Goal: Task Accomplishment & Management: Use online tool/utility

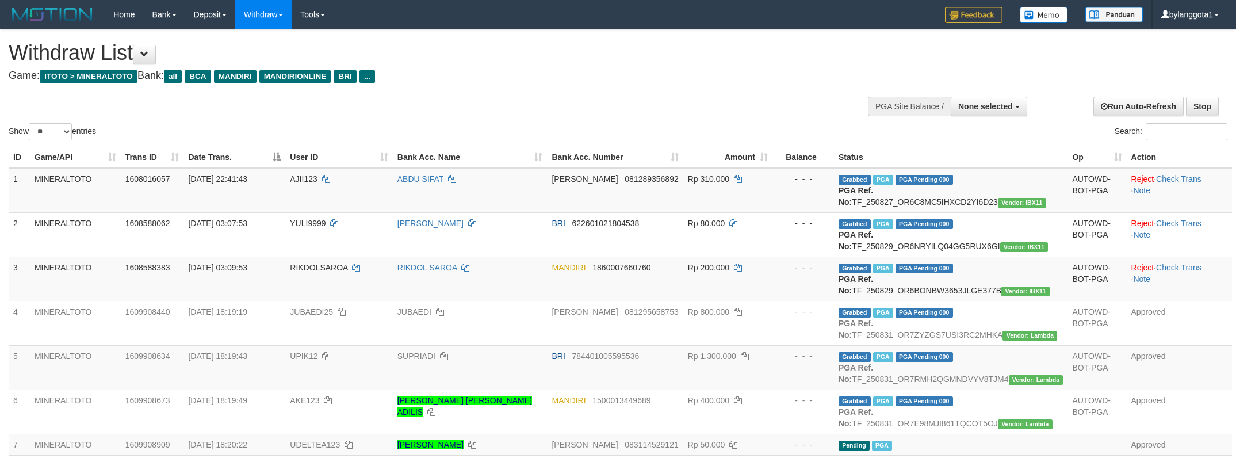
select select
select select "**"
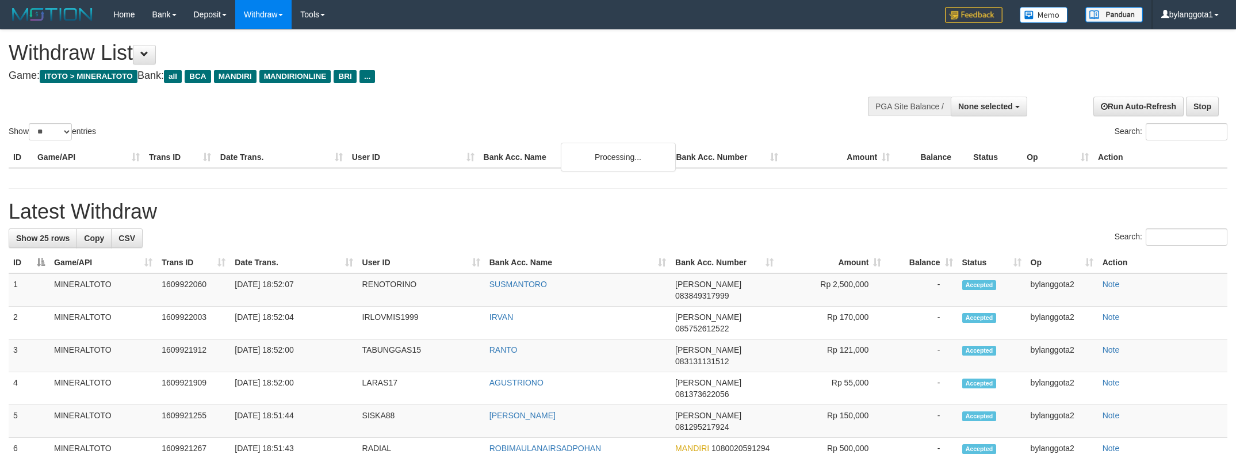
select select
select select "**"
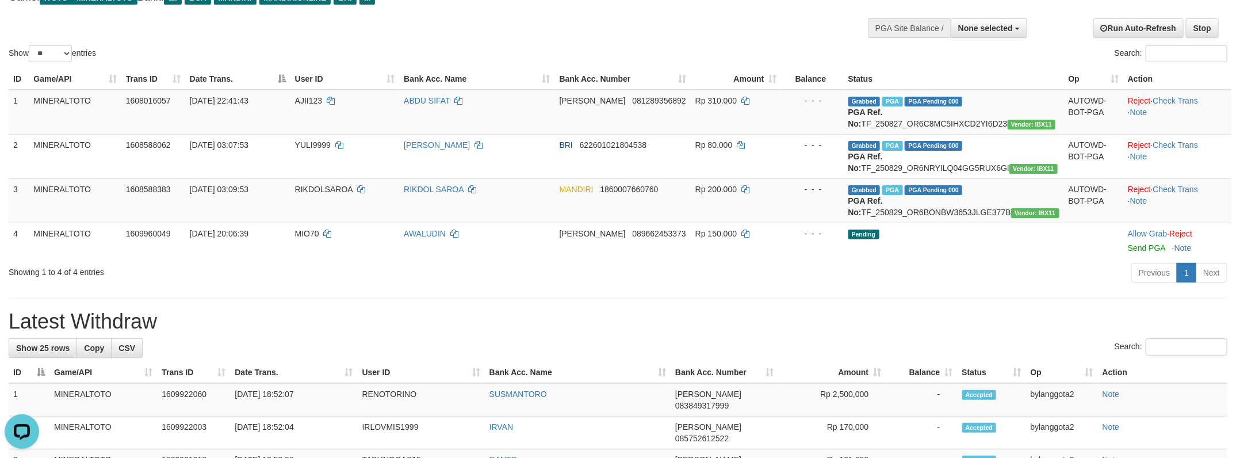
scroll to position [33, 0]
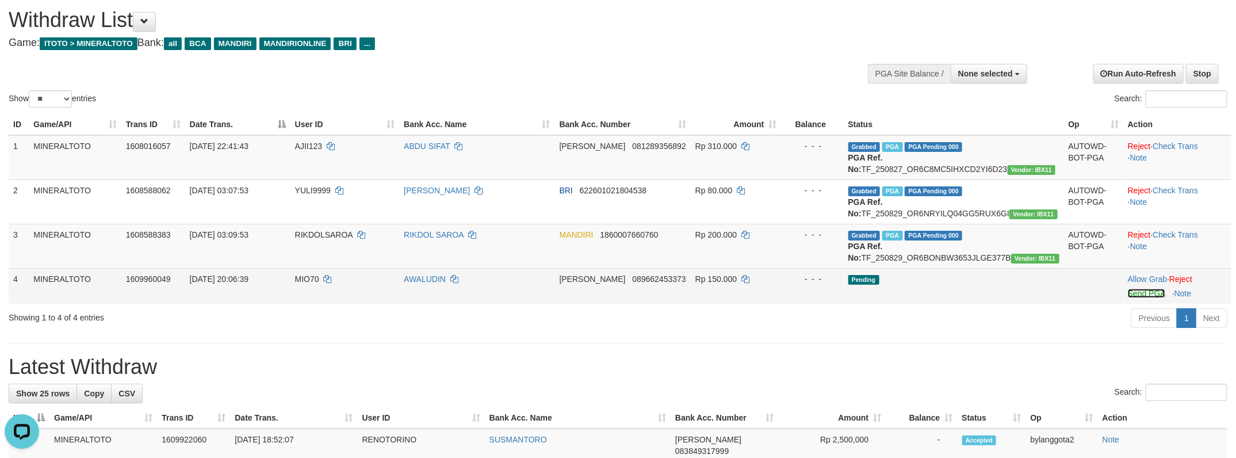
click at [1138, 298] on link "Send PGA" at bounding box center [1146, 293] width 37 height 9
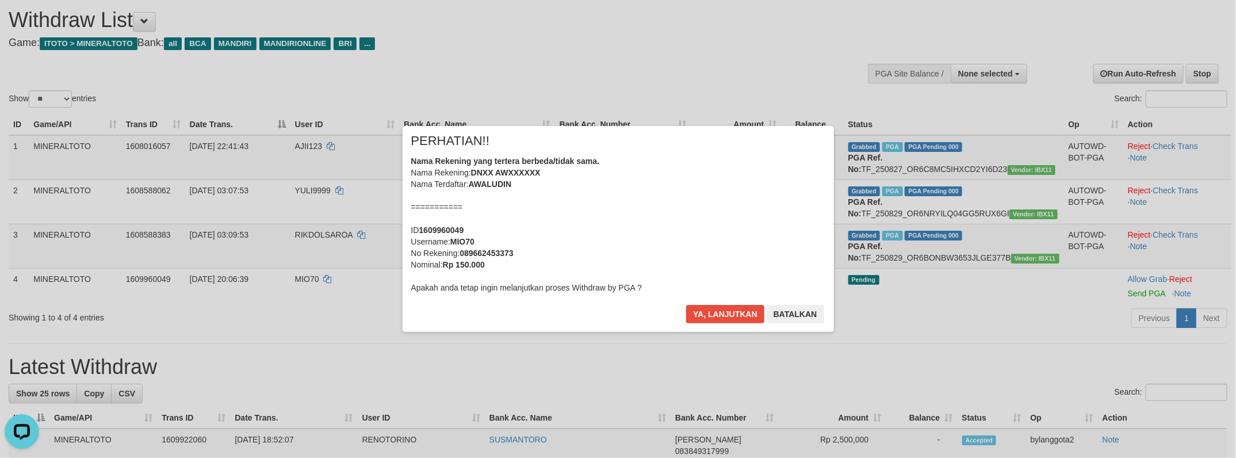
click at [719, 300] on div "× PERHATIAN!! Nama Rekening yang tertera berbeda/tidak sama. Nama Rekening: DNX…" at bounding box center [617, 229] width 431 height 206
click at [743, 325] on div "Ya, lanjutkan Batalkan" at bounding box center [755, 318] width 140 height 27
click at [735, 319] on button "Ya, lanjutkan" at bounding box center [725, 314] width 78 height 18
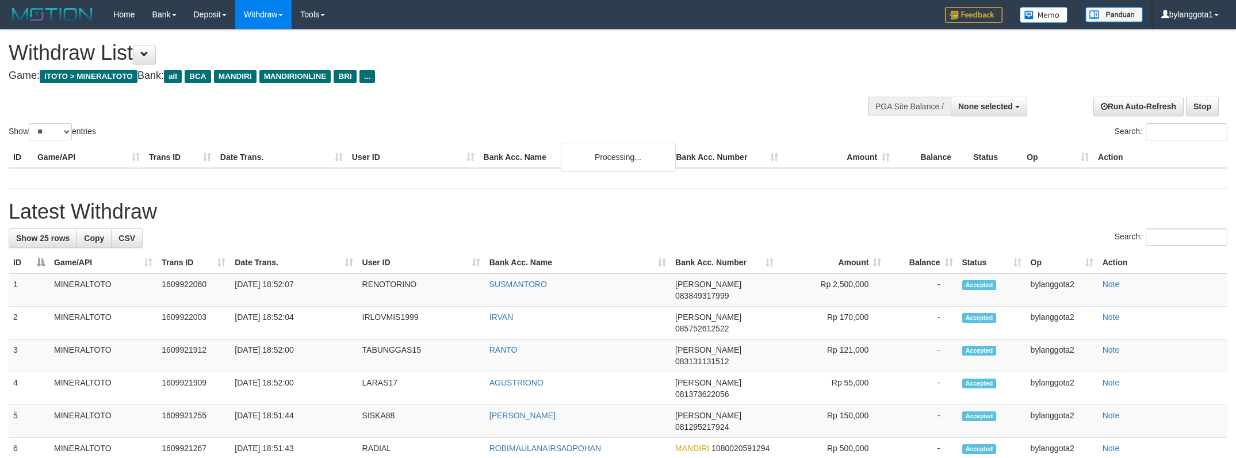
select select
select select "**"
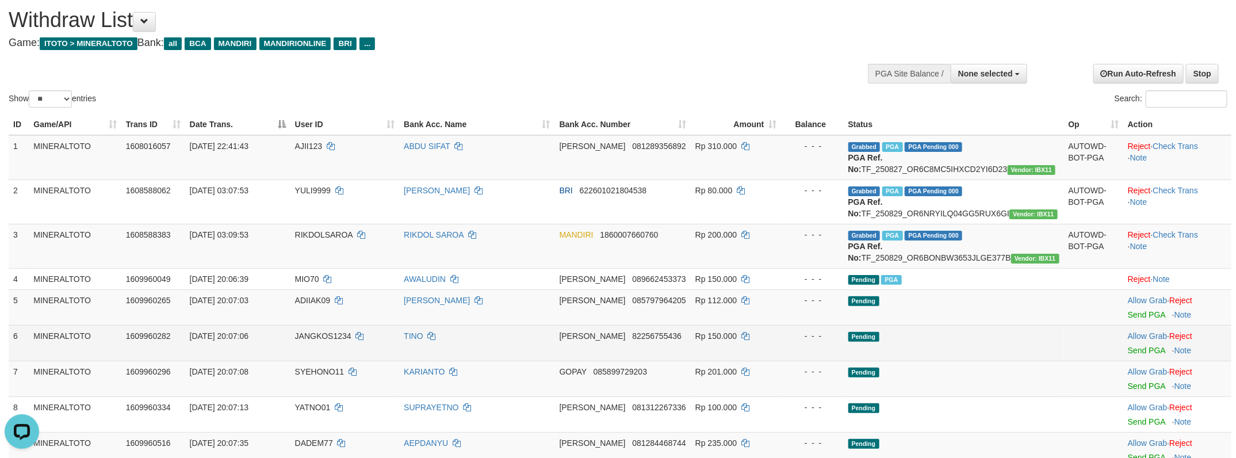
click at [1017, 361] on td "Pending" at bounding box center [953, 343] width 220 height 36
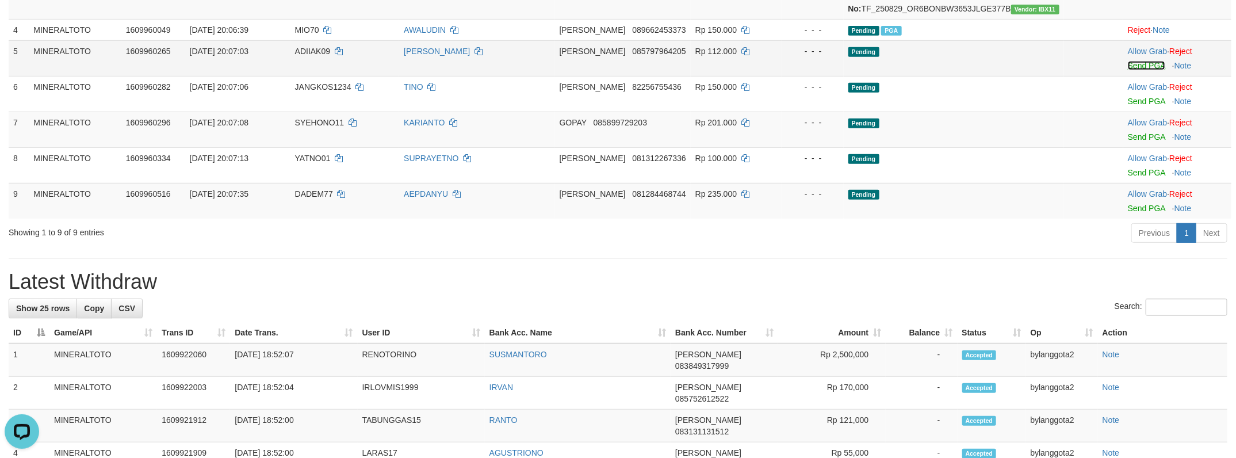
click at [1133, 70] on link "Send PGA" at bounding box center [1146, 65] width 37 height 9
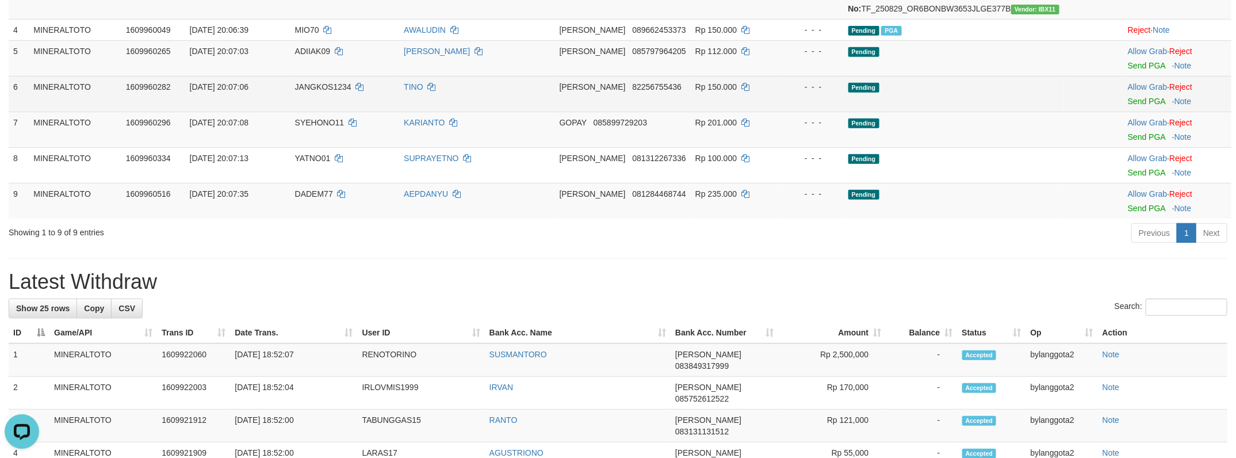
click at [1135, 112] on td "Allow Grab · Reject Send PGA · Note" at bounding box center [1177, 94] width 108 height 36
click at [1148, 106] on link "Send PGA" at bounding box center [1146, 101] width 37 height 9
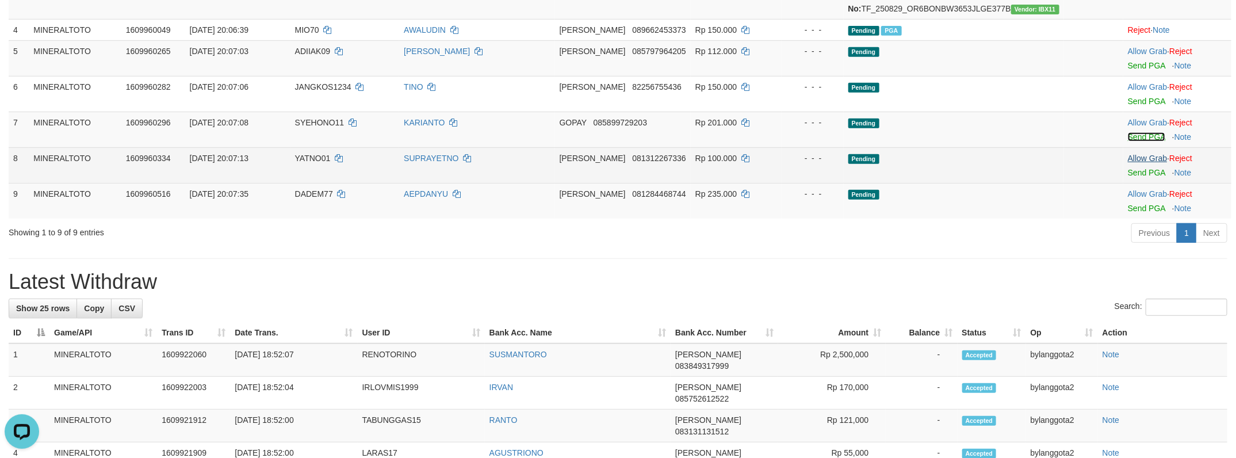
drag, startPoint x: 1149, startPoint y: 174, endPoint x: 1151, endPoint y: 193, distance: 19.1
click at [1148, 141] on link "Send PGA" at bounding box center [1146, 136] width 37 height 9
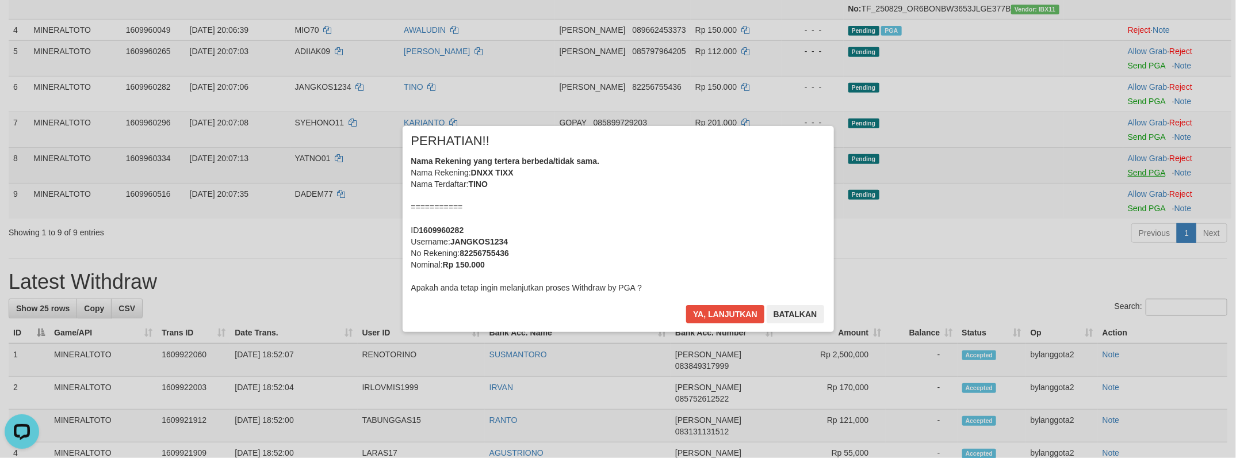
drag, startPoint x: 1151, startPoint y: 205, endPoint x: 1151, endPoint y: 216, distance: 10.3
click at [1151, 208] on div "× PERHATIAN!! Nama Rekening yang tertera berbeda/tidak sama. Nama Rekening: DNX…" at bounding box center [618, 229] width 1236 height 252
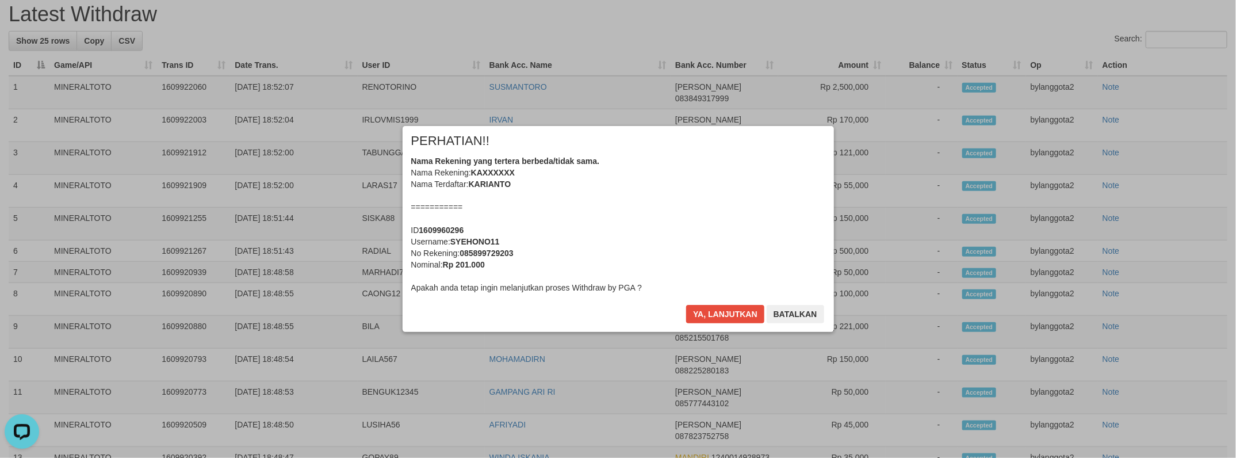
scroll to position [337, 0]
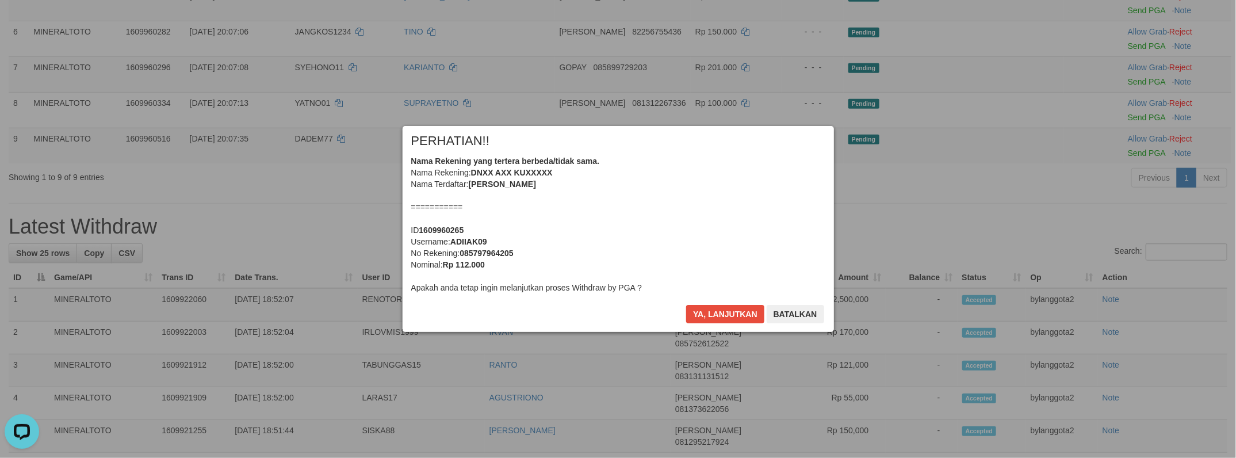
click at [692, 201] on body "Toggle navigation Home Bank Account List Load By Website Group [ITOTO] MINERALT…" at bounding box center [618, 415] width 1236 height 1505
click at [686, 305] on button "Ya, lanjutkan" at bounding box center [725, 314] width 78 height 18
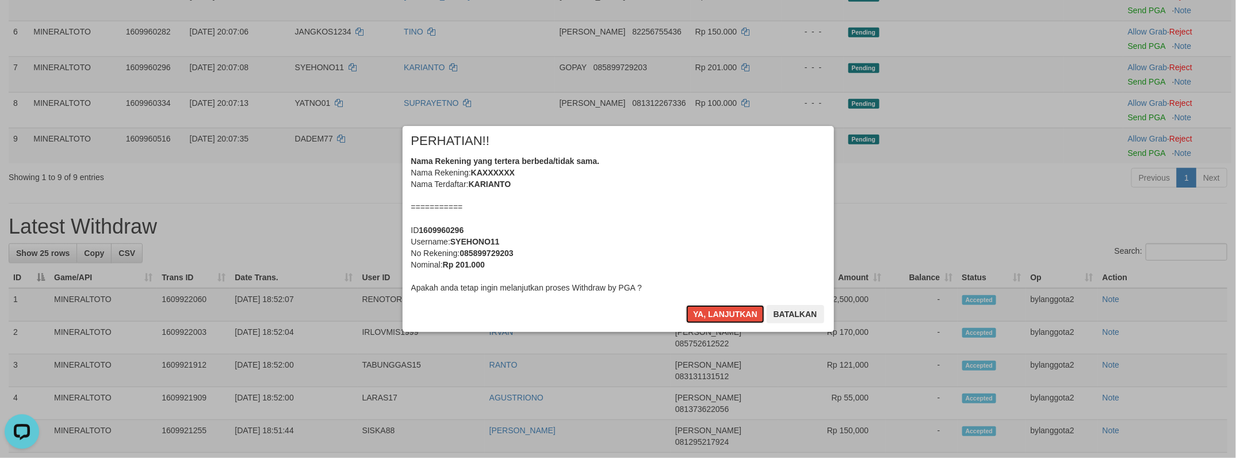
click at [692, 201] on div "Nama Rekening yang tertera berbeda/tidak sama. Nama Rekening: KAXXXXXX Nama Ter…" at bounding box center [618, 224] width 414 height 138
click at [686, 305] on button "Ya, lanjutkan" at bounding box center [725, 314] width 78 height 18
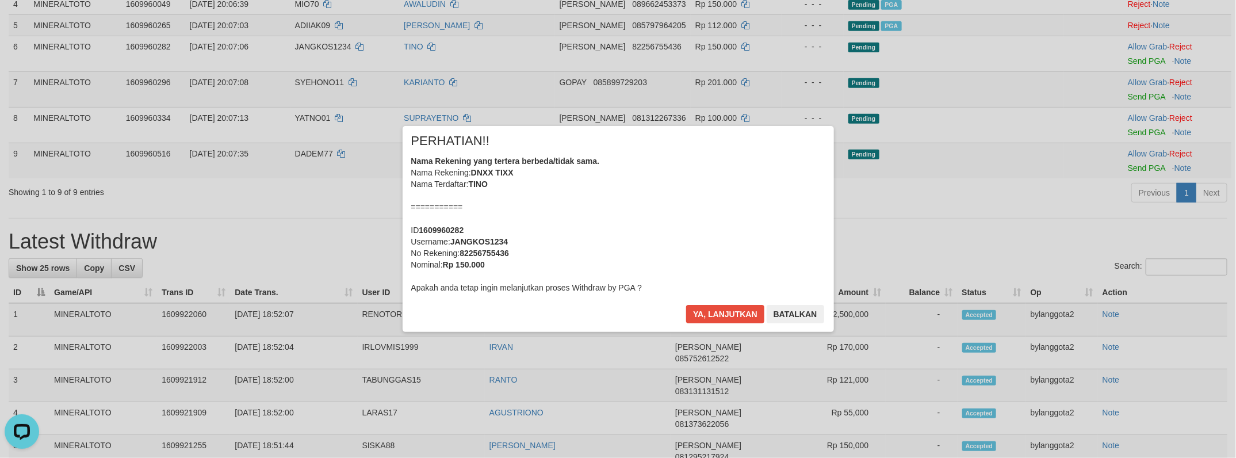
click at [692, 201] on div "Nama Rekening yang tertera berbeda/tidak sama. Nama Rekening: DNXX TIXX Nama Te…" at bounding box center [618, 224] width 414 height 138
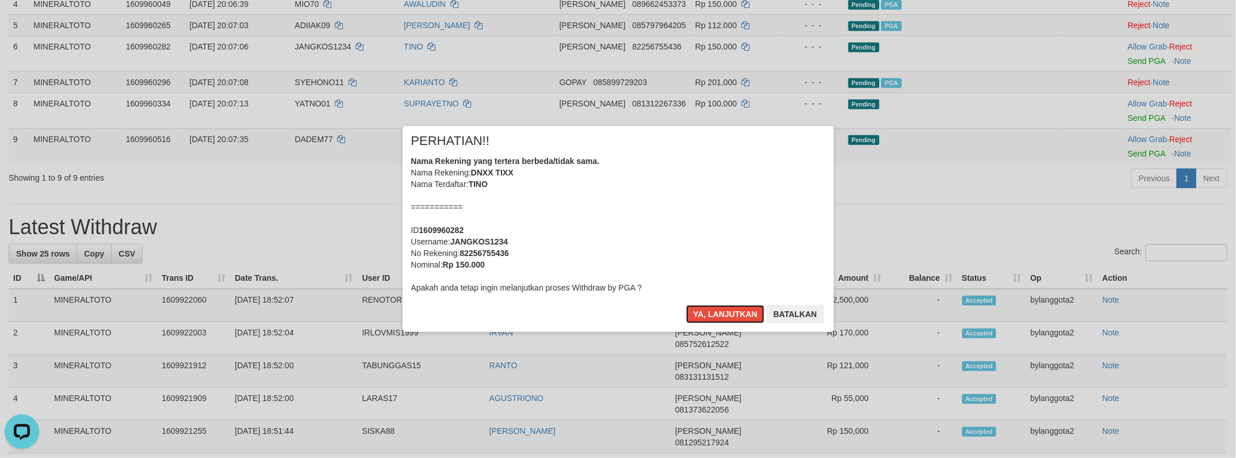
click at [686, 305] on button "Ya, lanjutkan" at bounding box center [725, 314] width 78 height 18
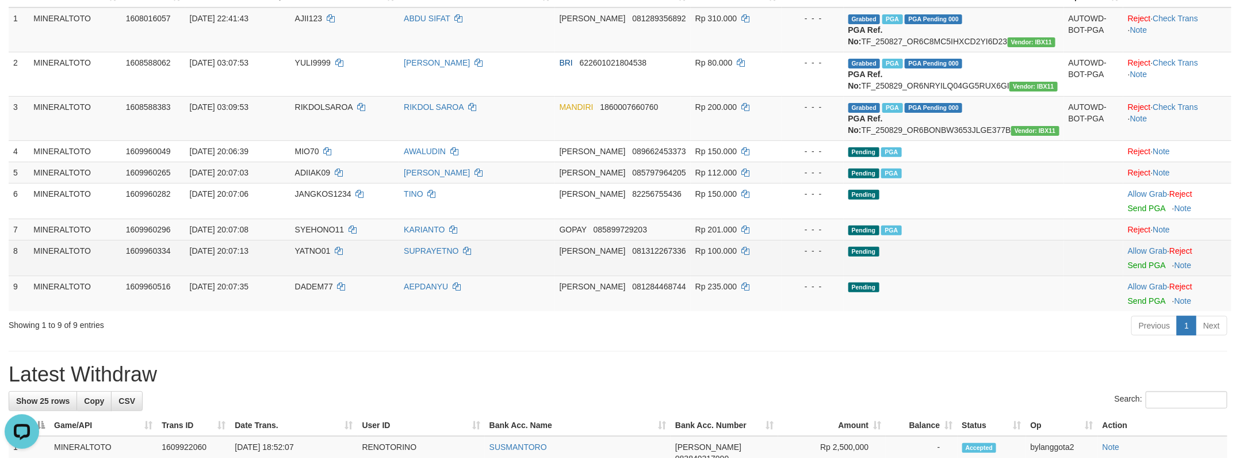
scroll to position [155, 0]
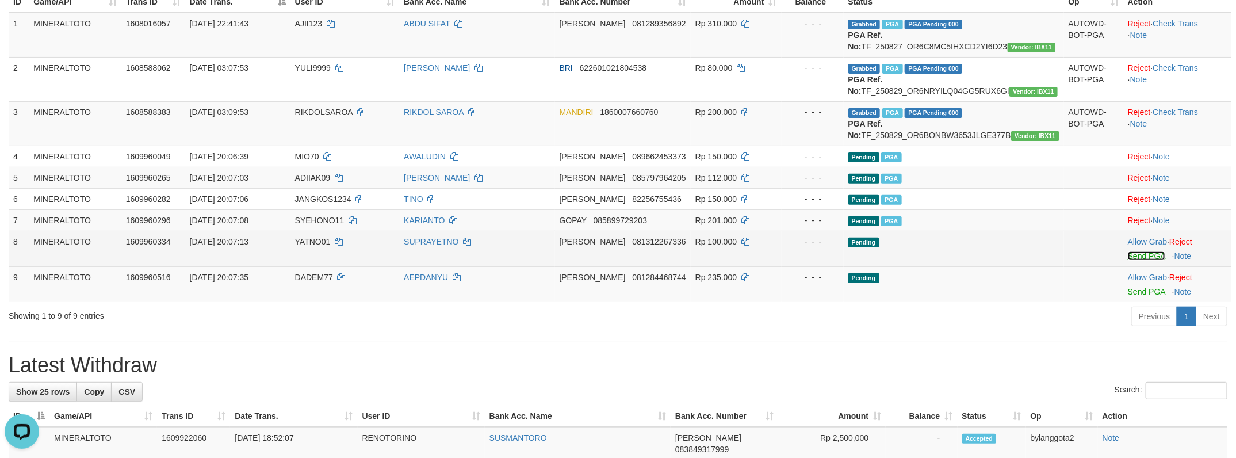
click at [1142, 260] on link "Send PGA" at bounding box center [1146, 255] width 37 height 9
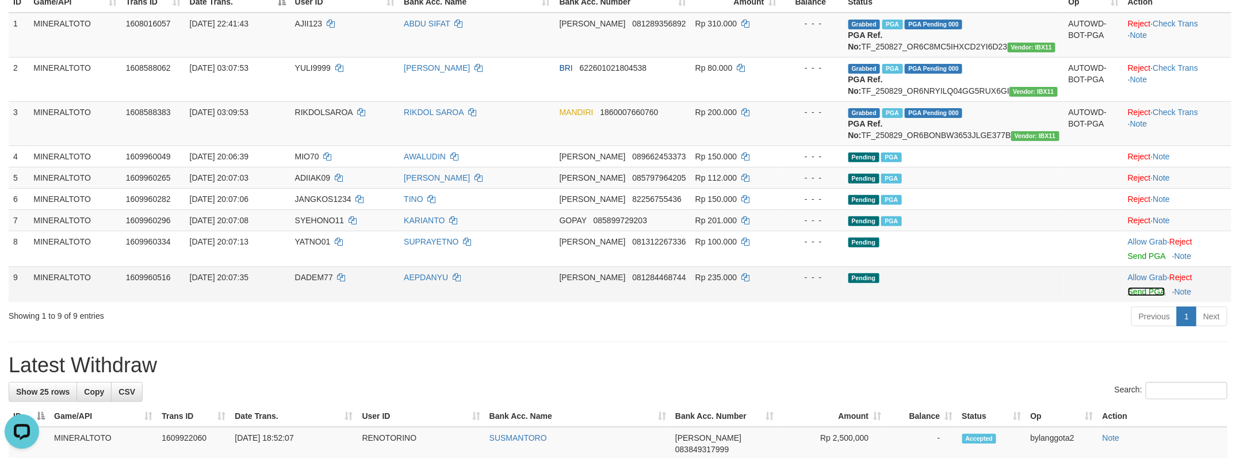
click at [1137, 296] on link "Send PGA" at bounding box center [1146, 291] width 37 height 9
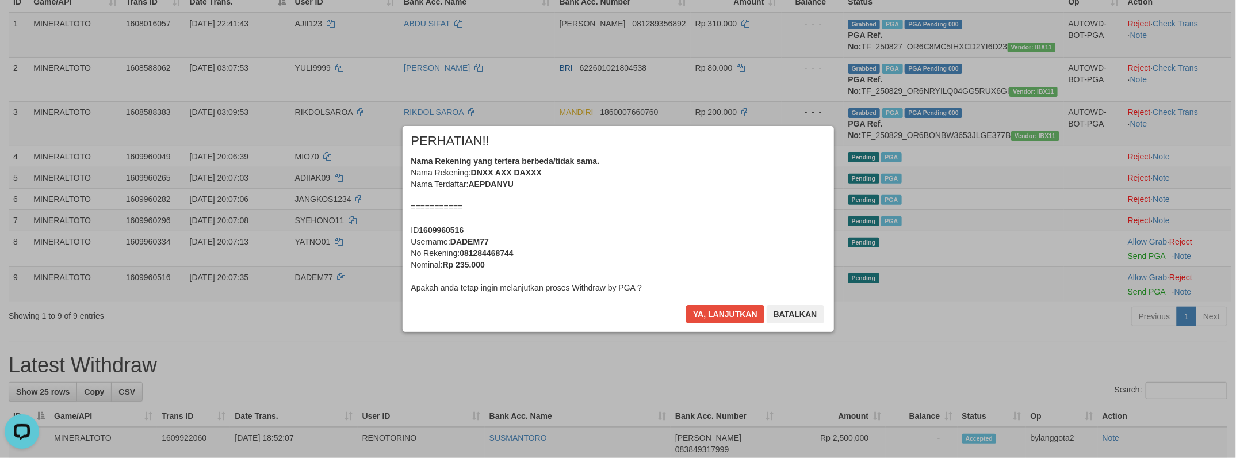
click at [712, 221] on div "Nama Rekening yang tertera berbeda/tidak sama. Nama Rekening: DNXX AXX DAXXX Na…" at bounding box center [618, 224] width 414 height 138
click at [686, 305] on button "Ya, lanjutkan" at bounding box center [725, 314] width 78 height 18
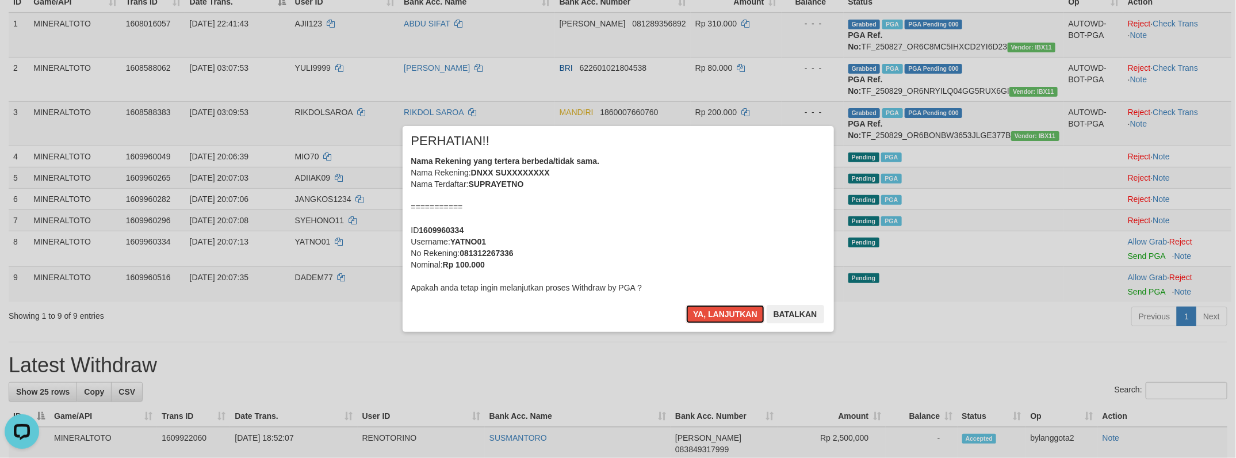
click at [712, 221] on div "Nama Rekening yang tertera berbeda/tidak sama. Nama Rekening: DNXX SUXXXXXXXX N…" at bounding box center [618, 224] width 414 height 138
click at [686, 305] on button "Ya, lanjutkan" at bounding box center [725, 314] width 78 height 18
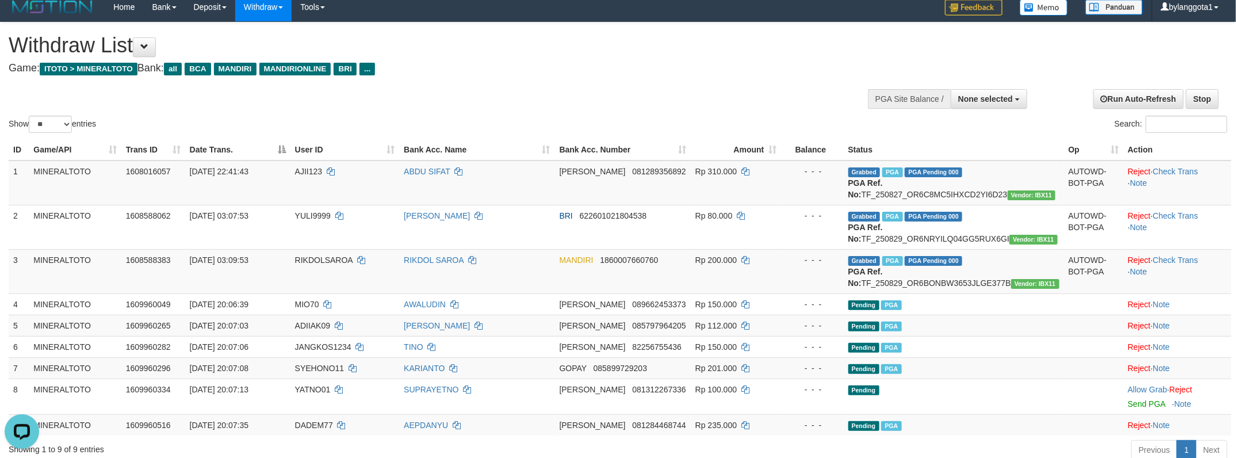
scroll to position [0, 0]
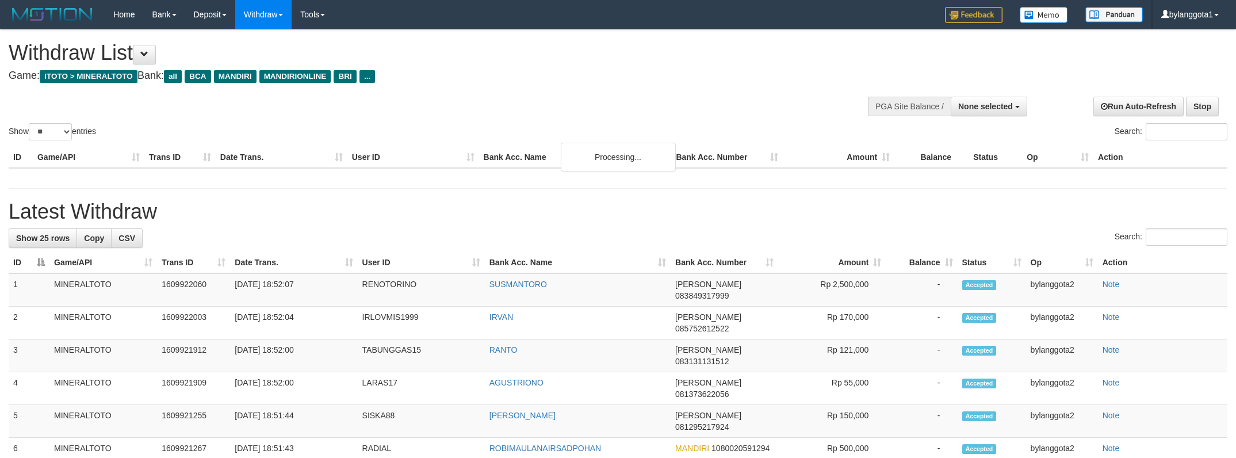
select select
select select "**"
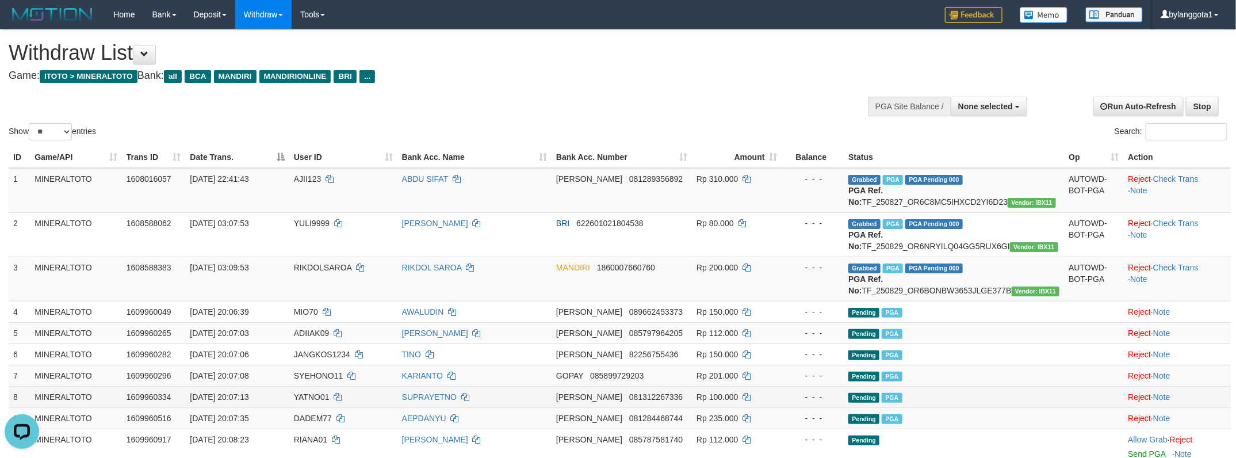
click at [1075, 407] on td at bounding box center [1093, 396] width 59 height 21
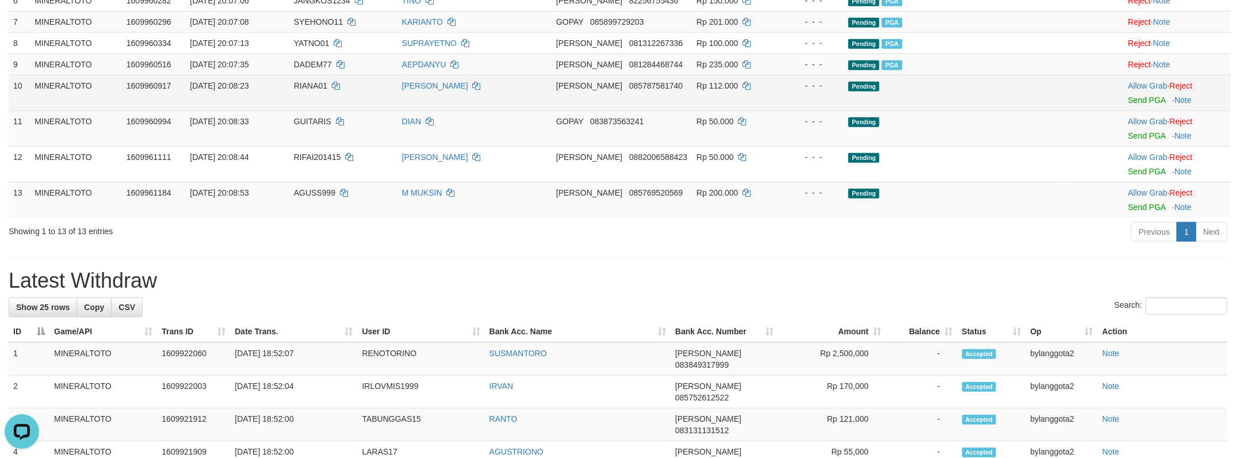
click at [1127, 110] on td "Allow Grab · Reject Send PGA · Note" at bounding box center [1177, 93] width 108 height 36
click at [1130, 105] on link "Send PGA" at bounding box center [1146, 99] width 37 height 9
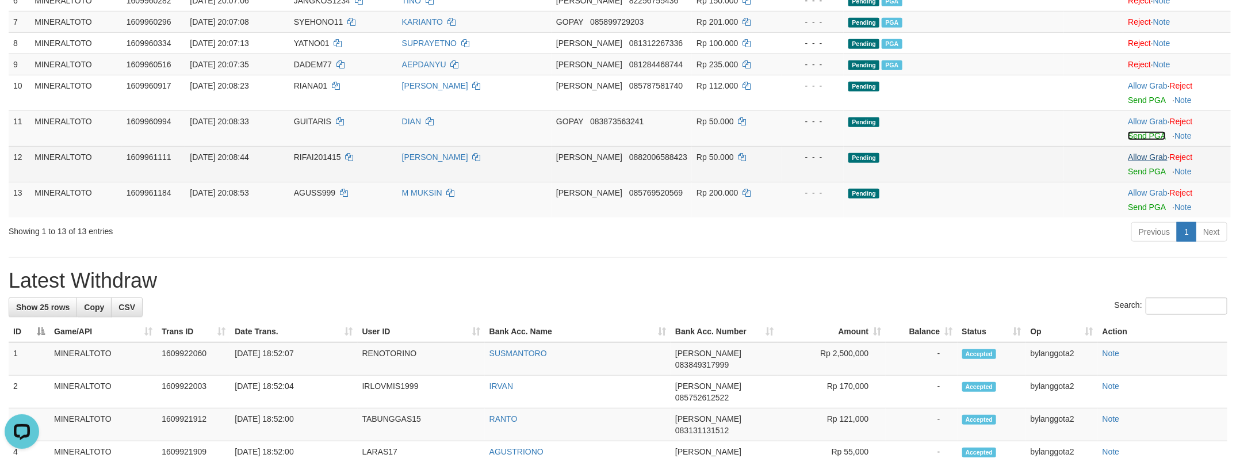
click at [1138, 140] on link "Send PGA" at bounding box center [1146, 135] width 37 height 9
click at [1135, 176] on link "Send PGA" at bounding box center [1146, 171] width 37 height 9
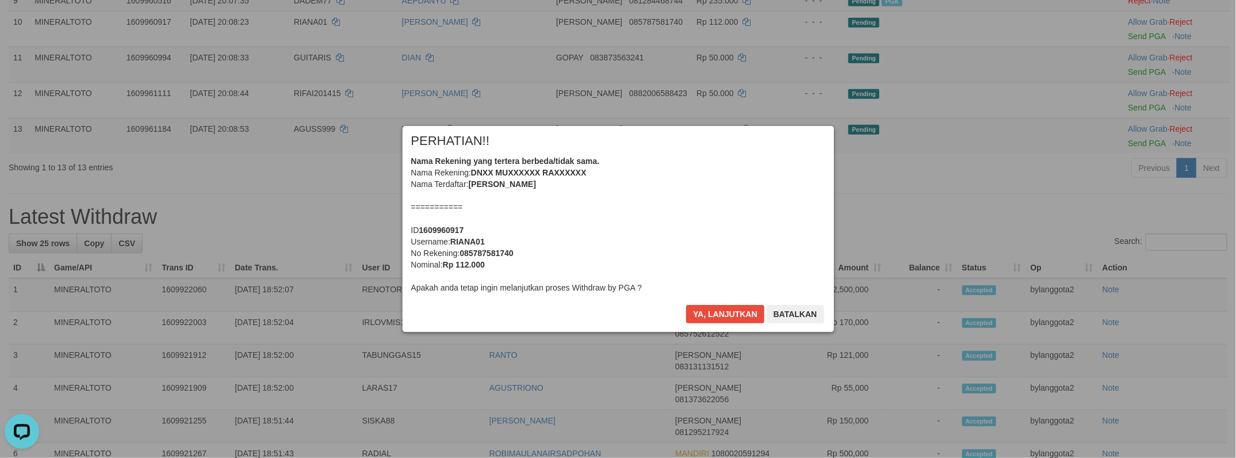
scroll to position [409, 0]
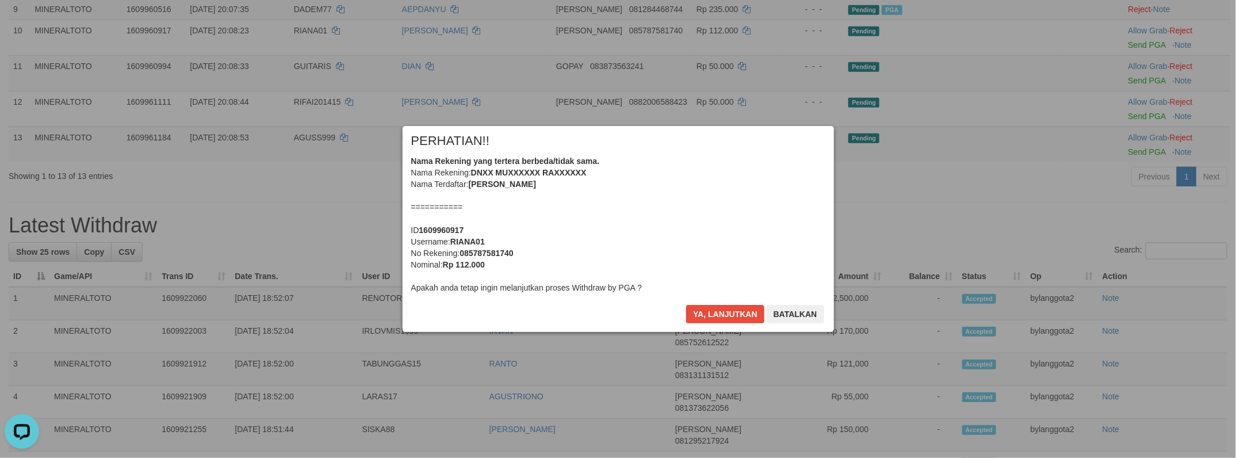
click at [680, 186] on div "Nama Rekening yang tertera berbeda/tidak sama. Nama Rekening: DNXX MUXXXXXX RAX…" at bounding box center [618, 224] width 414 height 138
click at [686, 305] on button "Ya, lanjutkan" at bounding box center [725, 314] width 78 height 18
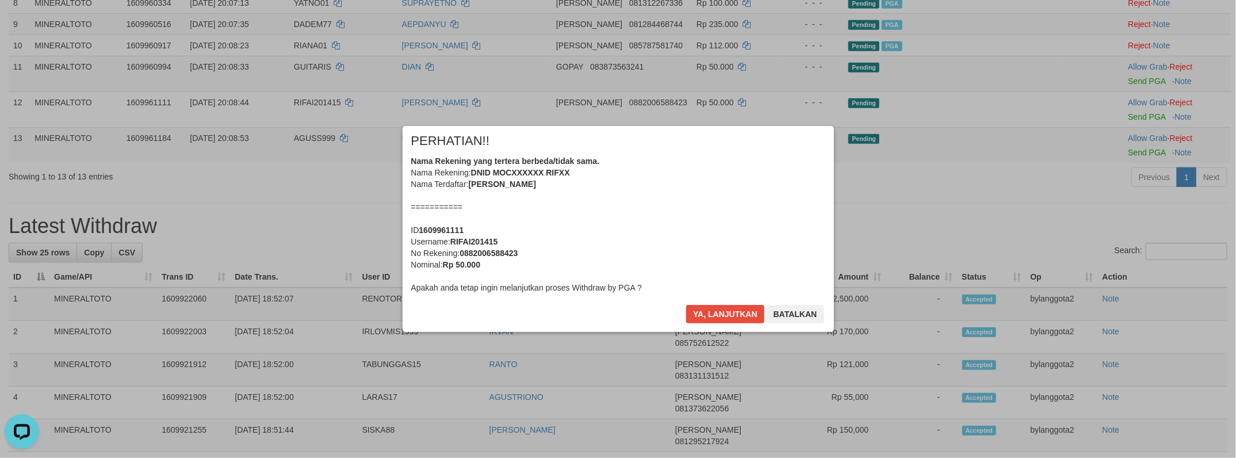
click at [680, 186] on div "Nama Rekening yang tertera berbeda/tidak sama. Nama Rekening: DNID MOCXXXXXX RI…" at bounding box center [618, 224] width 414 height 138
click at [686, 305] on button "Ya, lanjutkan" at bounding box center [725, 314] width 78 height 18
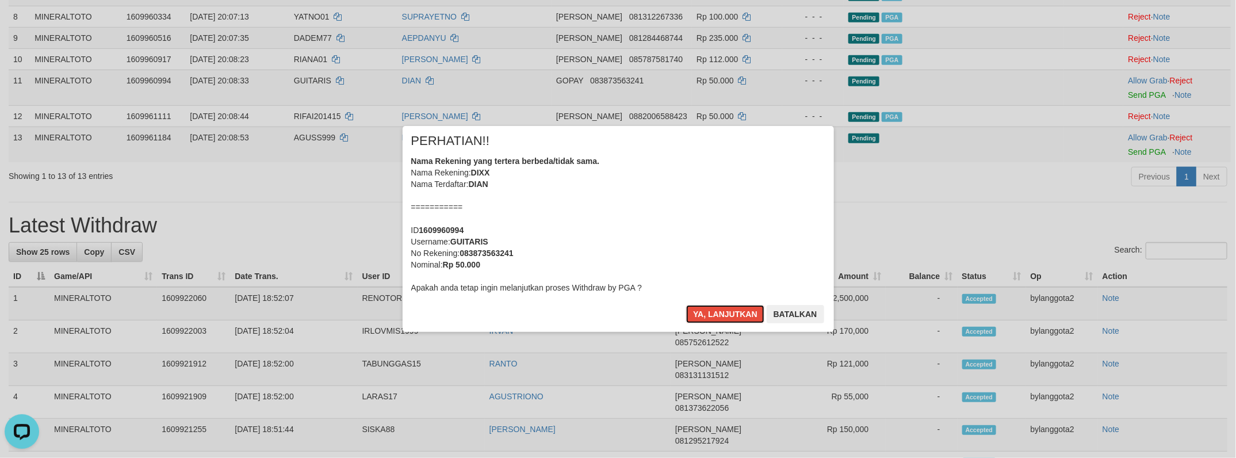
click at [680, 186] on div "Nama Rekening yang tertera berbeda/tidak sama. Nama Rekening: DIXX Nama Terdaft…" at bounding box center [618, 224] width 414 height 138
click at [686, 305] on button "Ya, lanjutkan" at bounding box center [725, 314] width 78 height 18
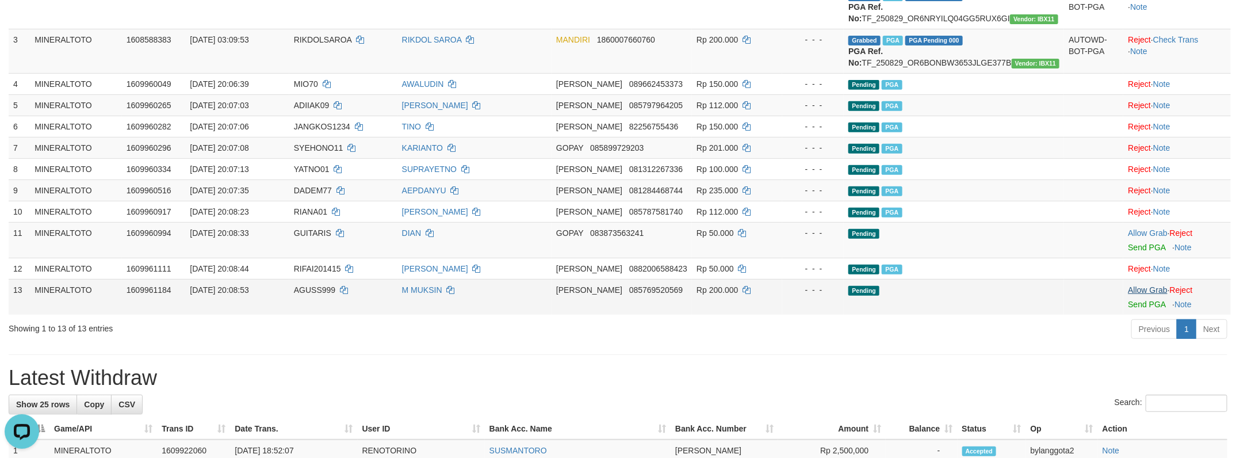
scroll to position [213, 0]
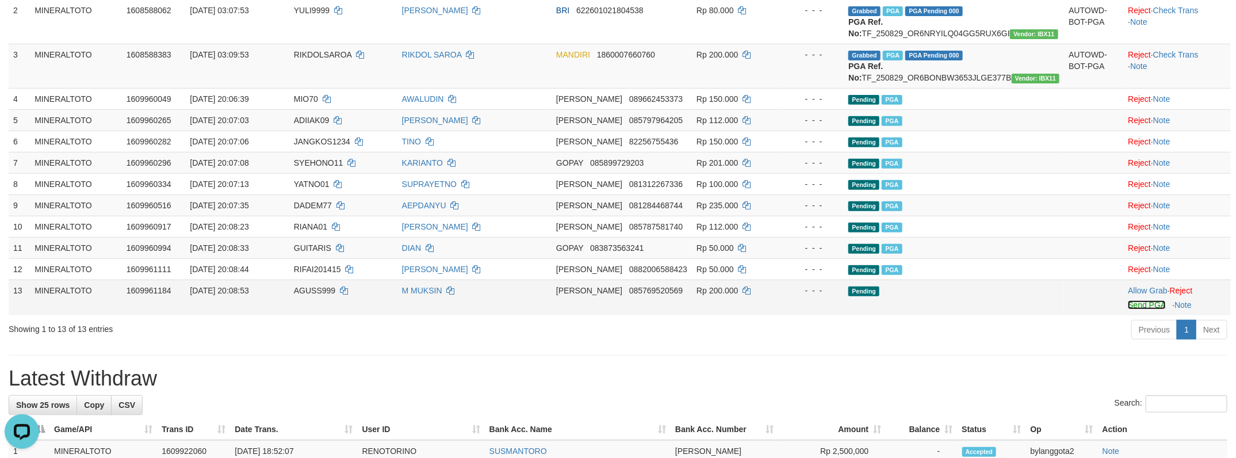
click at [1135, 309] on link "Send PGA" at bounding box center [1146, 304] width 37 height 9
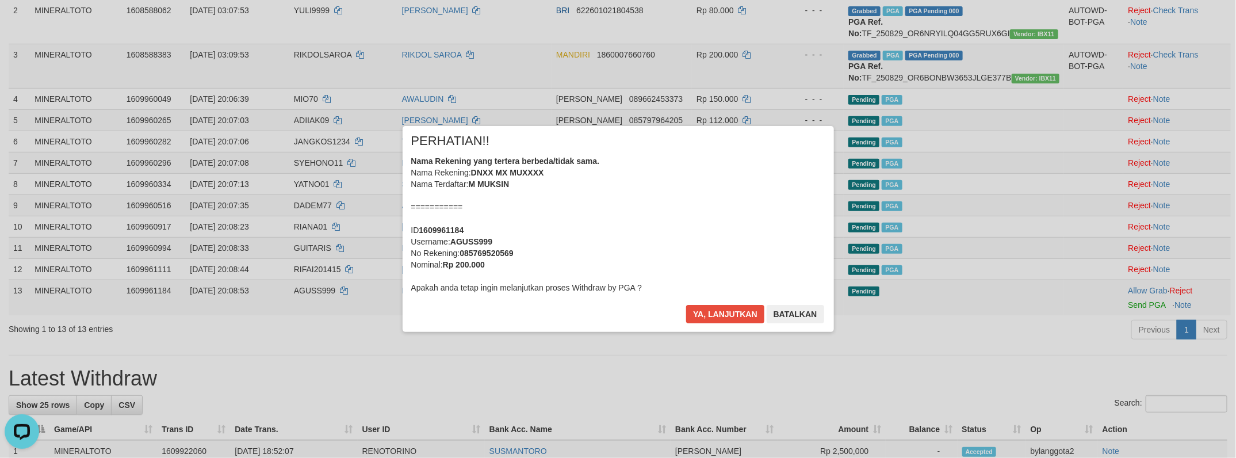
click at [661, 231] on div "Nama Rekening yang tertera berbeda/tidak sama. Nama Rekening: DNXX MX MUXXXX Na…" at bounding box center [618, 224] width 414 height 138
click at [686, 305] on button "Ya, lanjutkan" at bounding box center [725, 314] width 78 height 18
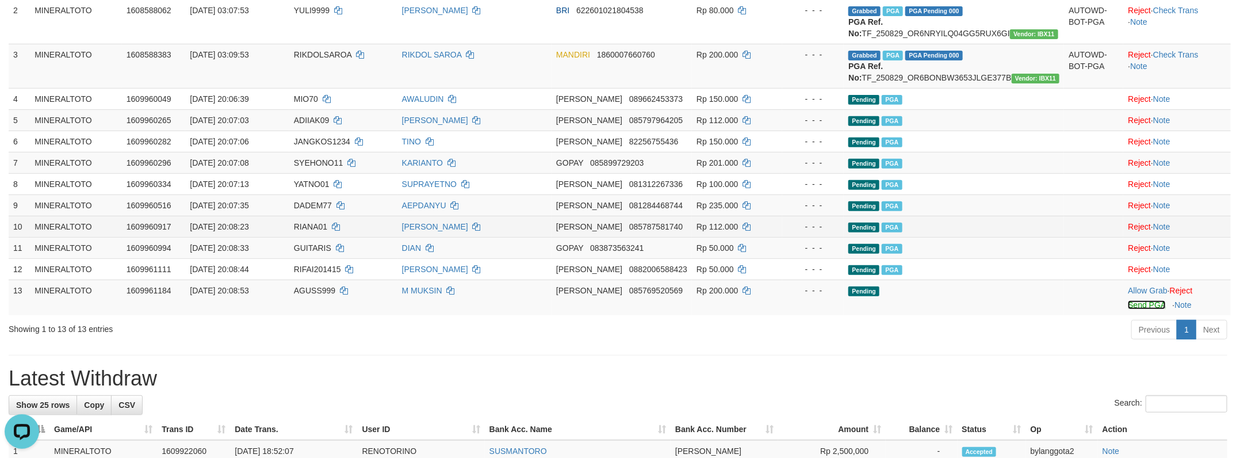
scroll to position [126, 0]
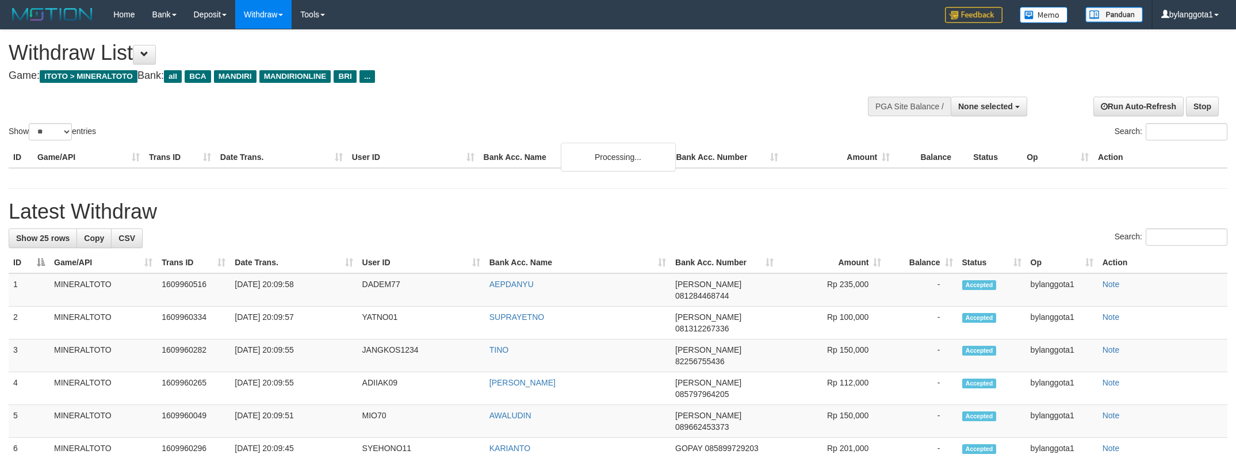
select select
select select "**"
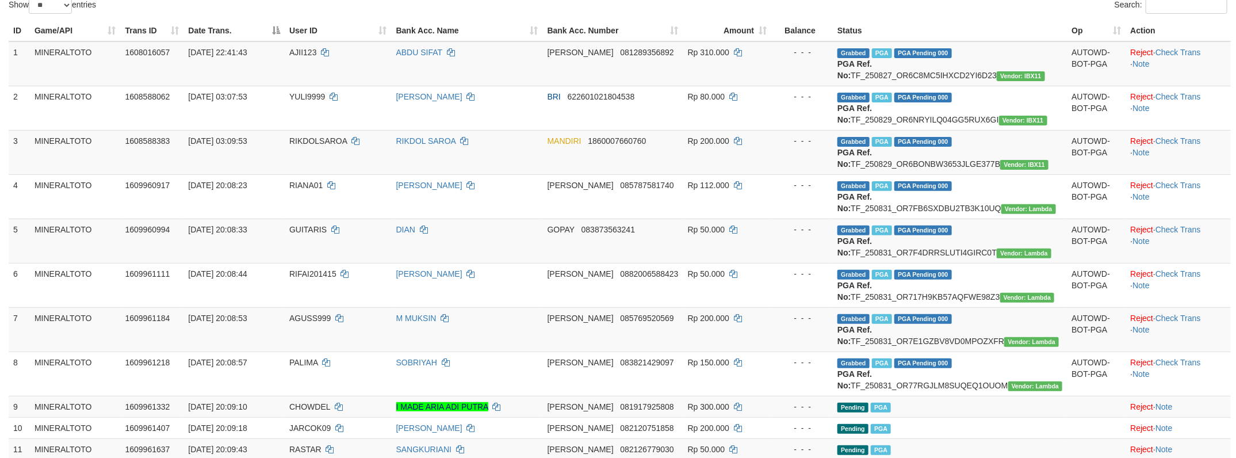
scroll to position [634, 0]
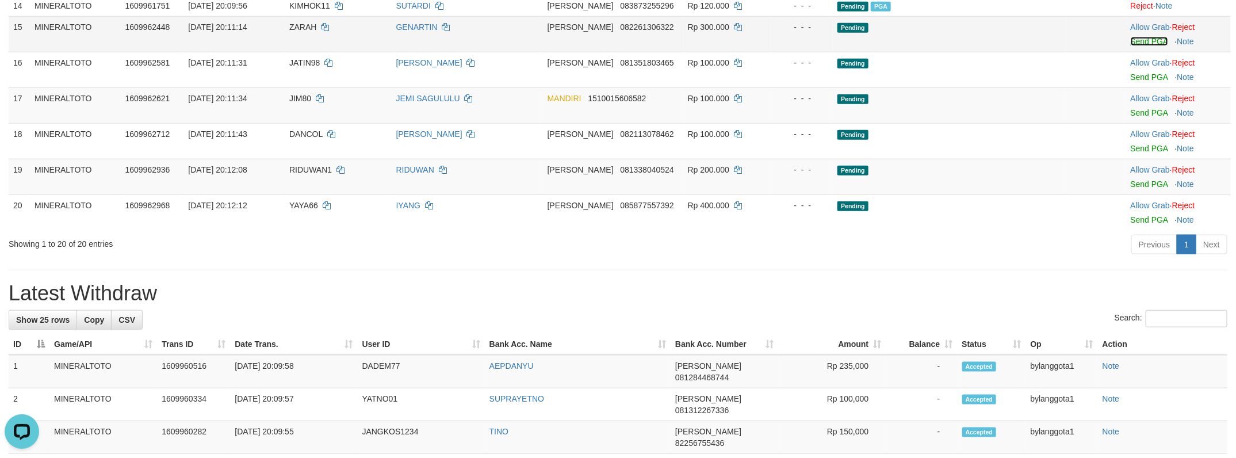
click at [1144, 46] on link "Send PGA" at bounding box center [1148, 41] width 37 height 9
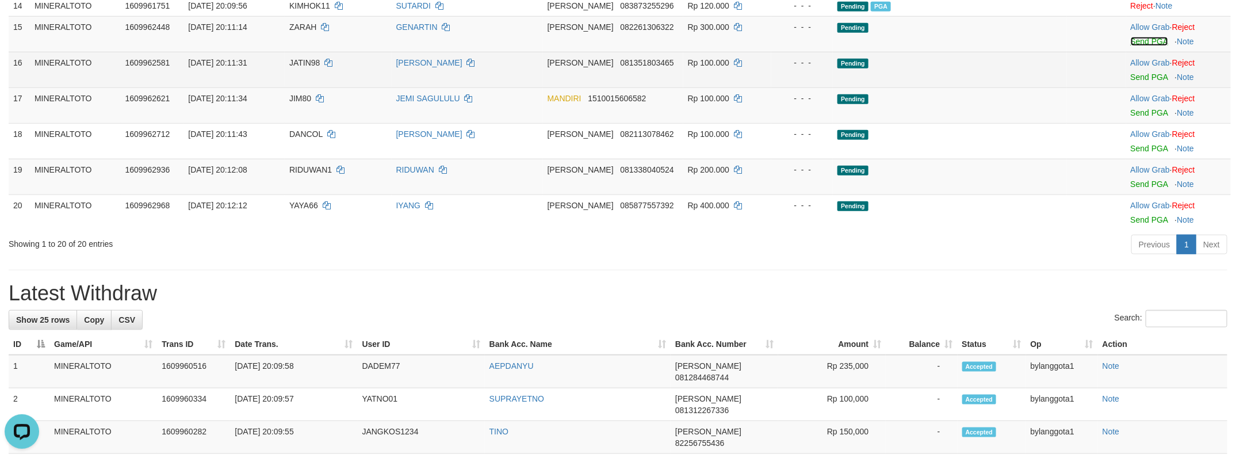
scroll to position [0, 0]
click at [1137, 82] on link "Send PGA" at bounding box center [1148, 76] width 37 height 9
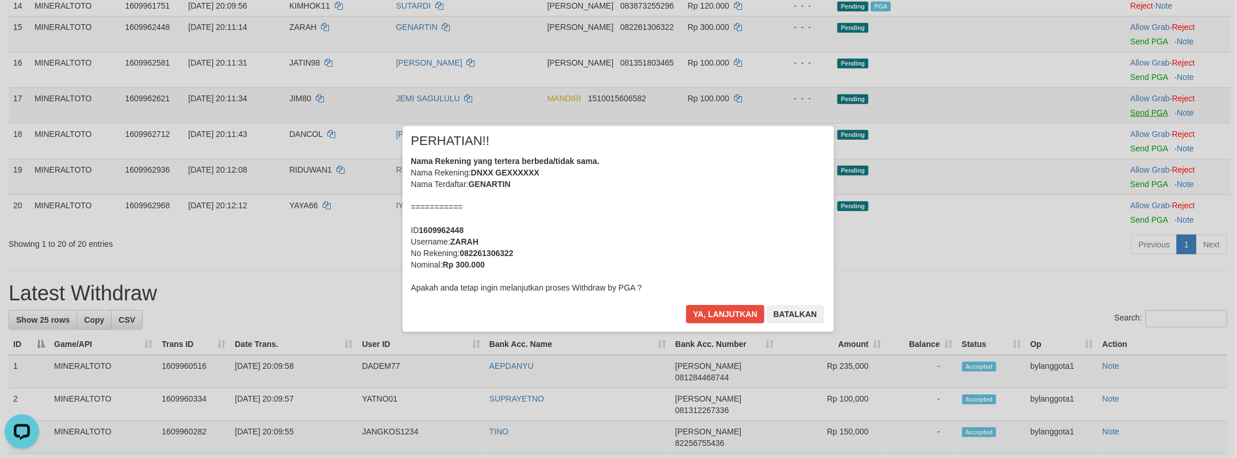
click at [1134, 207] on div "× PERHATIAN!! Nama Rekening yang tertera berbeda/tidak sama. Nama Rekening: DNX…" at bounding box center [618, 229] width 1236 height 252
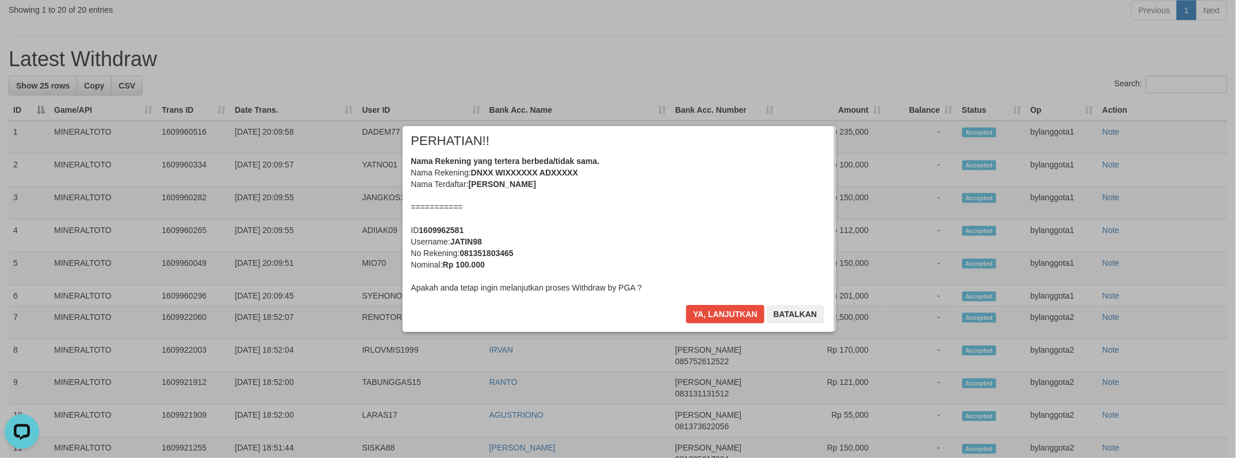
scroll to position [689, 0]
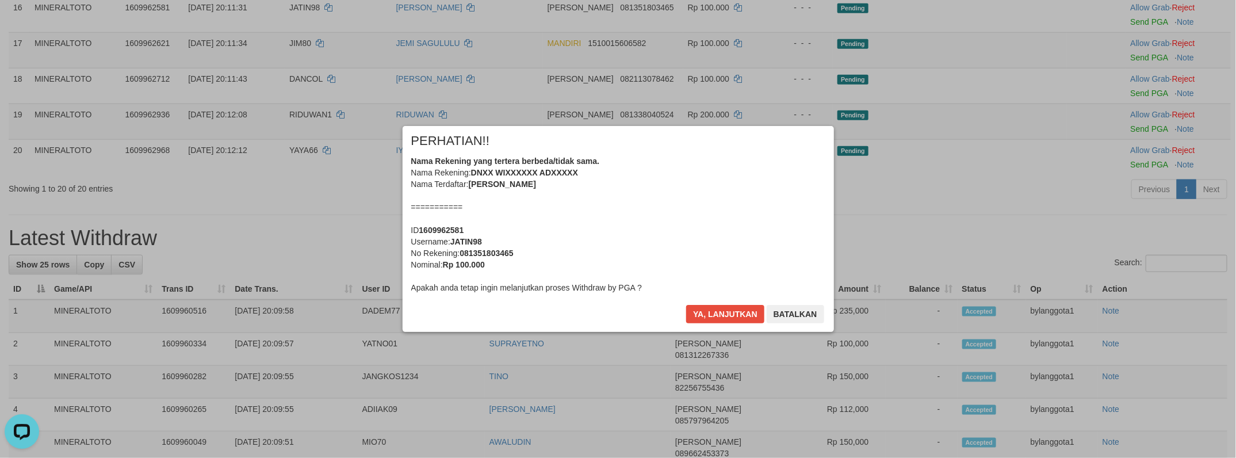
click at [753, 190] on div "Nama Rekening yang tertera berbeda/tidak sama. Nama Rekening: DNXX WIXXXXXX ADX…" at bounding box center [618, 224] width 414 height 138
click at [686, 305] on button "Ya, lanjutkan" at bounding box center [725, 314] width 78 height 18
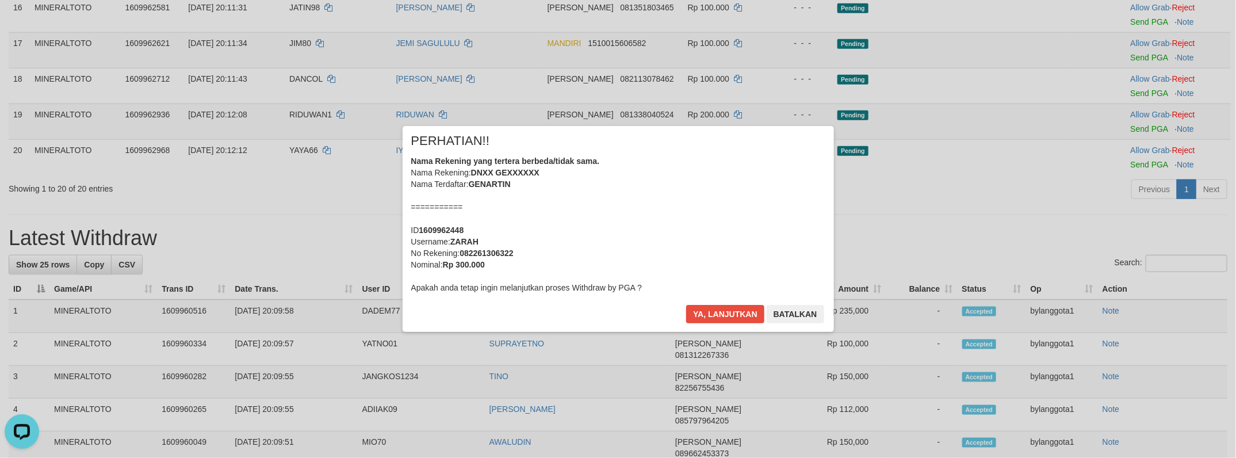
click at [753, 190] on div "Nama Rekening yang tertera berbeda/tidak sama. Nama Rekening: DNXX GEXXXXXX Nam…" at bounding box center [618, 224] width 414 height 138
click at [686, 305] on button "Ya, lanjutkan" at bounding box center [725, 314] width 78 height 18
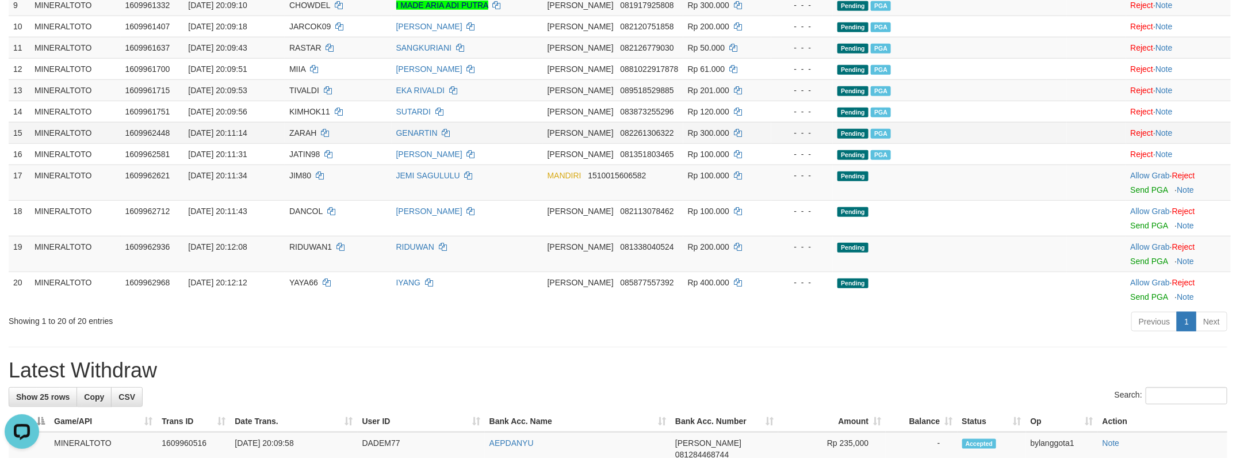
scroll to position [594, 0]
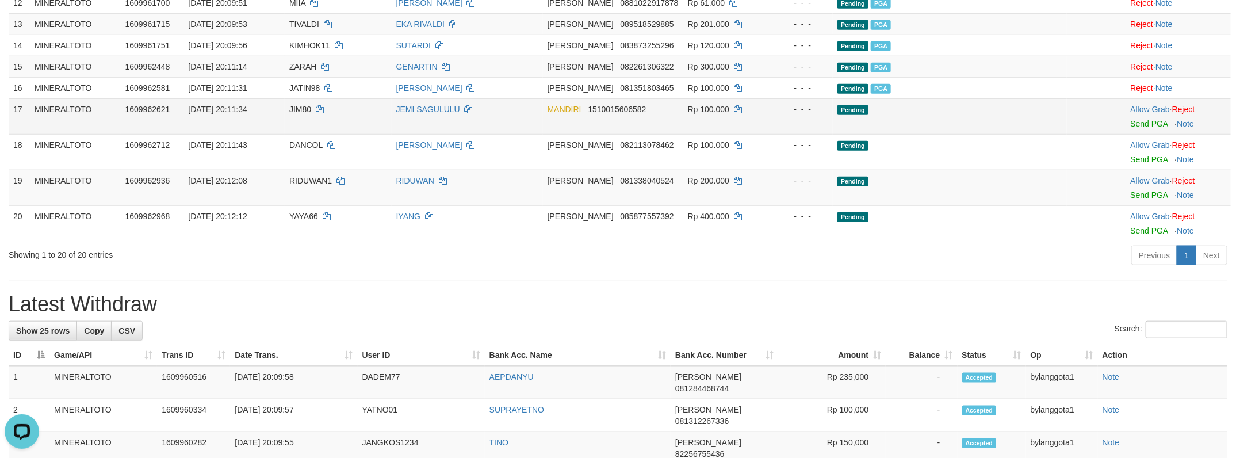
click at [1130, 118] on div at bounding box center [1177, 116] width 95 height 3
click at [1135, 128] on link "Send PGA" at bounding box center [1148, 123] width 37 height 9
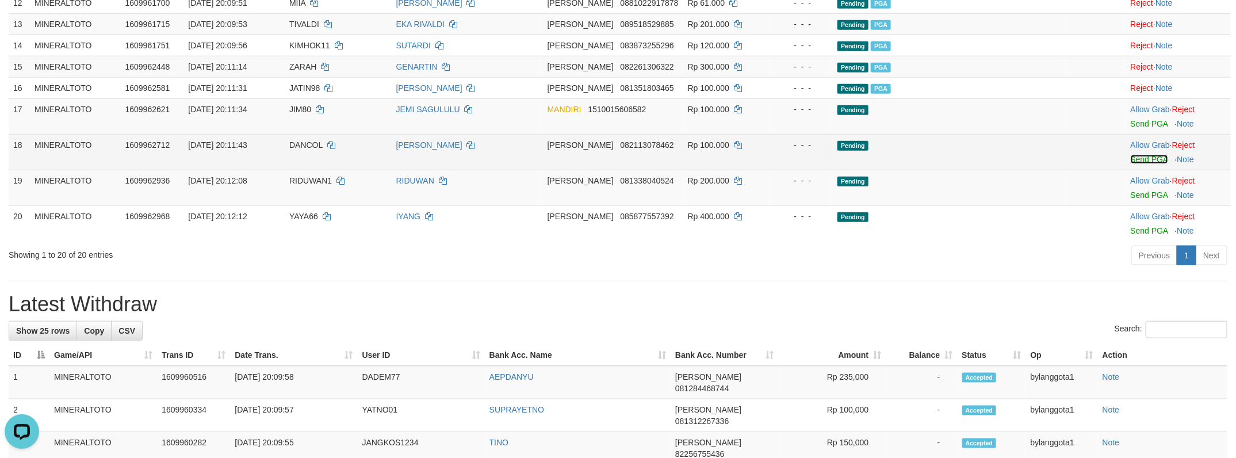
click at [1141, 164] on link "Send PGA" at bounding box center [1148, 159] width 37 height 9
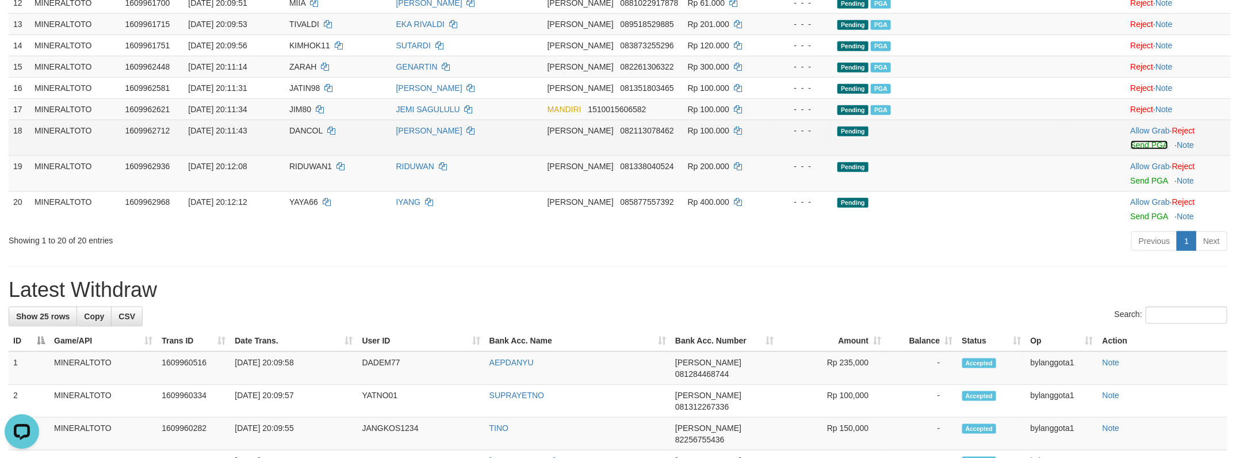
scroll to position [580, 0]
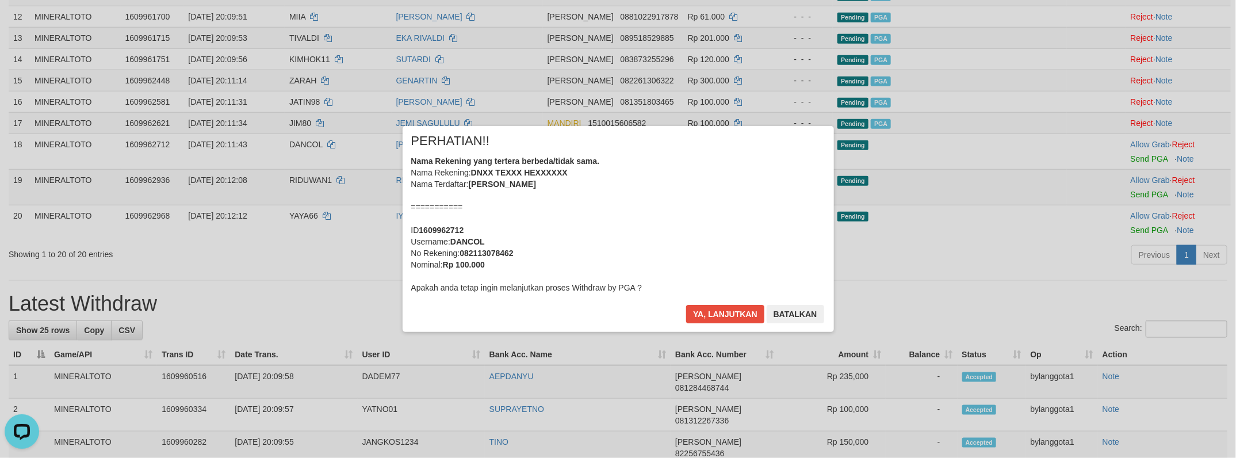
click at [627, 236] on div "Nama Rekening yang tertera berbeda/tidak sama. Nama Rekening: DNXX TEXXX HEXXXX…" at bounding box center [618, 224] width 414 height 138
click at [686, 305] on button "Ya, lanjutkan" at bounding box center [725, 314] width 78 height 18
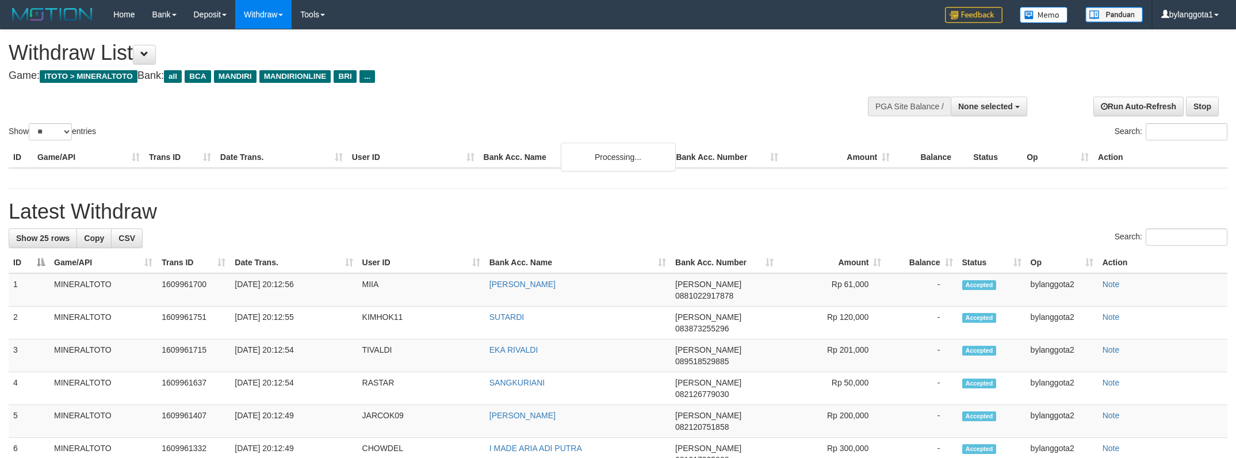
select select
select select "**"
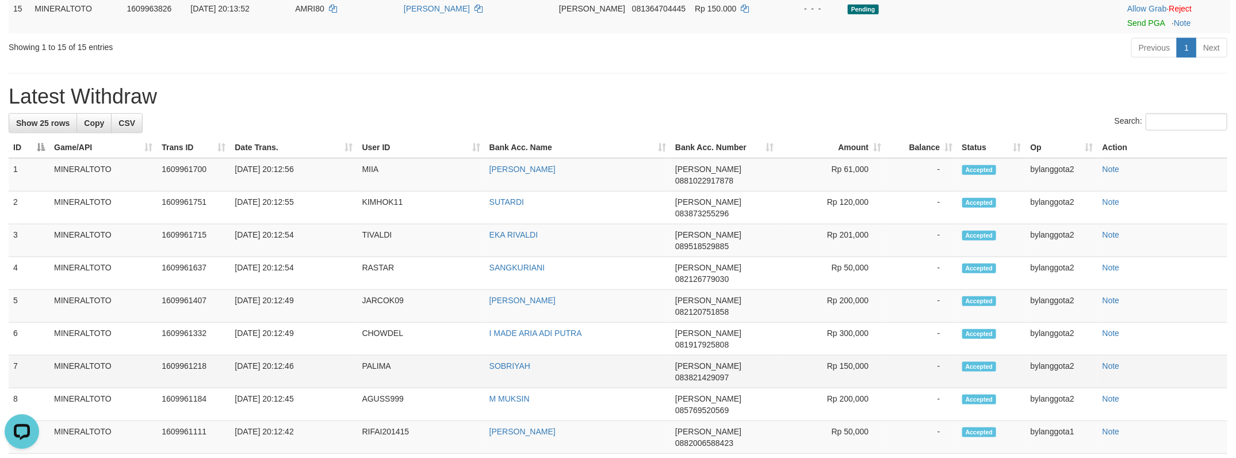
click at [1040, 355] on td "bylanggota2" at bounding box center [1062, 371] width 72 height 33
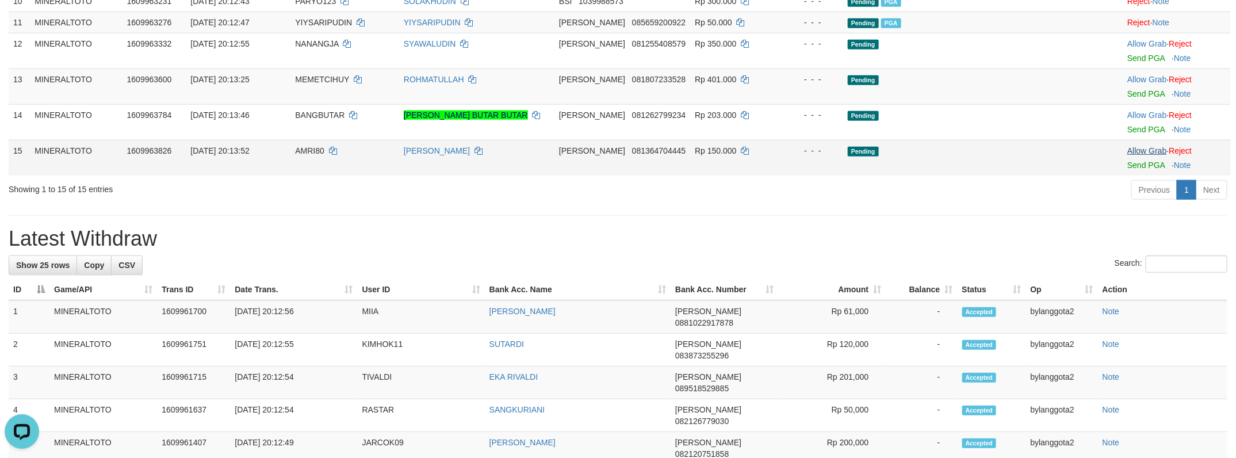
scroll to position [408, 0]
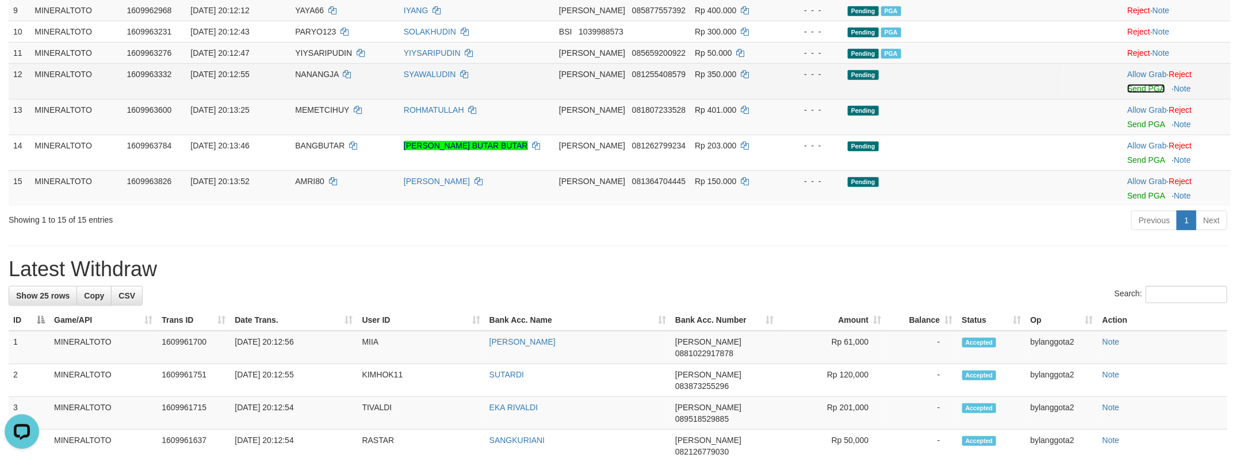
click at [1132, 93] on link "Send PGA" at bounding box center [1145, 88] width 37 height 9
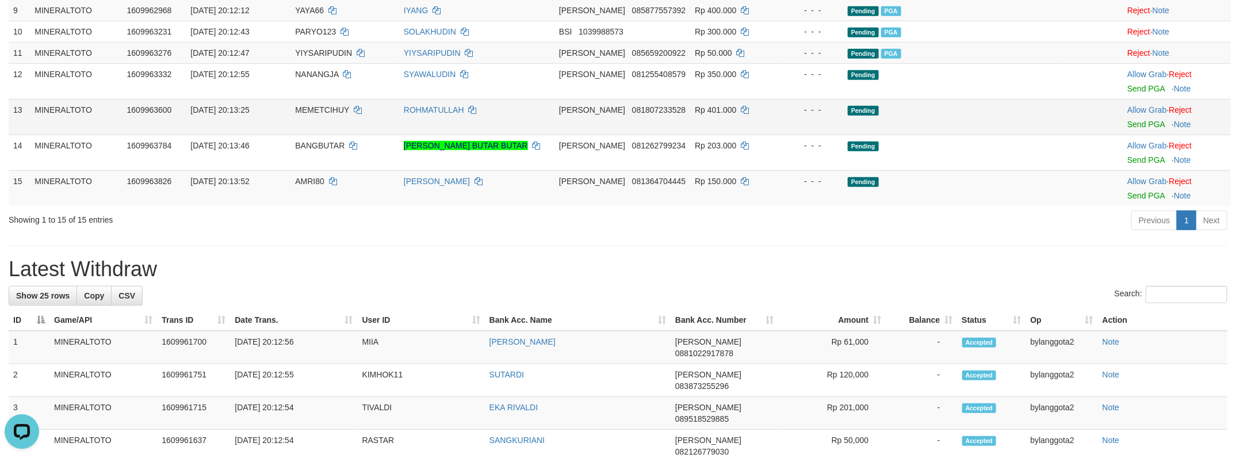
click at [1132, 118] on div at bounding box center [1176, 117] width 99 height 3
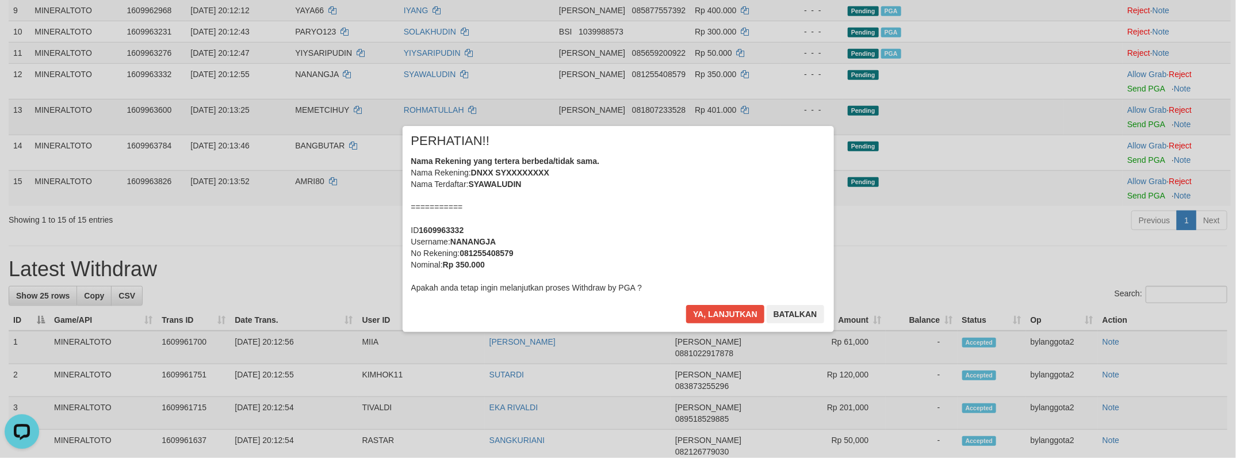
click at [1132, 154] on div "× PERHATIAN!! Nama Rekening yang tertera berbeda/tidak sama. Nama Rekening: DNX…" at bounding box center [618, 229] width 1236 height 252
click at [734, 224] on div "Nama Rekening yang tertera berbeda/tidak sama. Nama Rekening: DNXX SYXXXXXXXX N…" at bounding box center [618, 224] width 414 height 138
click at [686, 305] on button "Ya, lanjutkan" at bounding box center [725, 314] width 78 height 18
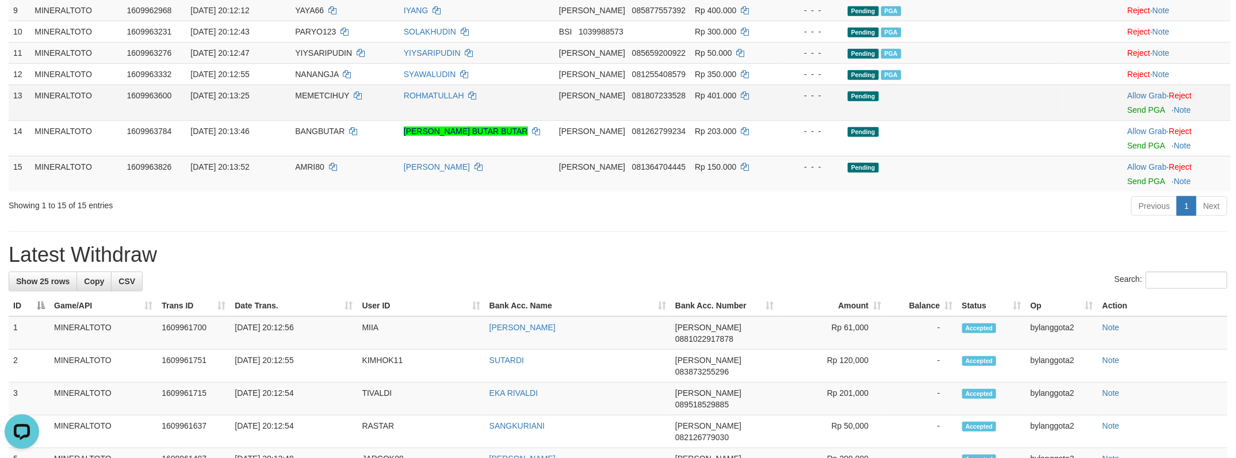
scroll to position [393, 0]
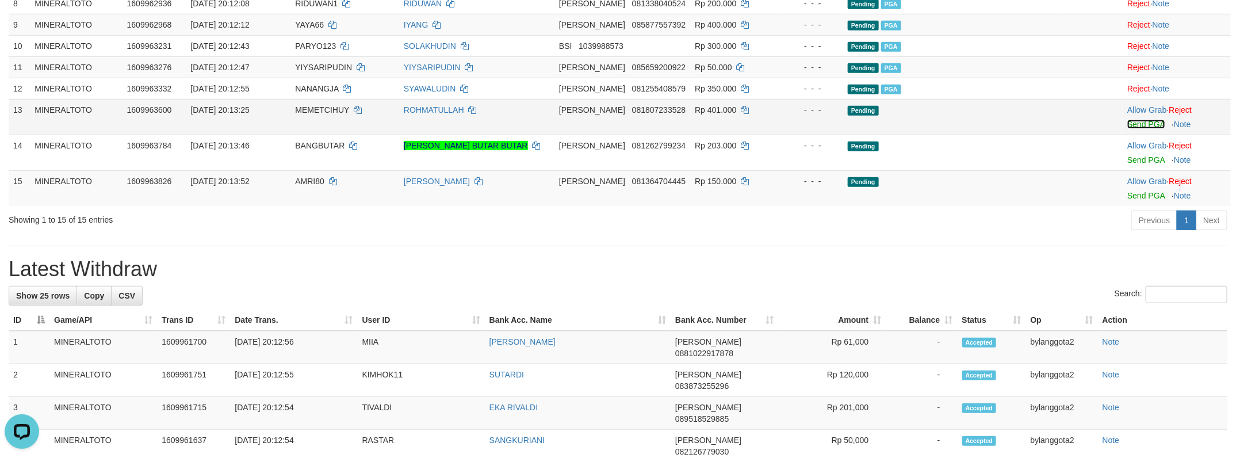
click at [1142, 129] on link "Send PGA" at bounding box center [1145, 124] width 37 height 9
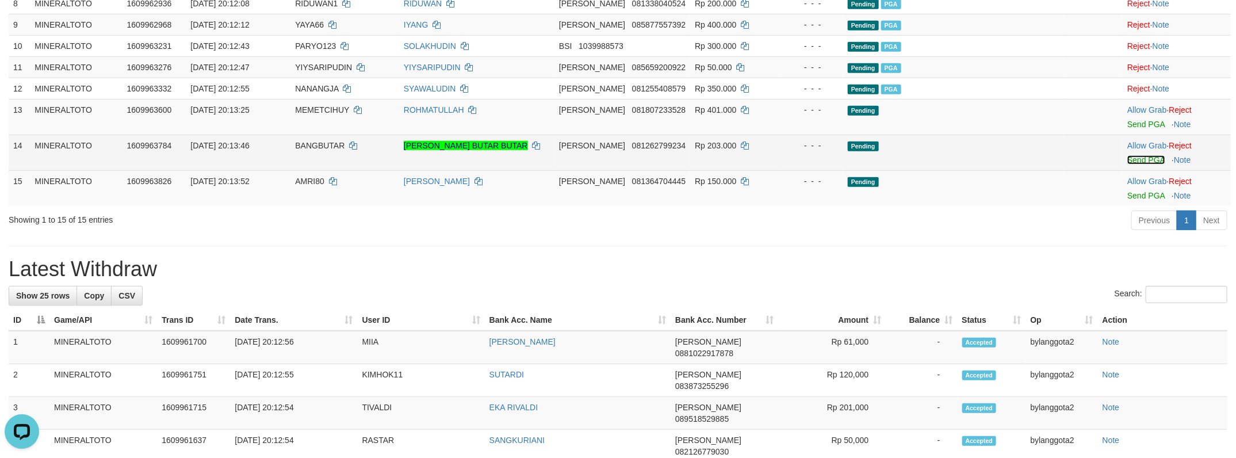
click at [1144, 164] on link "Send PGA" at bounding box center [1145, 159] width 37 height 9
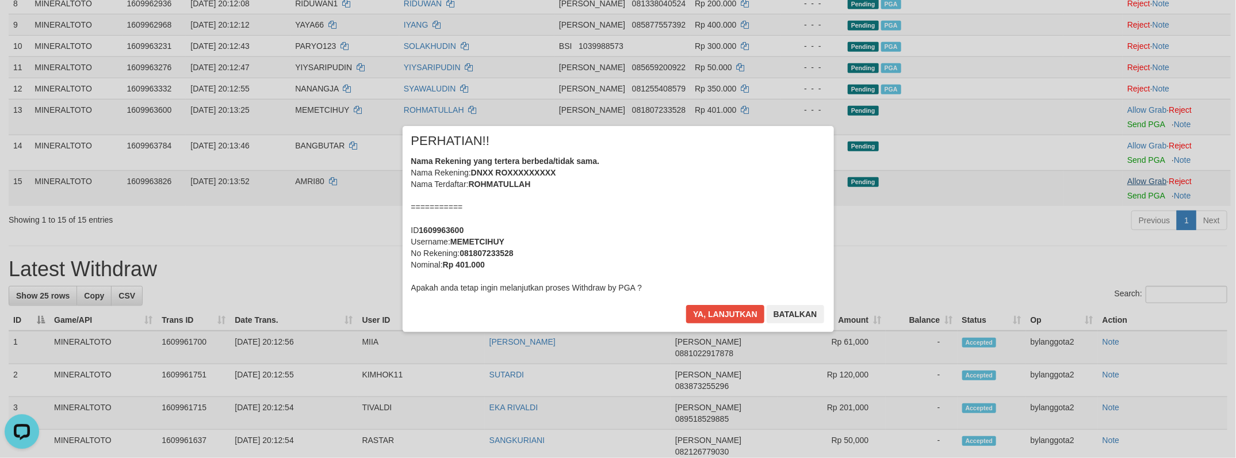
click at [1137, 237] on div "× PERHATIAN!! Nama Rekening yang tertera berbeda/tidak sama. Nama Rekening: DNX…" at bounding box center [618, 229] width 1236 height 252
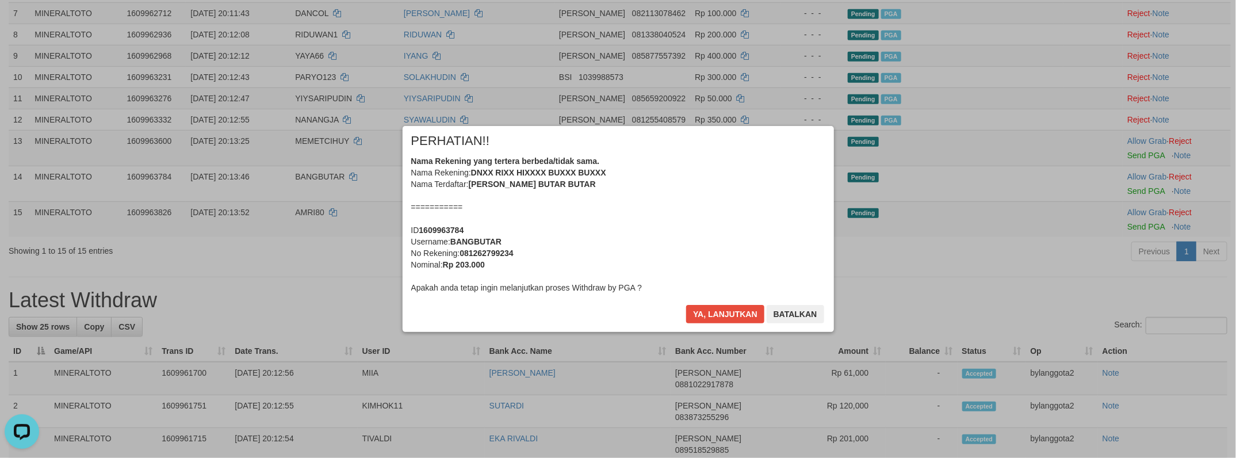
click at [671, 228] on div "Nama Rekening yang tertera berbeda/tidak sama. Nama Rekening: DNXX RIXX HIXXXX …" at bounding box center [618, 224] width 414 height 138
click at [686, 305] on button "Ya, lanjutkan" at bounding box center [725, 314] width 78 height 18
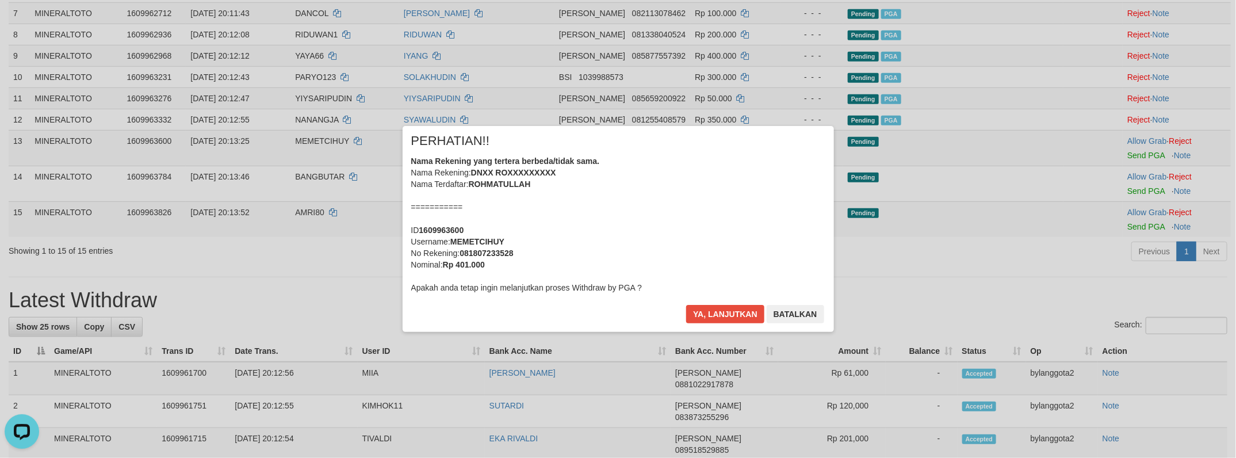
drag, startPoint x: 671, startPoint y: 228, endPoint x: 735, endPoint y: 230, distance: 64.4
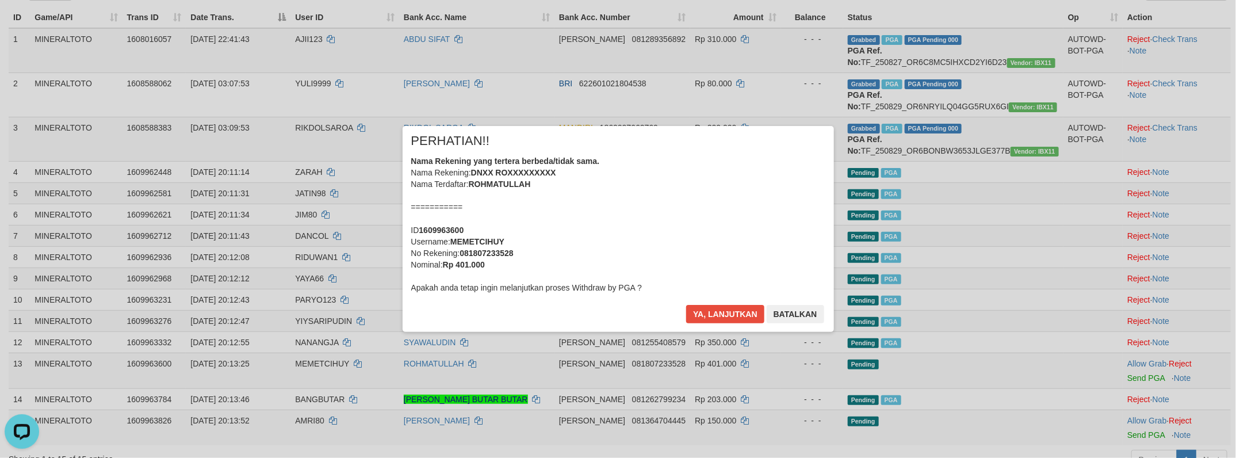
scroll to position [400, 0]
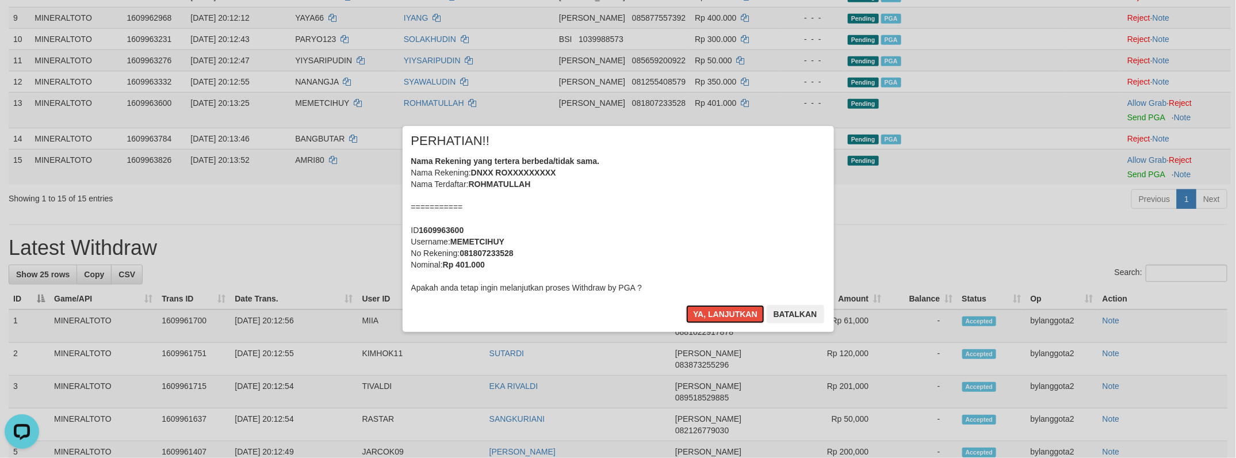
click at [739, 228] on div "Nama Rekening yang tertera berbeda/tidak sama. Nama Rekening: DNXX ROXXXXXXXXX …" at bounding box center [618, 224] width 414 height 138
click at [686, 305] on button "Ya, lanjutkan" at bounding box center [725, 314] width 78 height 18
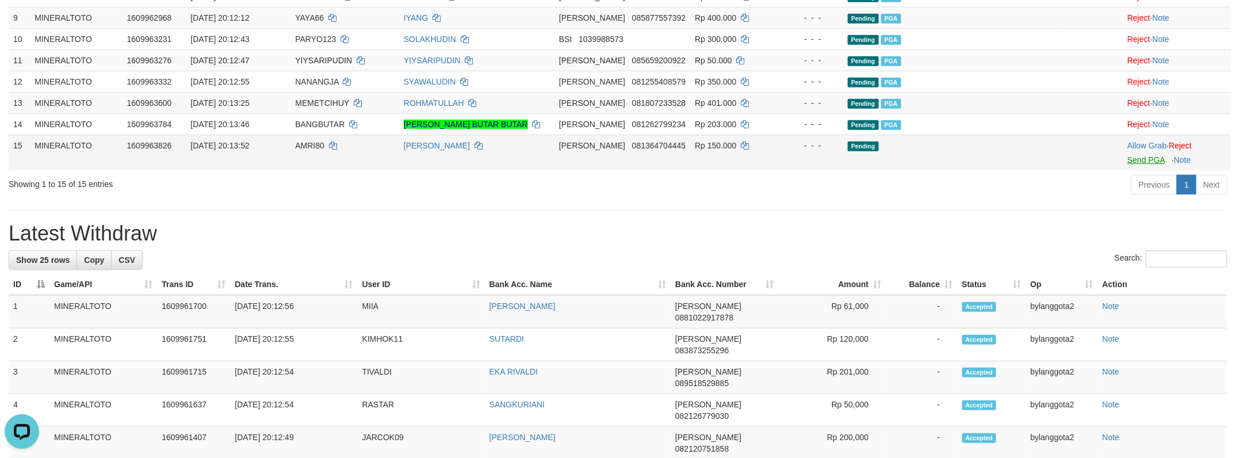
scroll to position [385, 0]
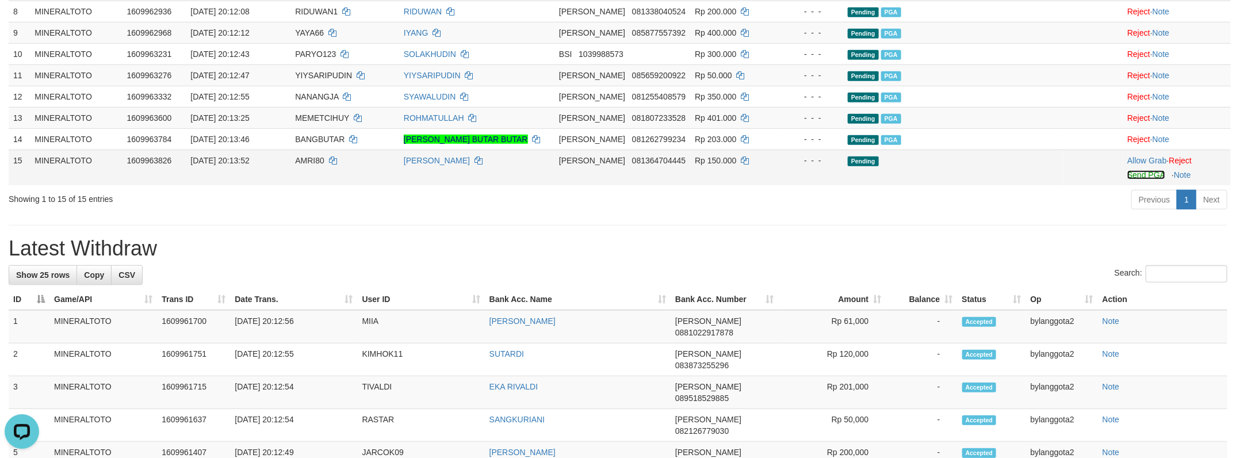
click at [1127, 179] on link "Send PGA" at bounding box center [1145, 174] width 37 height 9
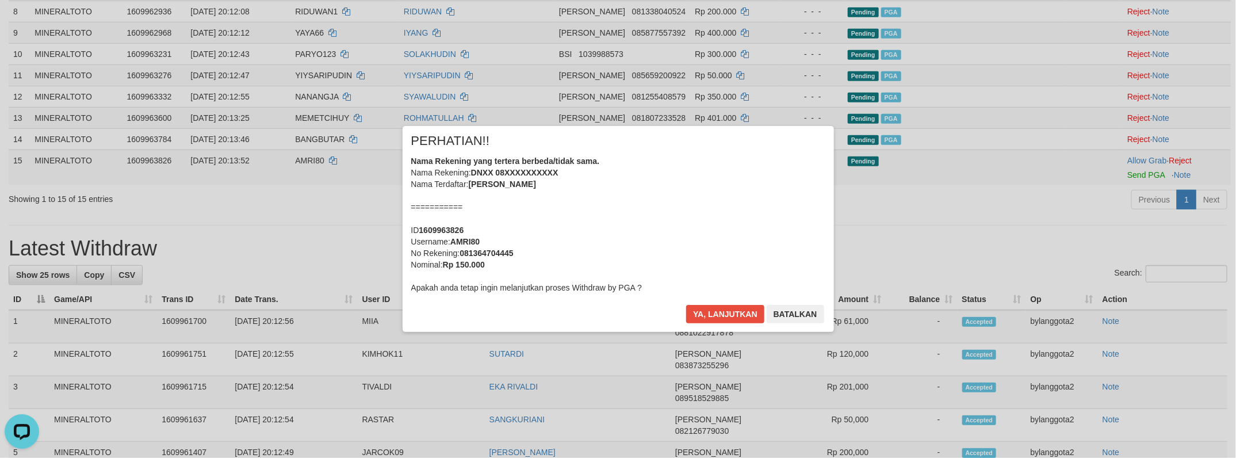
click at [692, 223] on div "Nama Rekening yang tertera berbeda/tidak sama. Nama Rekening: DNXX 08XXXXXXXXXX…" at bounding box center [618, 224] width 414 height 138
click at [462, 244] on b "AMRI80" at bounding box center [464, 241] width 29 height 9
copy b "AMRI80"
click at [654, 247] on div "Nama Rekening yang tertera berbeda/tidak sama. Nama Rekening: DNXX 08XXXXXXXXXX…" at bounding box center [618, 224] width 414 height 138
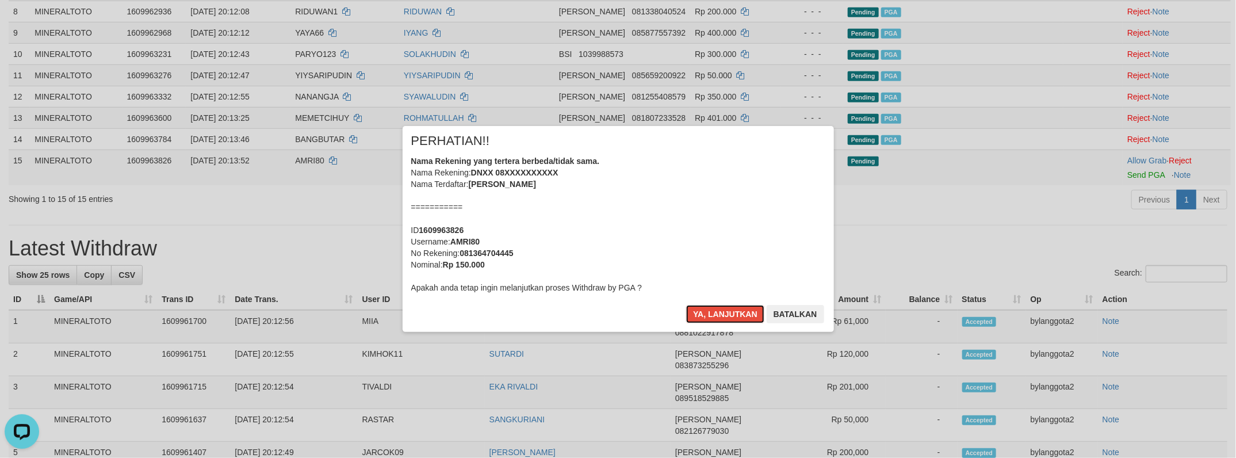
click at [686, 305] on button "Ya, lanjutkan" at bounding box center [725, 314] width 78 height 18
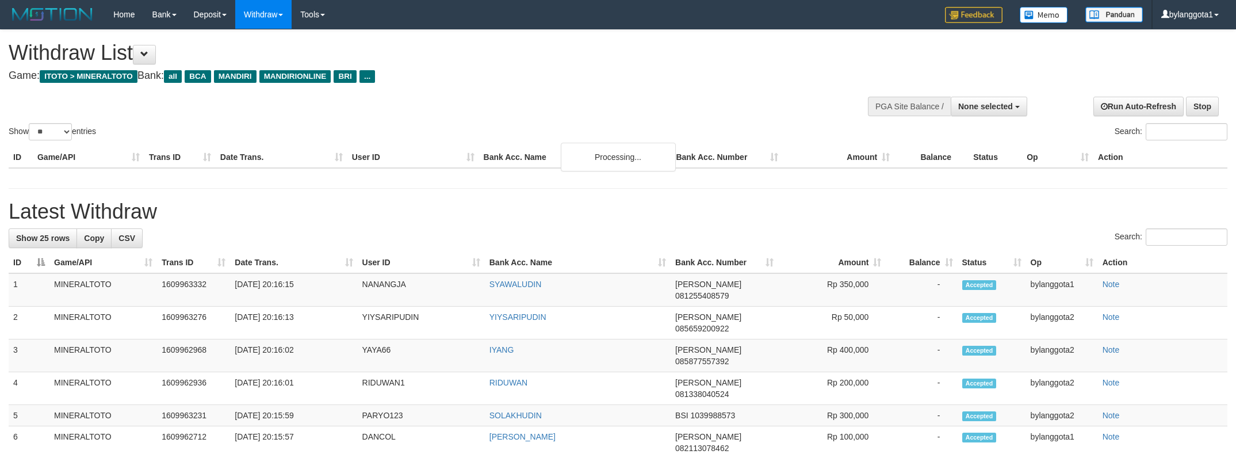
select select
select select "**"
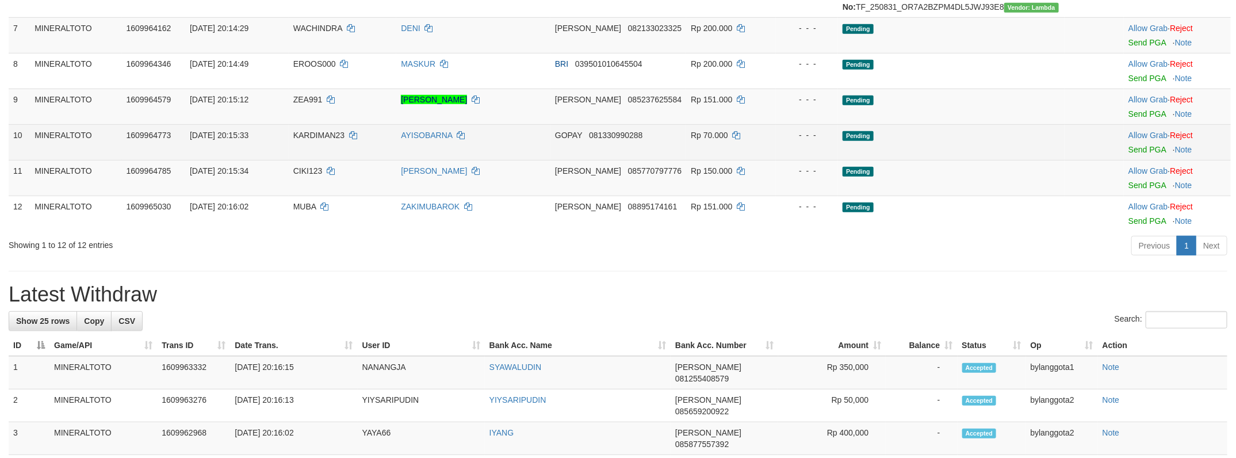
scroll to position [385, 0]
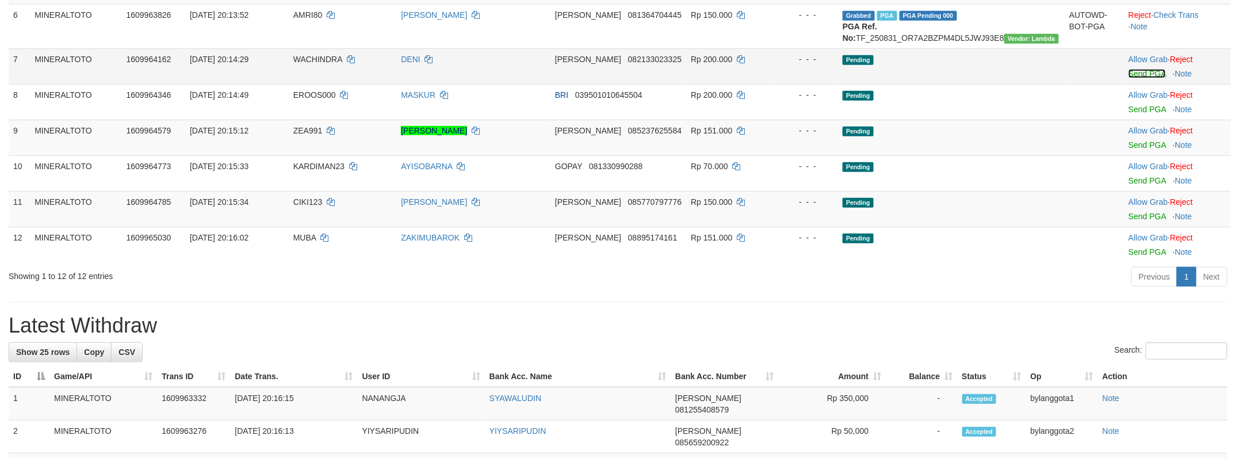
click at [1135, 78] on link "Send PGA" at bounding box center [1146, 73] width 37 height 9
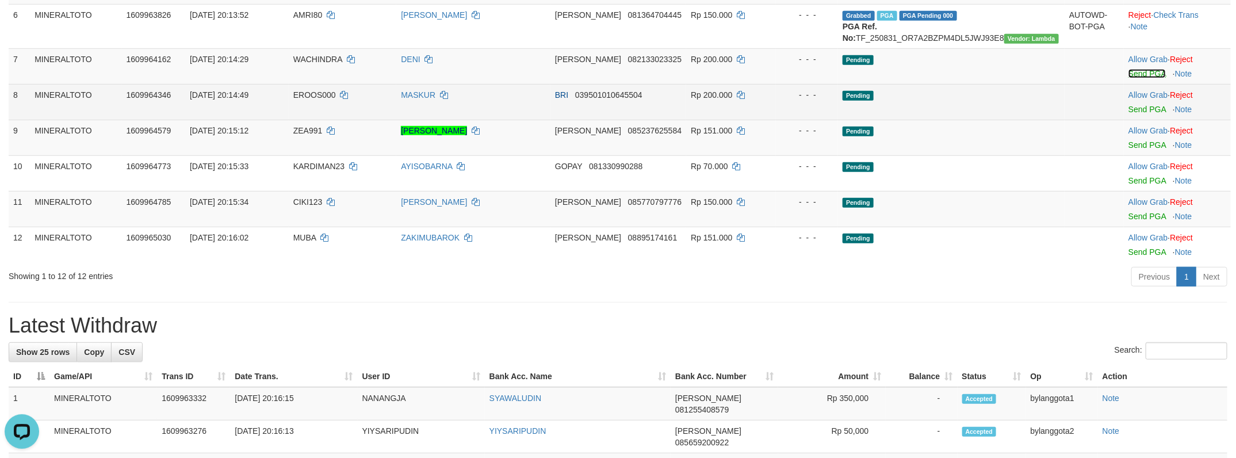
scroll to position [0, 0]
click at [1136, 120] on td "Allow Grab · Reject Send PGA · Note" at bounding box center [1177, 102] width 107 height 36
click at [1136, 114] on link "Send PGA" at bounding box center [1146, 109] width 37 height 9
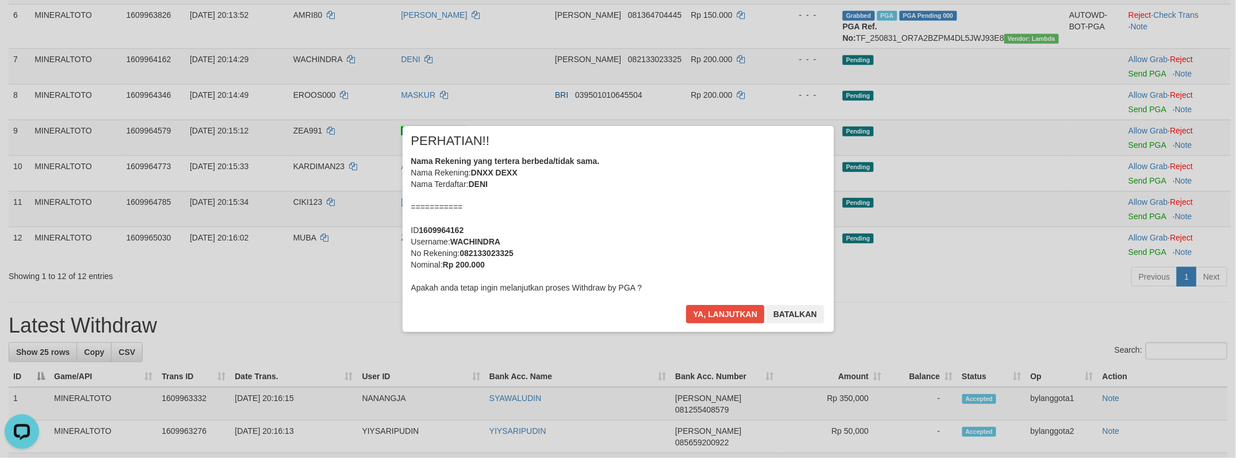
click at [1137, 218] on div "× PERHATIAN!! Nama Rekening yang tertera berbeda/tidak sama. Nama Rekening: DNX…" at bounding box center [618, 229] width 1236 height 252
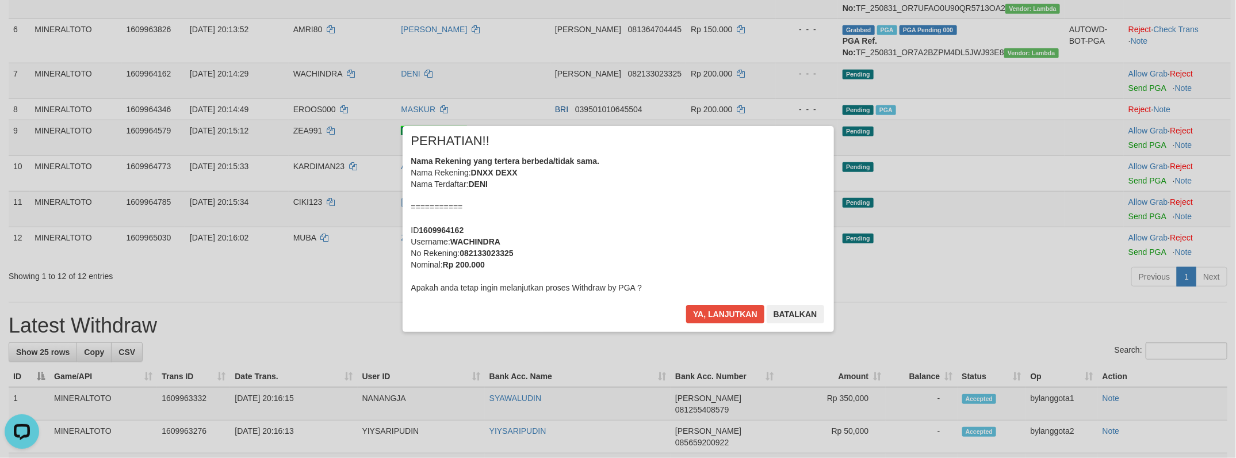
click at [689, 239] on div "Nama Rekening yang tertera berbeda/tidak sama. Nama Rekening: DNXX DEXX Nama Te…" at bounding box center [618, 224] width 414 height 138
click at [686, 305] on button "Ya, lanjutkan" at bounding box center [725, 314] width 78 height 18
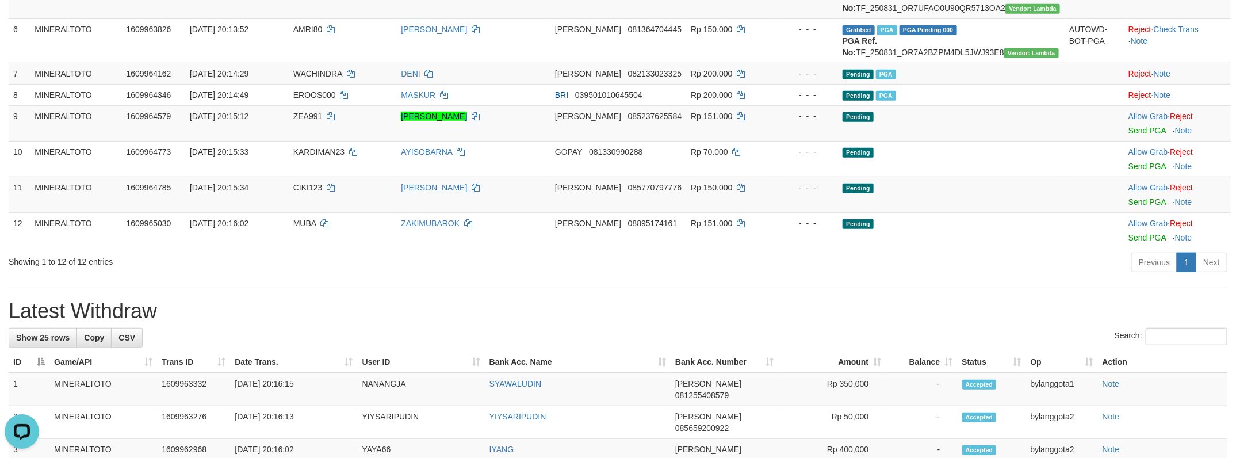
scroll to position [357, 0]
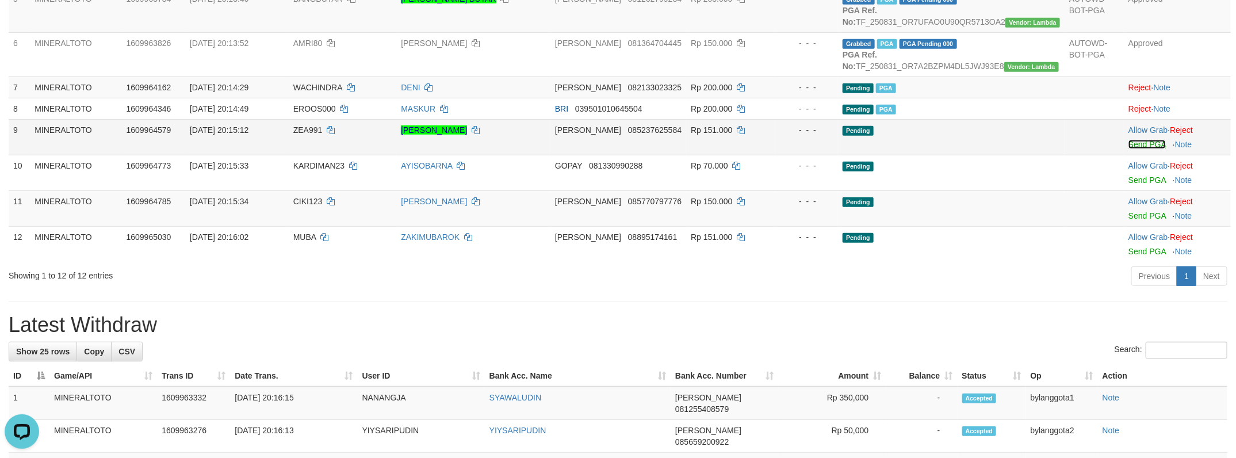
click at [1132, 149] on link "Send PGA" at bounding box center [1146, 144] width 37 height 9
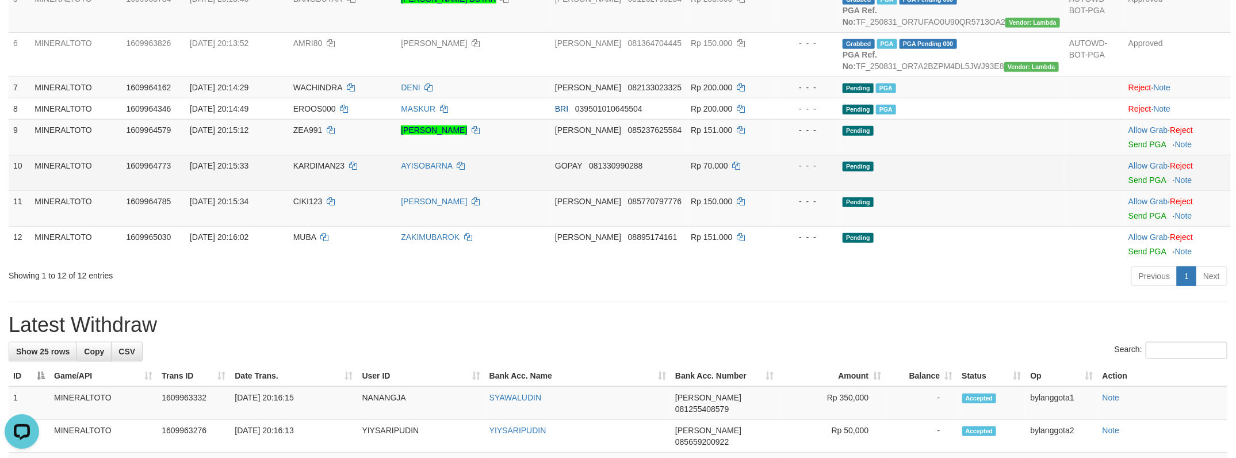
click at [1148, 190] on td "Allow Grab · Reject Send PGA · Note" at bounding box center [1177, 173] width 107 height 36
click at [1142, 185] on link "Send PGA" at bounding box center [1146, 179] width 37 height 9
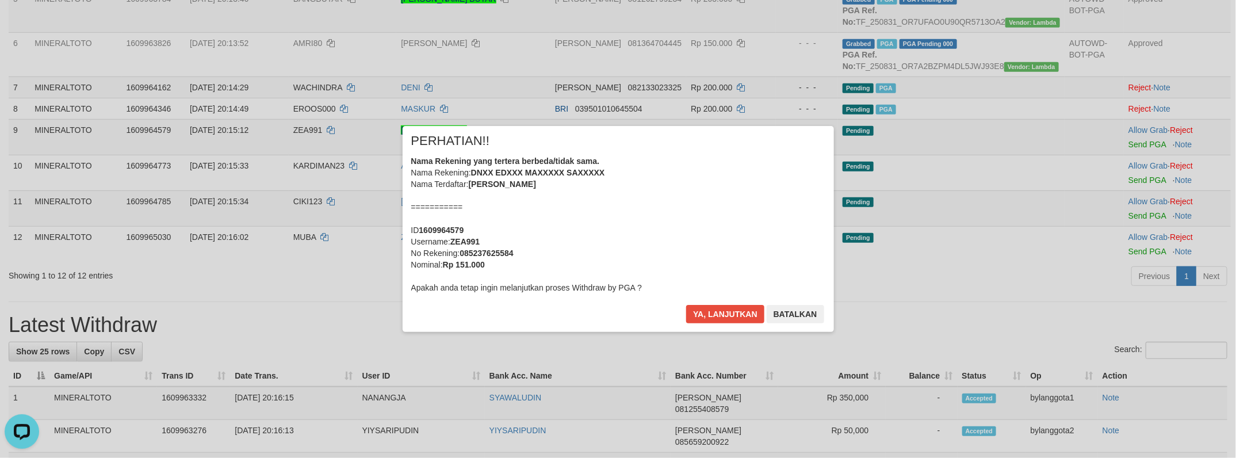
click at [1136, 288] on div "× PERHATIAN!! Nama Rekening yang tertera berbeda/tidak sama. Nama Rekening: DNX…" at bounding box center [618, 229] width 1236 height 252
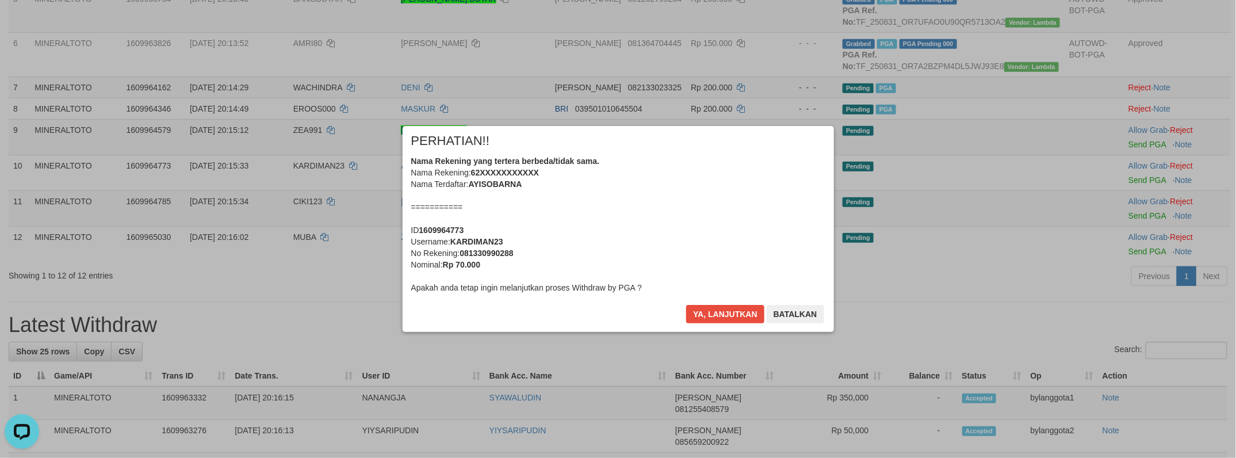
click at [626, 224] on div "Nama Rekening yang tertera berbeda/tidak sama. Nama Rekening: 62XXXXXXXXXXX Nam…" at bounding box center [618, 224] width 414 height 138
click at [686, 305] on button "Ya, lanjutkan" at bounding box center [725, 314] width 78 height 18
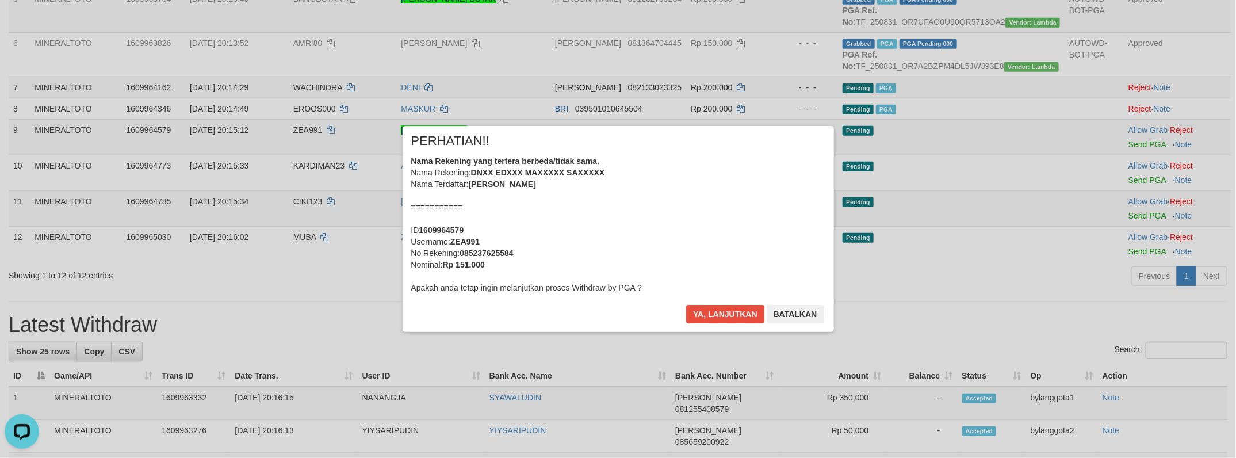
click at [626, 224] on div "Nama Rekening yang tertera berbeda/tidak sama. Nama Rekening: DNXX EDXXX MAXXXX…" at bounding box center [618, 224] width 414 height 138
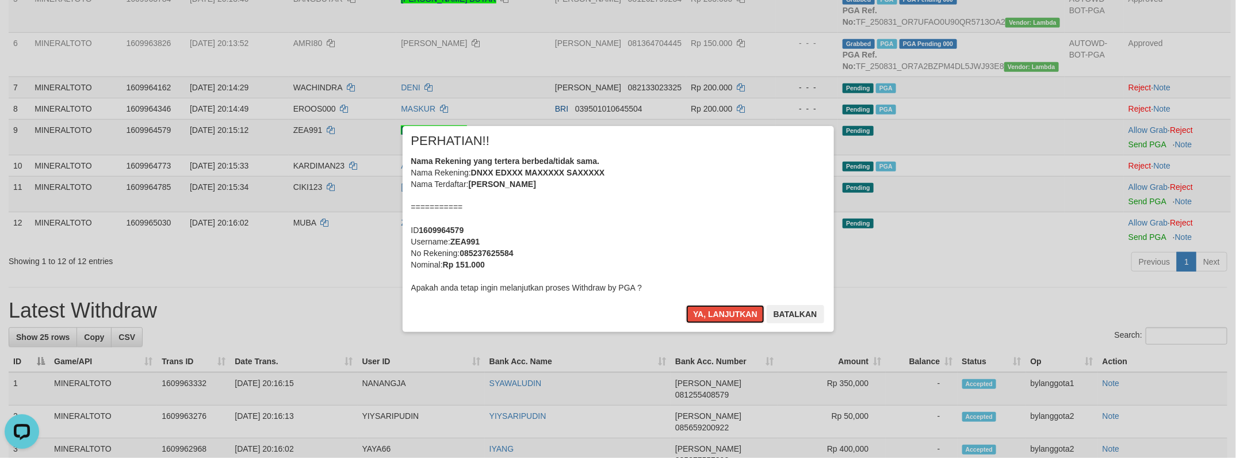
click at [686, 305] on button "Ya, lanjutkan" at bounding box center [725, 314] width 78 height 18
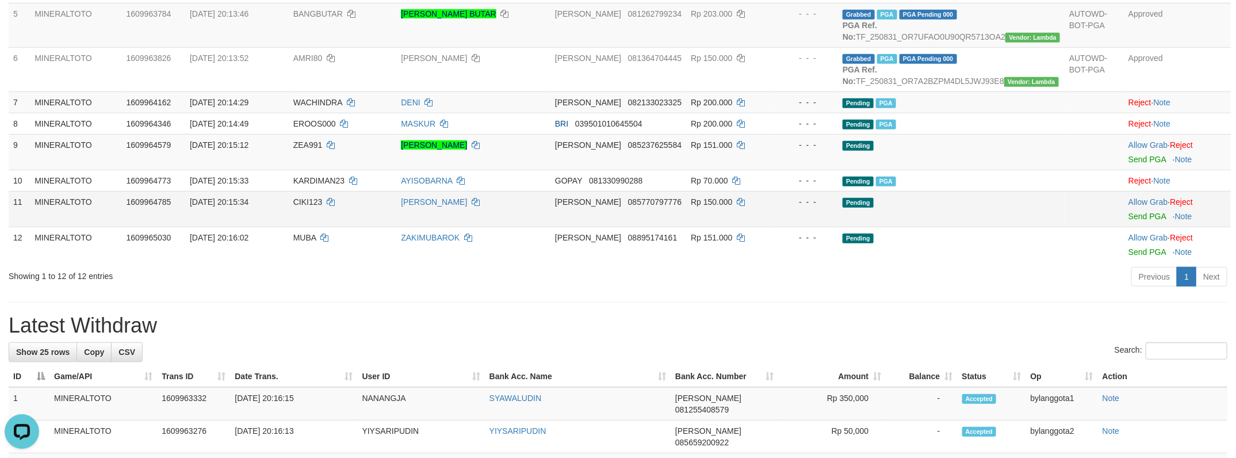
scroll to position [328, 0]
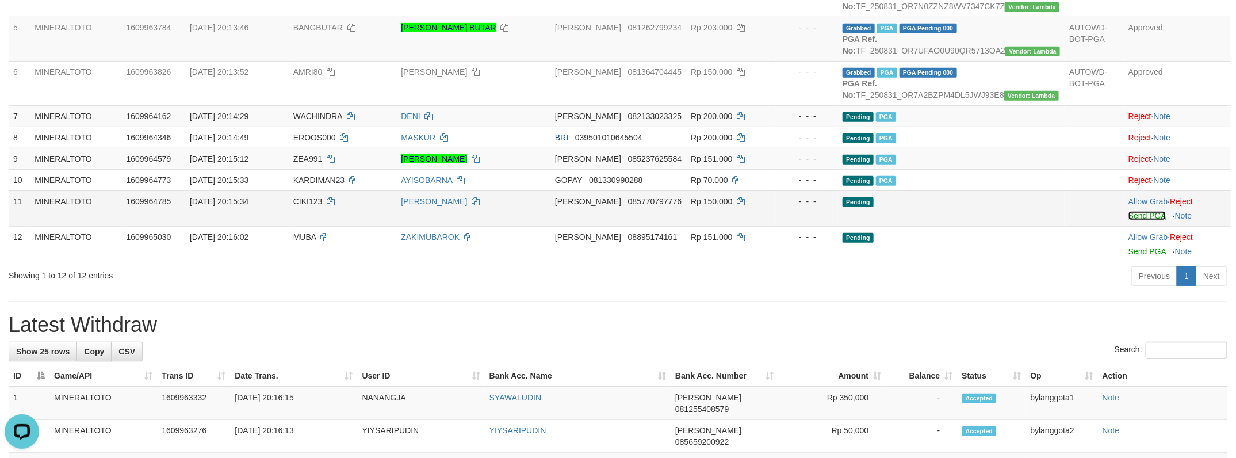
click at [1136, 220] on link "Send PGA" at bounding box center [1146, 215] width 37 height 9
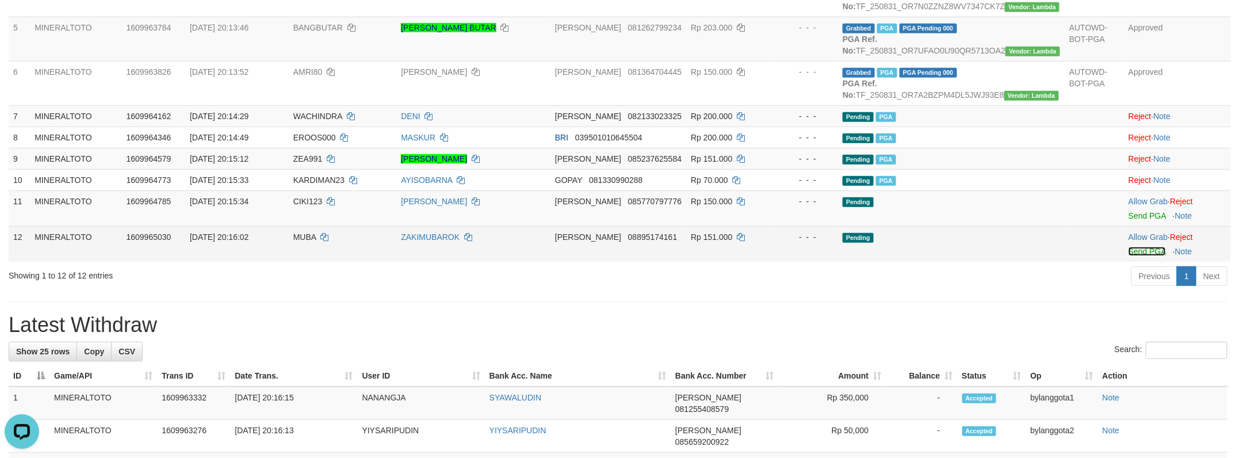
click at [1144, 256] on link "Send PGA" at bounding box center [1146, 251] width 37 height 9
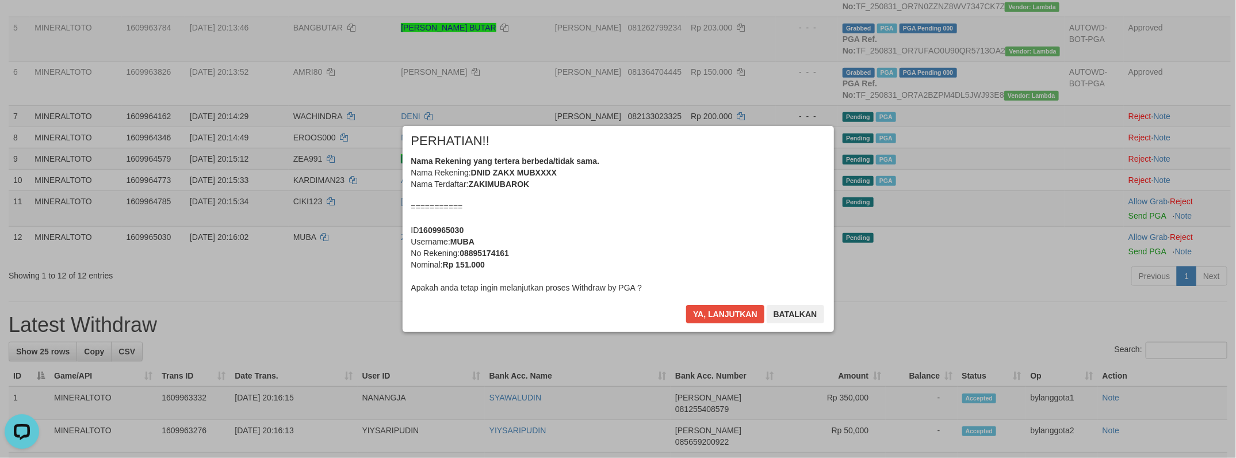
click at [697, 221] on div "Nama Rekening yang tertera berbeda/tidak sama. Nama Rekening: DNID ZAKX MUBXXXX…" at bounding box center [618, 224] width 414 height 138
click at [686, 305] on button "Ya, lanjutkan" at bounding box center [725, 314] width 78 height 18
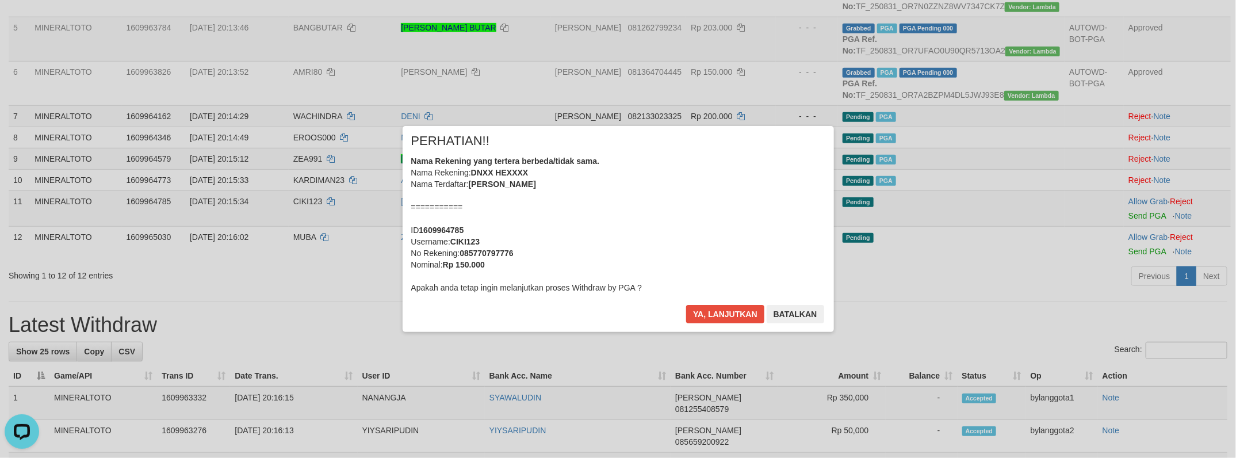
click at [697, 221] on div "Nama Rekening yang tertera berbeda/tidak sama. Nama Rekening: DNXX HEXXXX Nama …" at bounding box center [618, 224] width 414 height 138
click at [686, 305] on button "Ya, lanjutkan" at bounding box center [725, 314] width 78 height 18
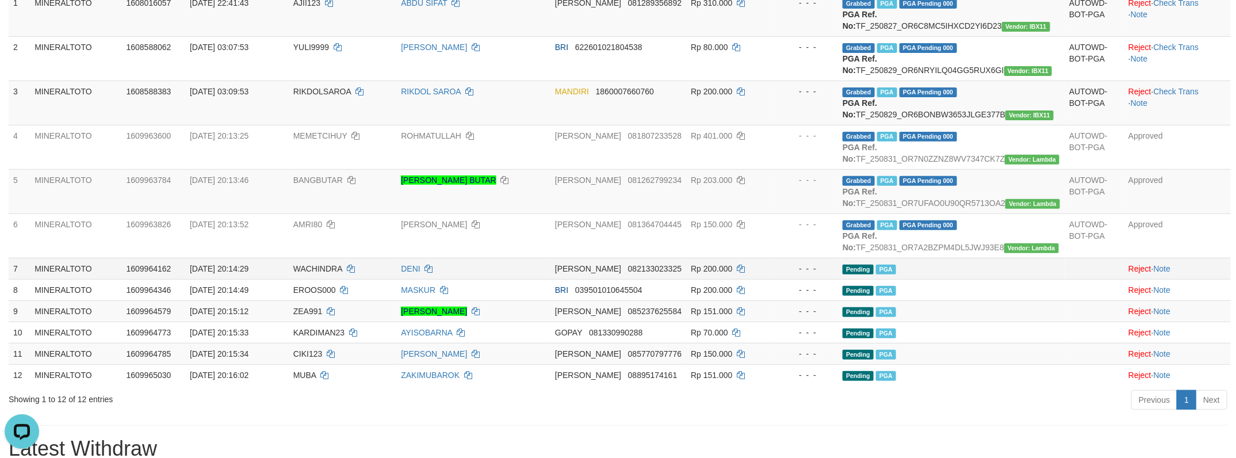
scroll to position [262, 0]
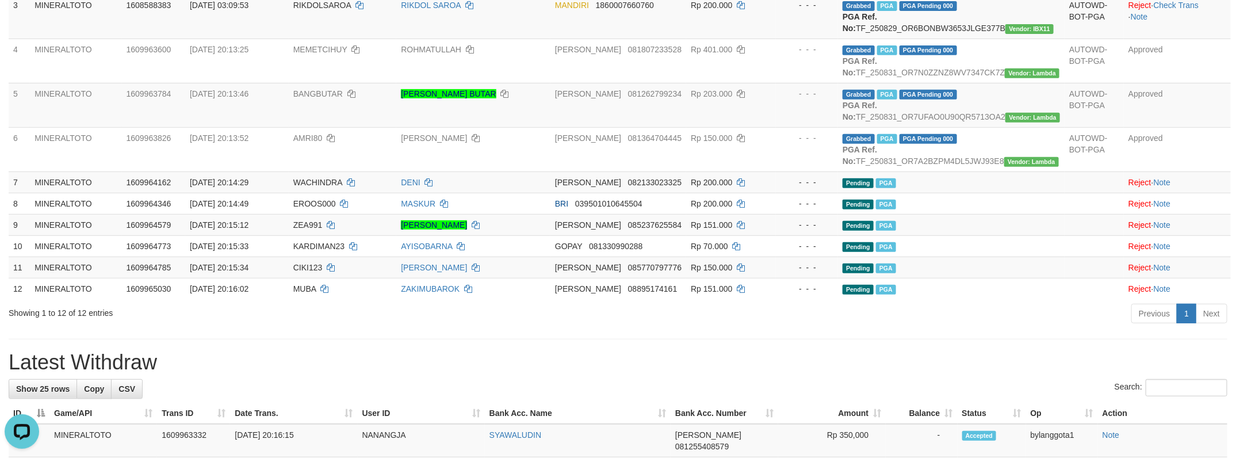
click at [1106, 327] on div "Previous 1 Next" at bounding box center [875, 314] width 704 height 25
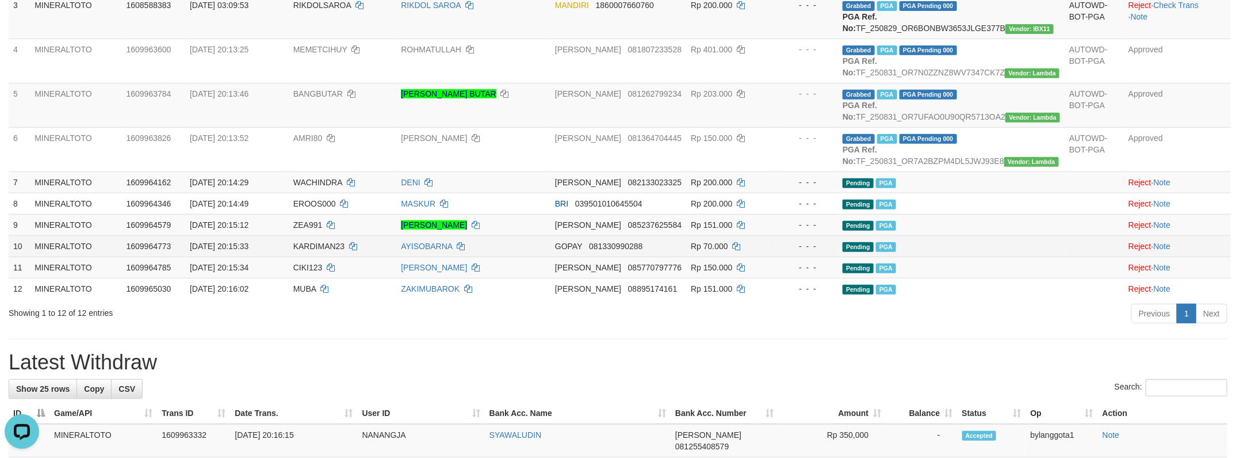
click at [637, 256] on td "GOPAY 081330990288" at bounding box center [618, 245] width 136 height 21
click at [642, 251] on span "081330990288" at bounding box center [615, 245] width 53 height 9
click at [318, 256] on td "KARDIMAN23" at bounding box center [343, 245] width 108 height 21
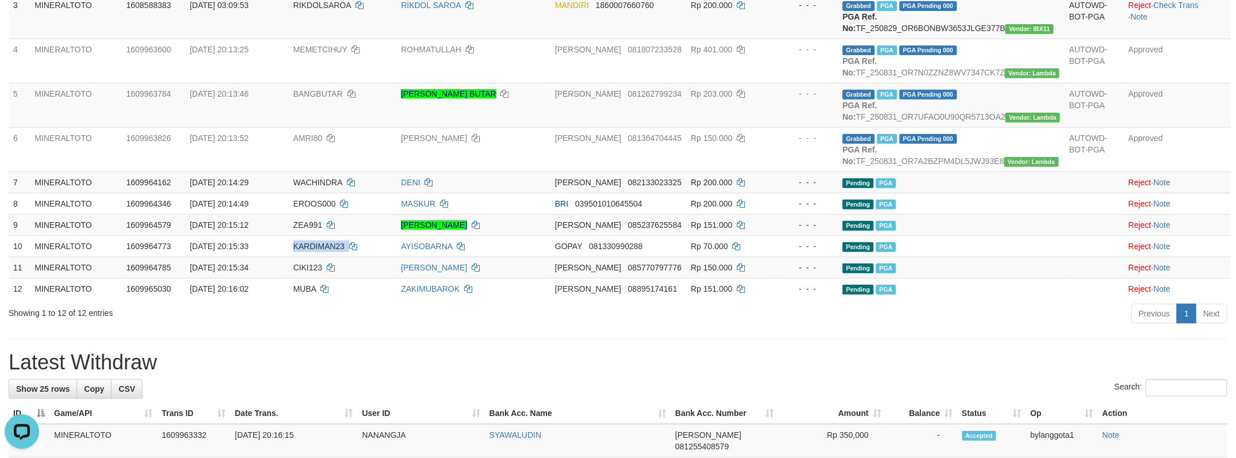
copy td "KARDIMAN23"
click at [983, 327] on div "Previous 1 Next" at bounding box center [875, 314] width 704 height 25
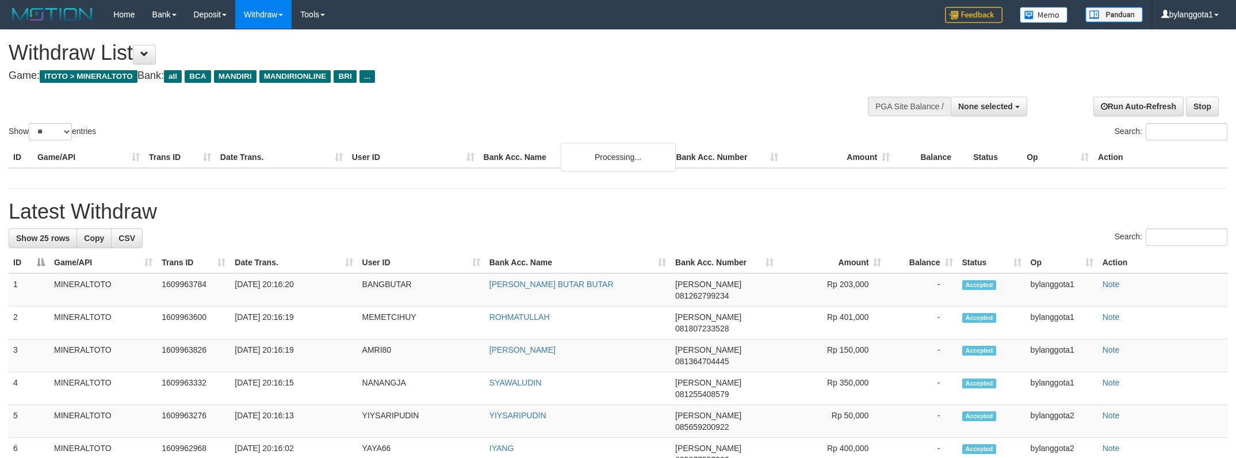
select select
select select "**"
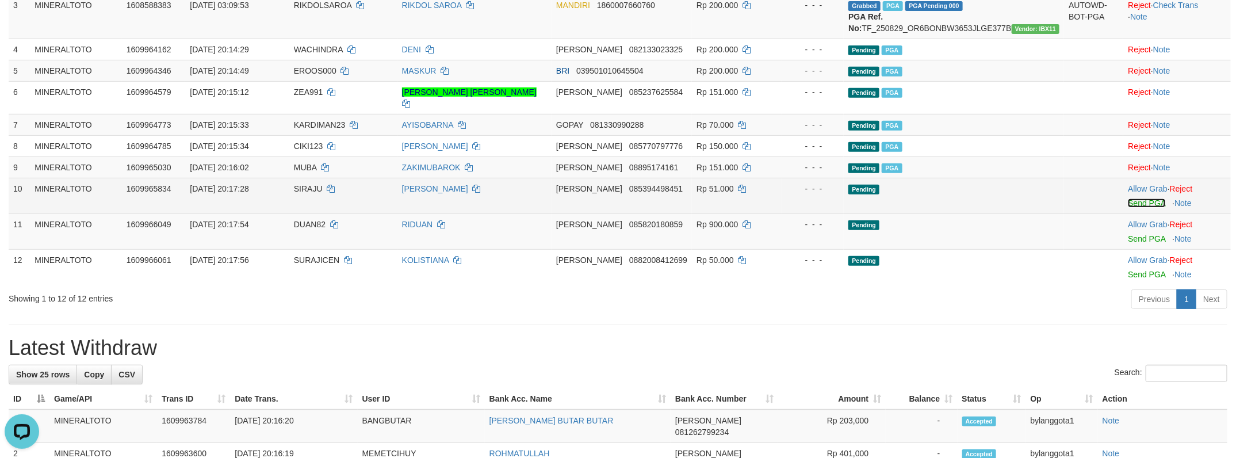
click at [1136, 208] on link "Send PGA" at bounding box center [1146, 202] width 37 height 9
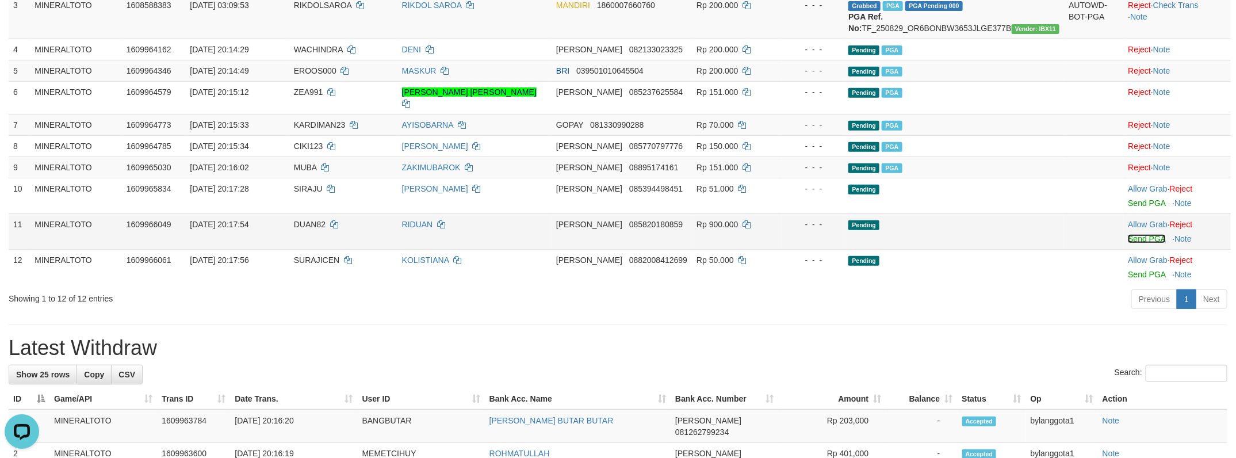
click at [1145, 243] on link "Send PGA" at bounding box center [1146, 238] width 37 height 9
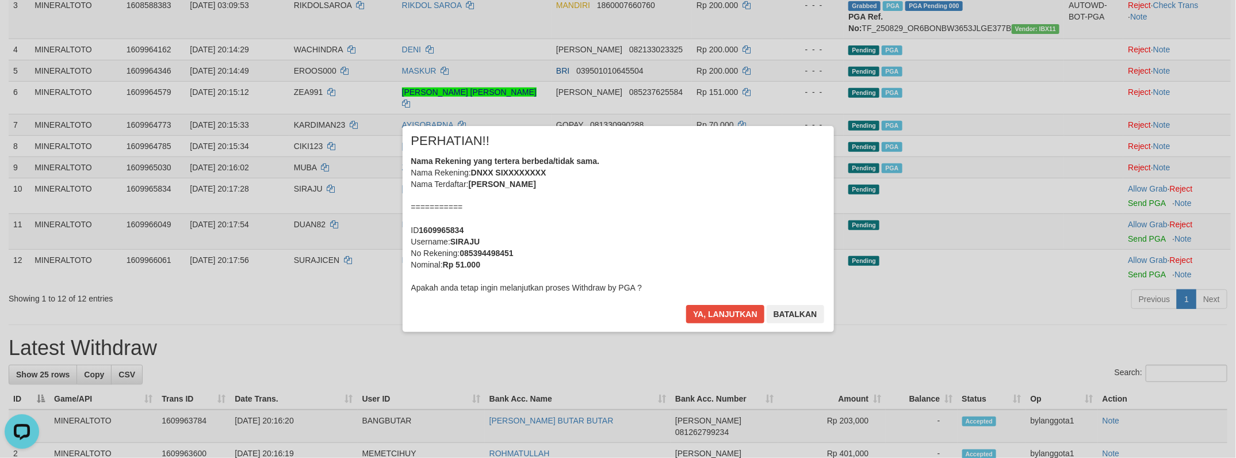
click at [1138, 295] on div "× PERHATIAN!! Nama Rekening yang tertera berbeda/tidak sama. Nama Rekening: DNX…" at bounding box center [618, 229] width 1236 height 252
click at [710, 216] on div "Nama Rekening yang tertera berbeda/tidak sama. Nama Rekening: DNXX SIXXXXXXXX N…" at bounding box center [618, 224] width 414 height 138
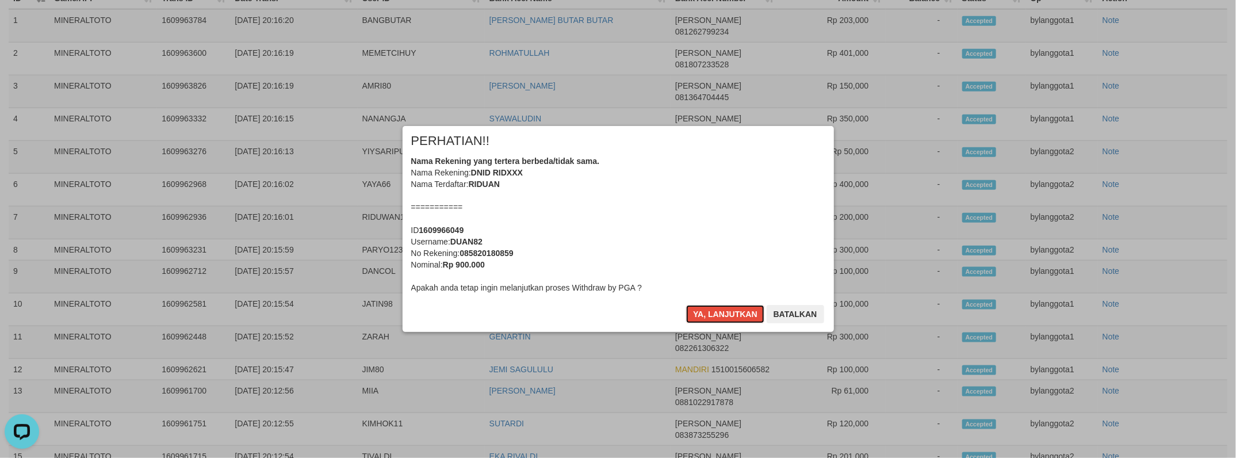
click at [710, 216] on div "Nama Rekening yang tertera berbeda/tidak sama. Nama Rekening: DNID RIDXXX Nama …" at bounding box center [618, 224] width 414 height 138
click at [686, 305] on button "Ya, lanjutkan" at bounding box center [725, 314] width 78 height 18
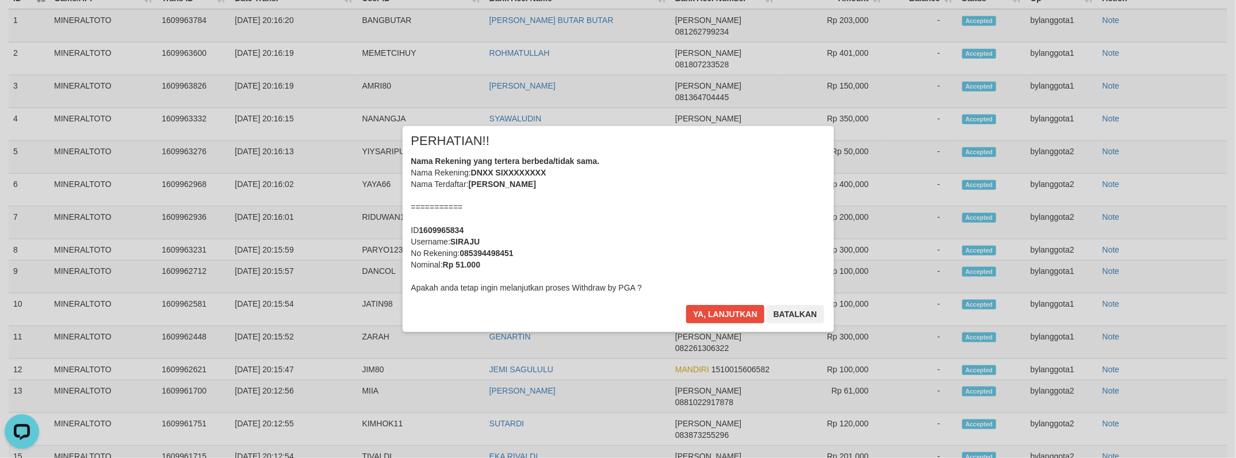
click at [710, 216] on div "Nama Rekening yang tertera berbeda/tidak sama. Nama Rekening: DNXX SIXXXXXXXX N…" at bounding box center [618, 224] width 414 height 138
click at [686, 305] on button "Ya, lanjutkan" at bounding box center [725, 314] width 78 height 18
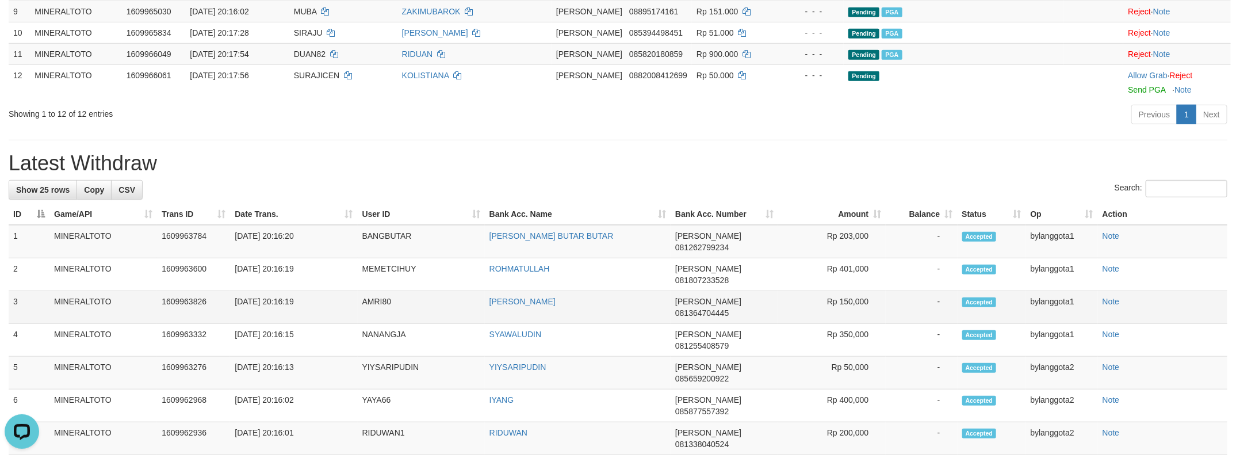
scroll to position [409, 0]
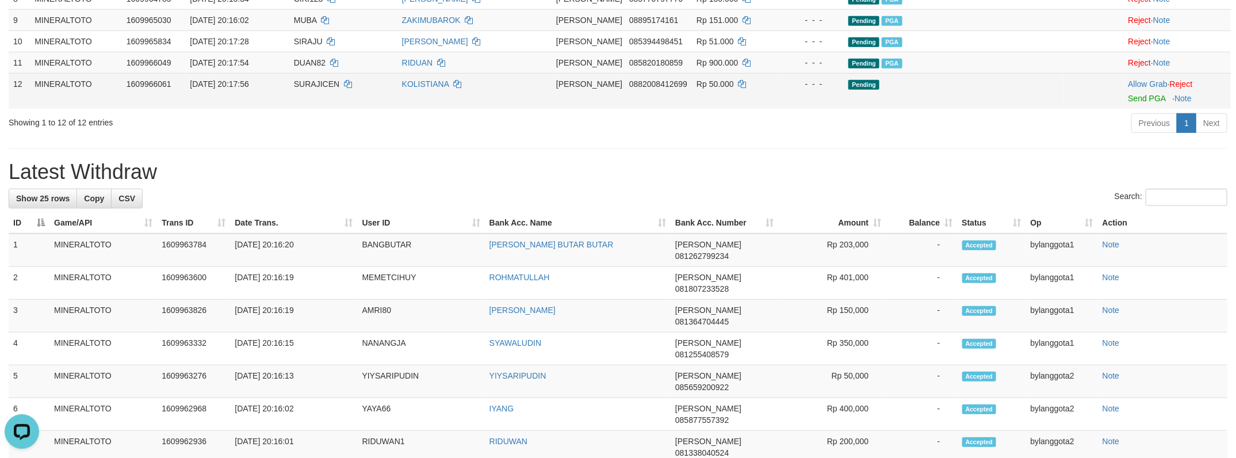
click at [1124, 109] on td "Allow Grab · Reject Send PGA · Note" at bounding box center [1177, 91] width 108 height 36
click at [1128, 103] on link "Send PGA" at bounding box center [1146, 98] width 37 height 9
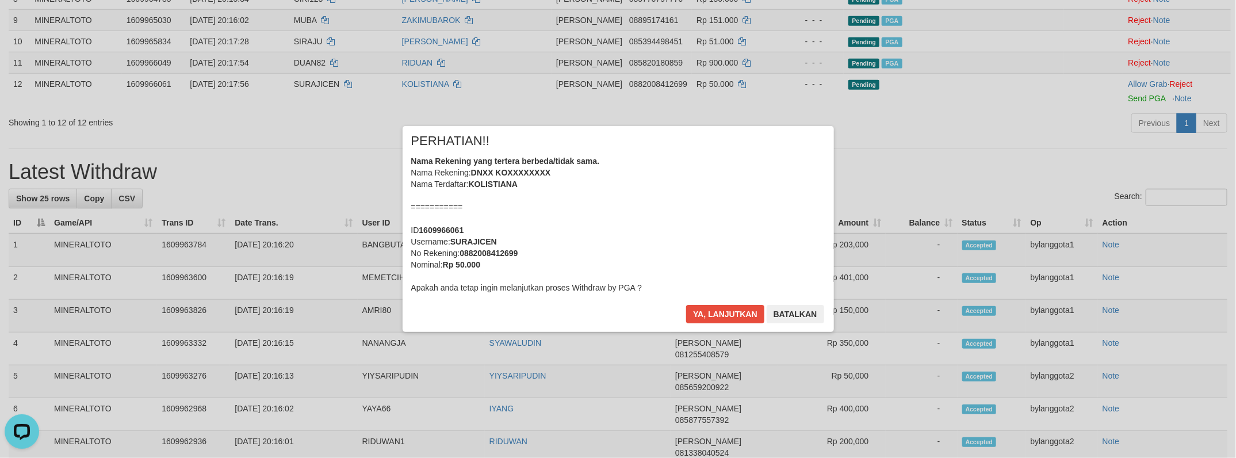
click at [697, 185] on div "Nama Rekening yang tertera berbeda/tidak sama. Nama Rekening: DNXX KOXXXXXXXX N…" at bounding box center [618, 224] width 414 height 138
click at [686, 305] on button "Ya, lanjutkan" at bounding box center [725, 314] width 78 height 18
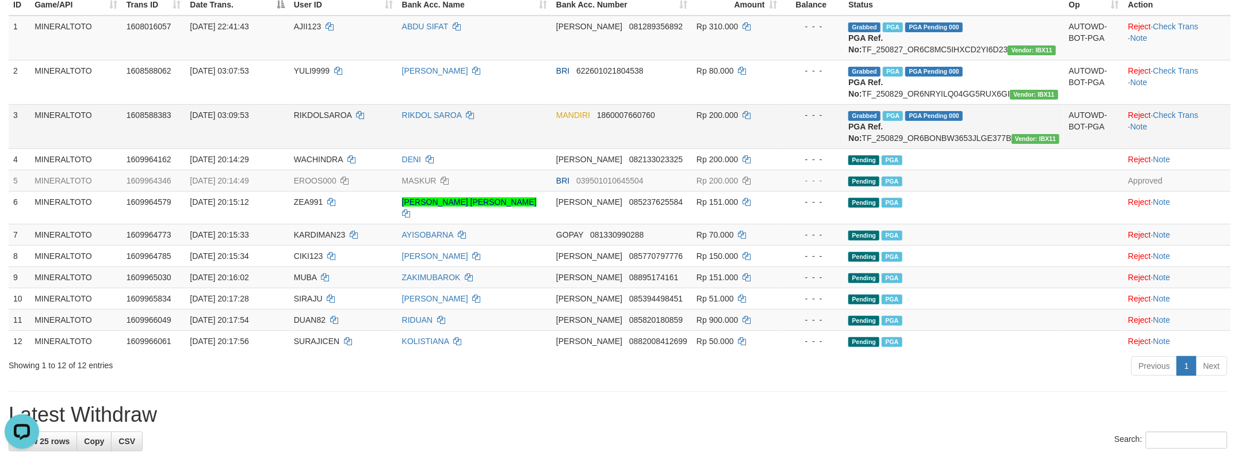
scroll to position [151, 0]
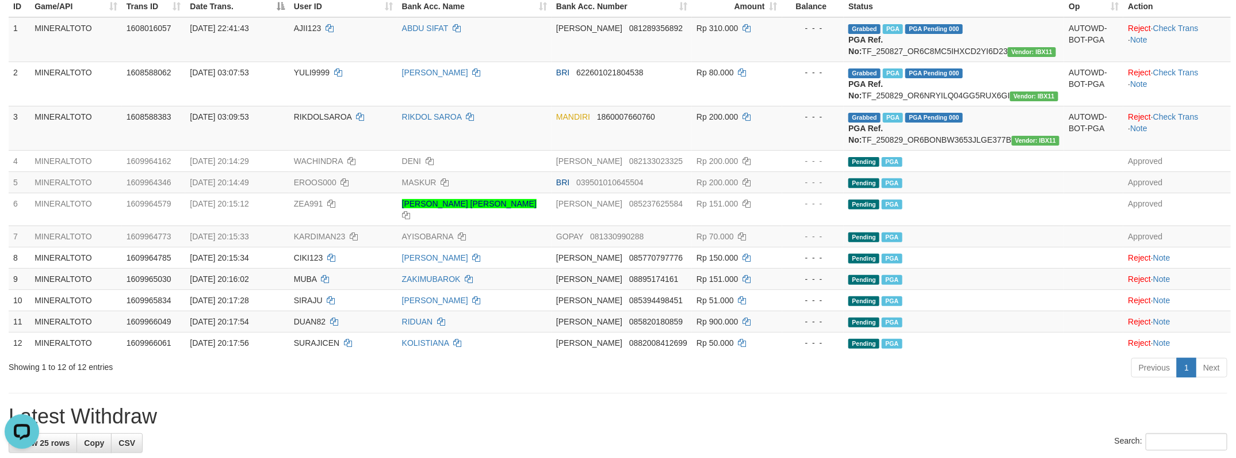
click at [1013, 381] on div "Previous 1 Next" at bounding box center [875, 368] width 704 height 25
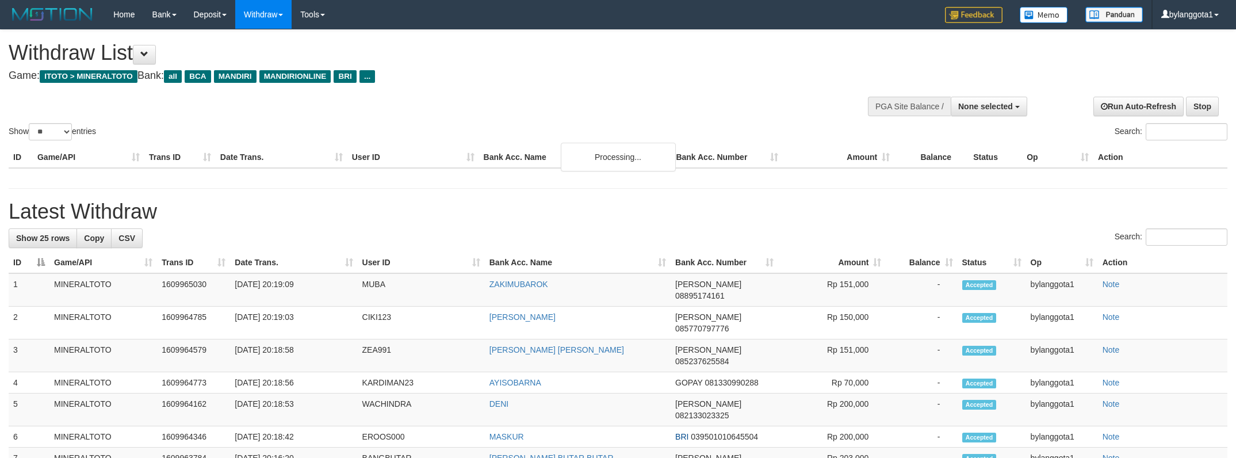
select select
select select "**"
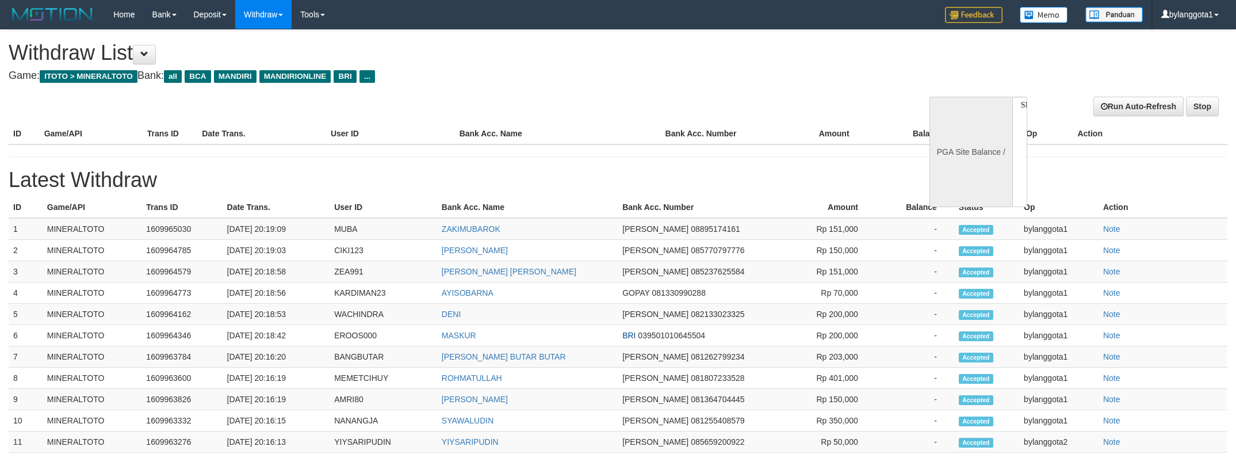
select select
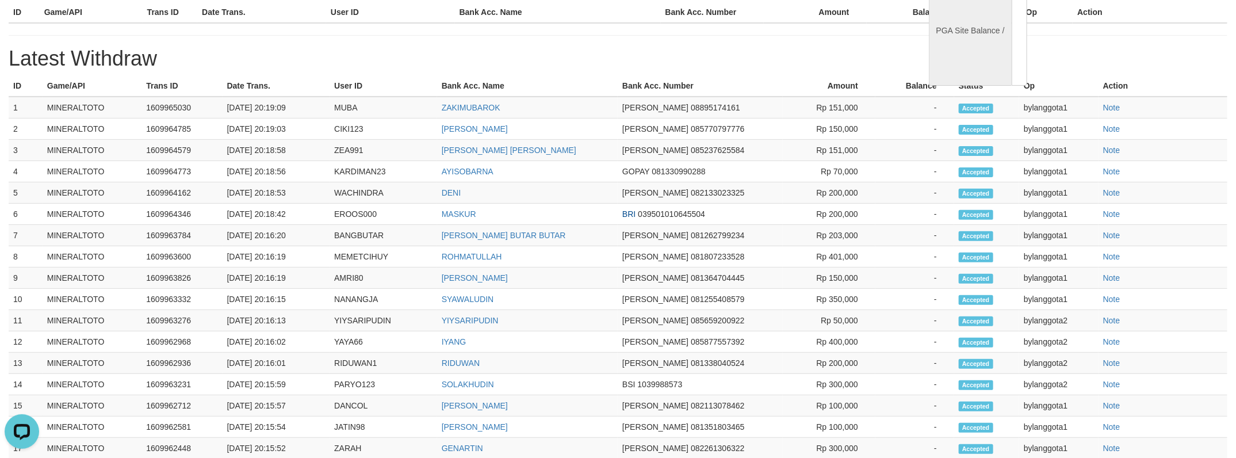
select select "**"
select select
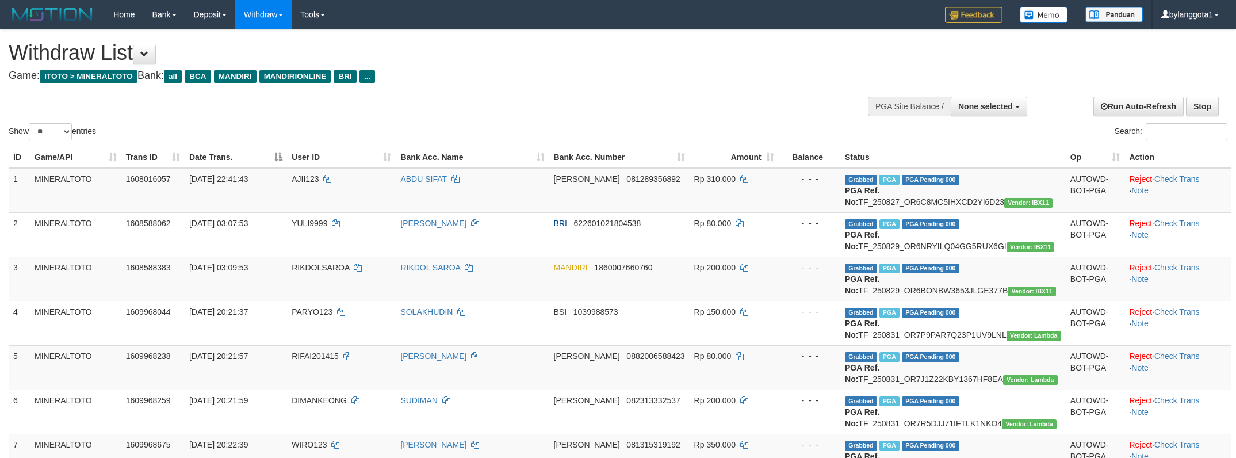
select select
select select "**"
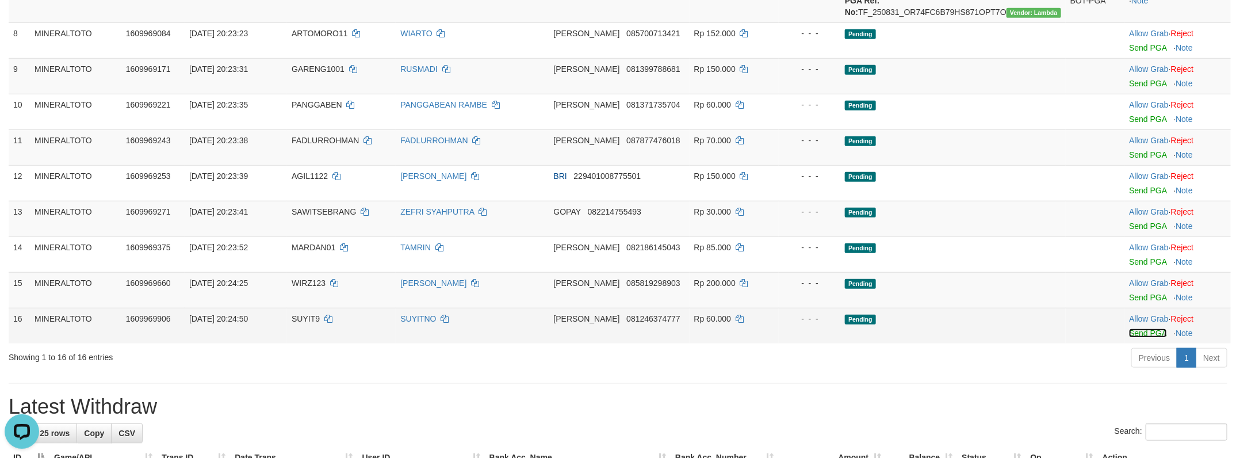
click at [1138, 338] on link "Send PGA" at bounding box center [1147, 332] width 37 height 9
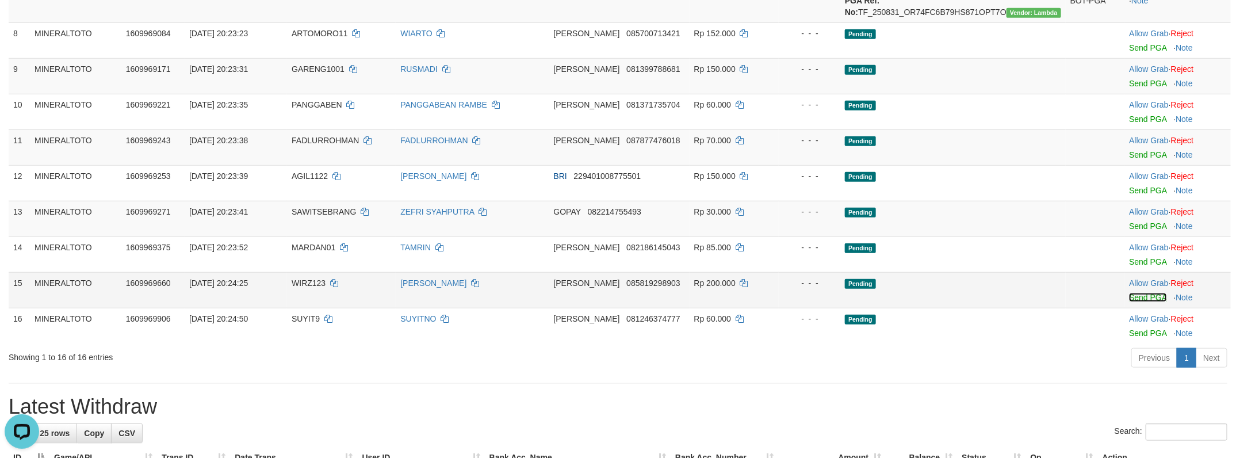
click at [1137, 302] on link "Send PGA" at bounding box center [1147, 297] width 37 height 9
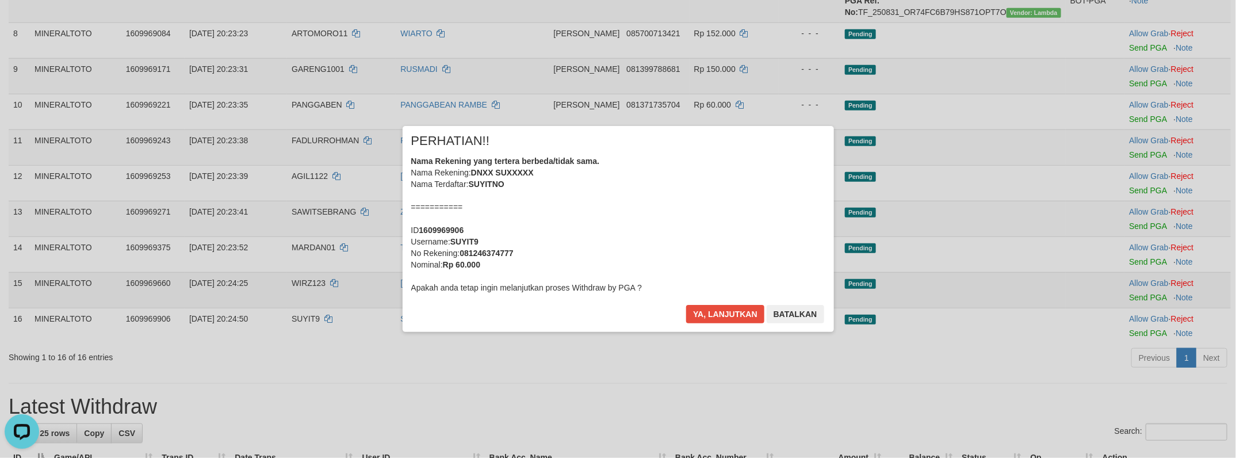
click at [1140, 343] on div "× PERHATIAN!! Nama Rekening yang tertera berbeda/tidak sama. Nama Rekening: DNX…" at bounding box center [618, 229] width 1236 height 252
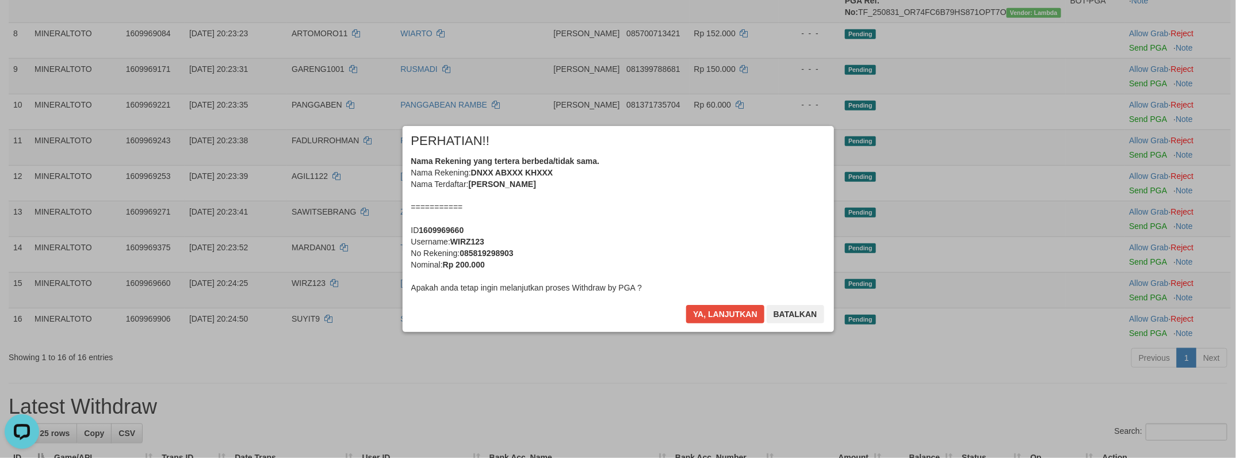
click at [737, 227] on div "Nama Rekening yang tertera berbeda/tidak sama. Nama Rekening: DNXX ABXXX KHXXX …" at bounding box center [618, 224] width 414 height 138
click at [686, 305] on button "Ya, lanjutkan" at bounding box center [725, 314] width 78 height 18
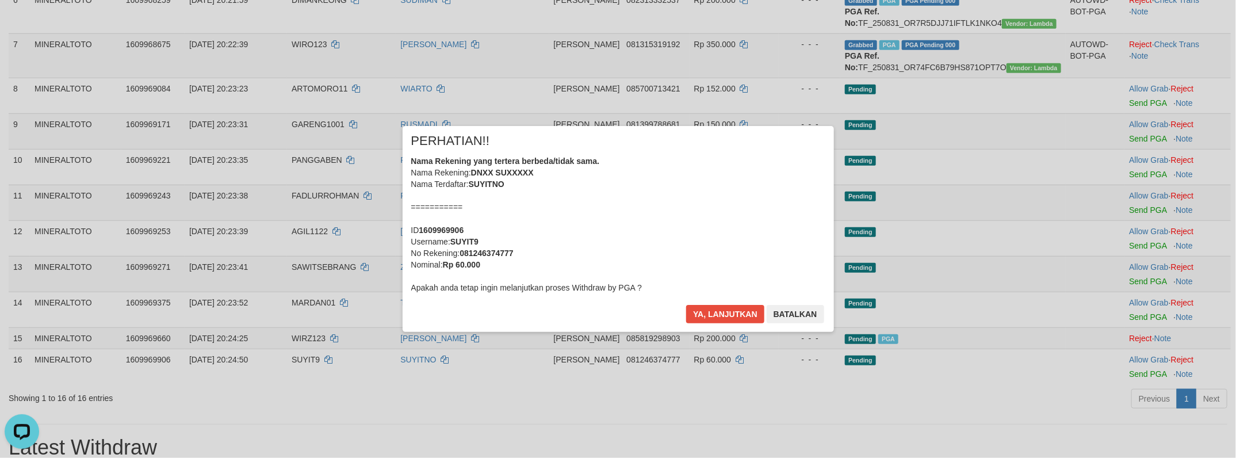
scroll to position [385, 0]
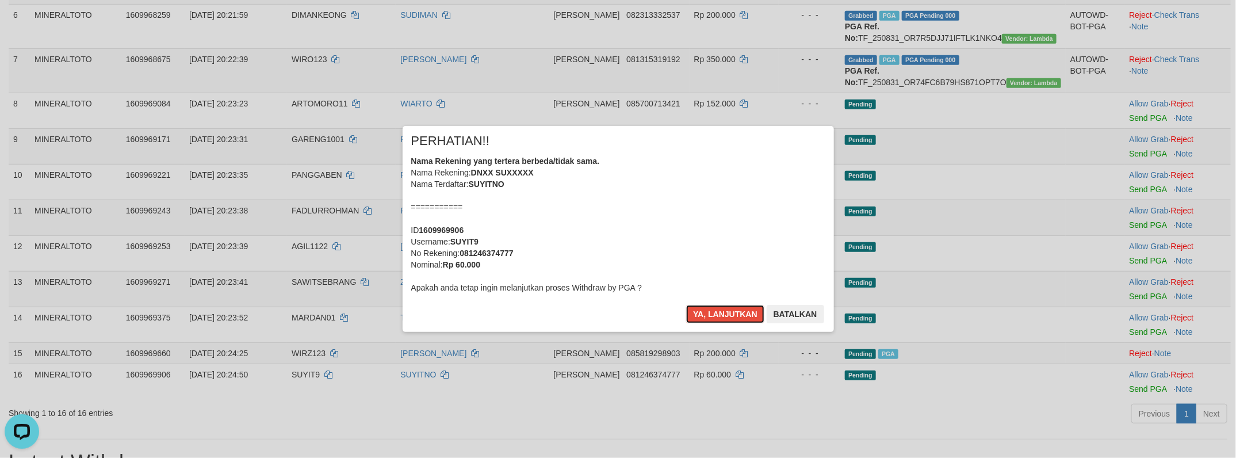
click at [681, 219] on div "Nama Rekening yang tertera berbeda/tidak sama. Nama Rekening: DNXX SUXXXXX Nama…" at bounding box center [618, 224] width 414 height 138
click at [686, 305] on button "Ya, lanjutkan" at bounding box center [725, 314] width 78 height 18
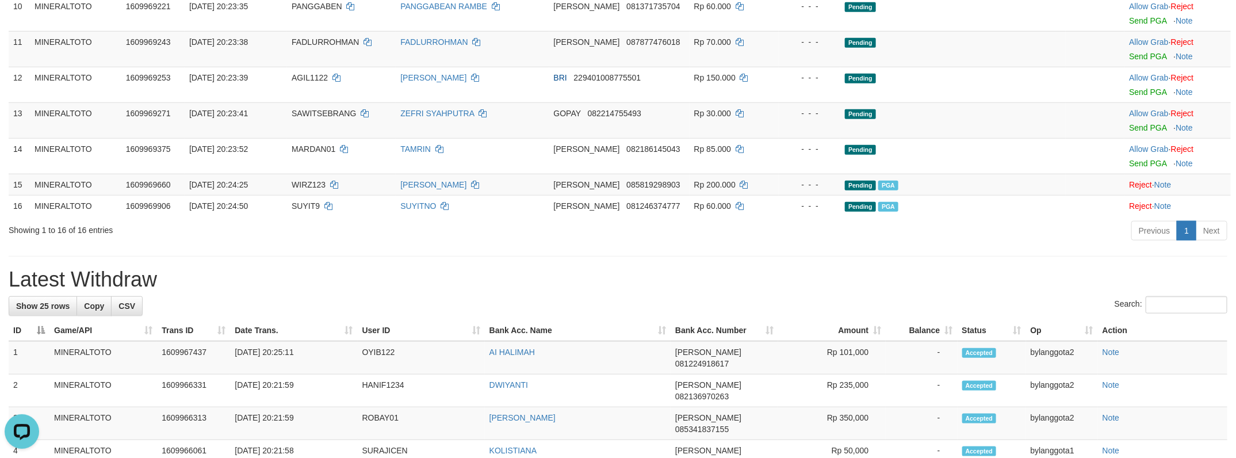
scroll to position [558, 0]
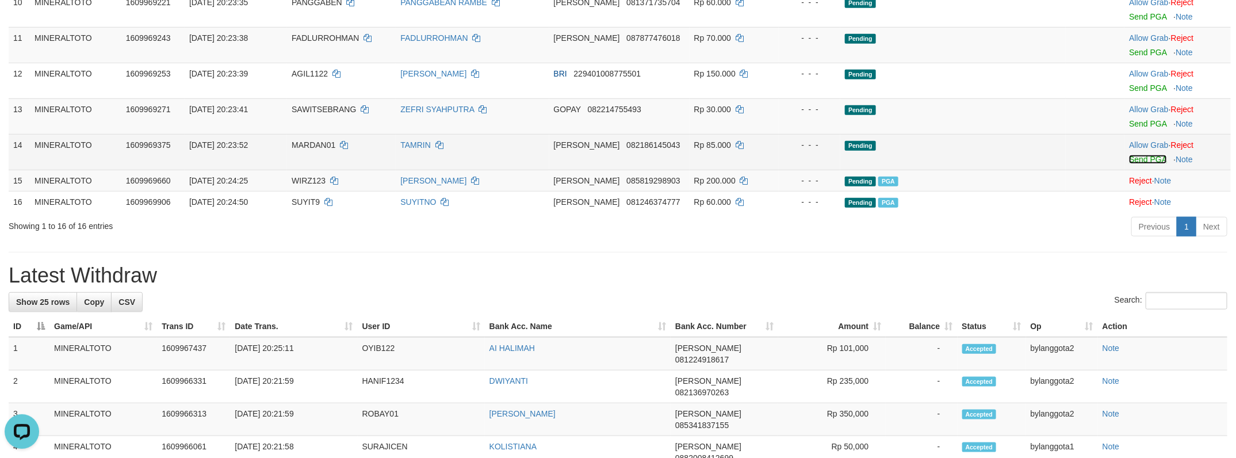
click at [1146, 164] on link "Send PGA" at bounding box center [1147, 159] width 37 height 9
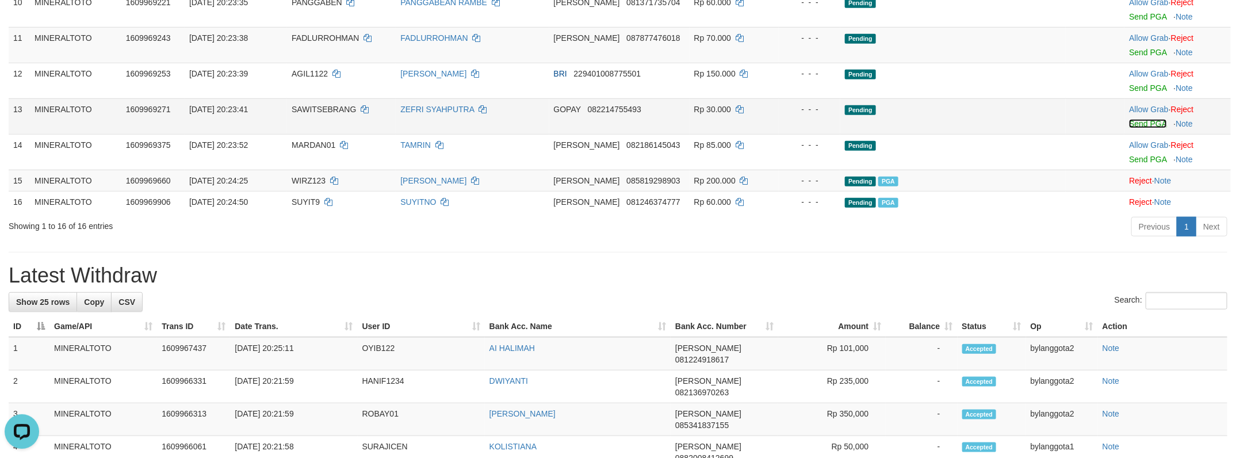
click at [1142, 128] on link "Send PGA" at bounding box center [1147, 123] width 37 height 9
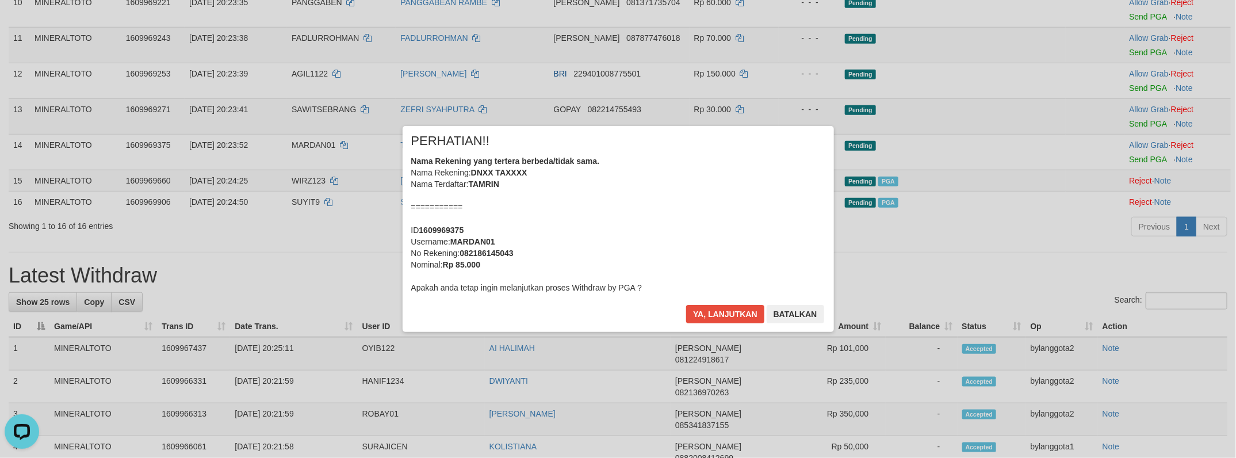
click at [1139, 169] on div "× PERHATIAN!! Nama Rekening yang tertera berbeda/tidak sama. Nama Rekening: DNX…" at bounding box center [618, 229] width 1236 height 252
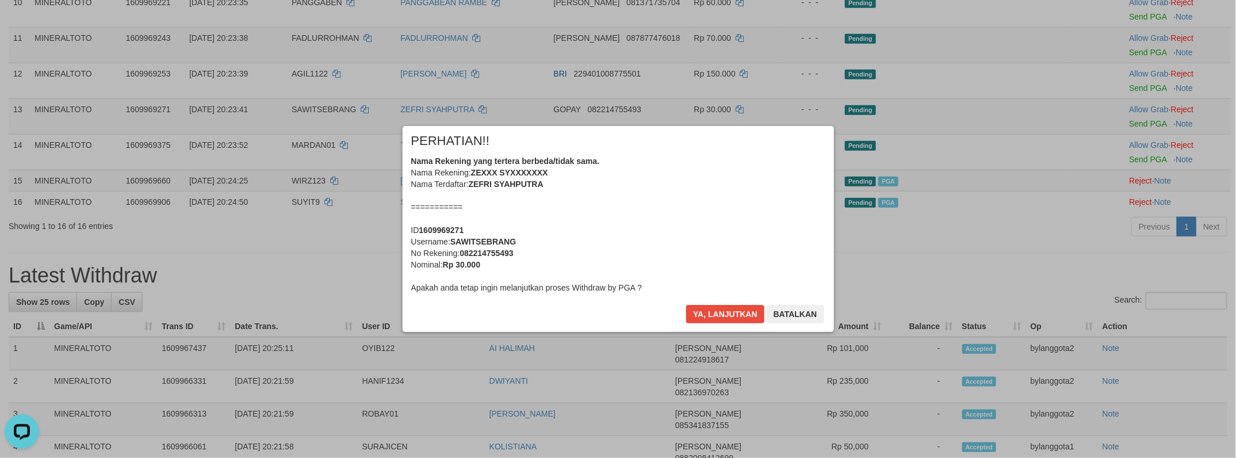
click at [710, 213] on div "Nama Rekening yang tertera berbeda/tidak sama. Nama Rekening: ZEXXX SYXXXXXXX N…" at bounding box center [618, 224] width 414 height 138
click at [686, 305] on button "Ya, lanjutkan" at bounding box center [725, 314] width 78 height 18
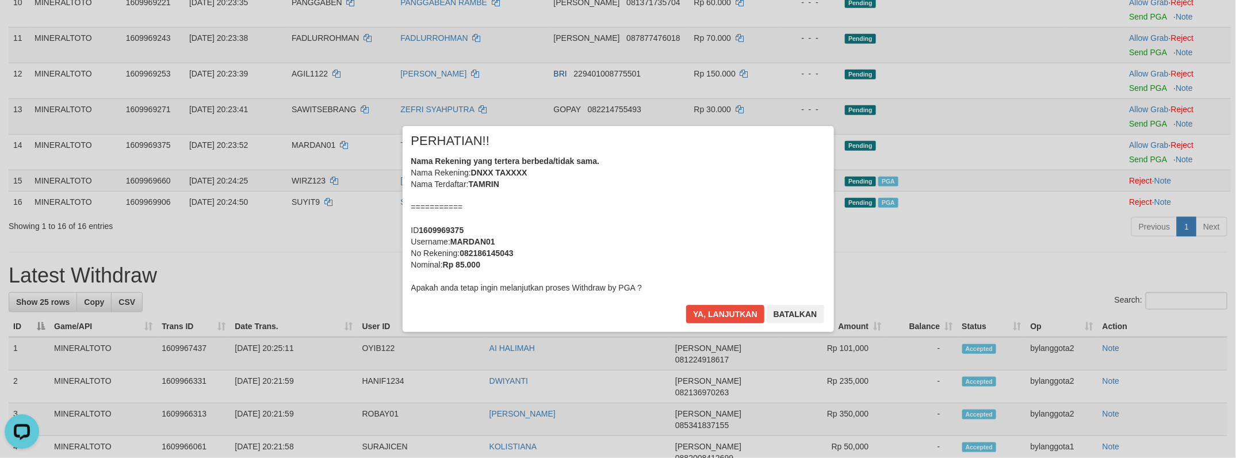
click at [710, 213] on div "Nama Rekening yang tertera berbeda/tidak sama. Nama Rekening: DNXX TAXXXX Nama …" at bounding box center [618, 224] width 414 height 138
click at [686, 305] on button "Ya, lanjutkan" at bounding box center [725, 314] width 78 height 18
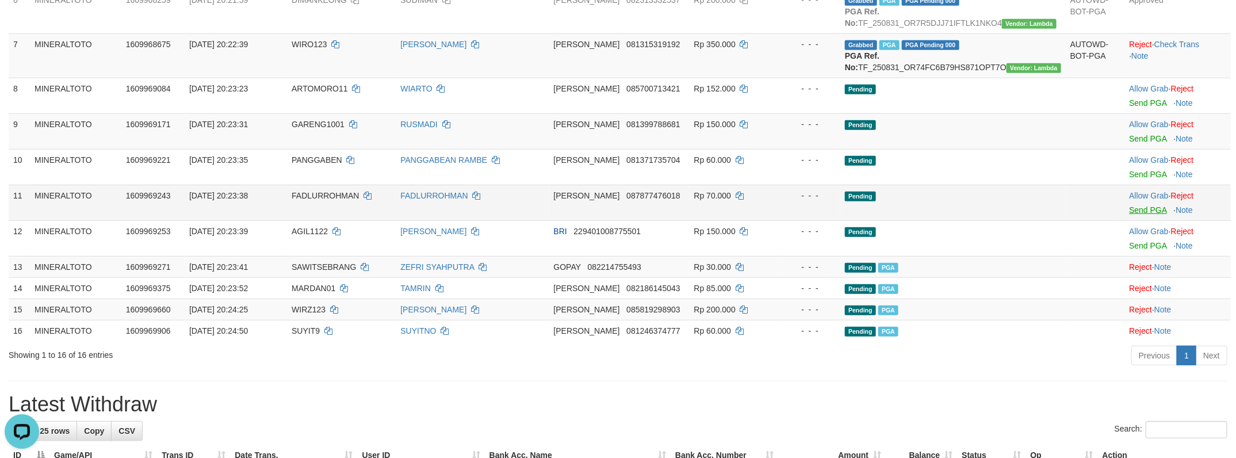
scroll to position [392, 0]
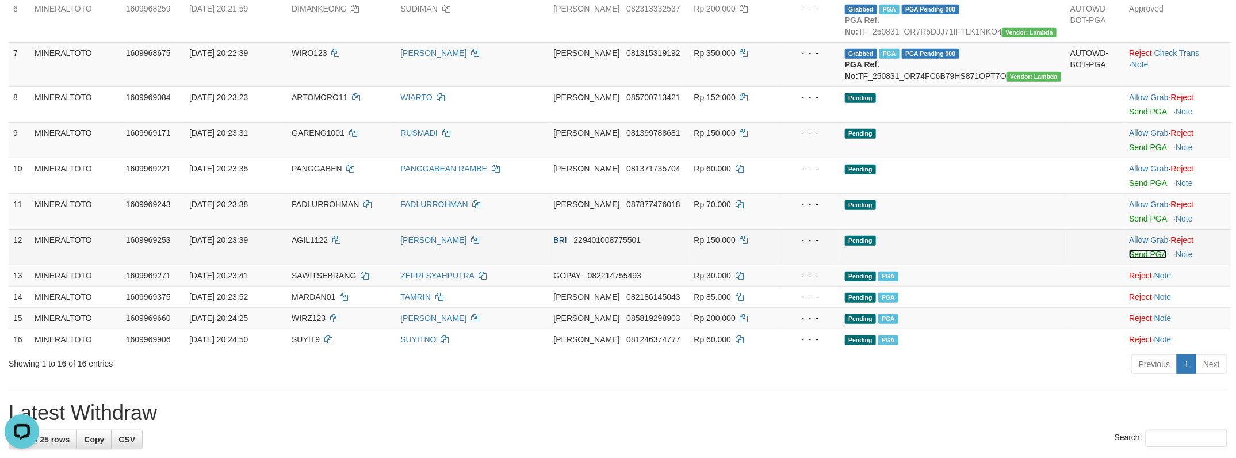
click at [1151, 259] on link "Send PGA" at bounding box center [1147, 254] width 37 height 9
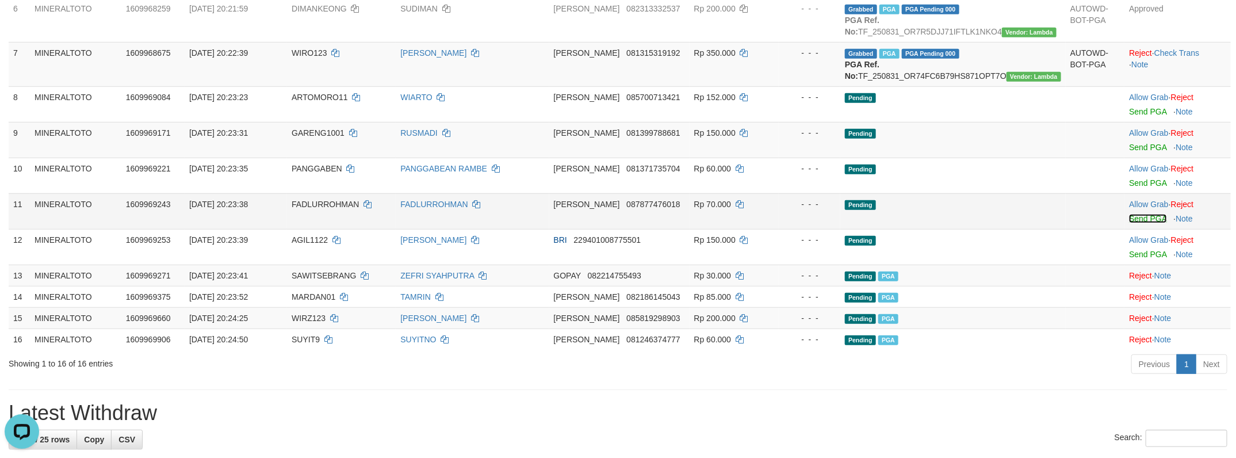
click at [1141, 223] on link "Send PGA" at bounding box center [1147, 218] width 37 height 9
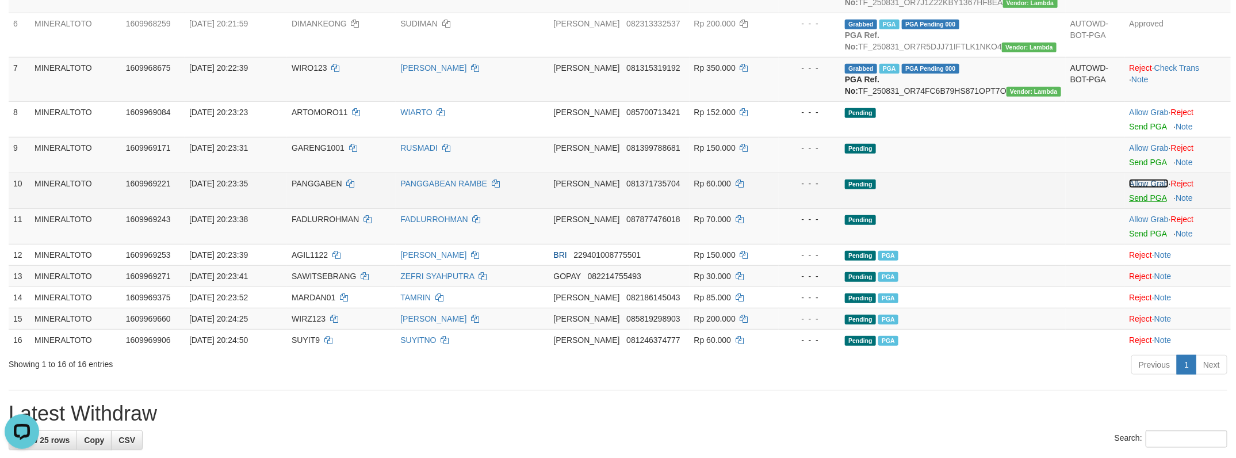
click at [1145, 188] on link "Allow Grab" at bounding box center [1148, 183] width 39 height 9
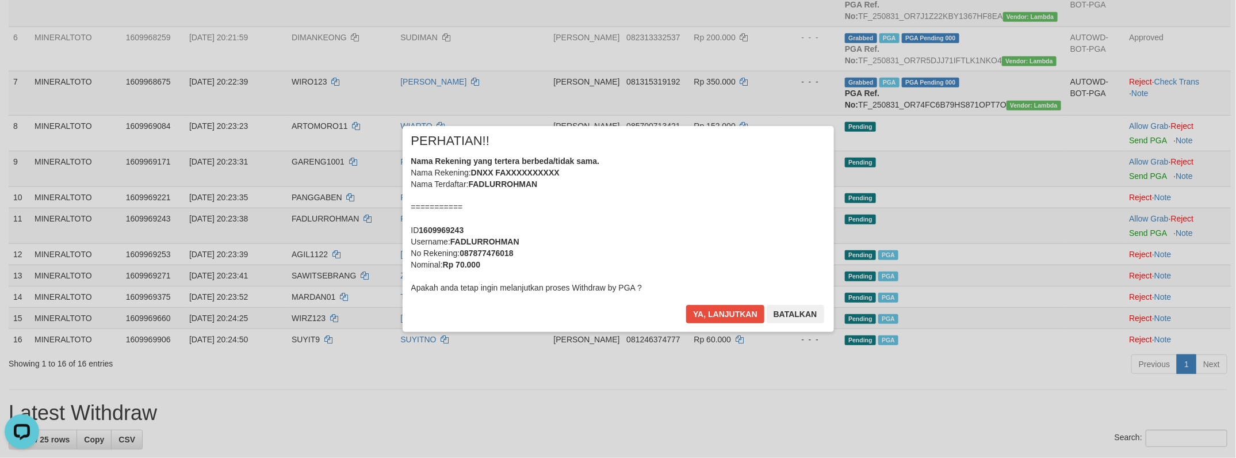
click at [693, 232] on div "Nama Rekening yang tertera berbeda/tidak sama. Nama Rekening: DNXX FAXXXXXXXXXX…" at bounding box center [618, 224] width 414 height 138
click at [686, 305] on button "Ya, lanjutkan" at bounding box center [725, 314] width 78 height 18
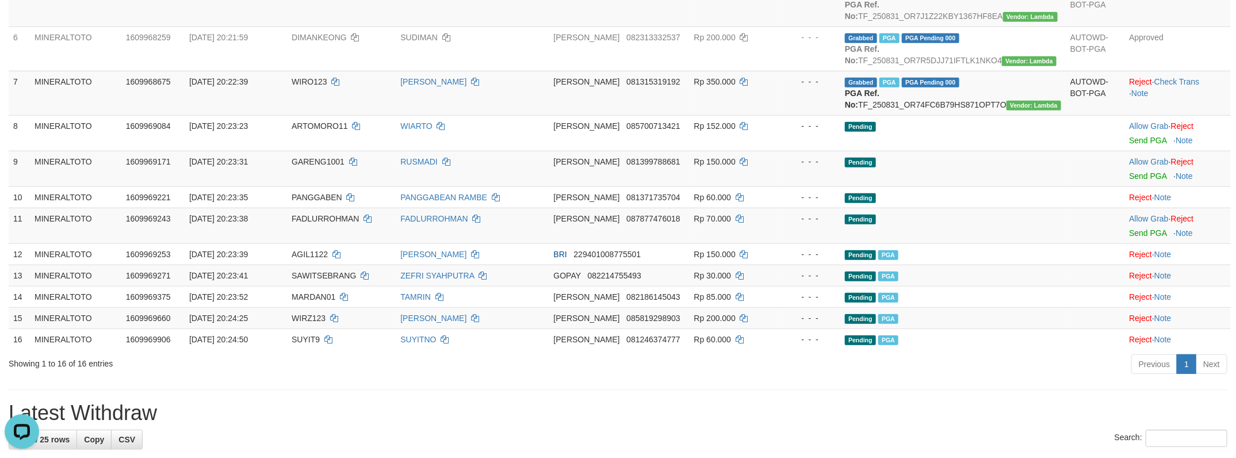
scroll to position [348, 0]
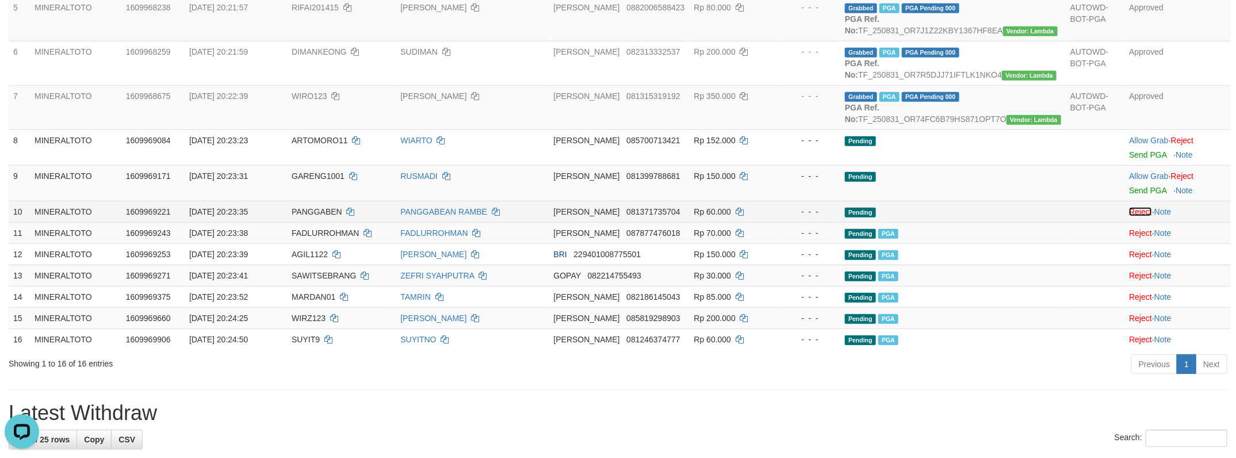
click at [1141, 216] on link "Reject" at bounding box center [1140, 211] width 23 height 9
click at [1129, 195] on link "Send PGA" at bounding box center [1147, 190] width 37 height 9
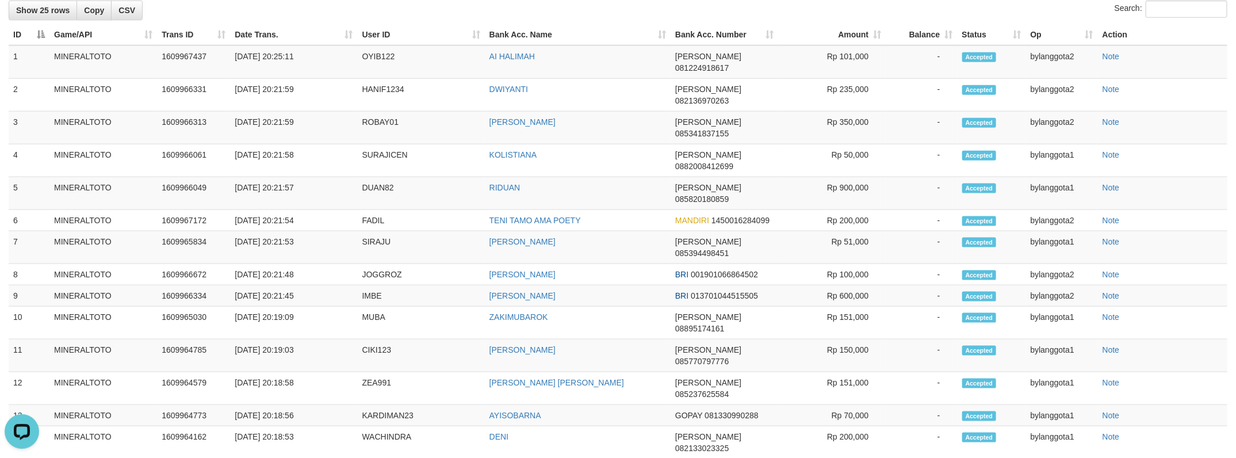
scroll to position [720, 0]
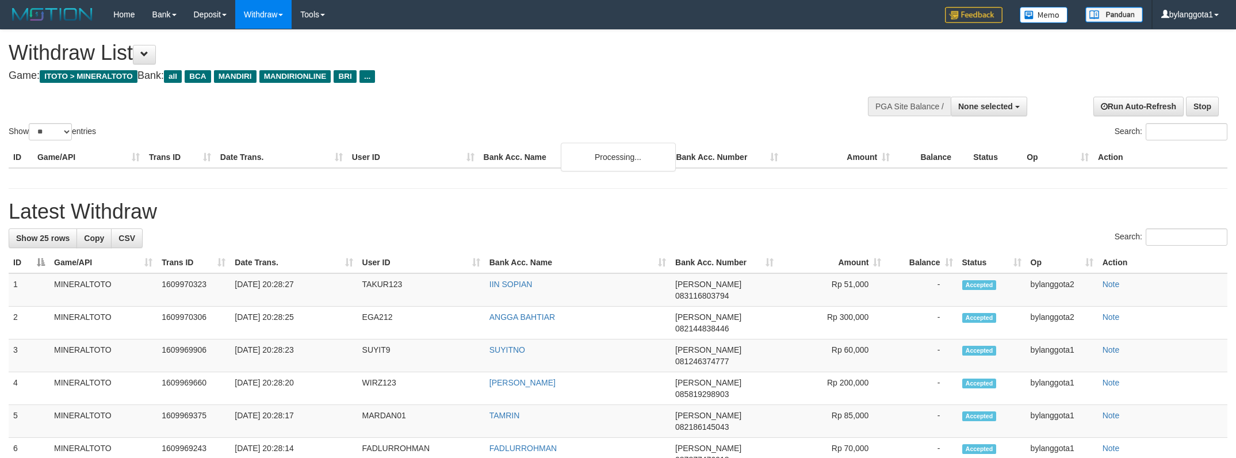
select select
select select "**"
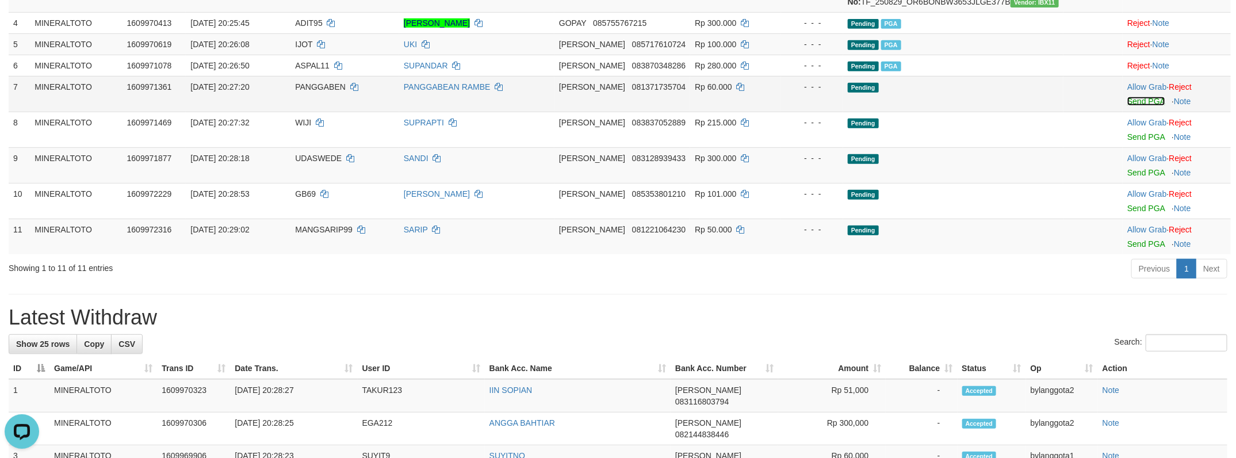
click at [1127, 106] on link "Send PGA" at bounding box center [1145, 101] width 37 height 9
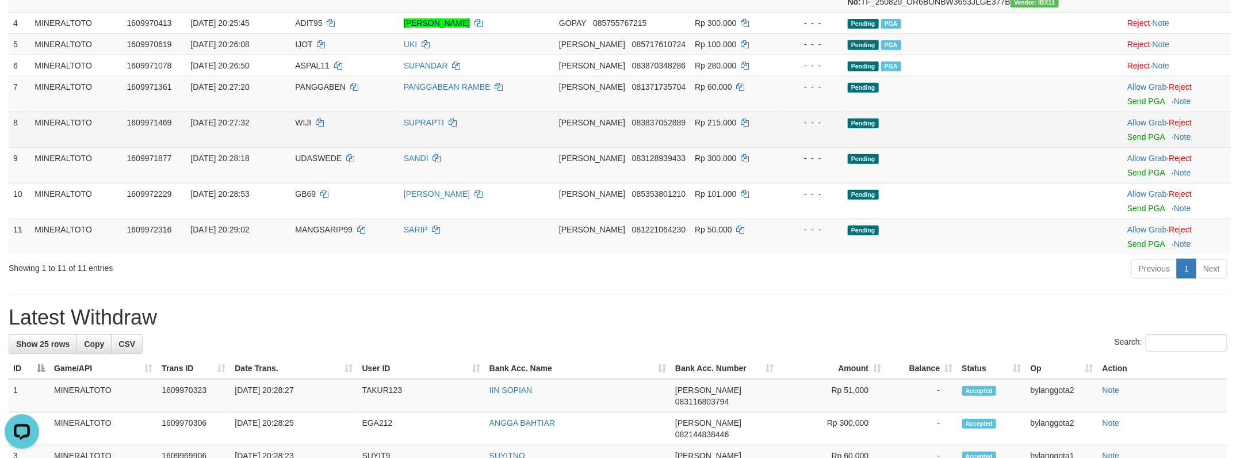
click at [1134, 147] on td "Allow Grab · Reject Send PGA · Note" at bounding box center [1176, 130] width 108 height 36
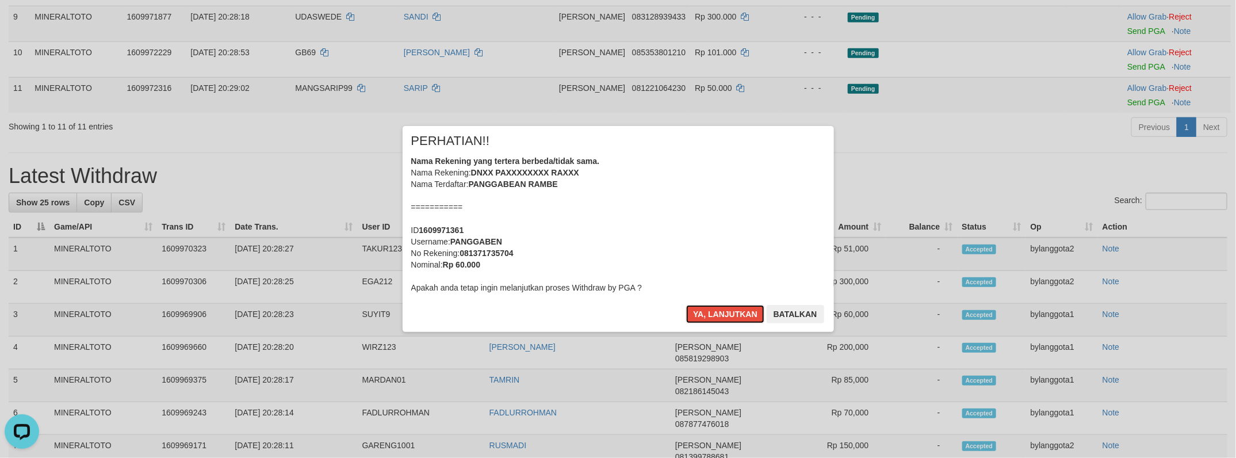
click at [723, 195] on div "Nama Rekening yang tertera berbeda/tidak sama. Nama Rekening: DNXX PAXXXXXXXX R…" at bounding box center [618, 224] width 414 height 138
click at [686, 305] on button "Ya, lanjutkan" at bounding box center [725, 314] width 78 height 18
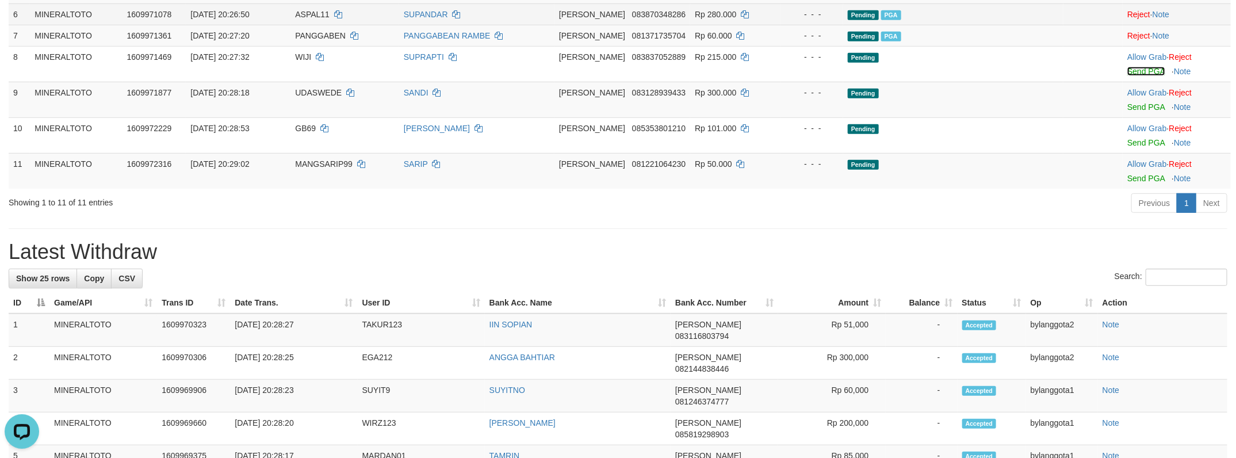
scroll to position [243, 0]
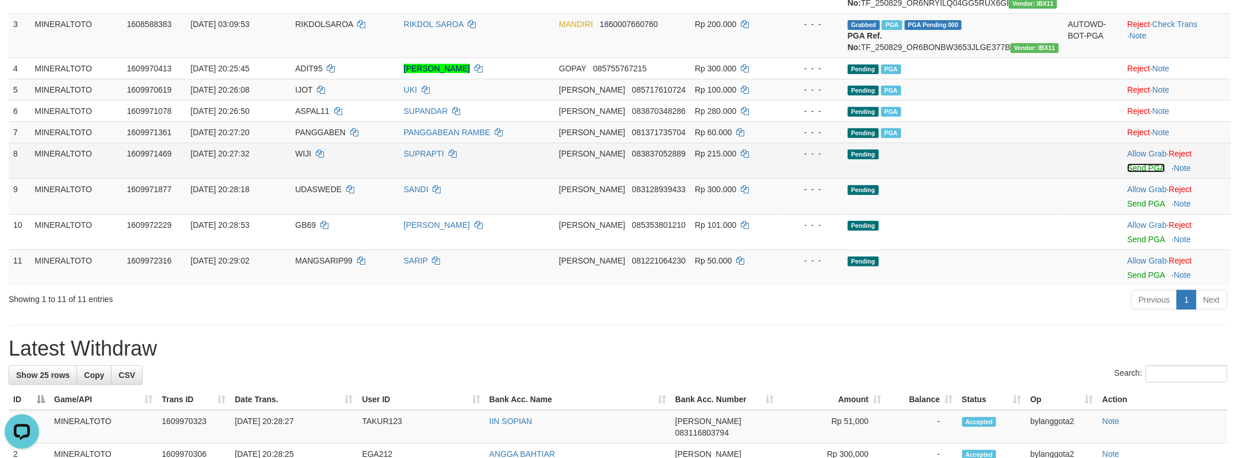
click at [1136, 172] on link "Send PGA" at bounding box center [1145, 167] width 37 height 9
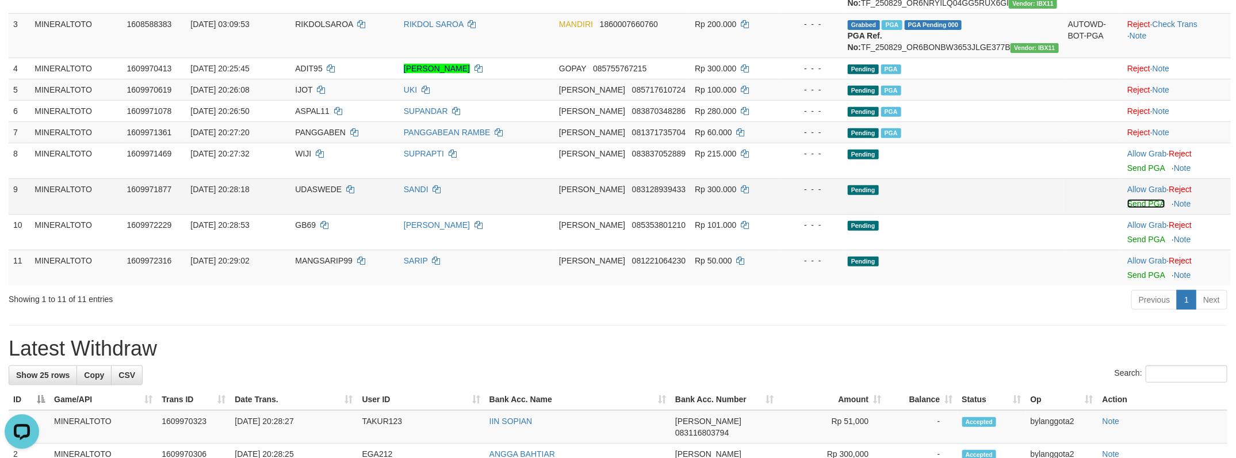
click at [1141, 208] on link "Send PGA" at bounding box center [1145, 203] width 37 height 9
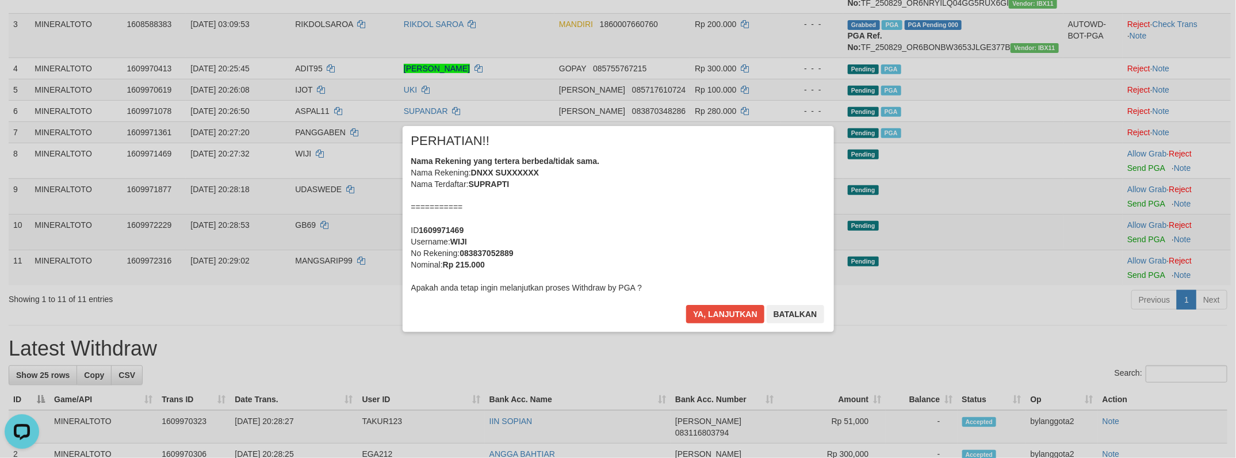
click at [1140, 276] on div "× PERHATIAN!! Nama Rekening yang tertera berbeda/tidak sama. Nama Rekening: DNX…" at bounding box center [618, 229] width 1236 height 252
click at [664, 235] on div "Nama Rekening yang tertera berbeda/tidak sama. Nama Rekening: DNXX SUXXXXXX Nam…" at bounding box center [618, 224] width 414 height 138
click at [686, 305] on button "Ya, lanjutkan" at bounding box center [725, 314] width 78 height 18
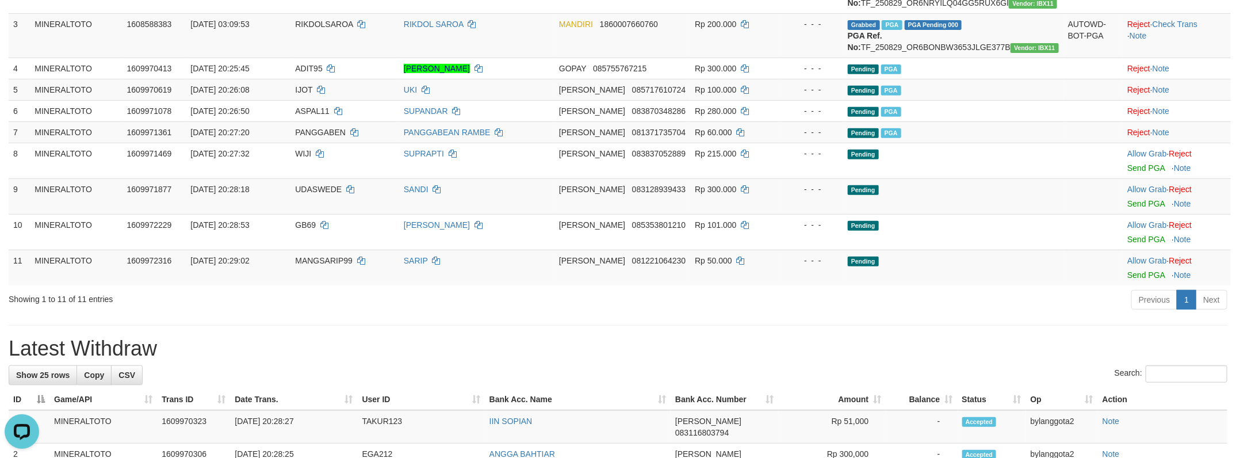
click at [664, 214] on td "DANA 083128939433" at bounding box center [622, 196] width 136 height 36
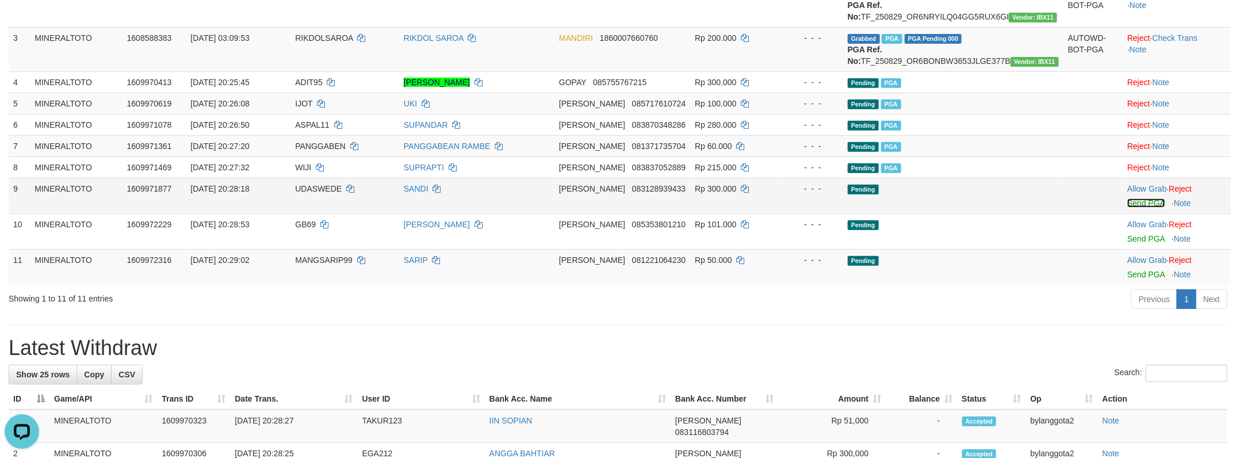
click at [1127, 208] on link "Send PGA" at bounding box center [1145, 202] width 37 height 9
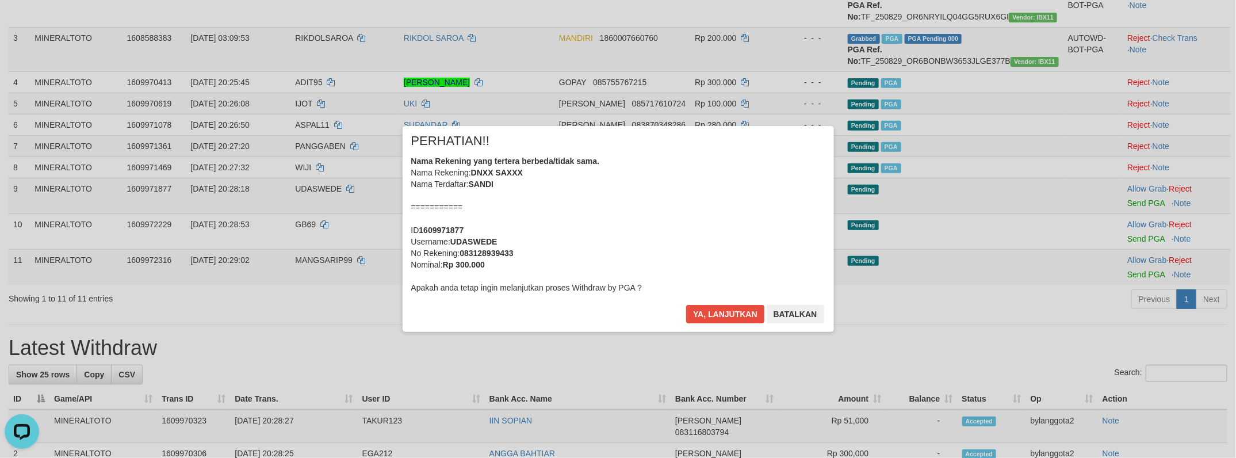
click at [638, 228] on div "Nama Rekening yang tertera berbeda/tidak sama. Nama Rekening: DNXX SAXXX Nama T…" at bounding box center [618, 224] width 414 height 138
click at [686, 305] on button "Ya, lanjutkan" at bounding box center [725, 314] width 78 height 18
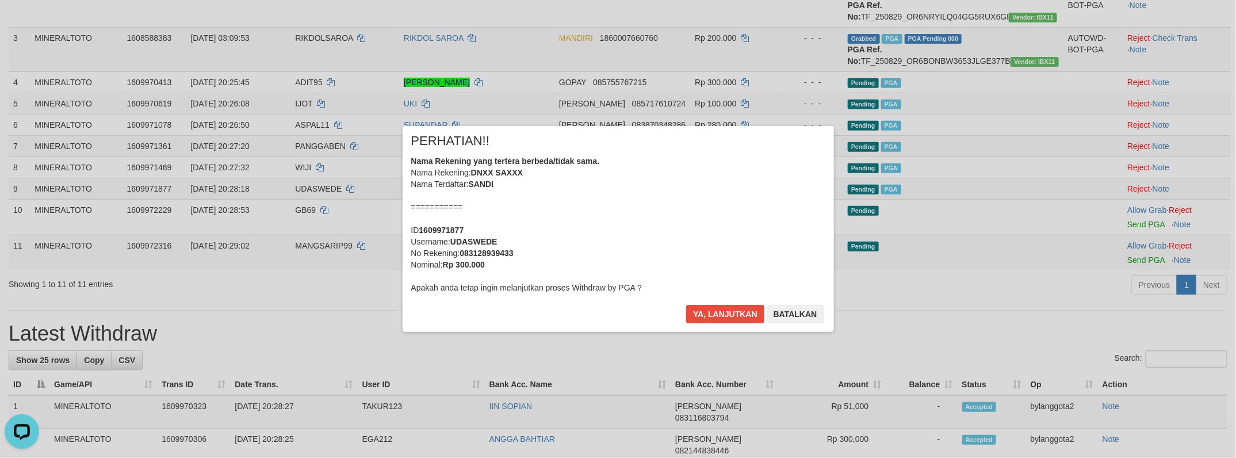
scroll to position [214, 0]
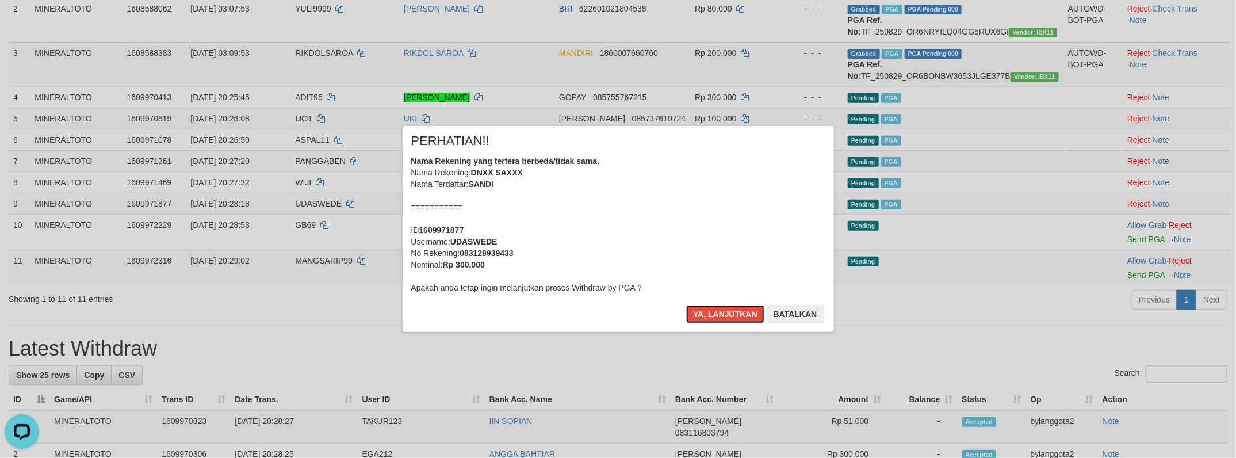
click at [706, 232] on div "Nama Rekening yang tertera berbeda/tidak sama. Nama Rekening: DNXX SAXXX Nama T…" at bounding box center [618, 224] width 414 height 138
click at [686, 305] on button "Ya, lanjutkan" at bounding box center [725, 314] width 78 height 18
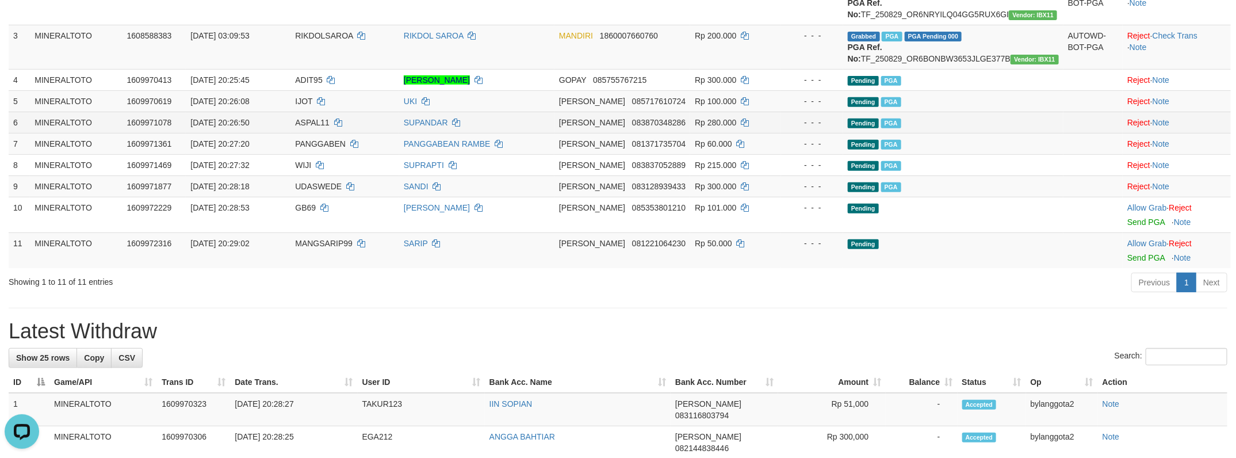
scroll to position [235, 0]
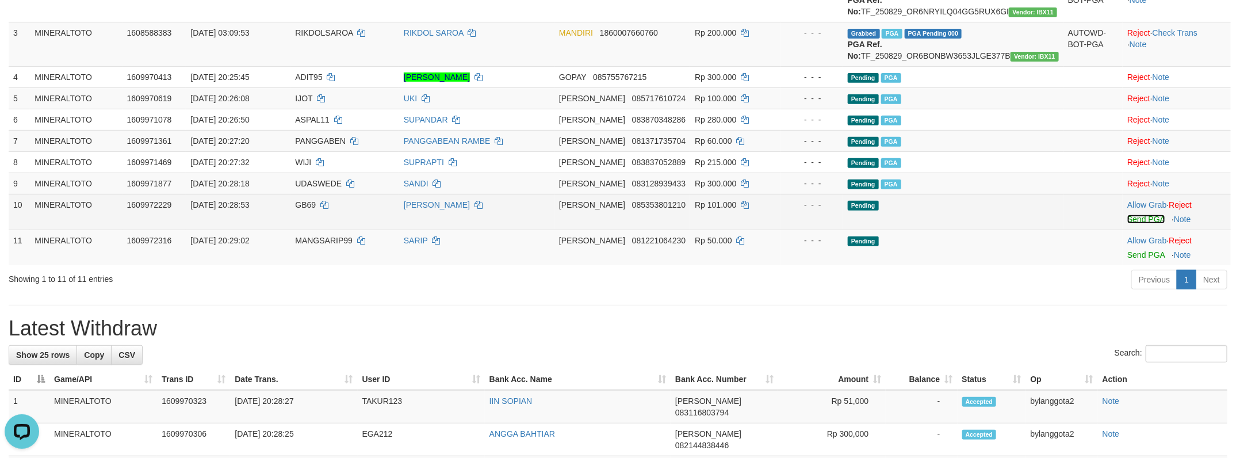
click at [1127, 224] on link "Send PGA" at bounding box center [1145, 218] width 37 height 9
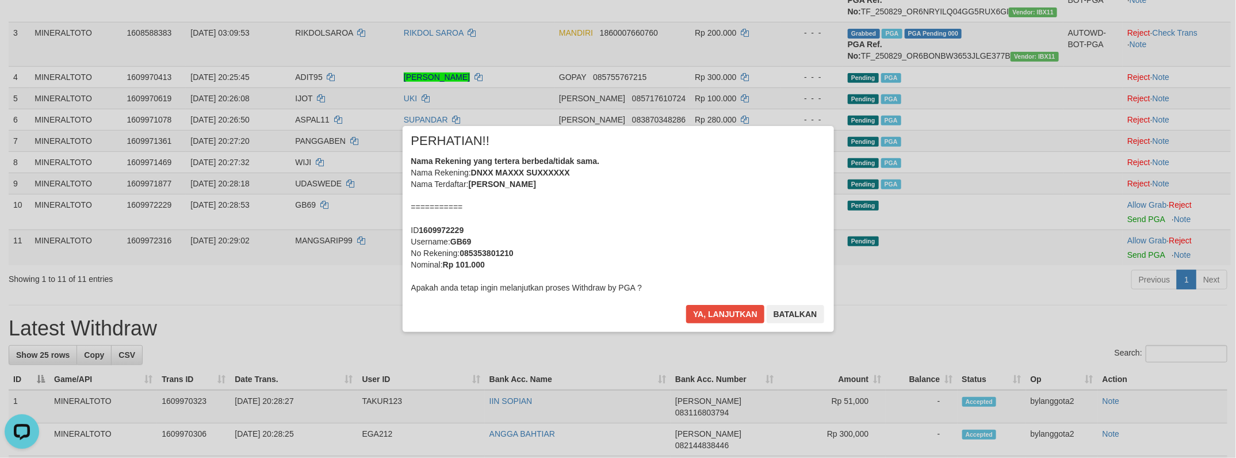
click at [676, 216] on div "Nama Rekening yang tertera berbeda/tidak sama. Nama Rekening: DNXX MAXXX SUXXXX…" at bounding box center [618, 224] width 414 height 138
click at [686, 305] on button "Ya, lanjutkan" at bounding box center [725, 314] width 78 height 18
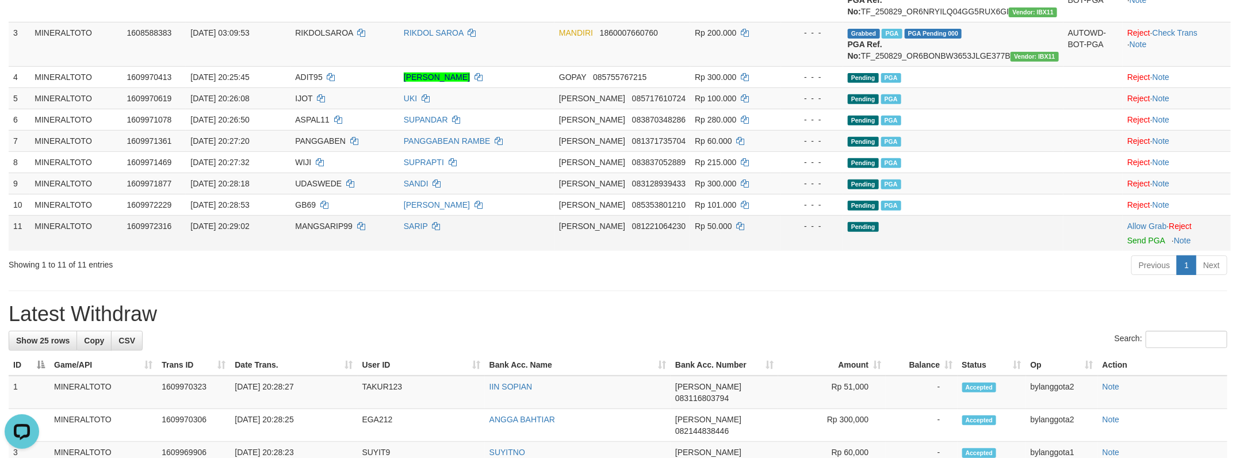
click at [554, 251] on td "SARIP" at bounding box center [476, 233] width 155 height 36
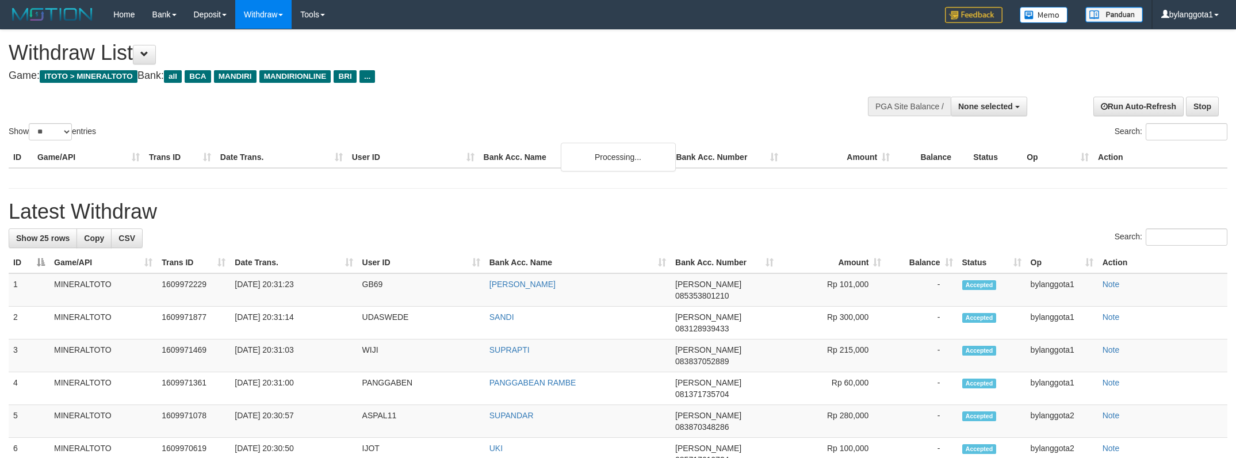
select select
select select "**"
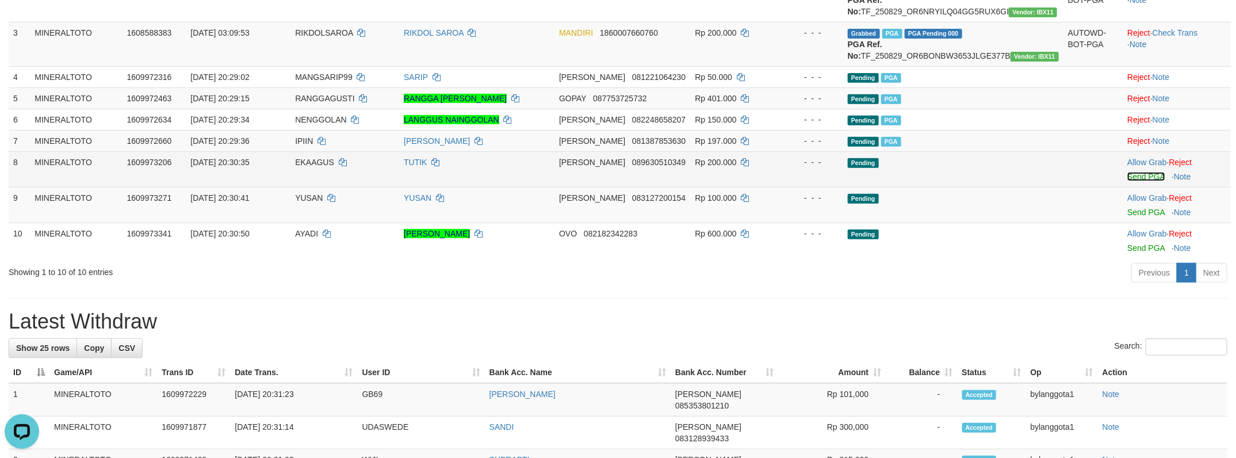
click at [1132, 181] on link "Send PGA" at bounding box center [1145, 176] width 37 height 9
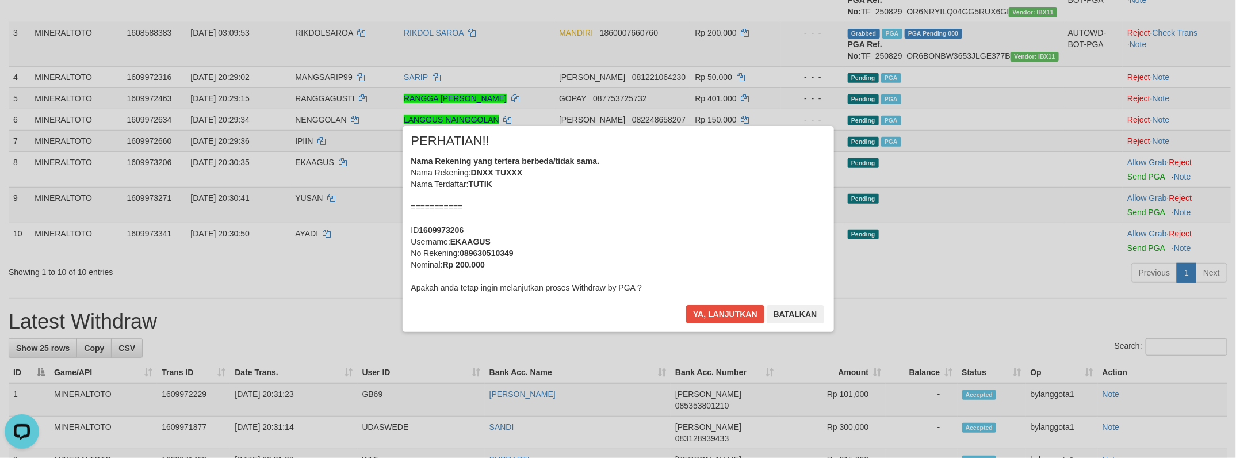
click at [1132, 252] on div "× PERHATIAN!! Nama Rekening yang tertera berbeda/tidak sama. Nama Rekening: DNX…" at bounding box center [618, 229] width 1236 height 252
click at [761, 223] on div "Nama Rekening yang tertera berbeda/tidak sama. Nama Rekening: DNXX TUXXX Nama T…" at bounding box center [618, 224] width 414 height 138
click at [686, 305] on button "Ya, lanjutkan" at bounding box center [725, 314] width 78 height 18
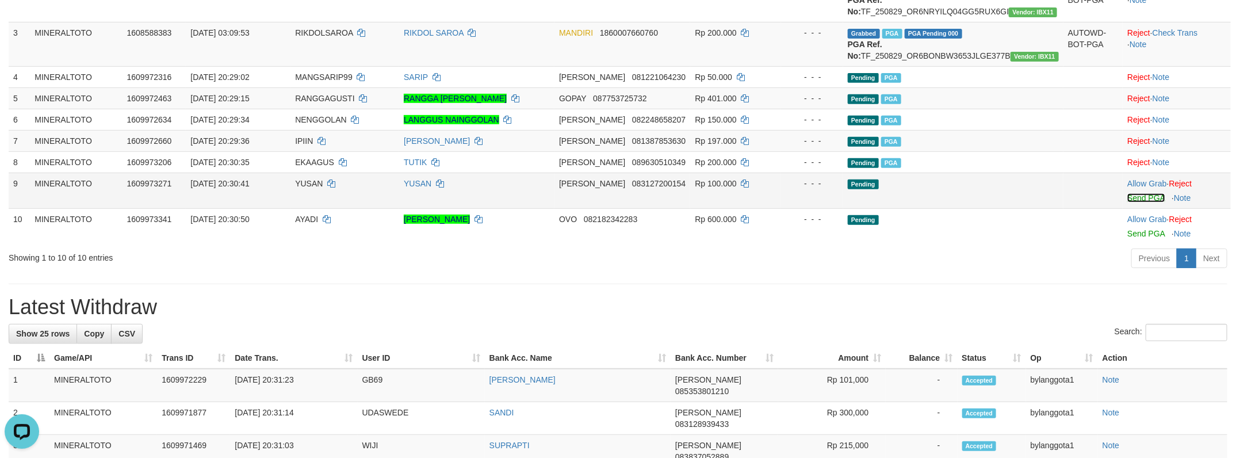
click at [1132, 202] on link "Send PGA" at bounding box center [1145, 197] width 37 height 9
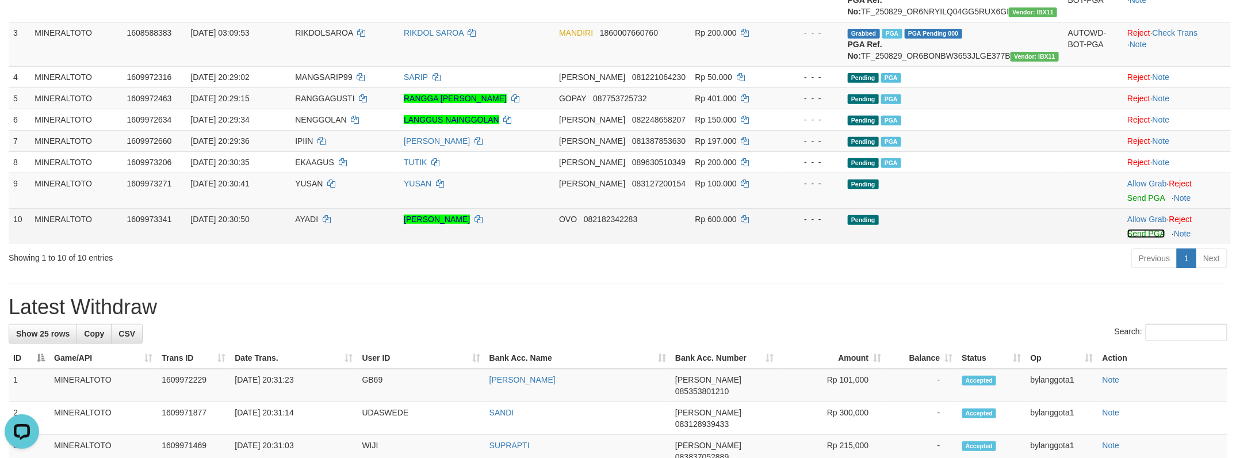
click at [1151, 238] on link "Send PGA" at bounding box center [1145, 233] width 37 height 9
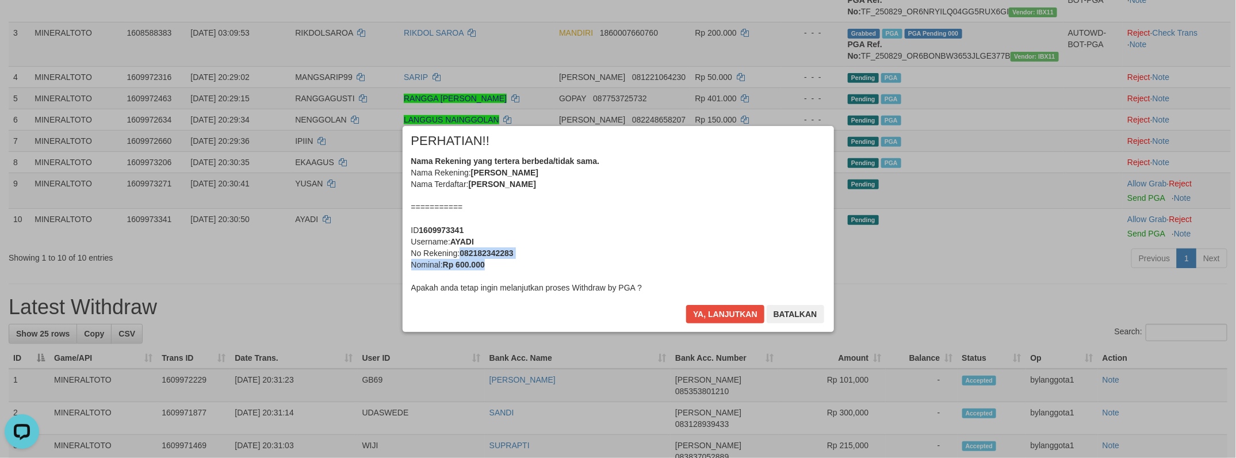
click at [643, 257] on div "Nama Rekening yang tertera berbeda/tidak sama. Nama Rekening: PANJI BAMBANG IRA…" at bounding box center [618, 224] width 414 height 138
click at [686, 305] on button "Ya, lanjutkan" at bounding box center [725, 314] width 78 height 18
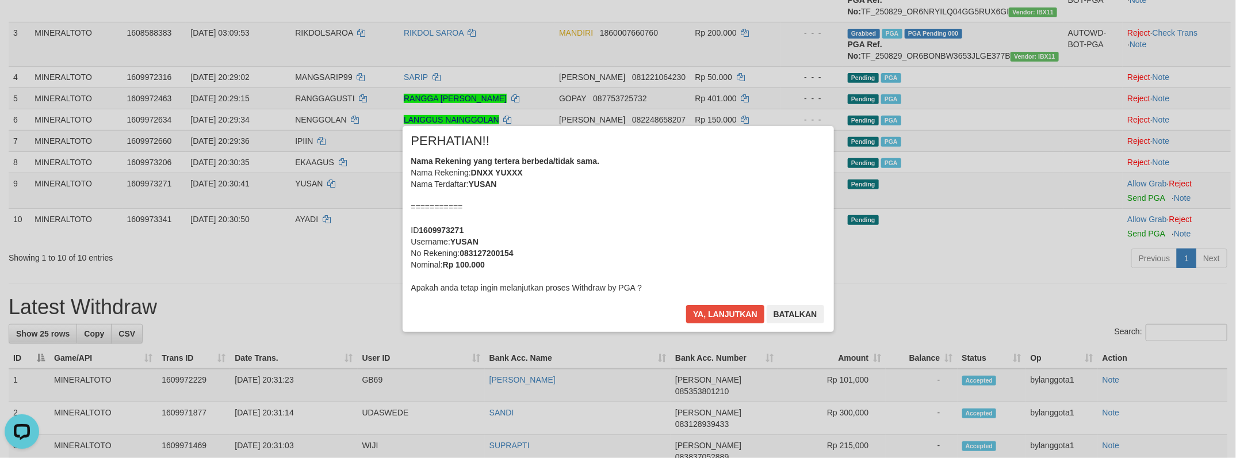
click at [646, 256] on div "Nama Rekening yang tertera berbeda/tidak sama. Nama Rekening: DNXX YUXXX Nama T…" at bounding box center [618, 224] width 414 height 138
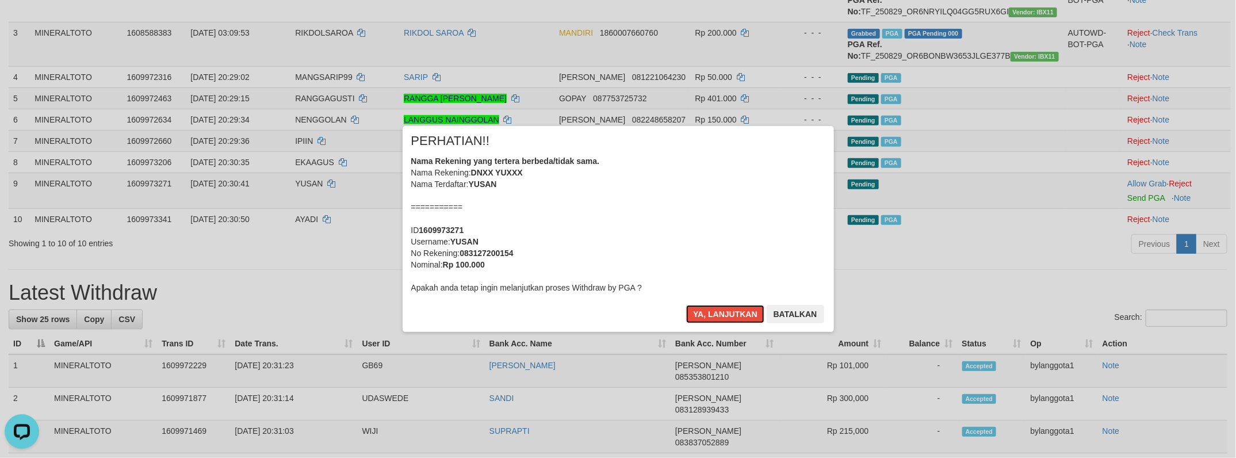
click at [686, 305] on button "Ya, lanjutkan" at bounding box center [725, 314] width 78 height 18
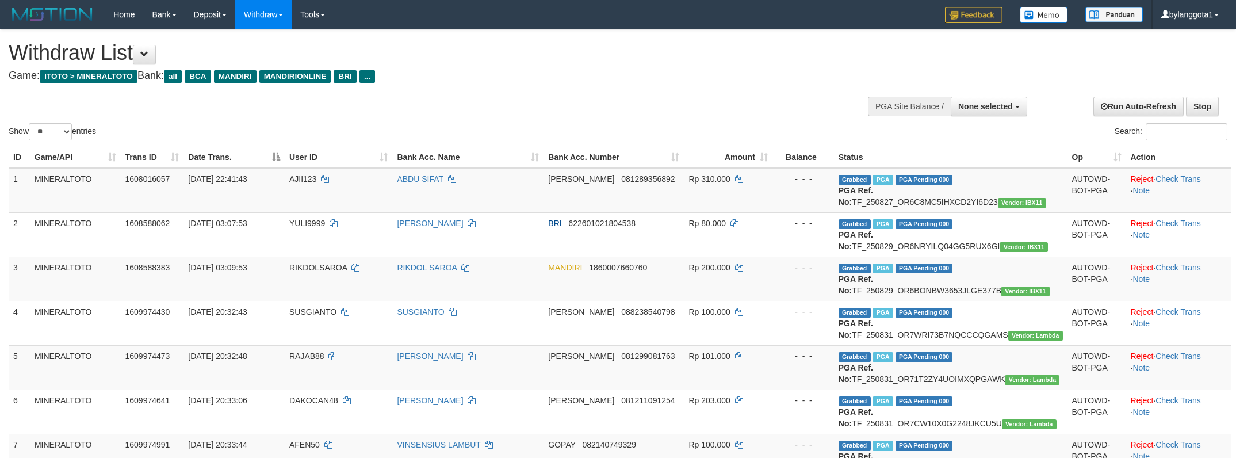
select select
select select "**"
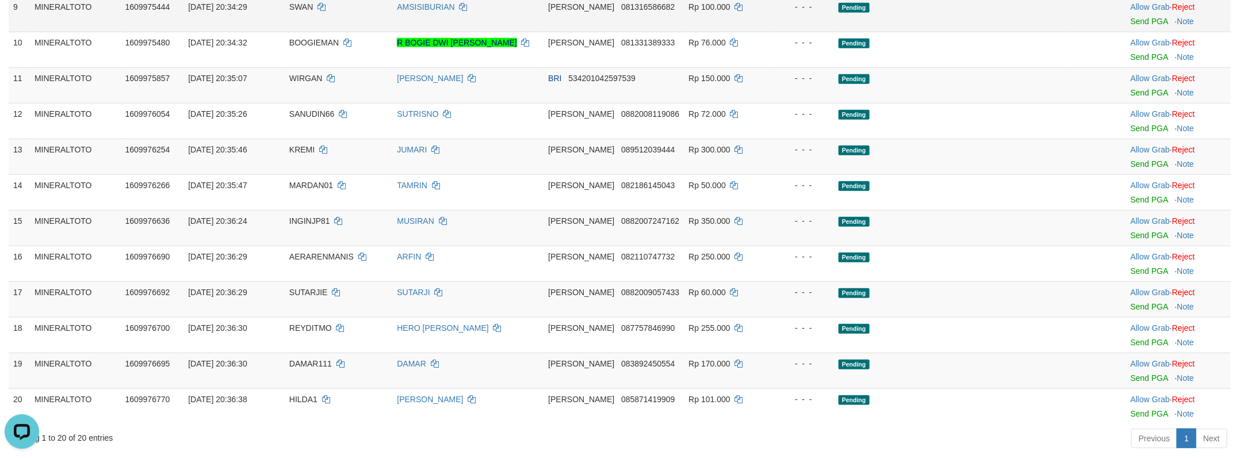
scroll to position [497, 0]
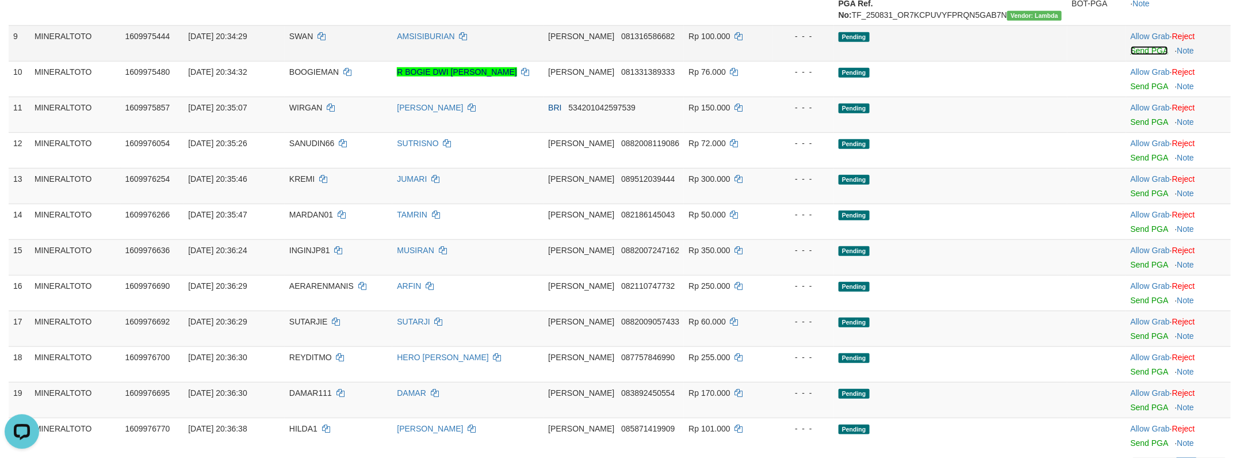
click at [1147, 55] on link "Send PGA" at bounding box center [1148, 50] width 37 height 9
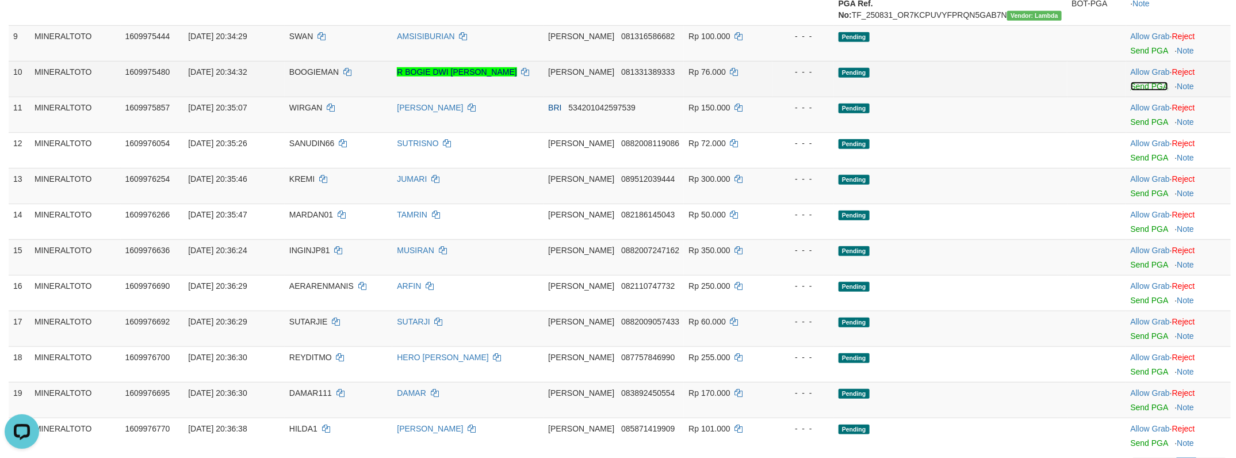
click at [1149, 91] on link "Send PGA" at bounding box center [1148, 86] width 37 height 9
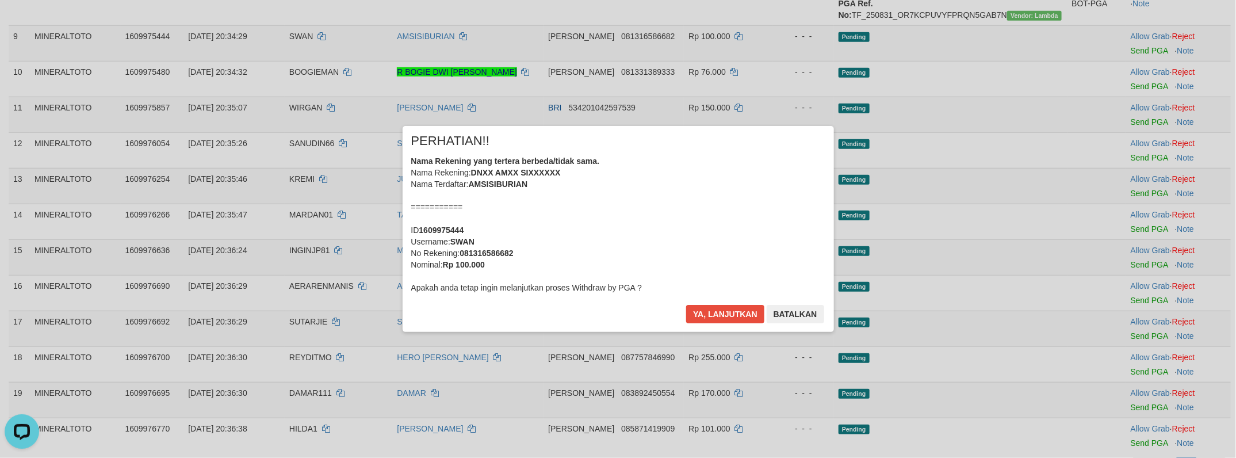
click at [1142, 213] on div "× PERHATIAN!! Nama Rekening yang tertera berbeda/tidak sama. Nama Rekening: DNX…" at bounding box center [618, 229] width 1236 height 252
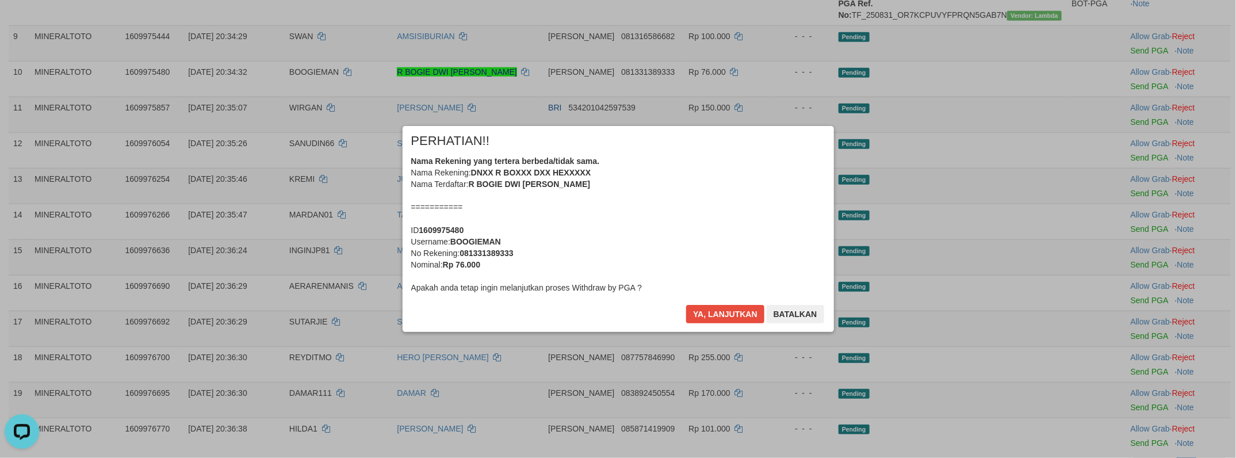
click at [687, 219] on div "Nama Rekening yang tertera berbeda/tidak sama. Nama Rekening: DNXX R BOXXX DXX …" at bounding box center [618, 224] width 414 height 138
click at [686, 305] on button "Ya, lanjutkan" at bounding box center [725, 314] width 78 height 18
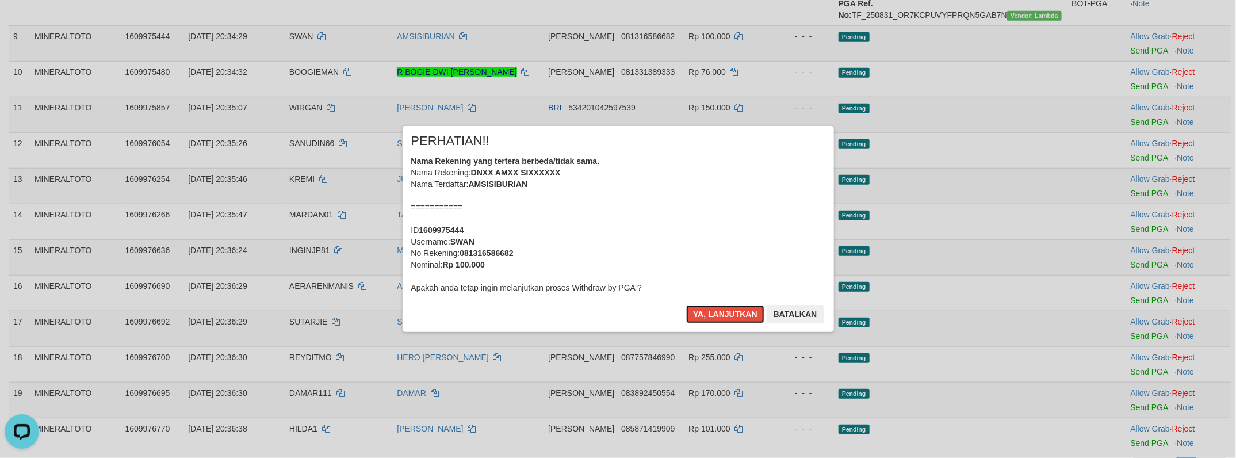
click at [687, 219] on div "Nama Rekening yang tertera berbeda/tidak sama. Nama Rekening: DNXX AMXX SIXXXXX…" at bounding box center [618, 224] width 414 height 138
click at [686, 305] on button "Ya, lanjutkan" at bounding box center [725, 314] width 78 height 18
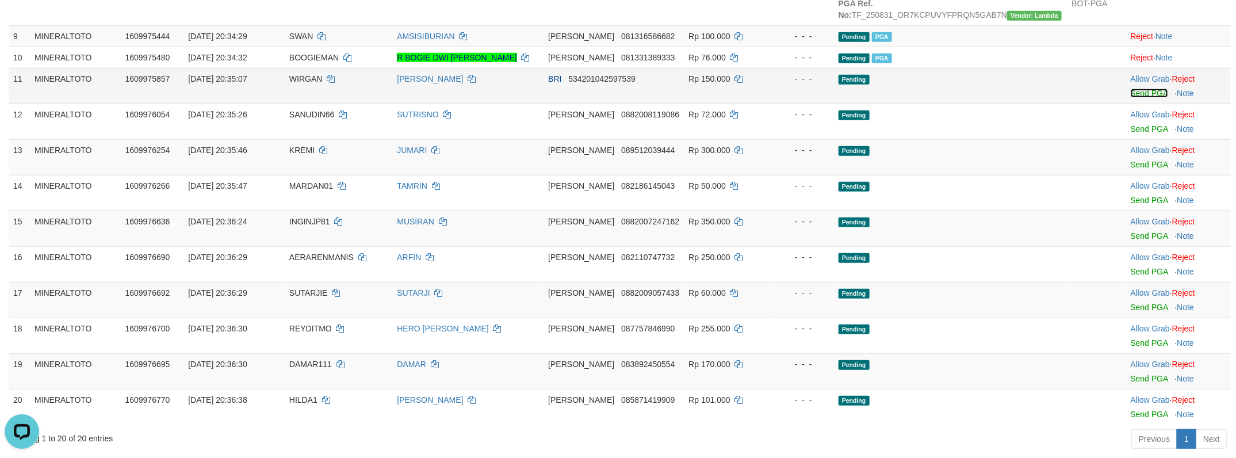
click at [1146, 98] on link "Send PGA" at bounding box center [1148, 93] width 37 height 9
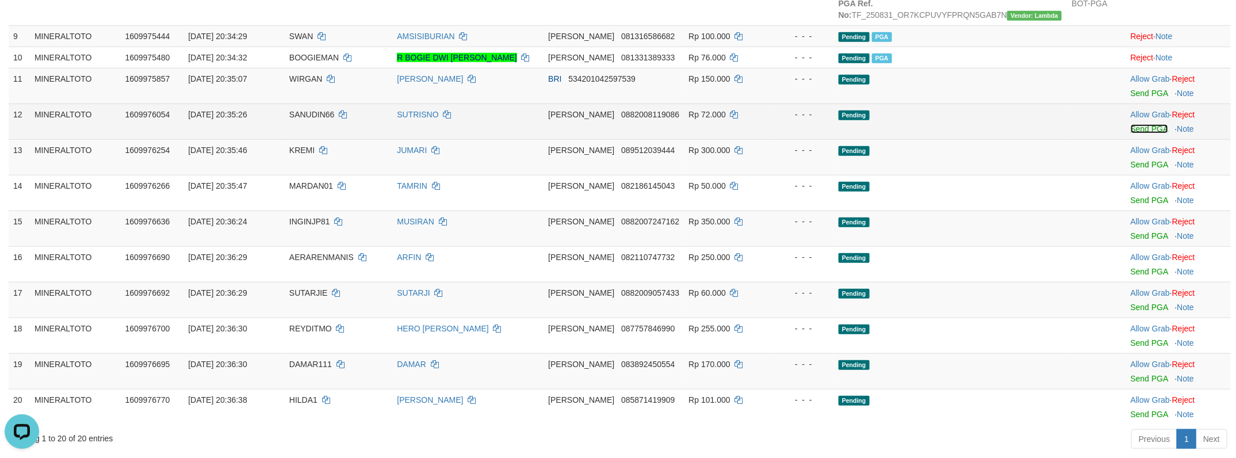
click at [1144, 133] on link "Send PGA" at bounding box center [1148, 128] width 37 height 9
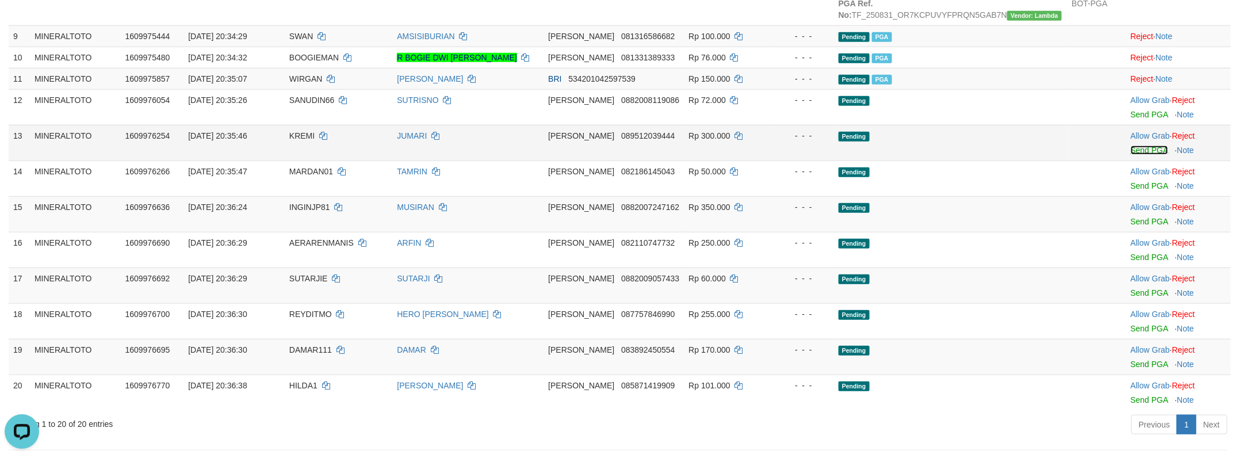
click at [1140, 155] on link "Send PGA" at bounding box center [1148, 149] width 37 height 9
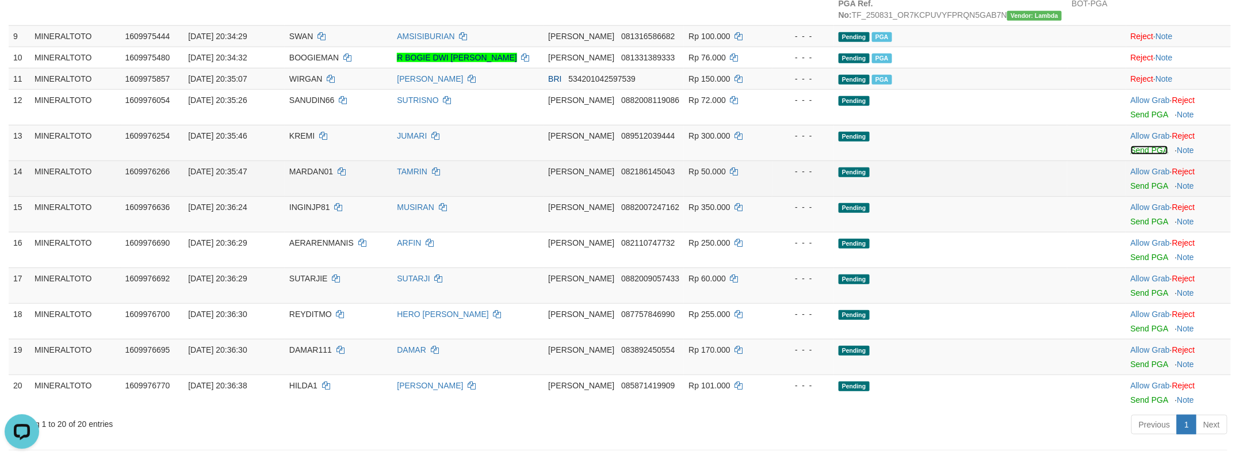
scroll to position [482, 0]
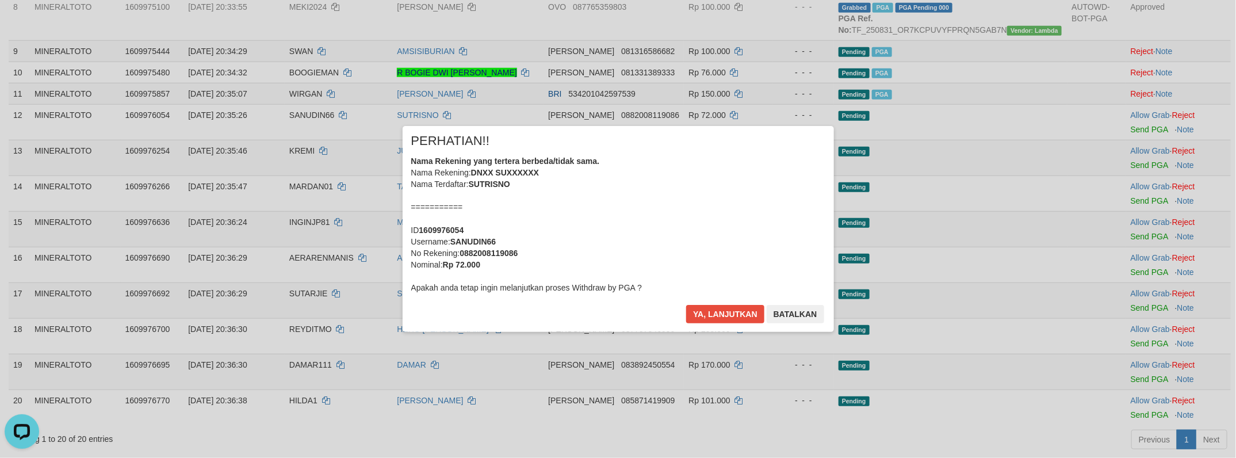
click at [1134, 289] on div "× PERHATIAN!! Nama Rekening yang tertera berbeda/tidak sama. Nama Rekening: DNX…" at bounding box center [618, 229] width 1236 height 252
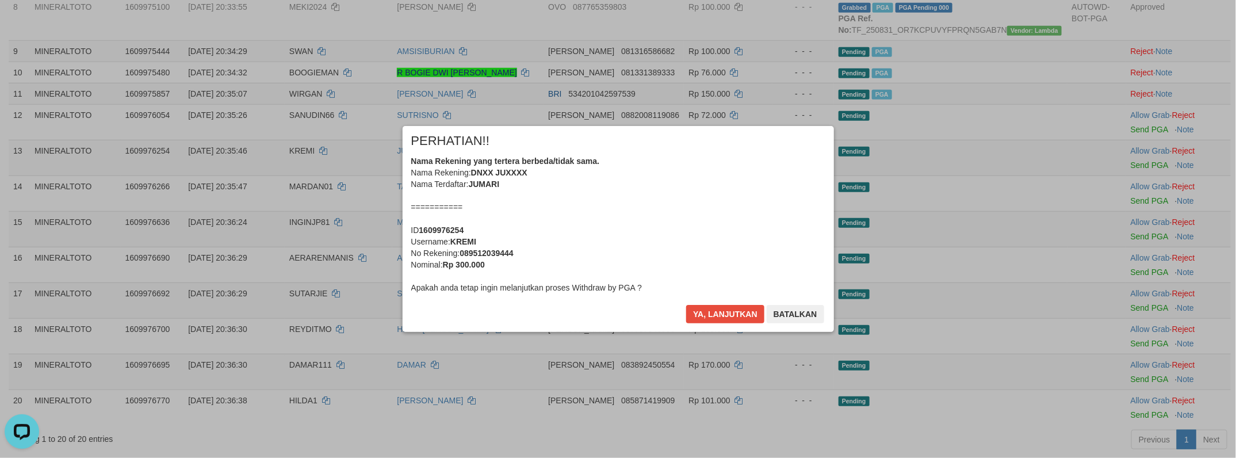
click at [697, 236] on div "Nama Rekening yang tertera berbeda/tidak sama. Nama Rekening: DNXX JUXXXX Nama …" at bounding box center [618, 224] width 414 height 138
click at [686, 305] on button "Ya, lanjutkan" at bounding box center [725, 314] width 78 height 18
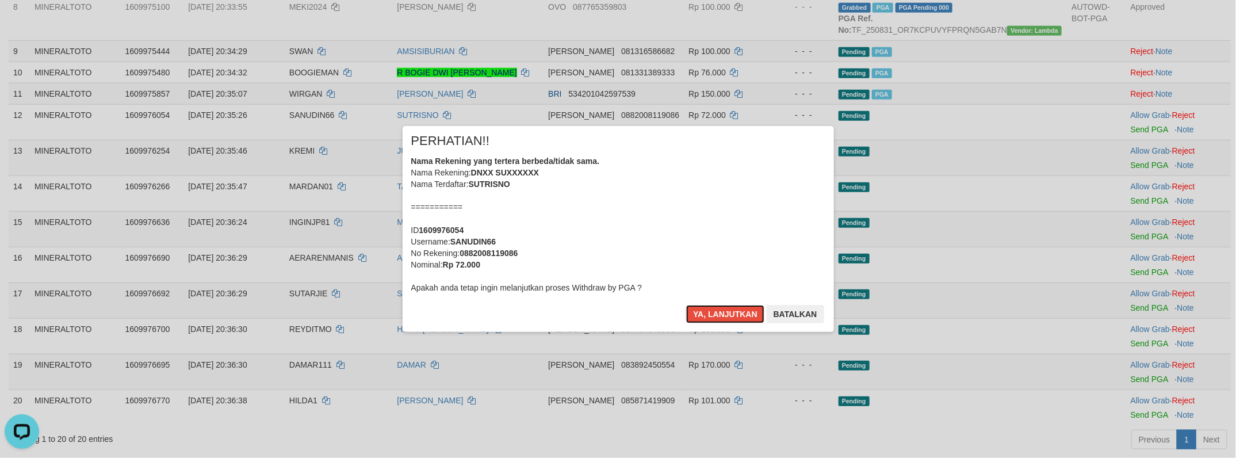
click at [697, 236] on div "Nama Rekening yang tertera berbeda/tidak sama. Nama Rekening: DNXX SUXXXXXX Nam…" at bounding box center [618, 224] width 414 height 138
click at [686, 305] on button "Ya, lanjutkan" at bounding box center [725, 314] width 78 height 18
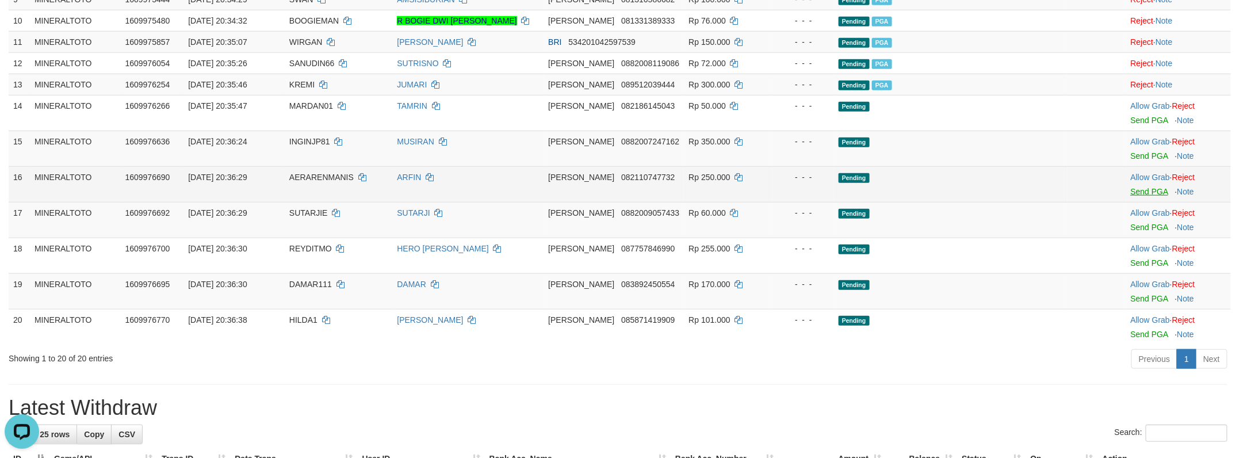
scroll to position [573, 0]
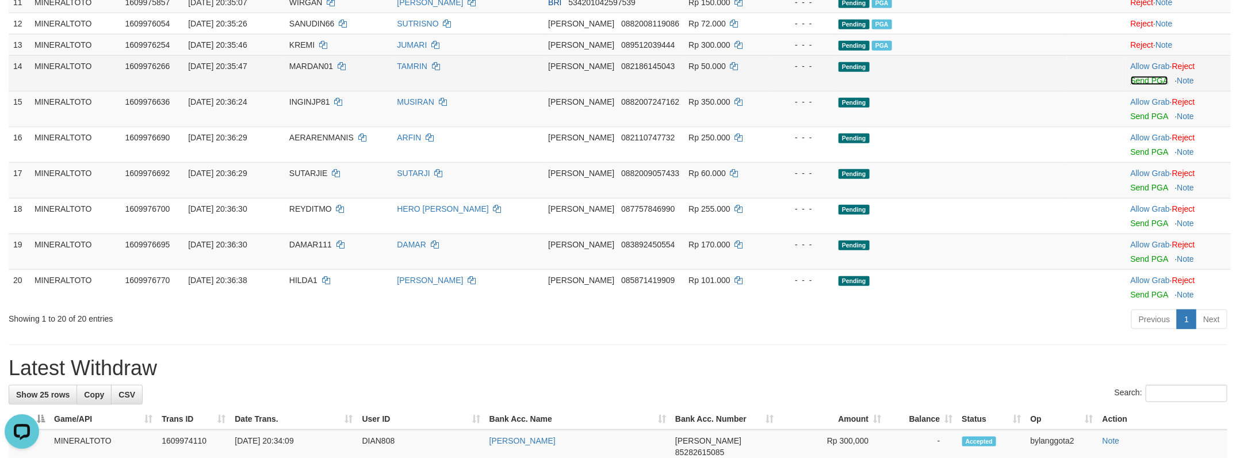
click at [1138, 85] on link "Send PGA" at bounding box center [1148, 80] width 37 height 9
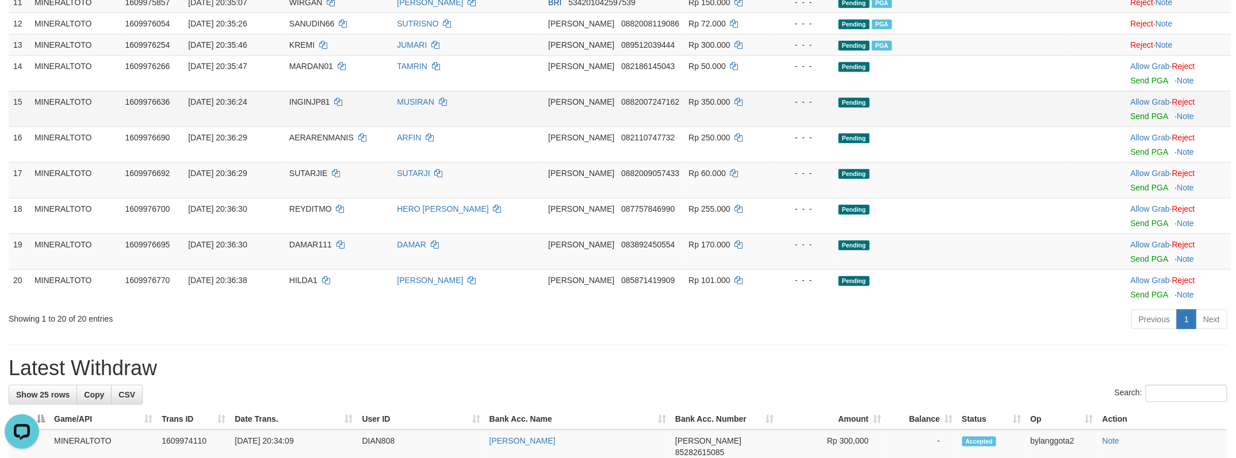
click at [1142, 126] on td "Allow Grab · Reject Send PGA · Note" at bounding box center [1178, 109] width 105 height 36
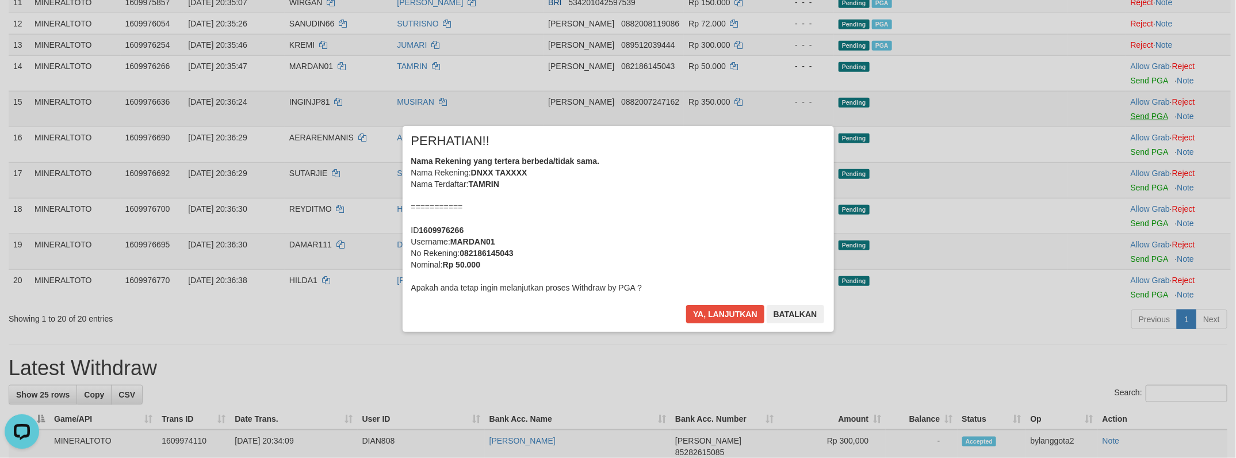
click at [1142, 210] on body "Toggle navigation Home Bank Account List Load By Website Group [ITOTO] MINERALT…" at bounding box center [618, 385] width 1236 height 1917
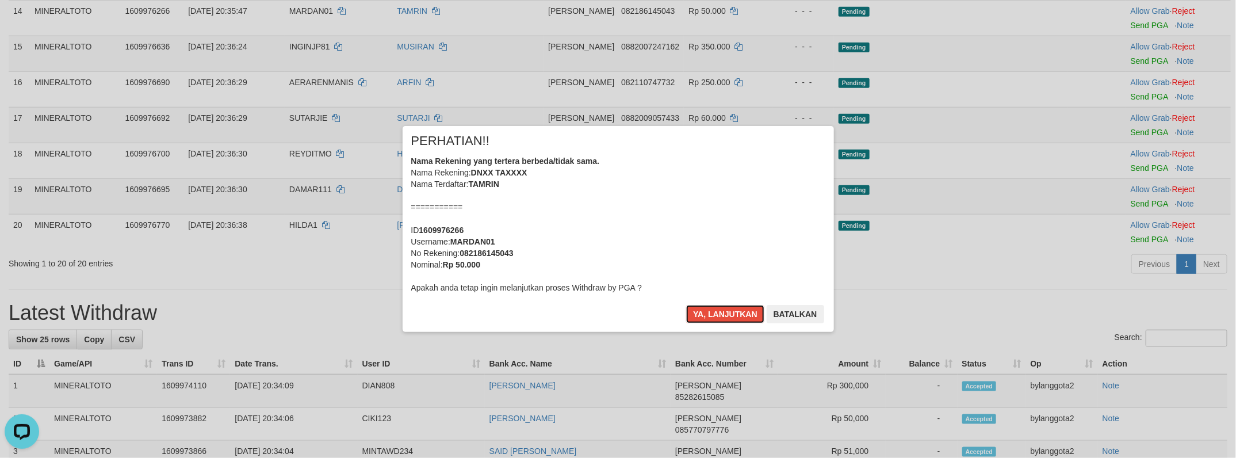
click at [704, 206] on div "Nama Rekening yang tertera berbeda/tidak sama. Nama Rekening: DNXX TAXXXX Nama …" at bounding box center [618, 224] width 414 height 138
click at [686, 305] on button "Ya, lanjutkan" at bounding box center [725, 314] width 78 height 18
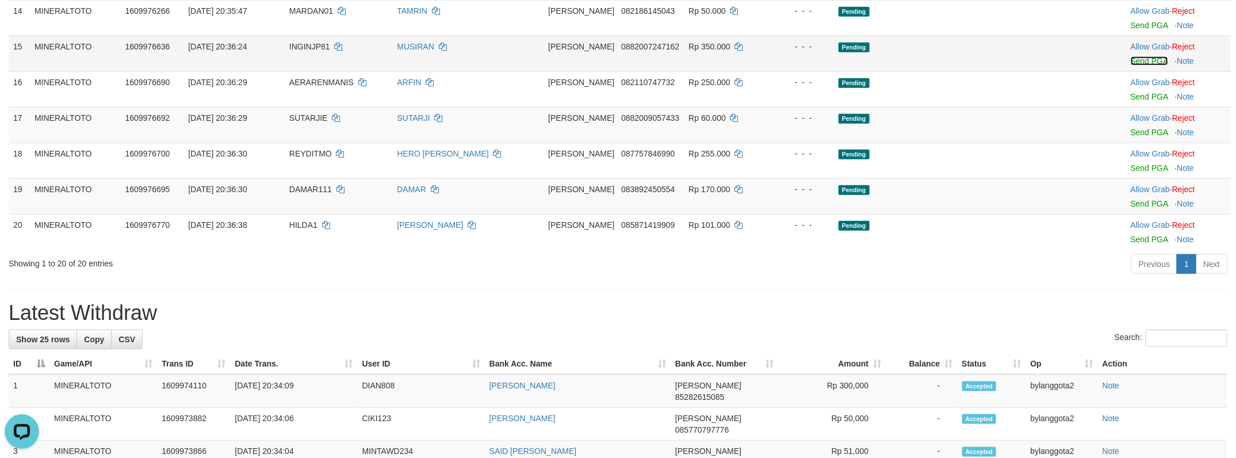
scroll to position [614, 0]
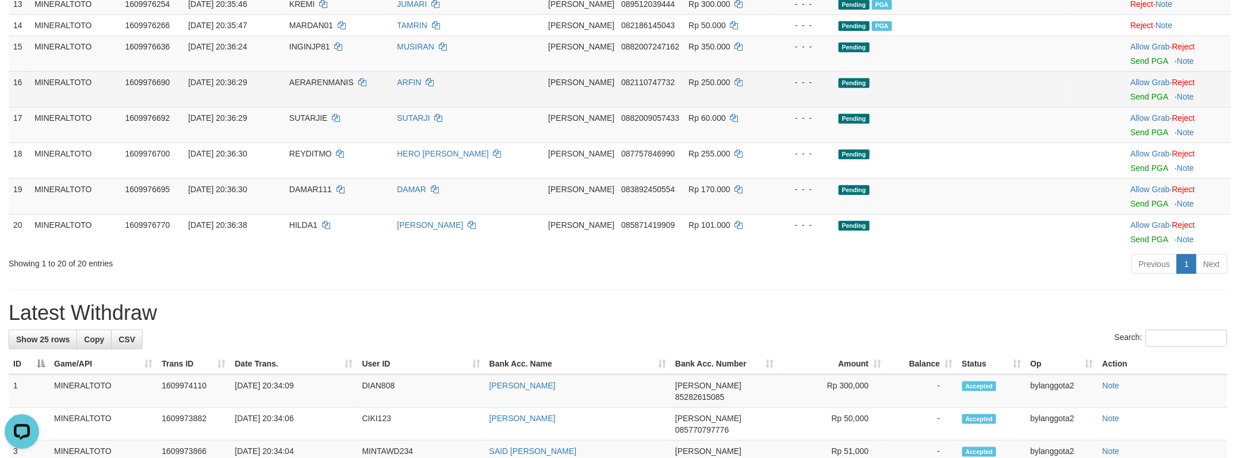
drag, startPoint x: 1128, startPoint y: 161, endPoint x: 1130, endPoint y: 168, distance: 7.1
click at [1128, 71] on td "Allow Grab · Reject Send PGA · Note" at bounding box center [1178, 54] width 105 height 36
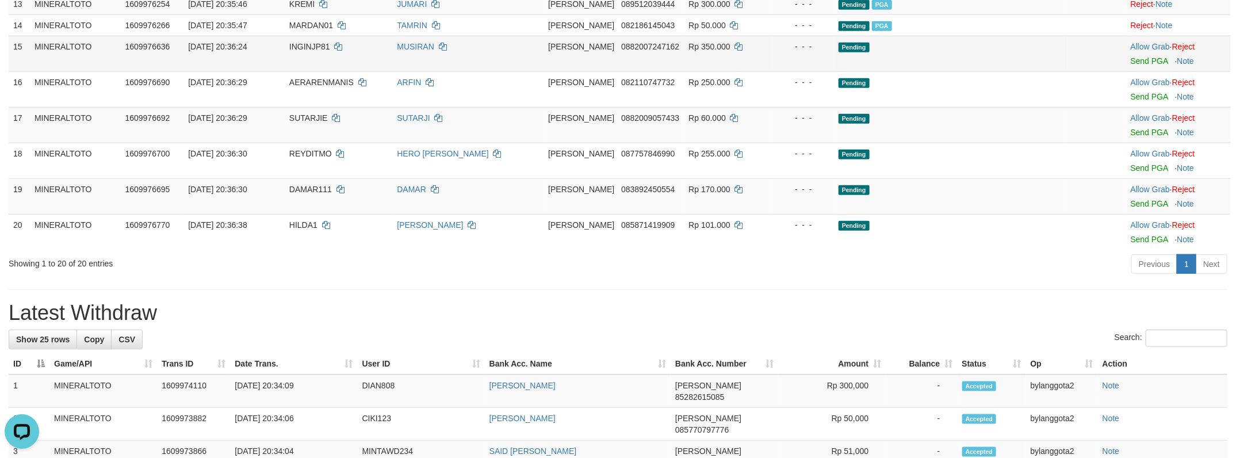
click at [1130, 71] on td "Allow Grab · Reject Send PGA · Note" at bounding box center [1178, 54] width 105 height 36
click at [1130, 66] on link "Send PGA" at bounding box center [1148, 60] width 37 height 9
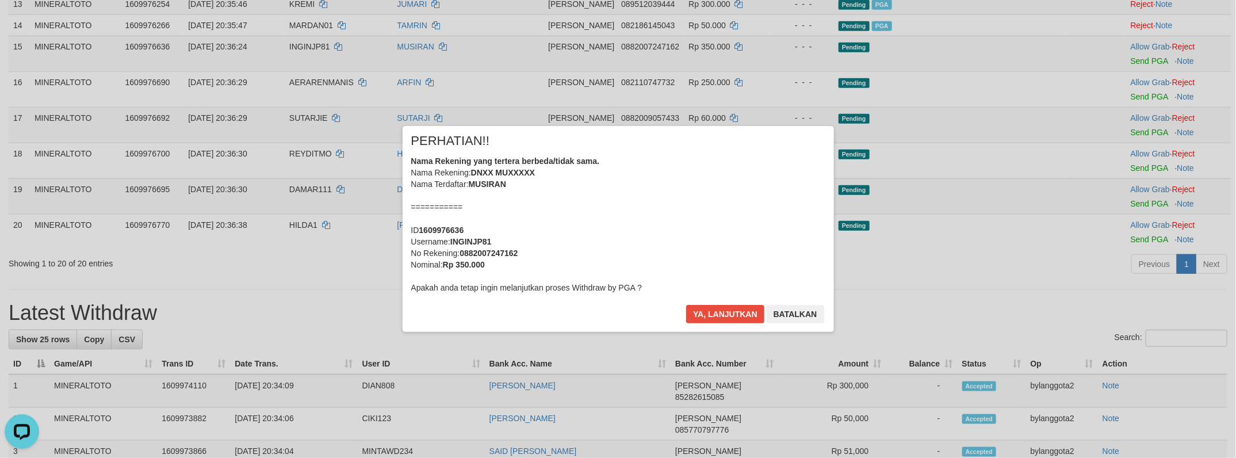
click at [674, 217] on div "Nama Rekening yang tertera berbeda/tidak sama. Nama Rekening: DNXX MUXXXXX Nama…" at bounding box center [618, 224] width 414 height 138
click at [686, 305] on button "Ya, lanjutkan" at bounding box center [725, 314] width 78 height 18
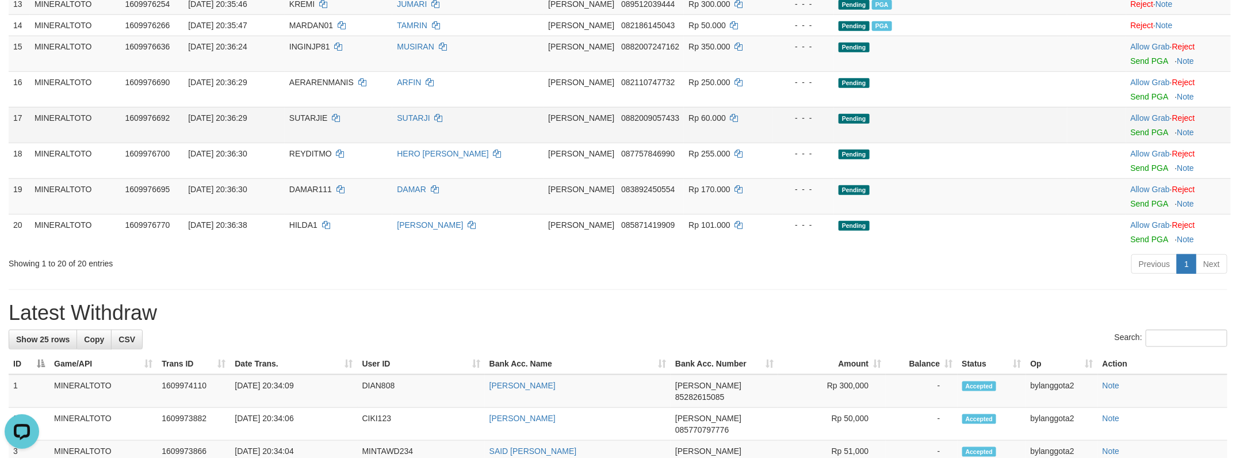
scroll to position [599, 0]
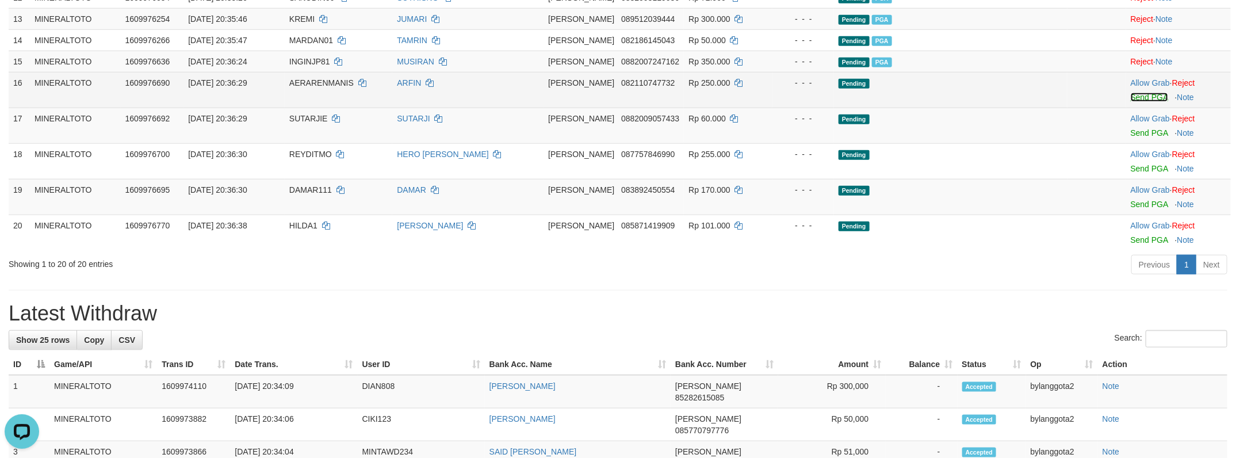
click at [1130, 102] on link "Send PGA" at bounding box center [1148, 97] width 37 height 9
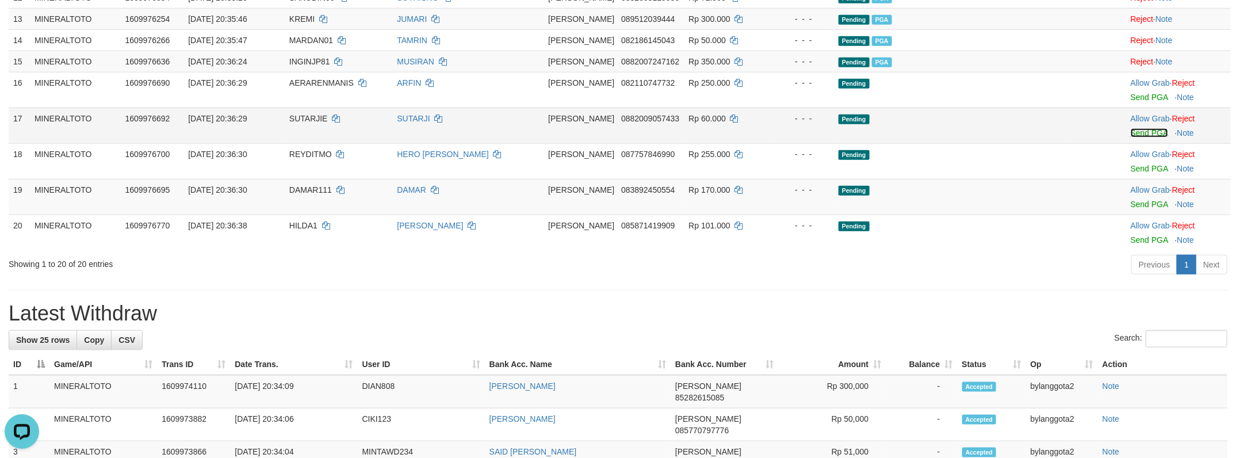
click at [1140, 137] on link "Send PGA" at bounding box center [1148, 132] width 37 height 9
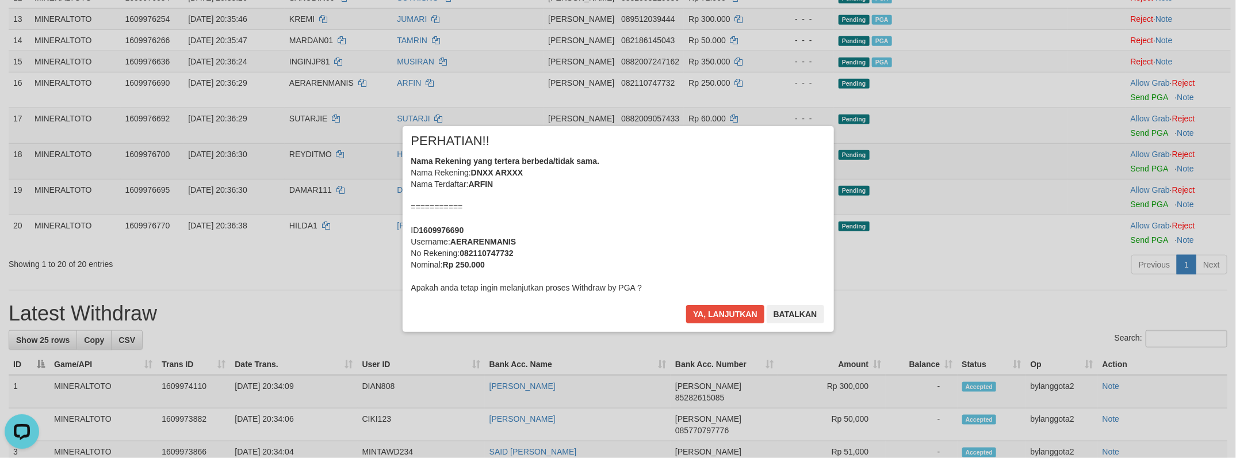
click at [1141, 269] on div "× PERHATIAN!! Nama Rekening yang tertera berbeda/tidak sama. Nama Rekening: DNX…" at bounding box center [618, 229] width 1236 height 252
click at [624, 223] on div "Nama Rekening yang tertera berbeda/tidak sama. Nama Rekening: DNXX ARXXX Nama T…" at bounding box center [618, 224] width 414 height 138
click at [686, 305] on button "Ya, lanjutkan" at bounding box center [725, 314] width 78 height 18
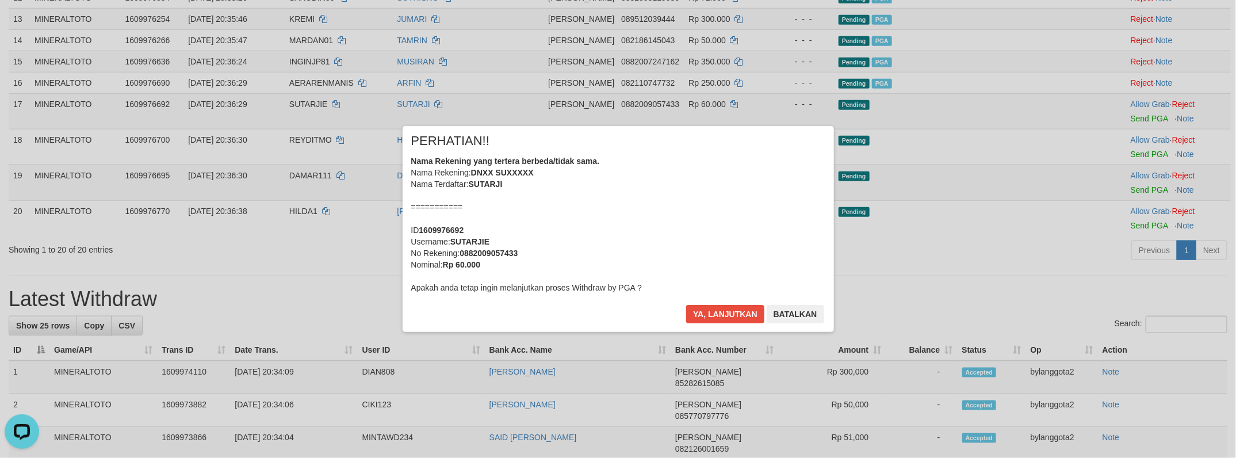
scroll to position [585, 0]
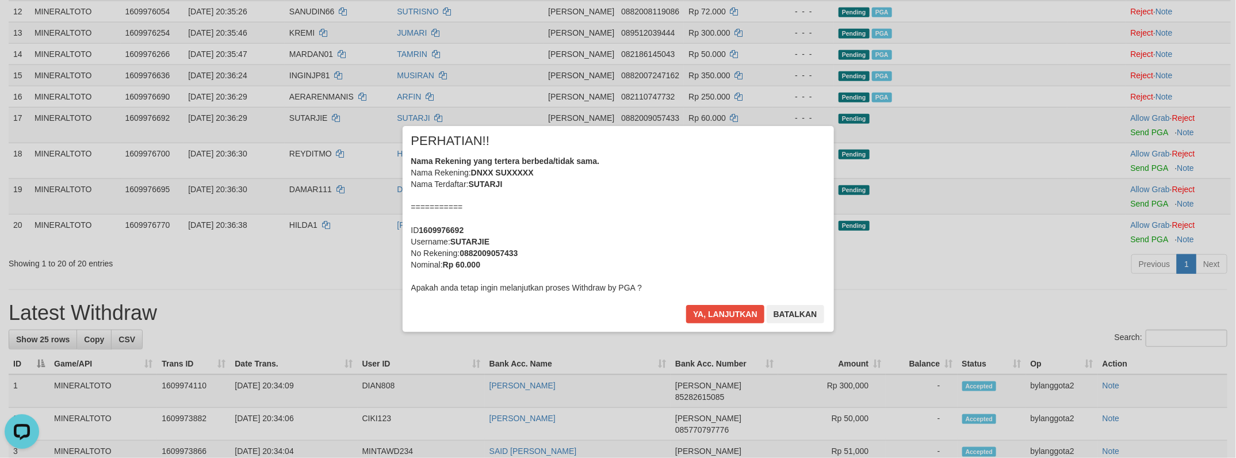
click at [603, 224] on div "Nama Rekening yang tertera berbeda/tidak sama. Nama Rekening: DNXX SUXXXXX Nama…" at bounding box center [618, 224] width 414 height 138
click at [686, 305] on button "Ya, lanjutkan" at bounding box center [725, 314] width 78 height 18
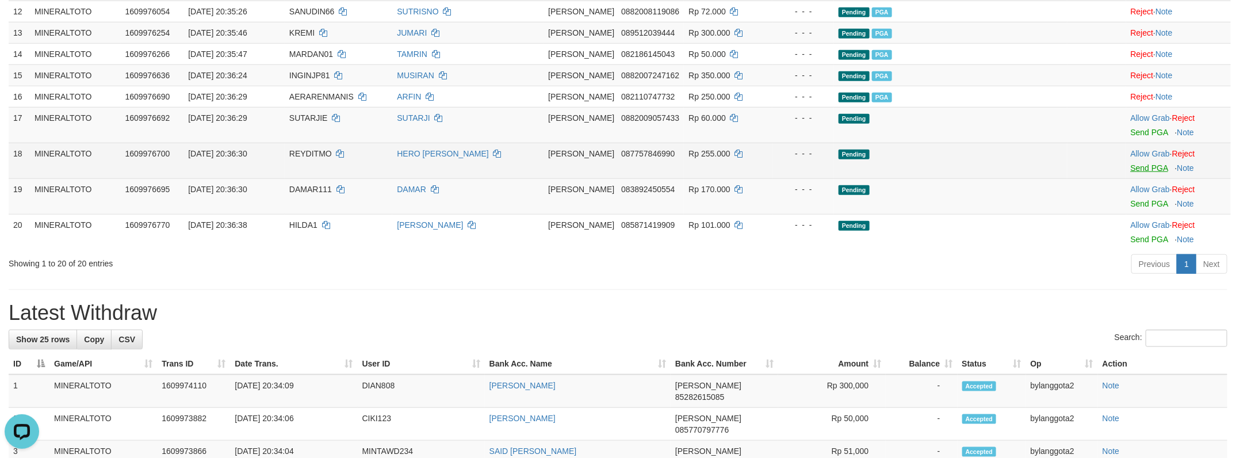
scroll to position [571, 0]
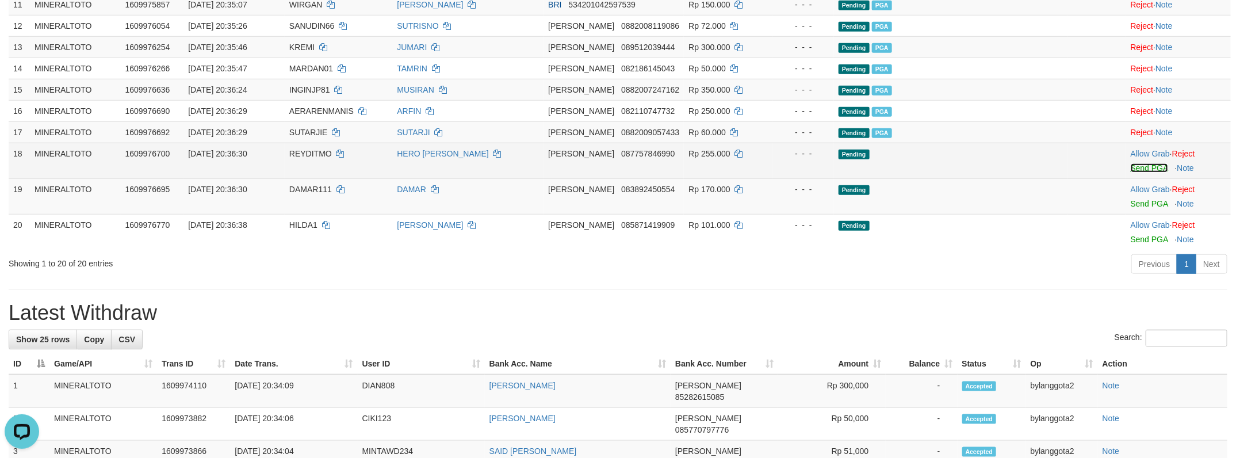
click at [1145, 172] on link "Send PGA" at bounding box center [1148, 167] width 37 height 9
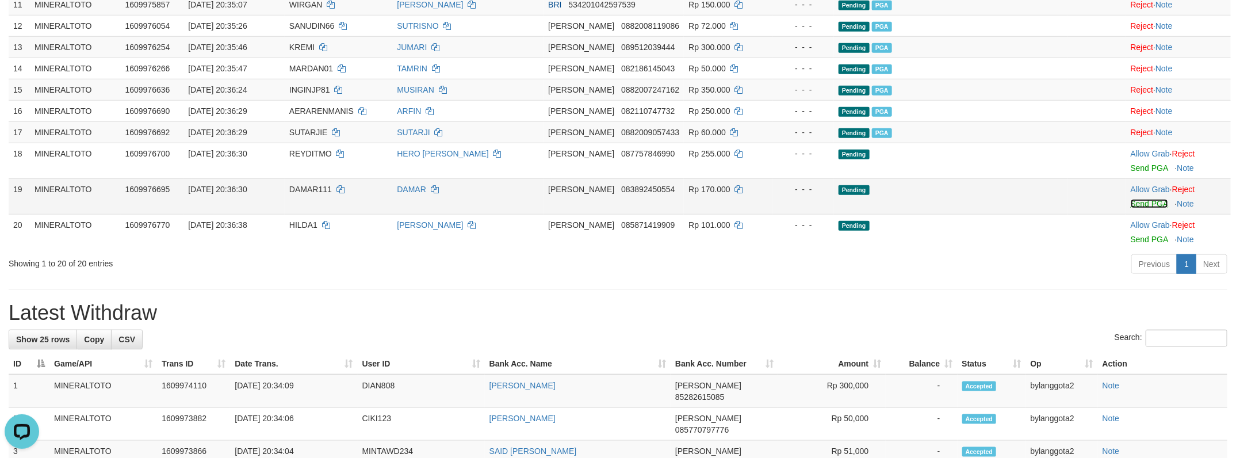
click at [1144, 208] on link "Send PGA" at bounding box center [1148, 203] width 37 height 9
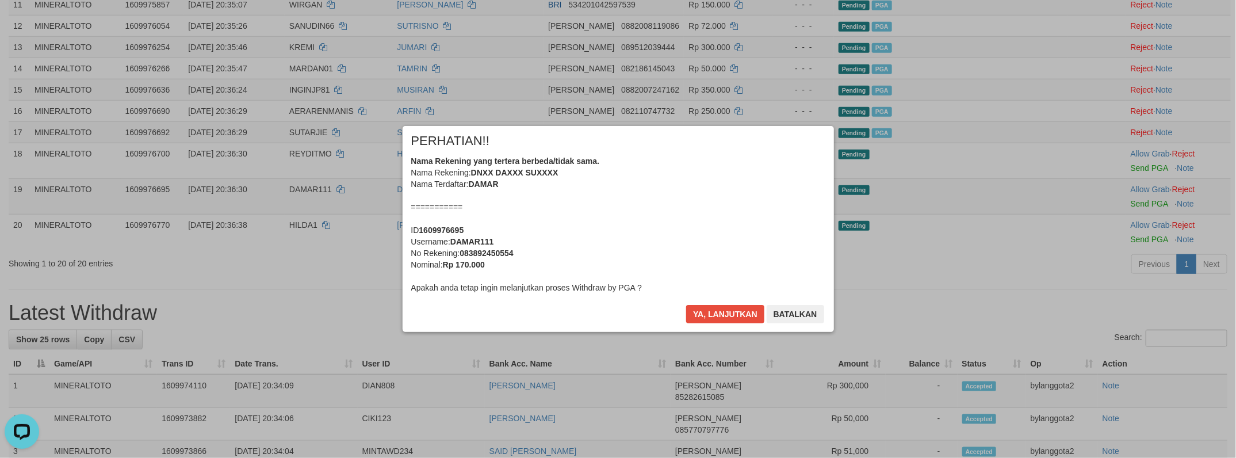
click at [630, 225] on div "Nama Rekening yang tertera berbeda/tidak sama. Nama Rekening: DNXX DAXXX SUXXXX…" at bounding box center [618, 224] width 414 height 138
click at [686, 305] on button "Ya, lanjutkan" at bounding box center [725, 314] width 78 height 18
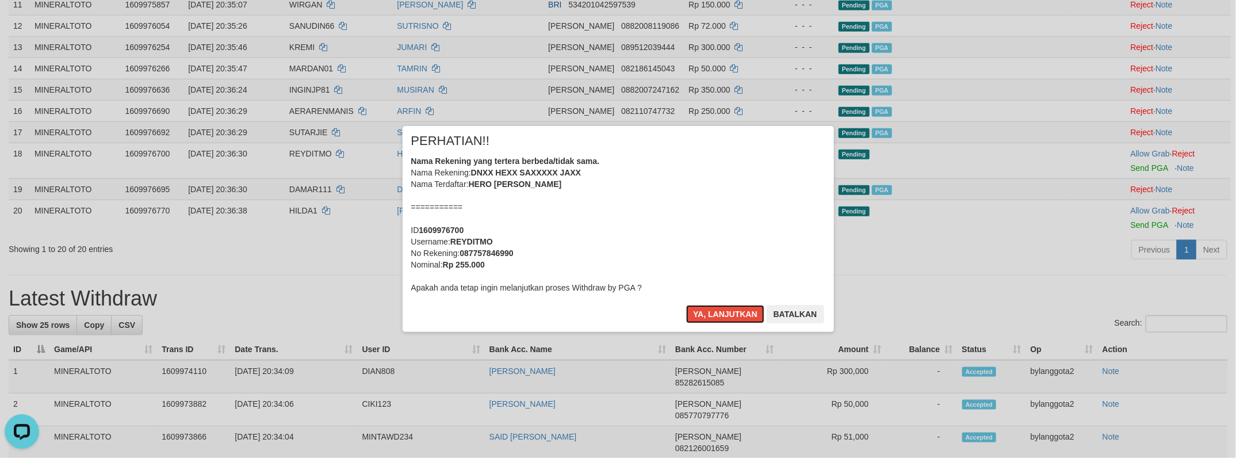
click at [630, 225] on div "Nama Rekening yang tertera berbeda/tidak sama. Nama Rekening: DNXX HEXX SAXXXXX…" at bounding box center [618, 224] width 414 height 138
click at [686, 305] on button "Ya, lanjutkan" at bounding box center [725, 314] width 78 height 18
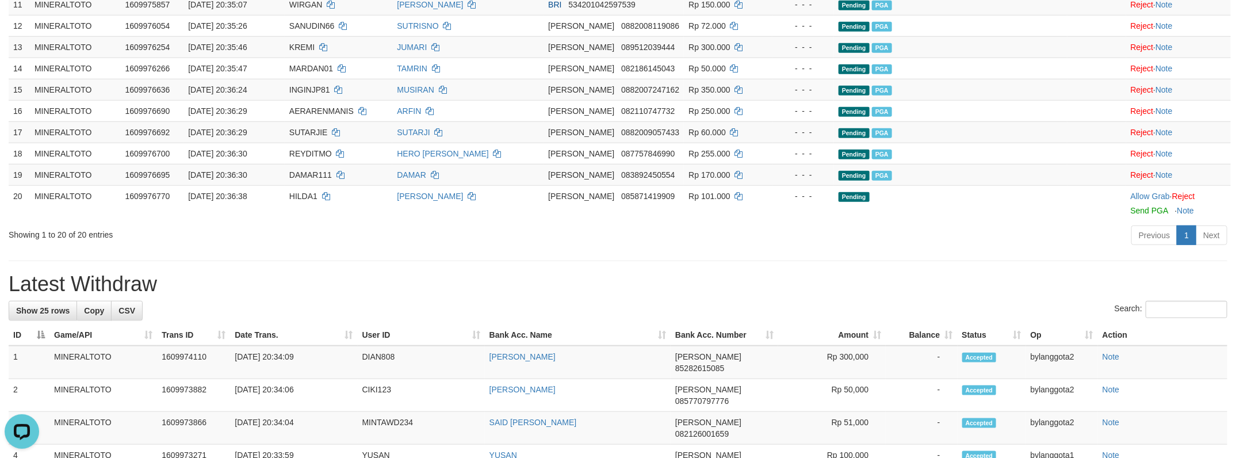
scroll to position [557, 0]
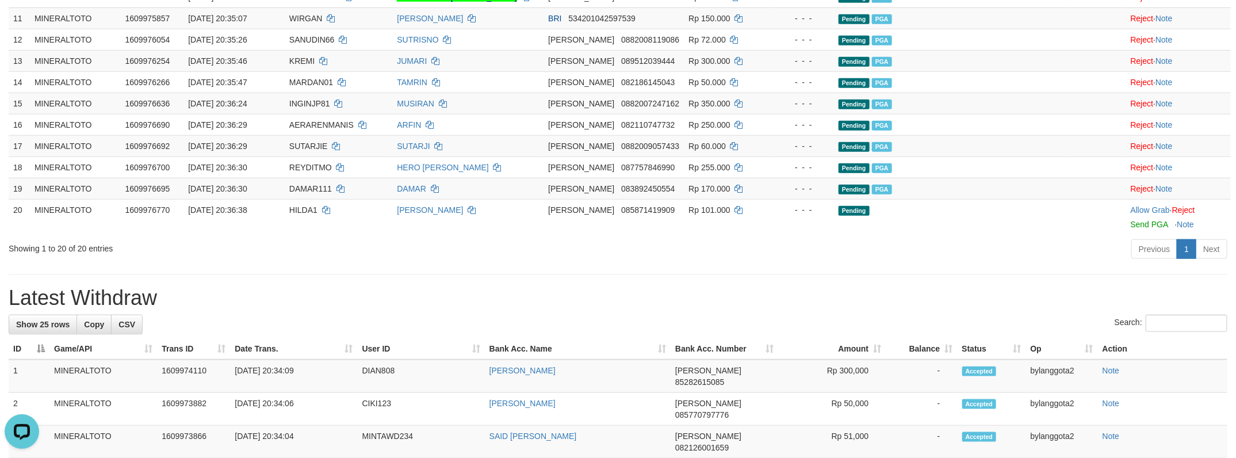
click at [926, 263] on div "Previous 1 Next" at bounding box center [875, 250] width 704 height 25
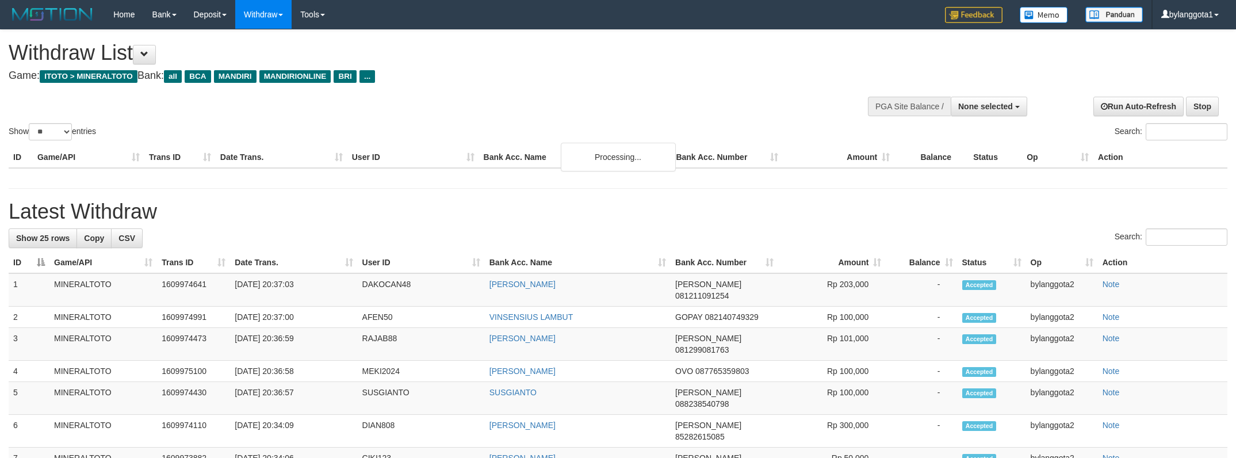
select select
select select "**"
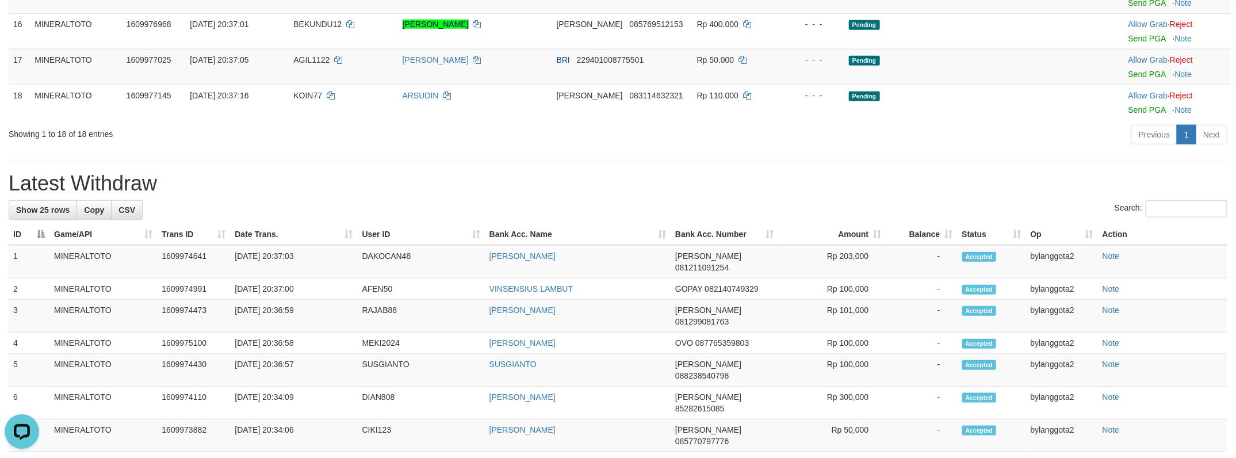
click at [897, 148] on div "Previous 1 Next" at bounding box center [875, 136] width 704 height 25
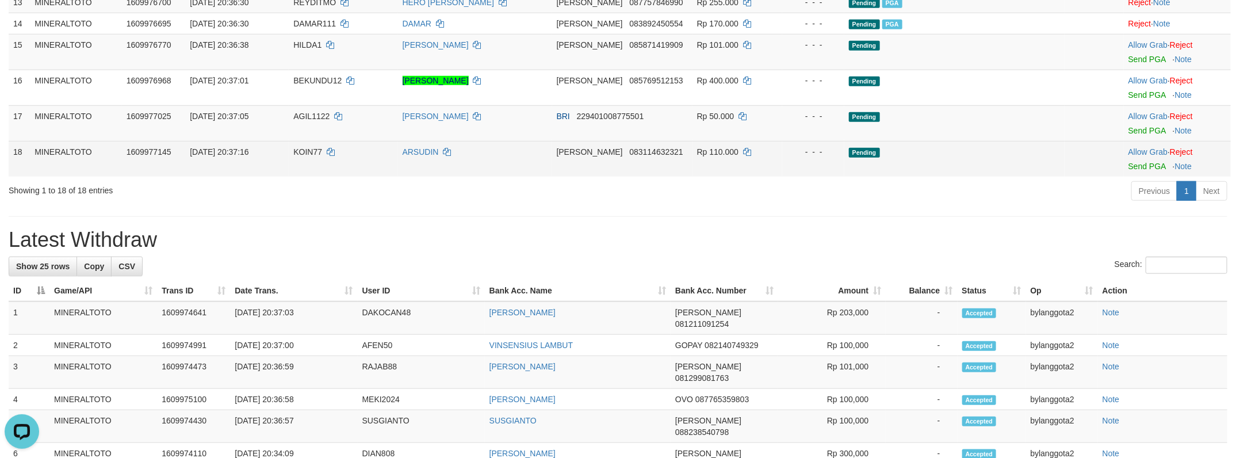
scroll to position [471, 0]
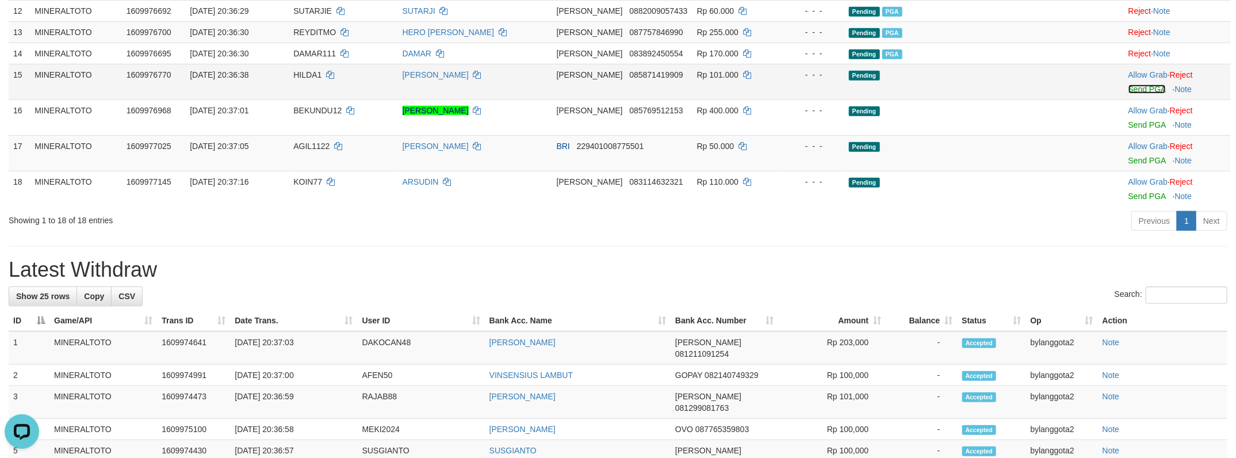
click at [1133, 94] on link "Send PGA" at bounding box center [1146, 89] width 37 height 9
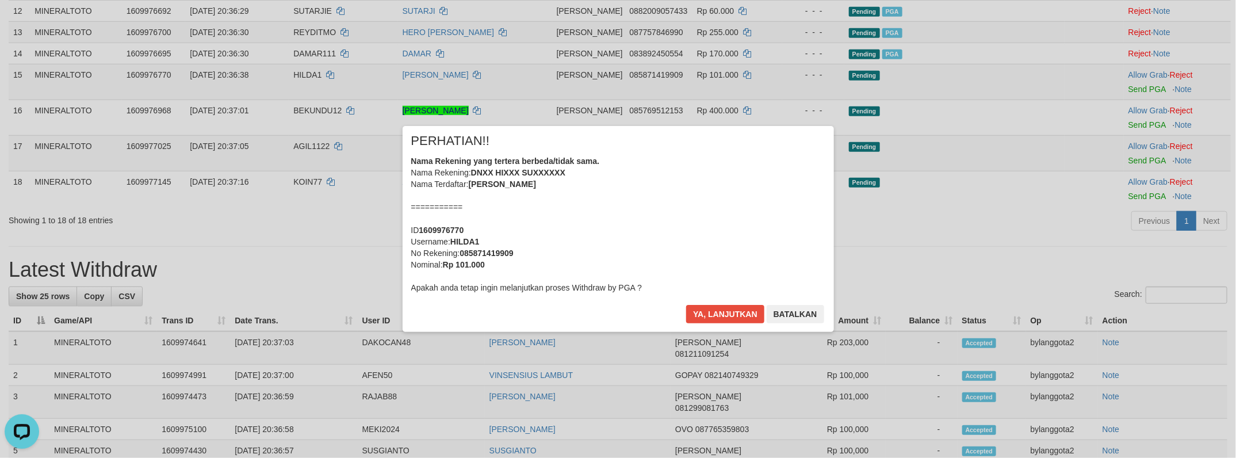
click at [690, 200] on div "Nama Rekening yang tertera berbeda/tidak sama. Nama Rekening: DNXX HIXXX SUXXXX…" at bounding box center [618, 224] width 414 height 138
click at [686, 305] on button "Ya, lanjutkan" at bounding box center [725, 314] width 78 height 18
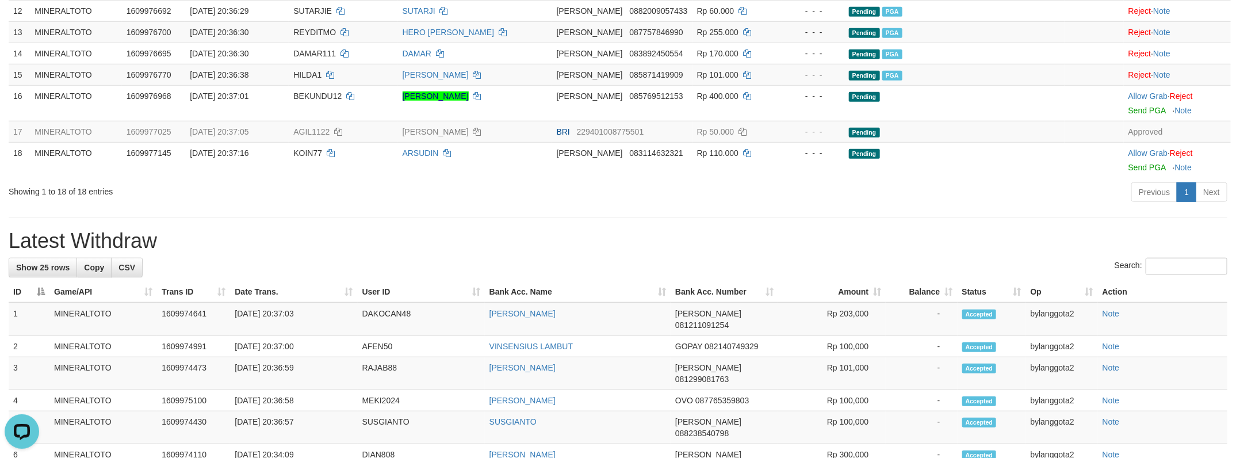
click at [605, 250] on div "**********" at bounding box center [618, 344] width 1236 height 1571
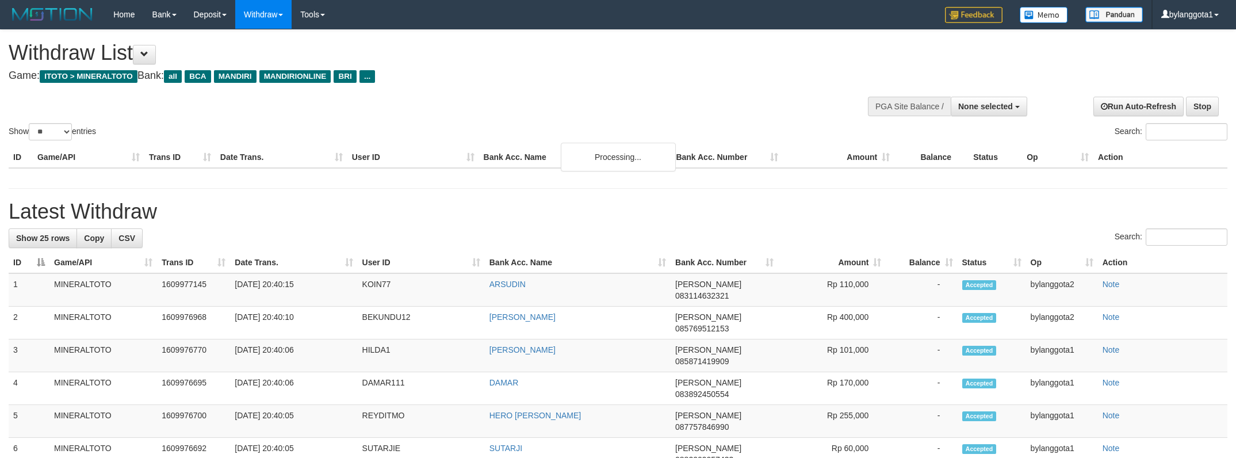
select select
select select "**"
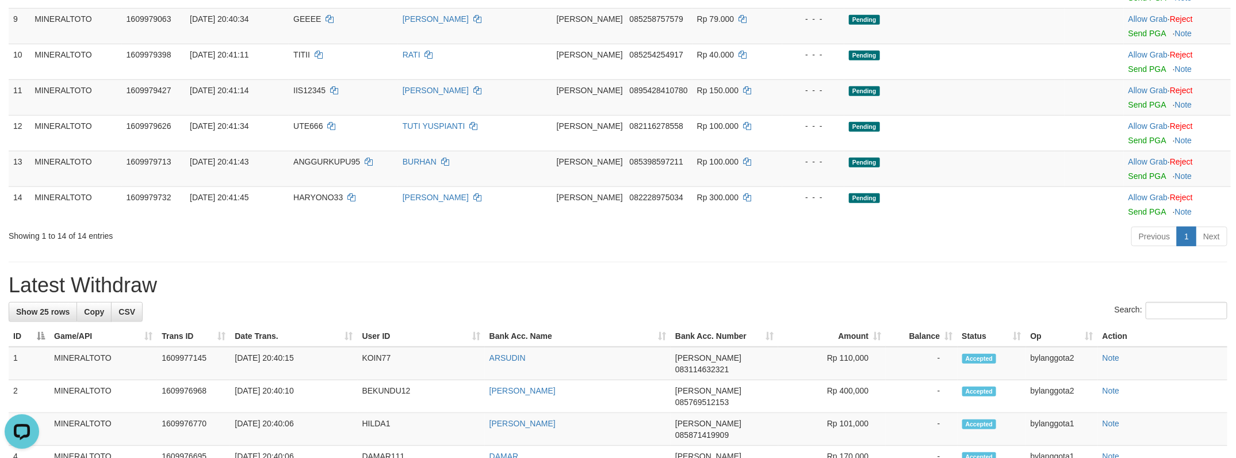
click at [870, 250] on div "Previous 1 Next" at bounding box center [875, 237] width 704 height 25
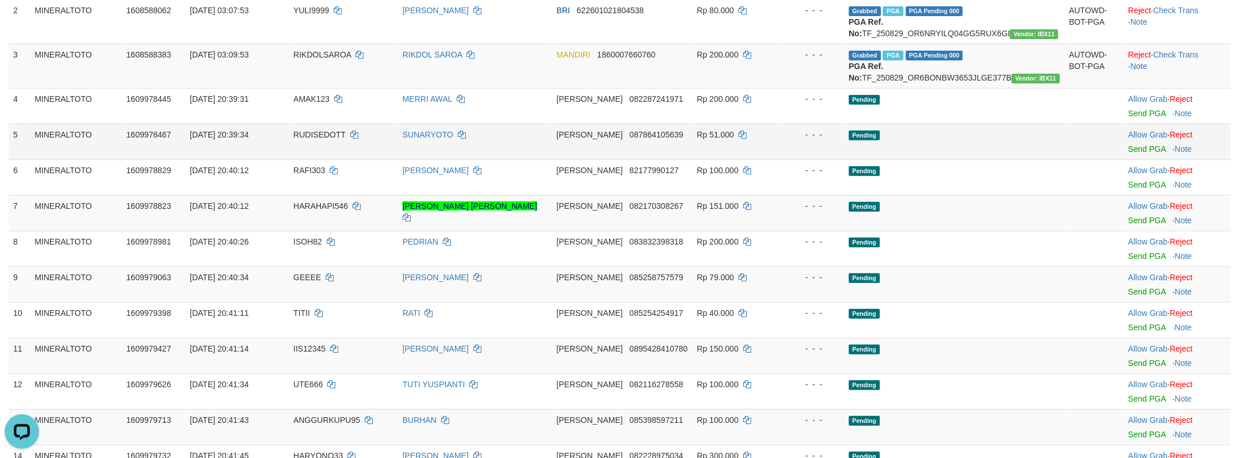
scroll to position [212, 0]
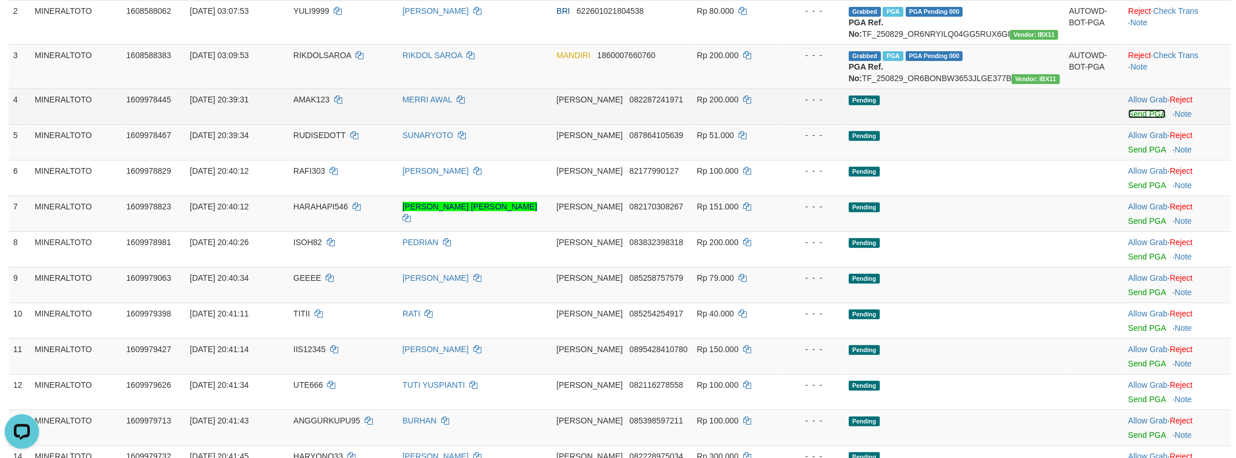
click at [1134, 118] on link "Send PGA" at bounding box center [1146, 113] width 37 height 9
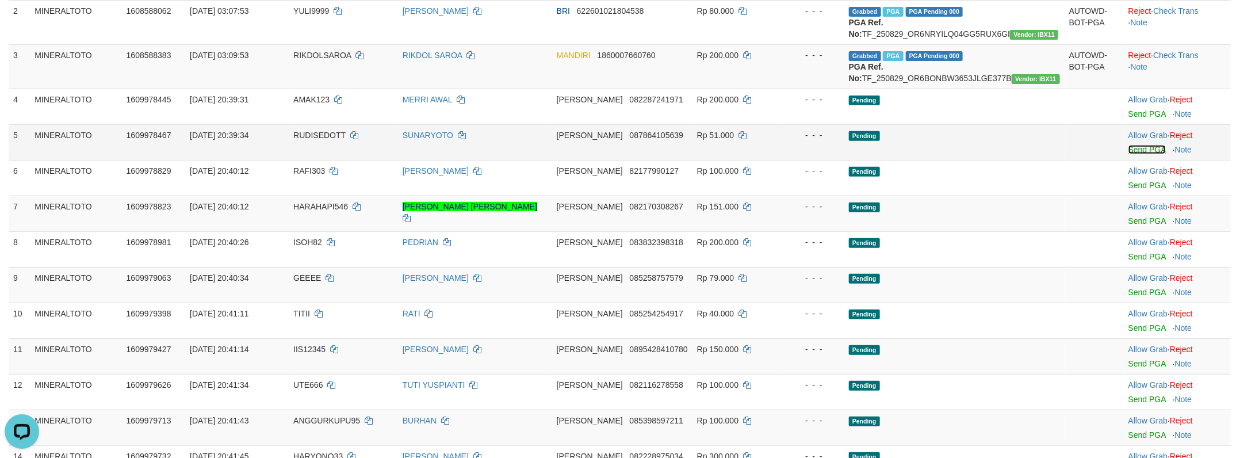
click at [1140, 154] on link "Send PGA" at bounding box center [1146, 149] width 37 height 9
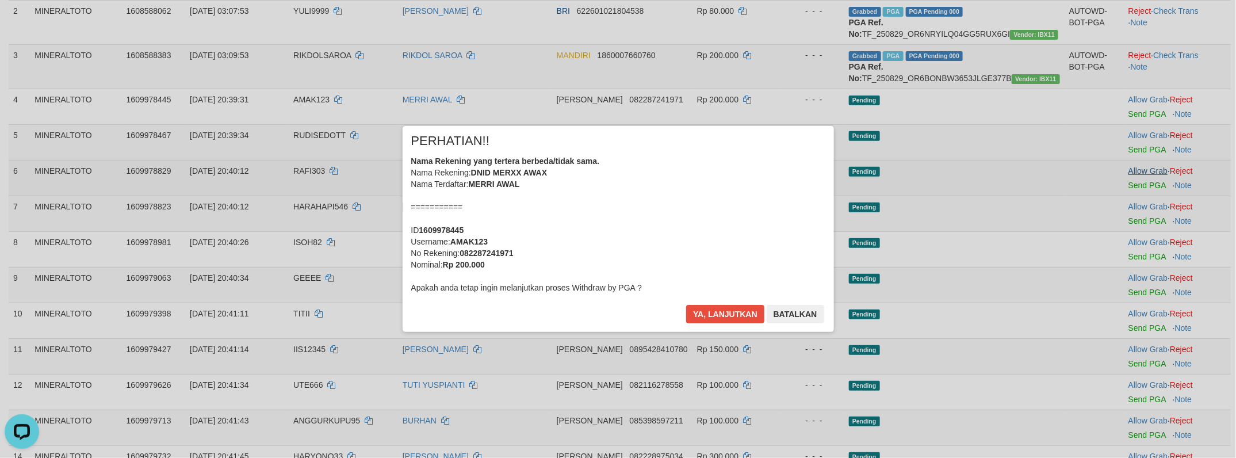
click at [1139, 219] on div "× PERHATIAN!! Nama Rekening yang tertera berbeda/tidak sama. Nama Rekening: DNI…" at bounding box center [618, 229] width 1236 height 252
click at [677, 209] on div "Nama Rekening yang tertera berbeda/tidak sama. Nama Rekening: DNID MERXX AWAX N…" at bounding box center [618, 224] width 414 height 138
click at [686, 305] on button "Ya, lanjutkan" at bounding box center [725, 314] width 78 height 18
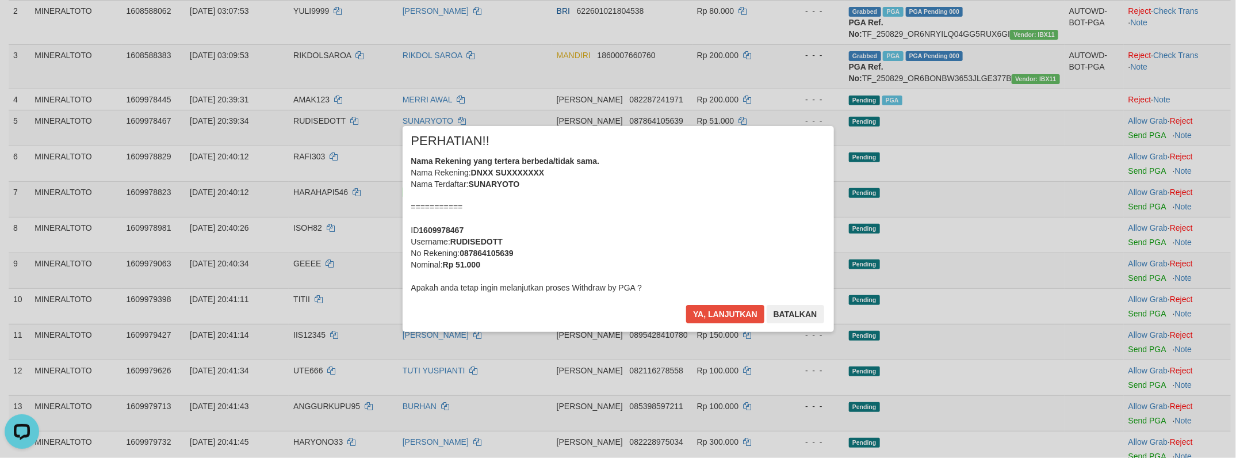
click at [685, 213] on div "Nama Rekening yang tertera berbeda/tidak sama. Nama Rekening: DNXX SUXXXXXXX Na…" at bounding box center [618, 224] width 414 height 138
click at [686, 305] on button "Ya, lanjutkan" at bounding box center [725, 314] width 78 height 18
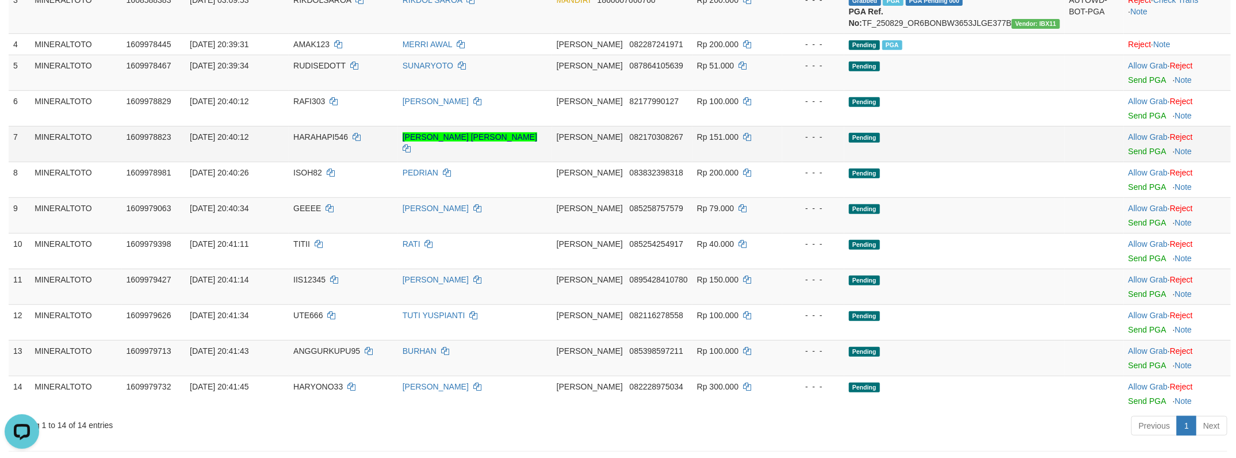
scroll to position [283, 0]
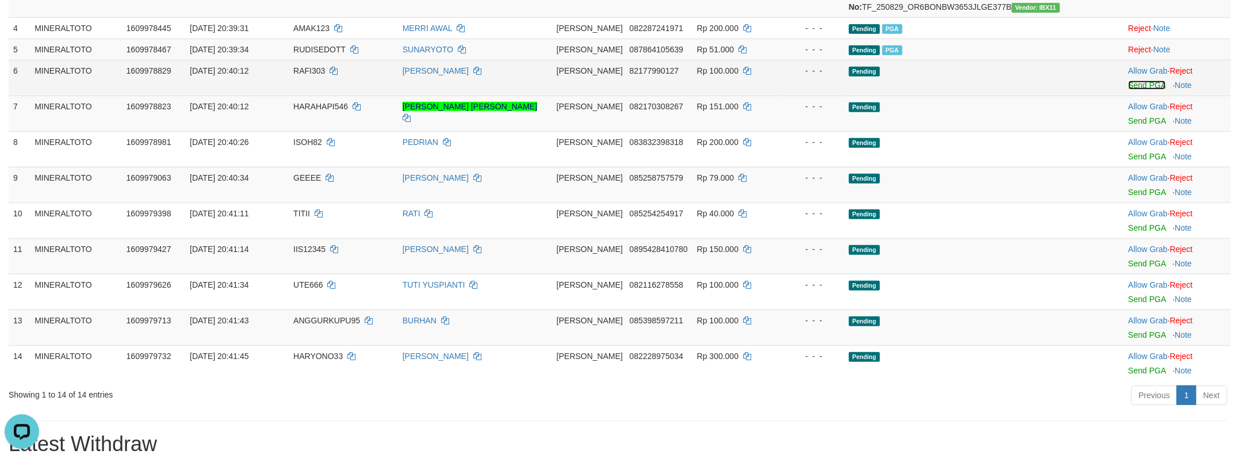
click at [1144, 90] on link "Send PGA" at bounding box center [1146, 84] width 37 height 9
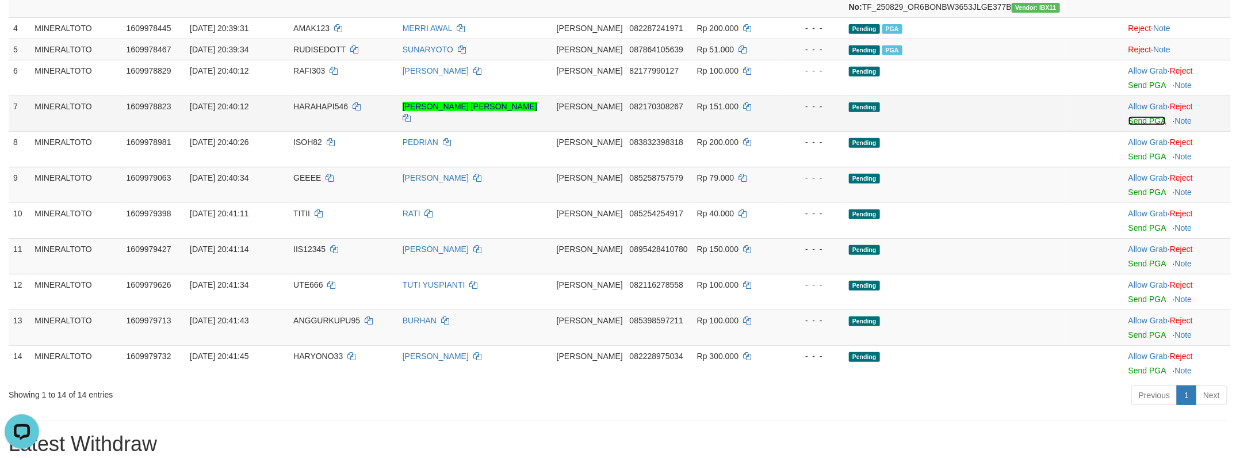
click at [1137, 125] on link "Send PGA" at bounding box center [1146, 120] width 37 height 9
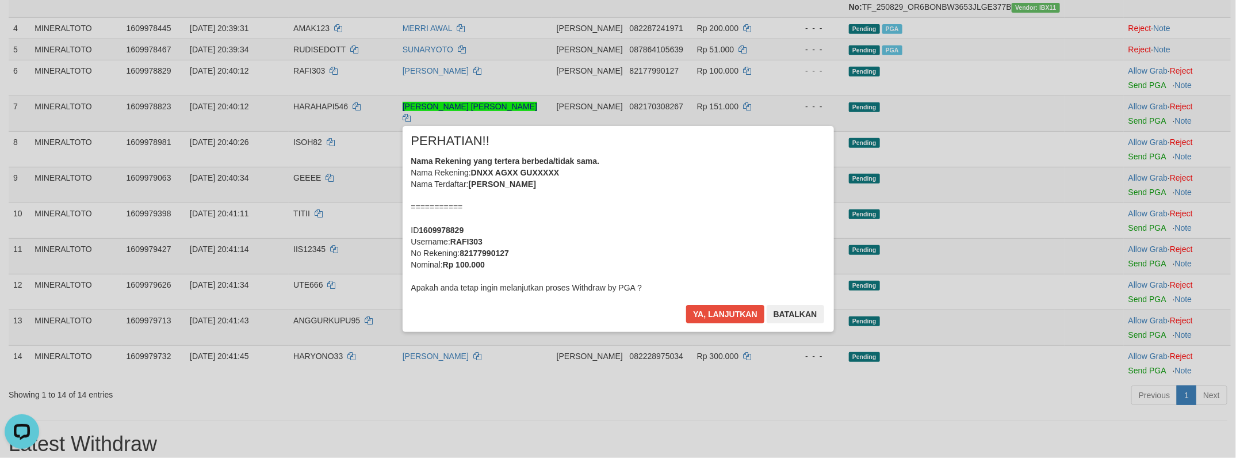
click at [1139, 189] on div "× PERHATIAN!! Nama Rekening yang tertera berbeda/tidak sama. Nama Rekening: DNX…" at bounding box center [618, 229] width 1236 height 252
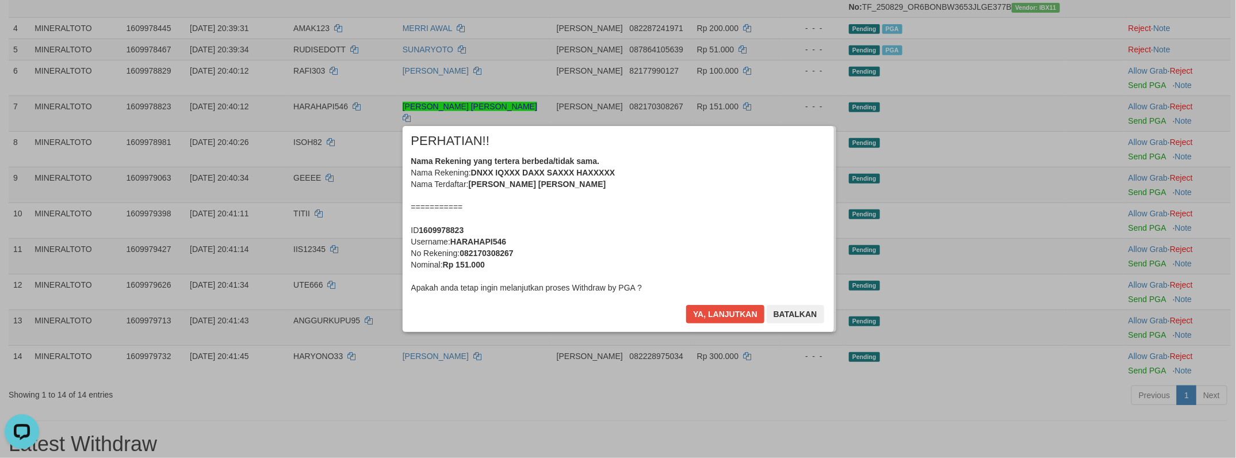
click at [704, 214] on div "Nama Rekening yang tertera berbeda/tidak sama. Nama Rekening: DNXX IQXXX DAXX S…" at bounding box center [618, 224] width 414 height 138
click at [686, 305] on button "Ya, lanjutkan" at bounding box center [725, 314] width 78 height 18
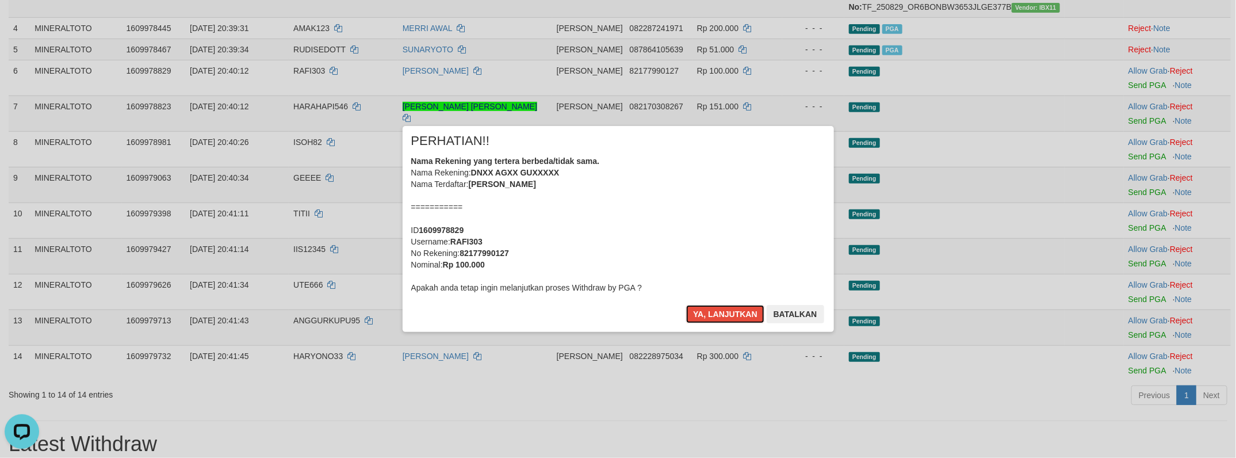
click at [704, 214] on div "Nama Rekening yang tertera berbeda/tidak sama. Nama Rekening: DNXX AGXX GUXXXXX…" at bounding box center [618, 224] width 414 height 138
click at [686, 305] on button "Ya, lanjutkan" at bounding box center [725, 314] width 78 height 18
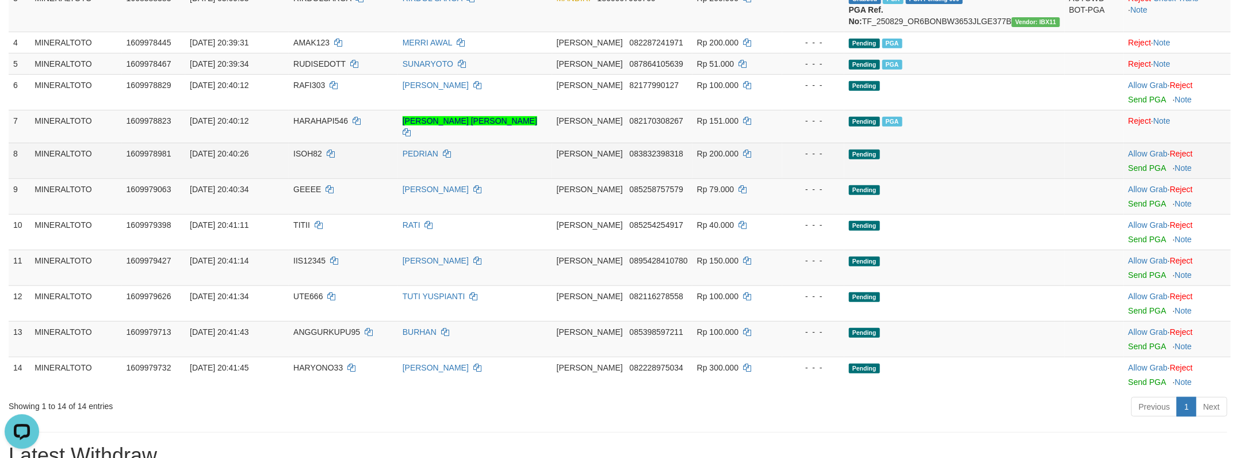
scroll to position [255, 0]
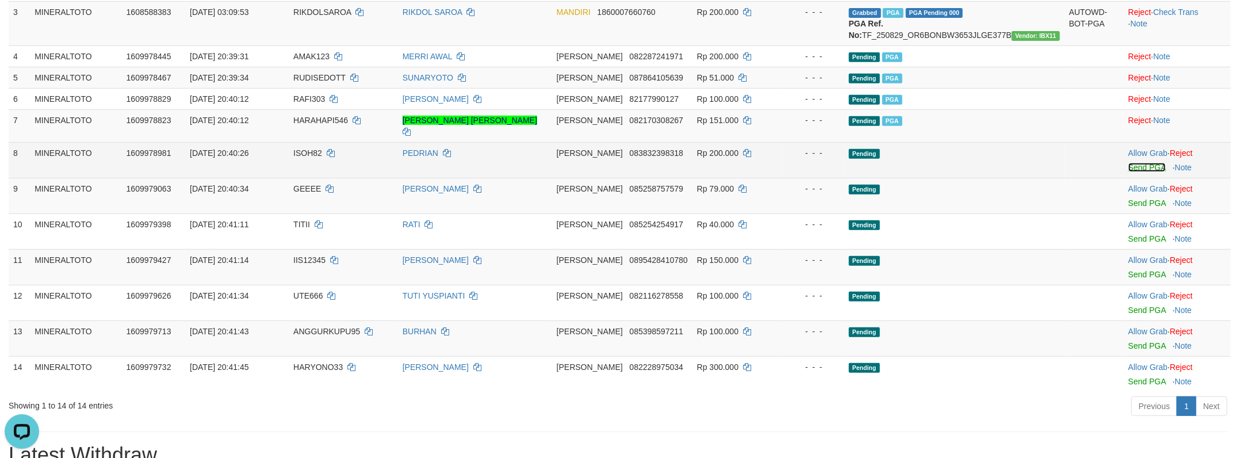
click at [1137, 172] on link "Send PGA" at bounding box center [1146, 167] width 37 height 9
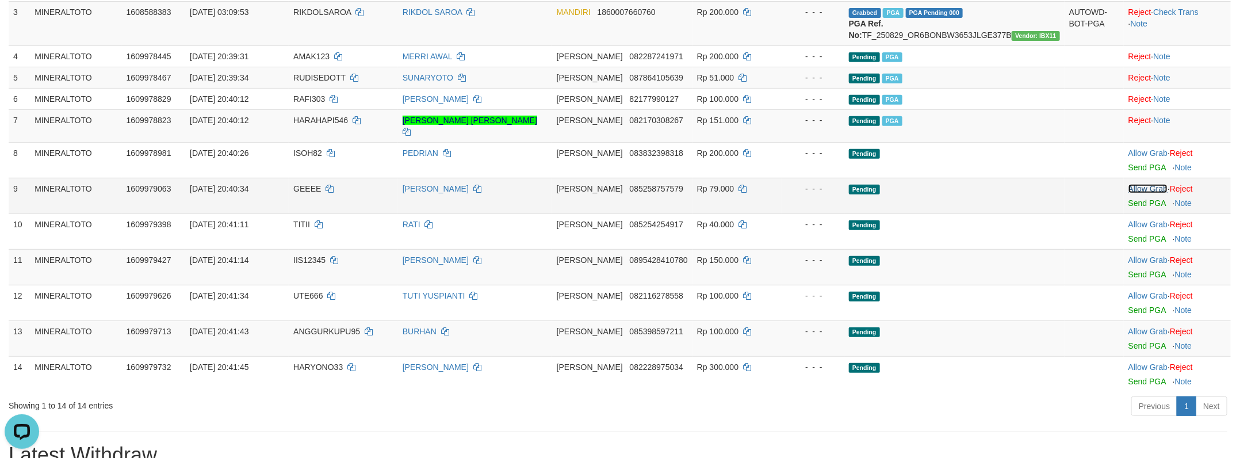
click at [1132, 193] on link "Allow Grab" at bounding box center [1147, 188] width 39 height 9
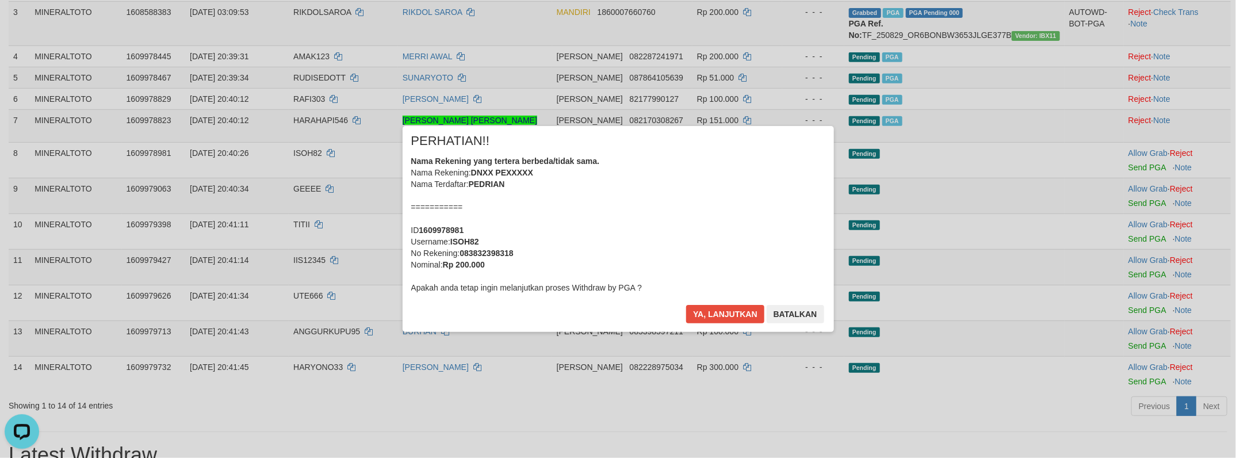
click at [709, 228] on div "Nama Rekening yang tertera berbeda/tidak sama. Nama Rekening: DNXX PEXXXXX Nama…" at bounding box center [618, 224] width 414 height 138
click at [686, 305] on button "Ya, lanjutkan" at bounding box center [725, 314] width 78 height 18
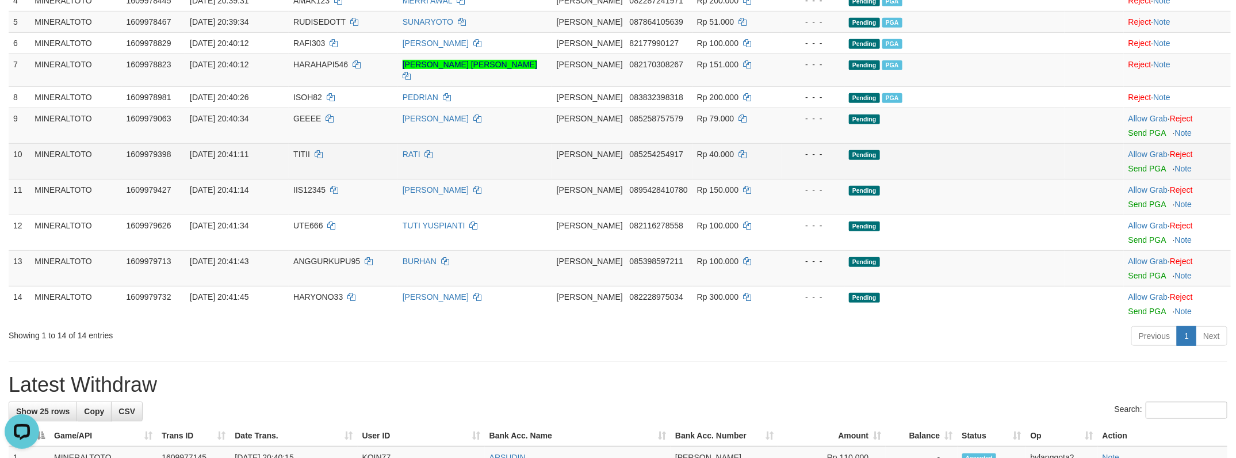
scroll to position [327, 0]
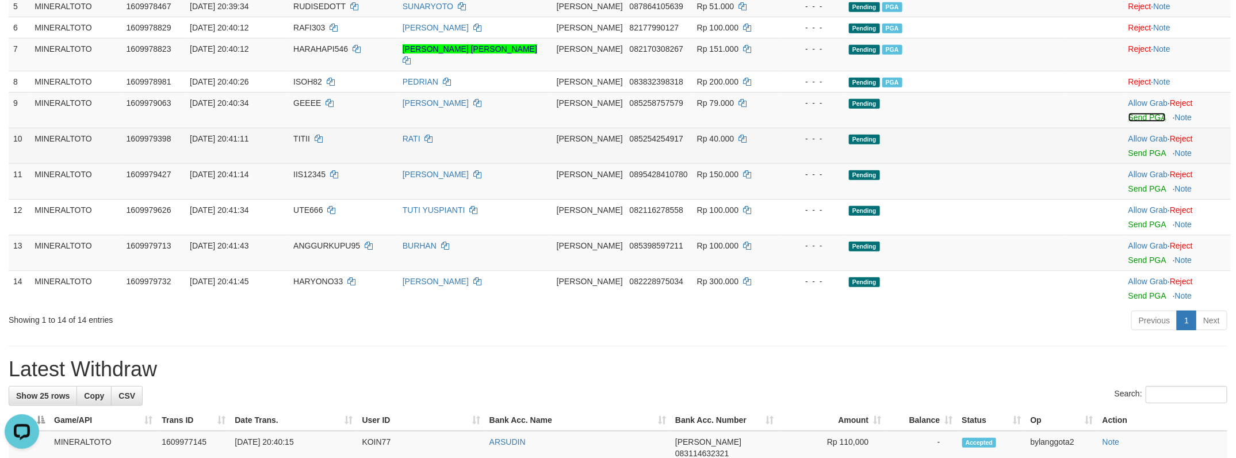
click at [1133, 122] on link "Send PGA" at bounding box center [1146, 117] width 37 height 9
click at [1138, 158] on link "Send PGA" at bounding box center [1146, 152] width 37 height 9
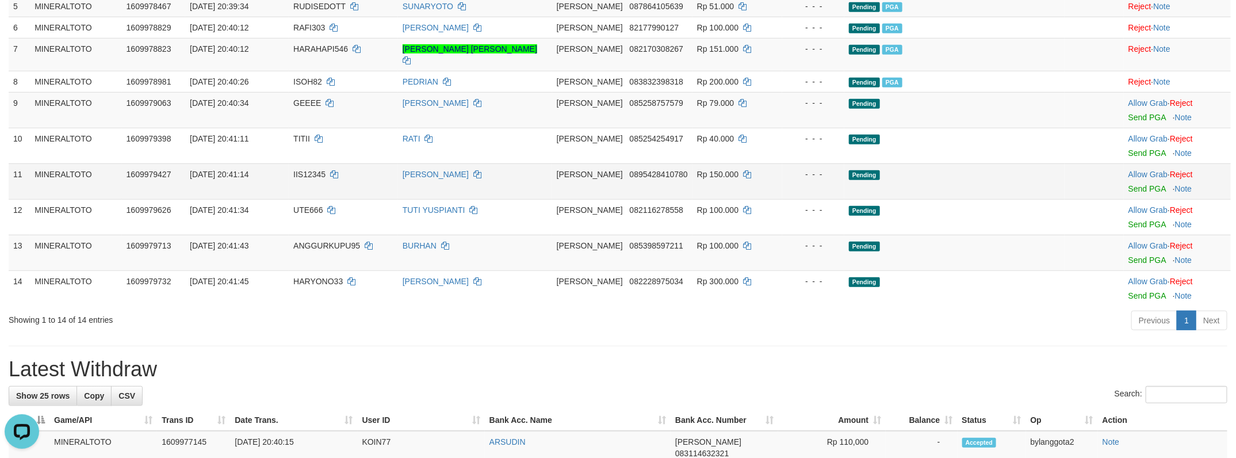
click at [1142, 199] on td "Allow Grab · Reject Send PGA · Note" at bounding box center [1177, 181] width 107 height 36
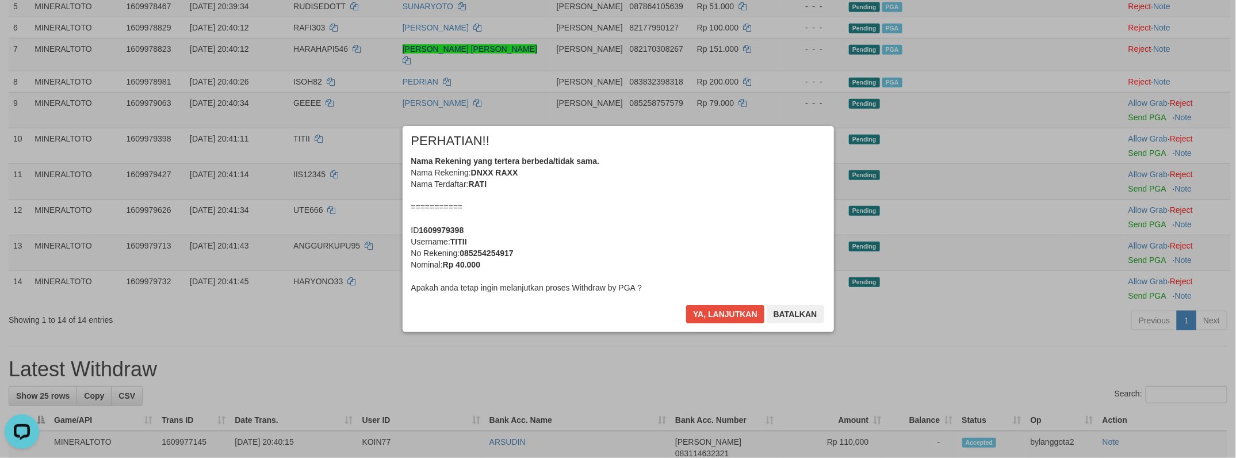
click at [707, 212] on div "Nama Rekening yang tertera berbeda/tidak sama. Nama Rekening: DNXX RAXX Nama Te…" at bounding box center [618, 224] width 414 height 138
click at [686, 305] on button "Ya, lanjutkan" at bounding box center [725, 314] width 78 height 18
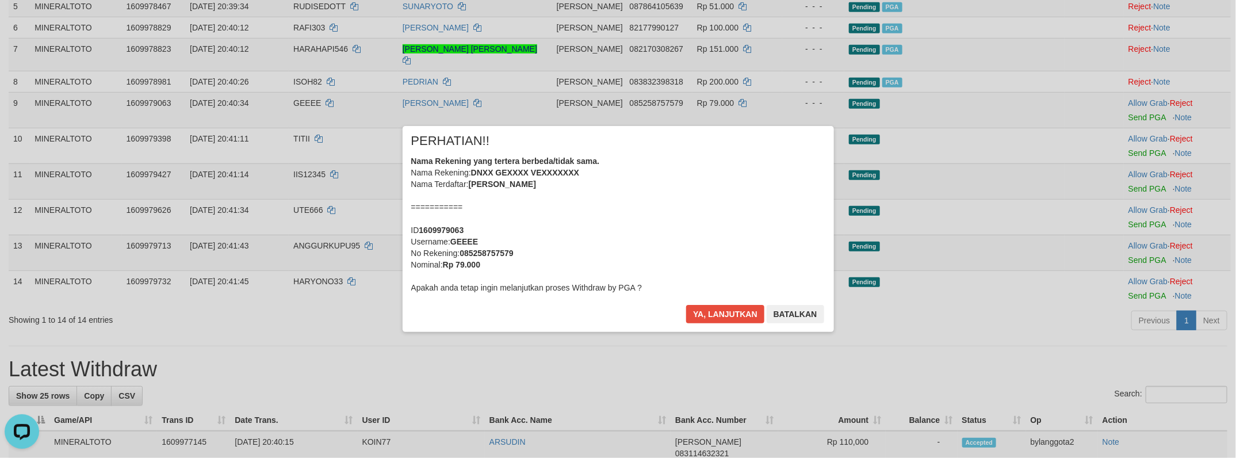
click at [707, 212] on div "Nama Rekening yang tertera berbeda/tidak sama. Nama Rekening: DNXX GEXXXX VEXXX…" at bounding box center [618, 224] width 414 height 138
click at [686, 305] on button "Ya, lanjutkan" at bounding box center [725, 314] width 78 height 18
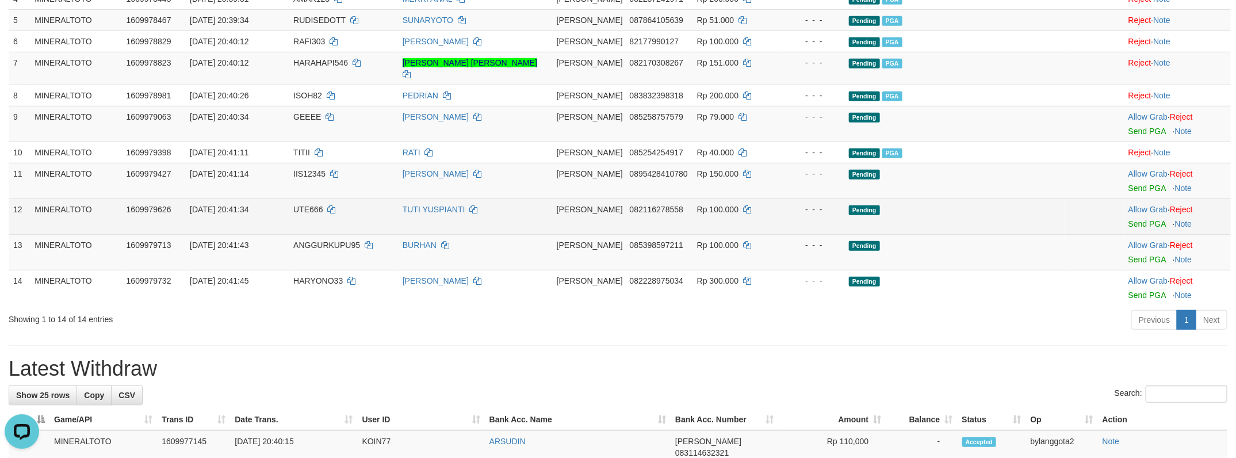
scroll to position [298, 0]
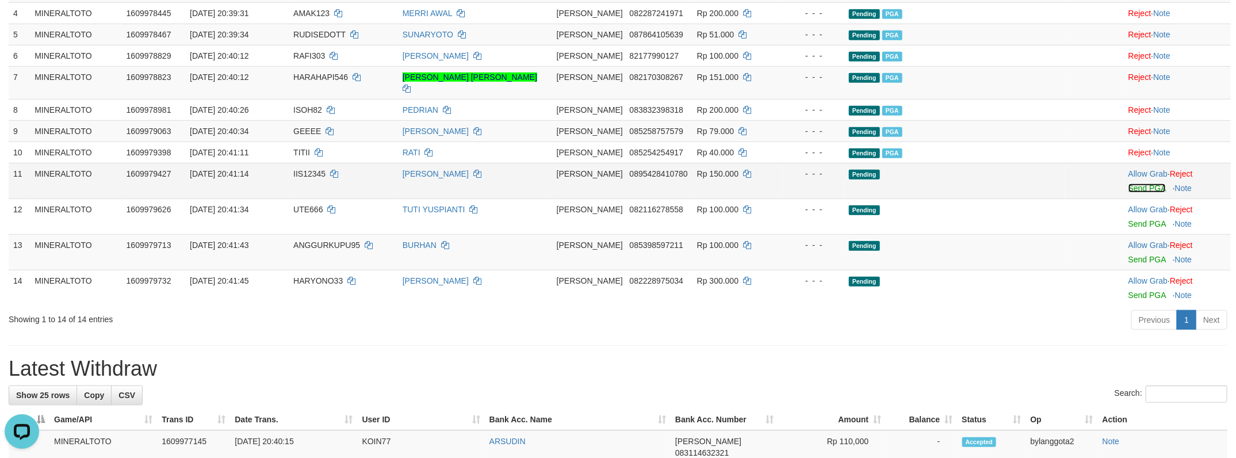
click at [1139, 193] on link "Send PGA" at bounding box center [1146, 187] width 37 height 9
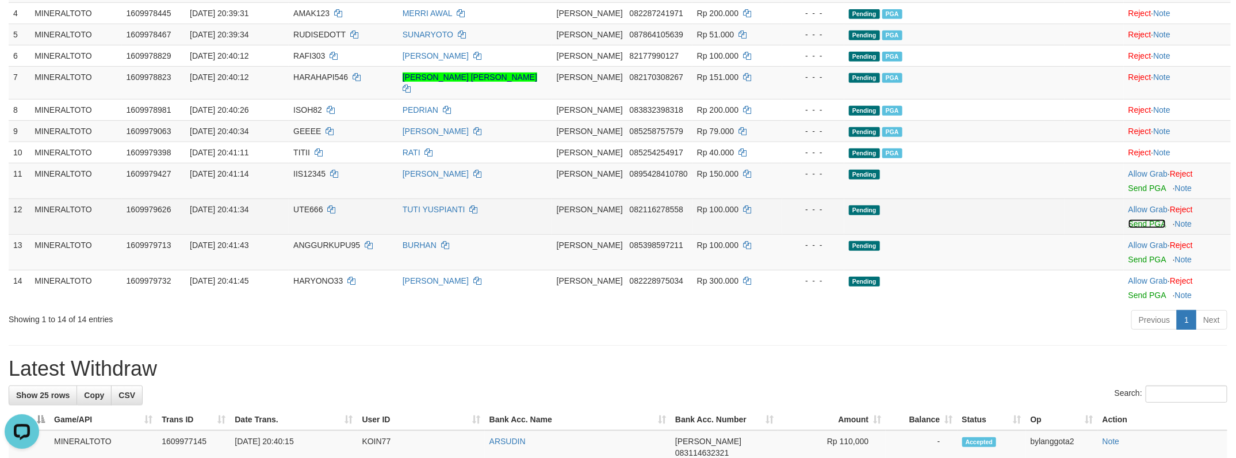
click at [1142, 228] on link "Send PGA" at bounding box center [1146, 223] width 37 height 9
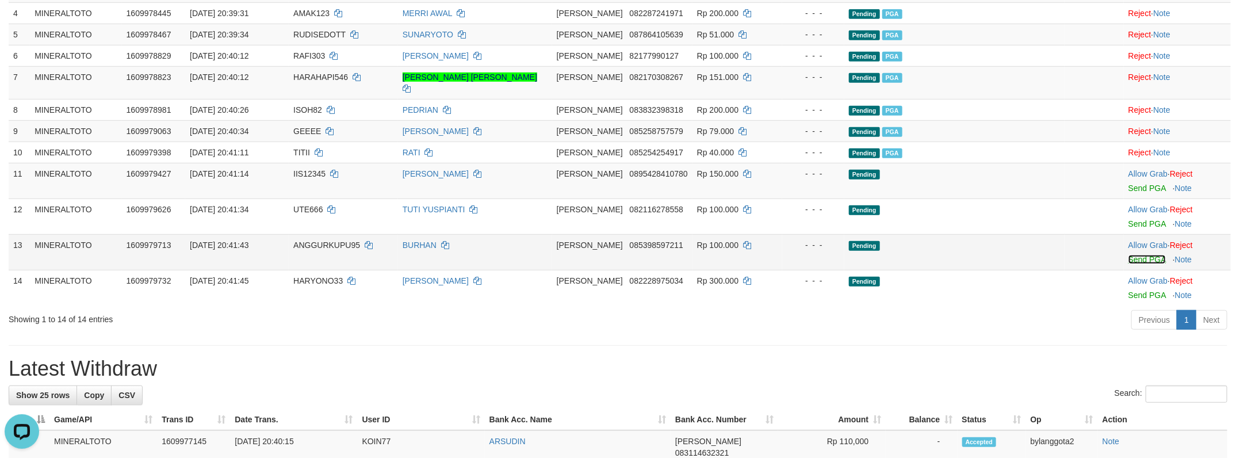
click at [1140, 264] on link "Send PGA" at bounding box center [1146, 259] width 37 height 9
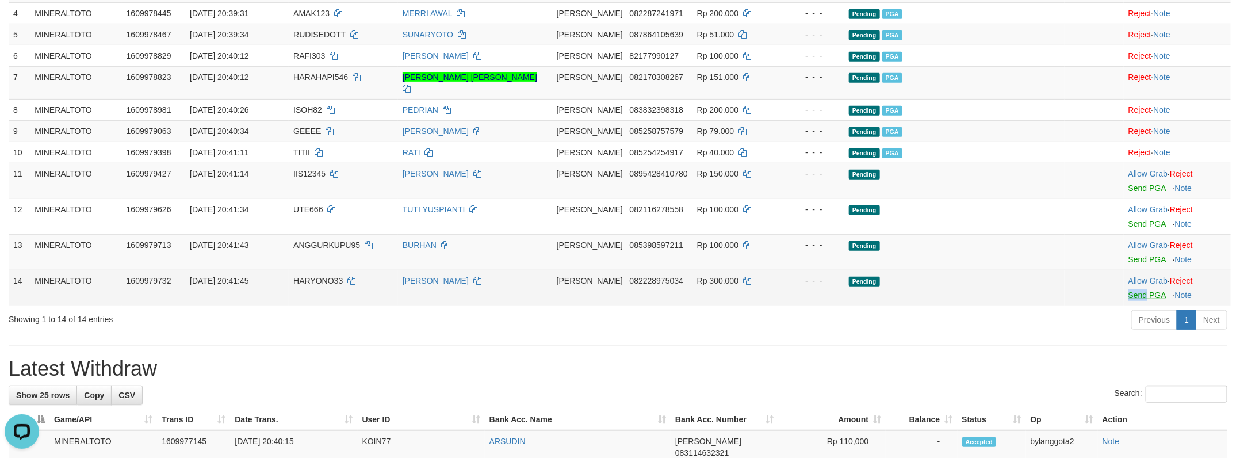
click at [1137, 305] on td "Allow Grab · Reject Send PGA · Note" at bounding box center [1177, 288] width 107 height 36
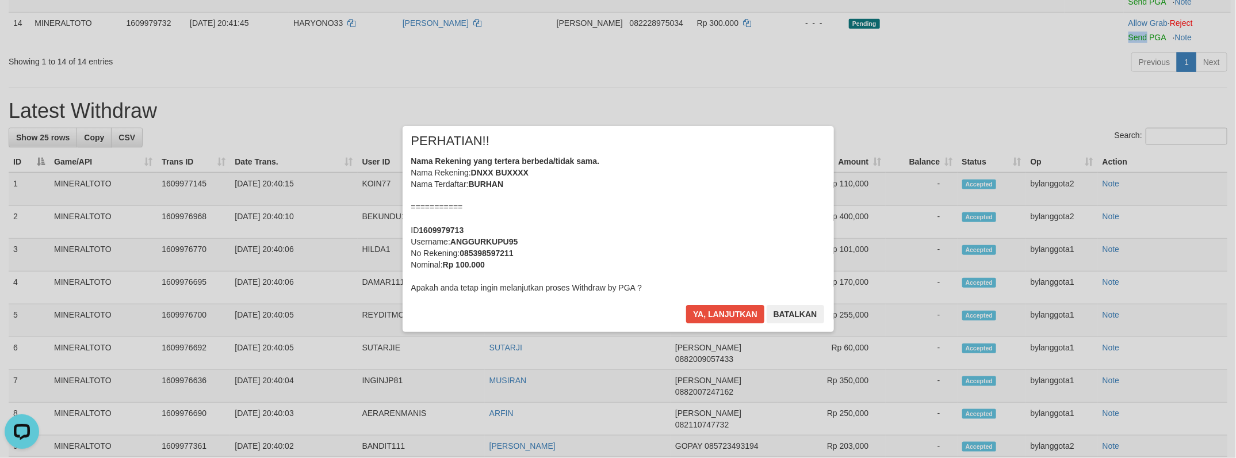
scroll to position [354, 0]
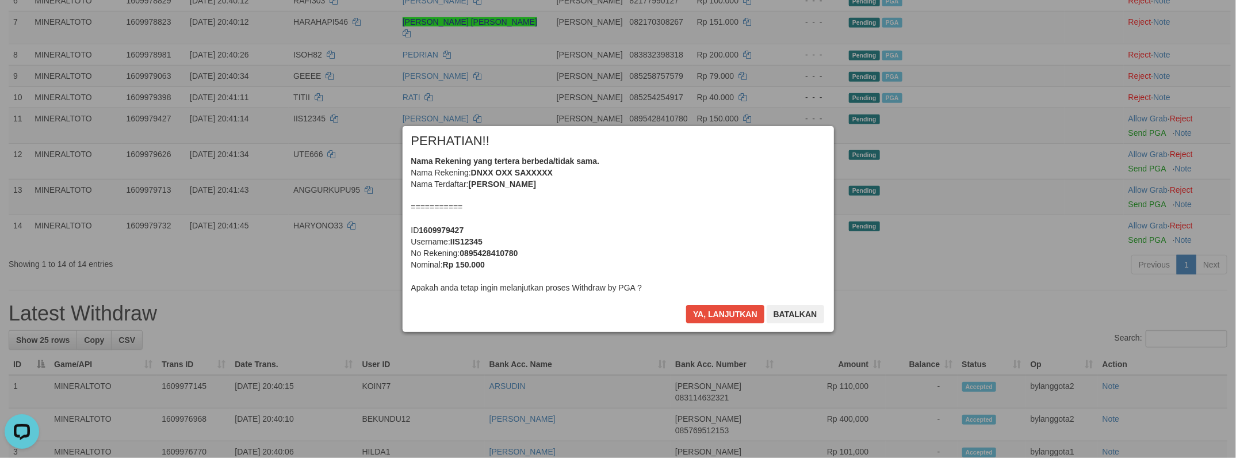
click at [580, 193] on div "Nama Rekening yang tertera berbeda/tidak sama. Nama Rekening: DNXX OXX SAXXXXX …" at bounding box center [618, 224] width 414 height 138
click at [686, 305] on button "Ya, lanjutkan" at bounding box center [725, 314] width 78 height 18
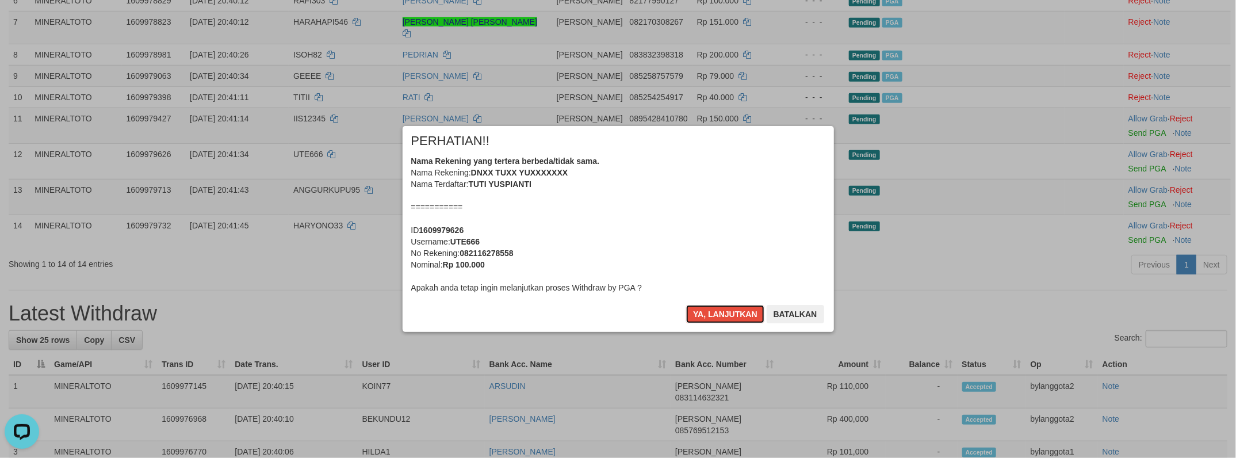
click at [580, 193] on div "Nama Rekening yang tertera berbeda/tidak sama. Nama Rekening: DNXX TUXX YUXXXXX…" at bounding box center [618, 224] width 414 height 138
click at [686, 305] on button "Ya, lanjutkan" at bounding box center [725, 314] width 78 height 18
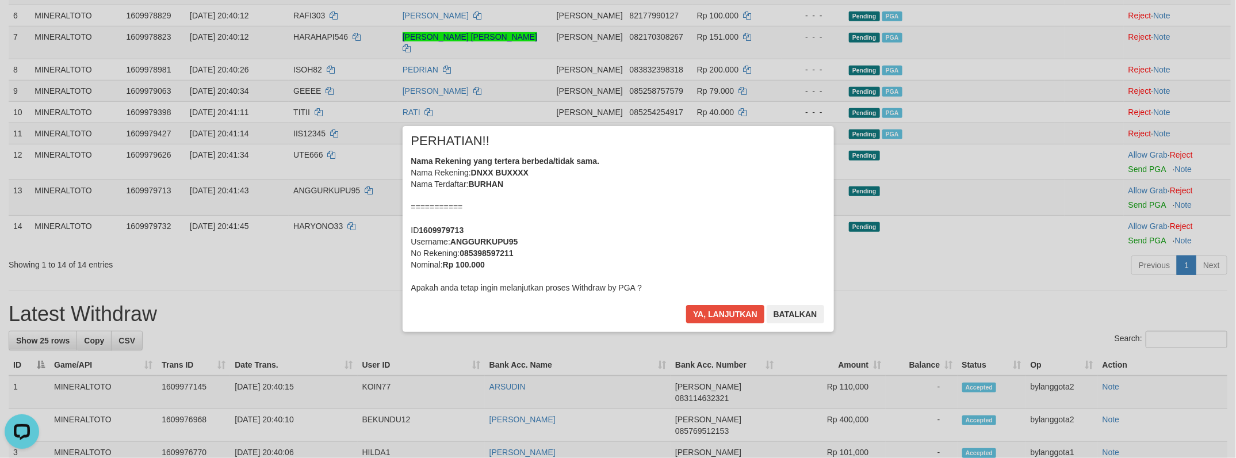
click at [580, 193] on div "Nama Rekening yang tertera berbeda/tidak sama. Nama Rekening: DNXX BUXXXX Nama …" at bounding box center [618, 224] width 414 height 138
click at [686, 305] on button "Ya, lanjutkan" at bounding box center [725, 314] width 78 height 18
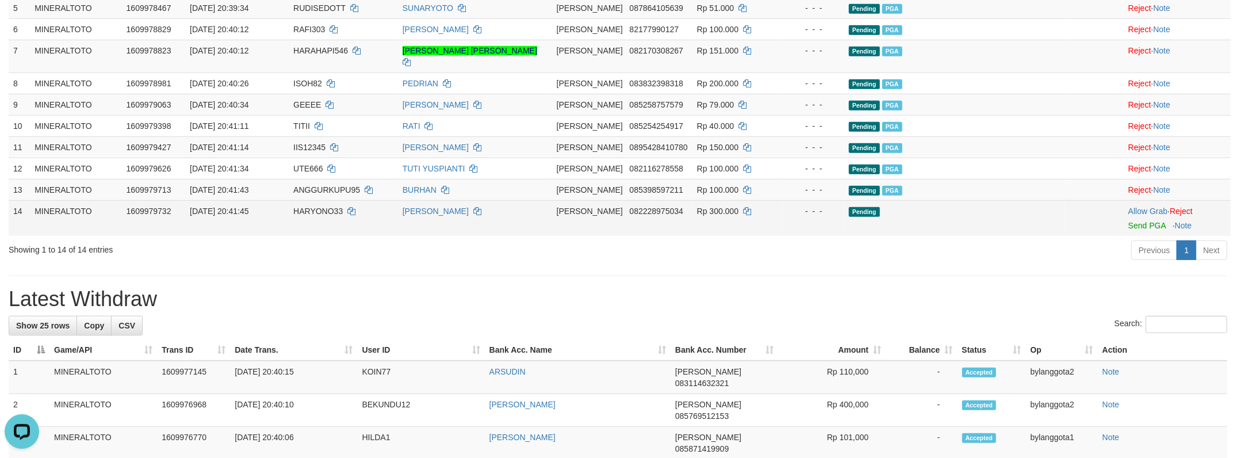
scroll to position [310, 0]
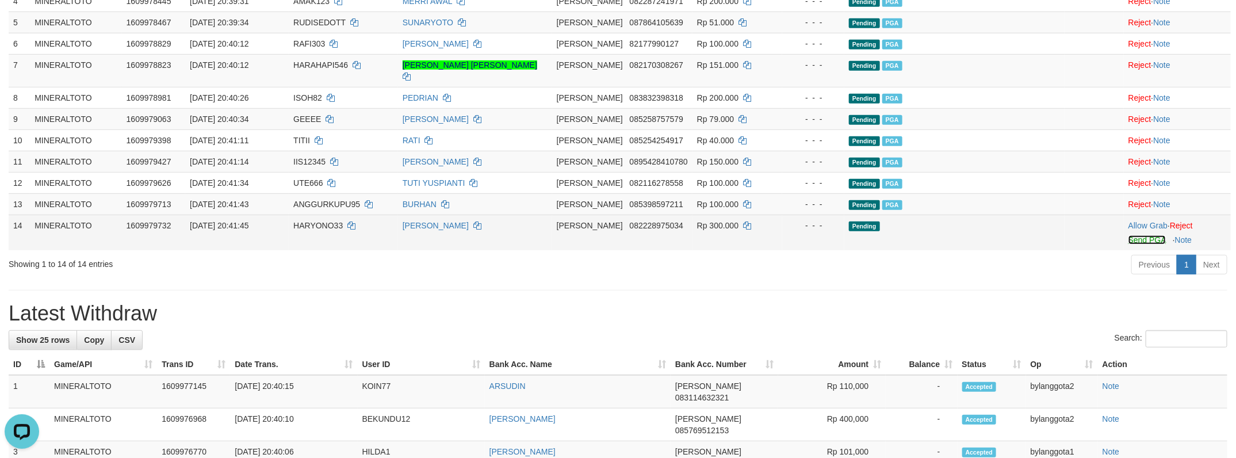
click at [1141, 244] on link "Send PGA" at bounding box center [1146, 239] width 37 height 9
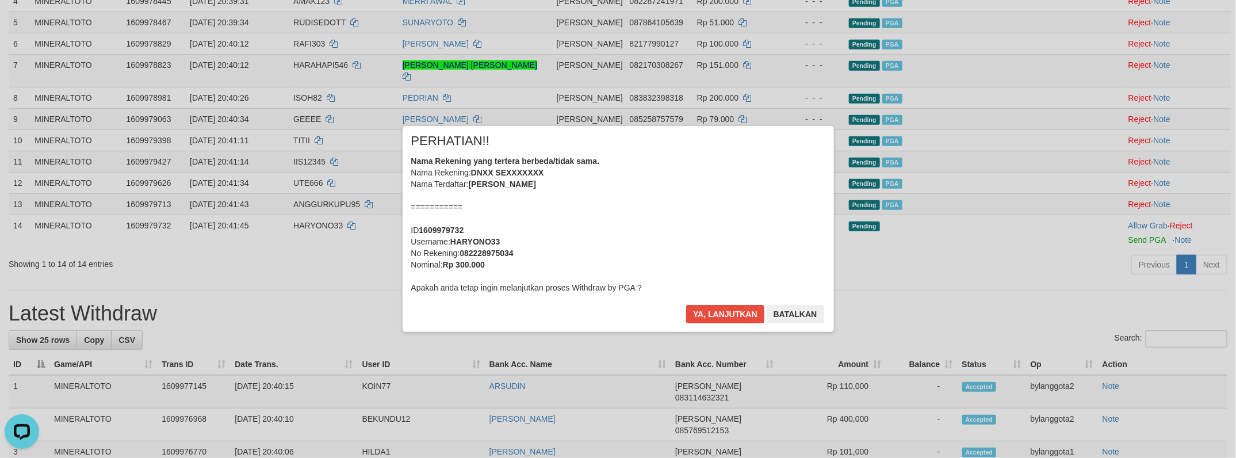
click at [731, 219] on div "Nama Rekening yang tertera berbeda/tidak sama. Nama Rekening: DNXX SEXXXXXXX Na…" at bounding box center [618, 224] width 414 height 138
click at [686, 305] on button "Ya, lanjutkan" at bounding box center [725, 314] width 78 height 18
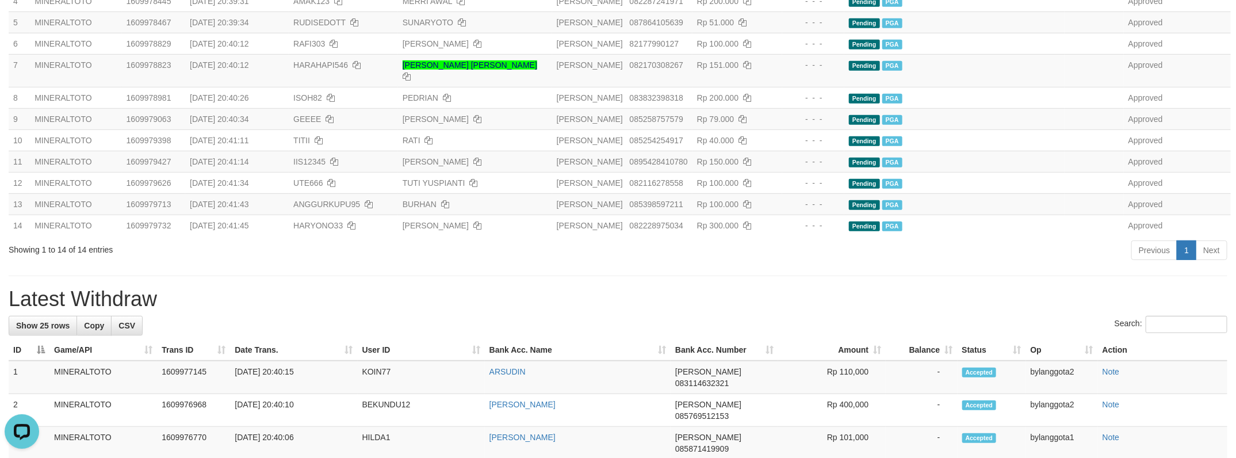
click at [682, 264] on div "Previous 1 Next" at bounding box center [875, 251] width 704 height 25
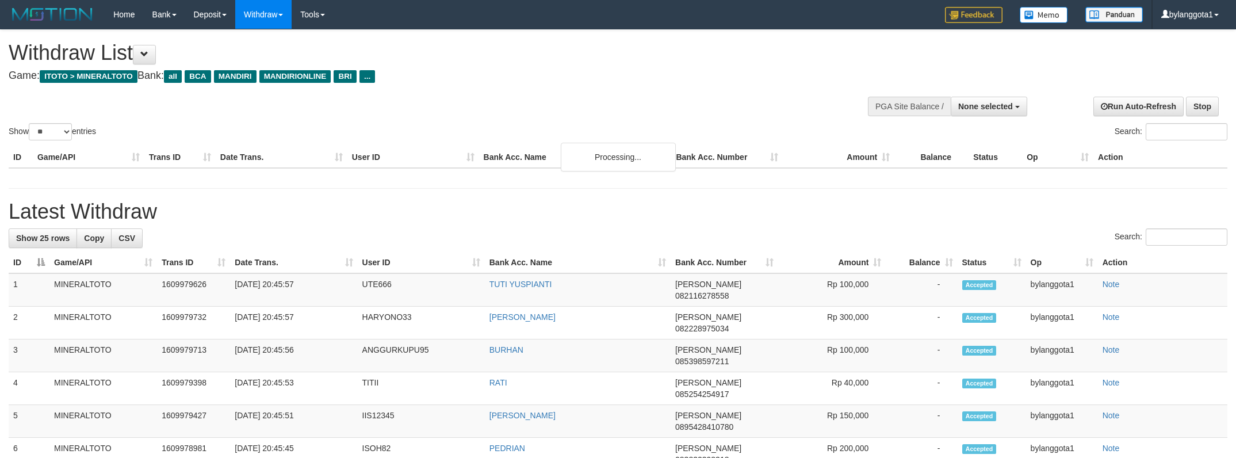
select select
select select "**"
select select
select select "**"
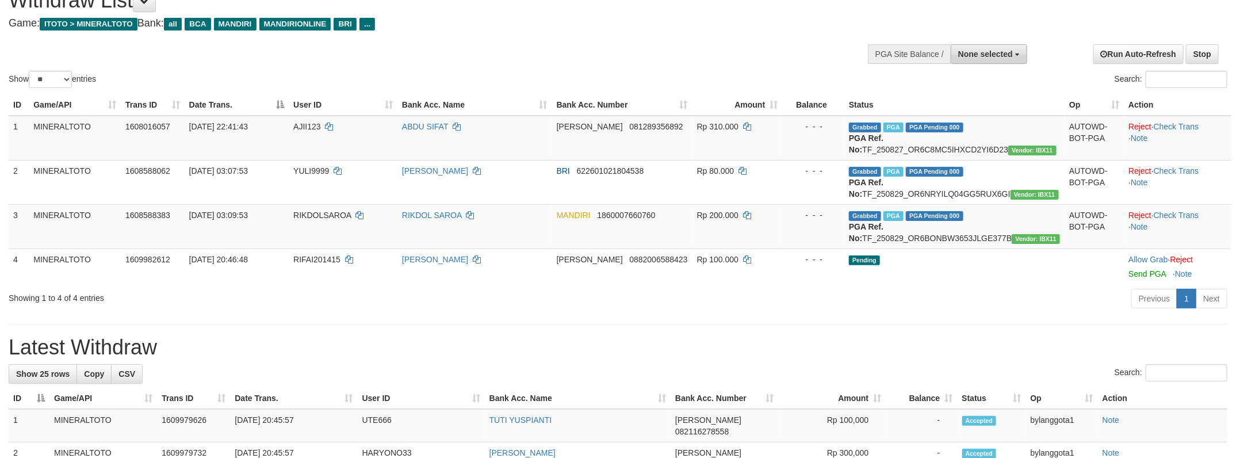
click at [995, 55] on span "None selected" at bounding box center [985, 53] width 55 height 9
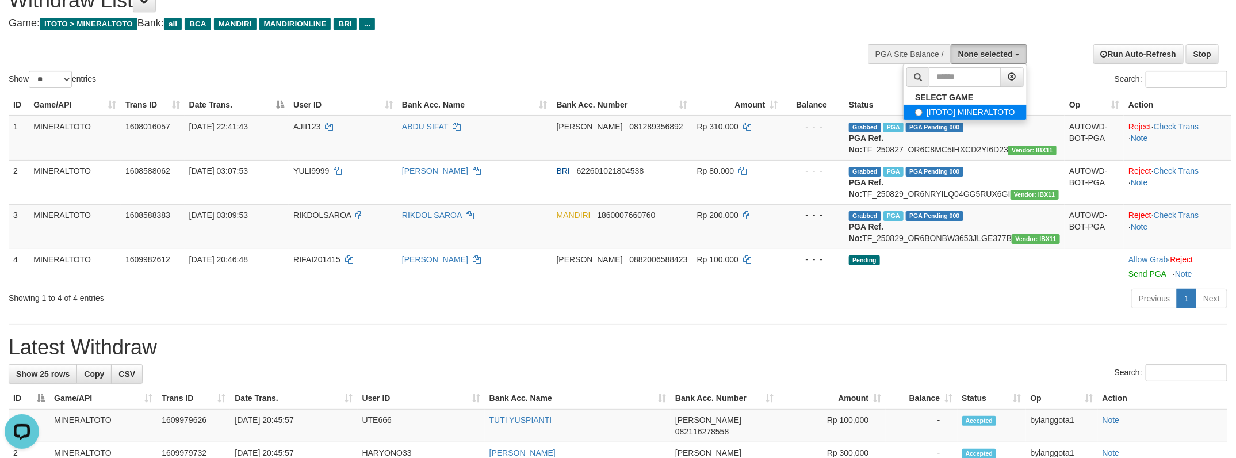
scroll to position [0, 0]
click at [980, 110] on label "[ITOTO] MINERALTOTO" at bounding box center [964, 112] width 123 height 15
select select "****"
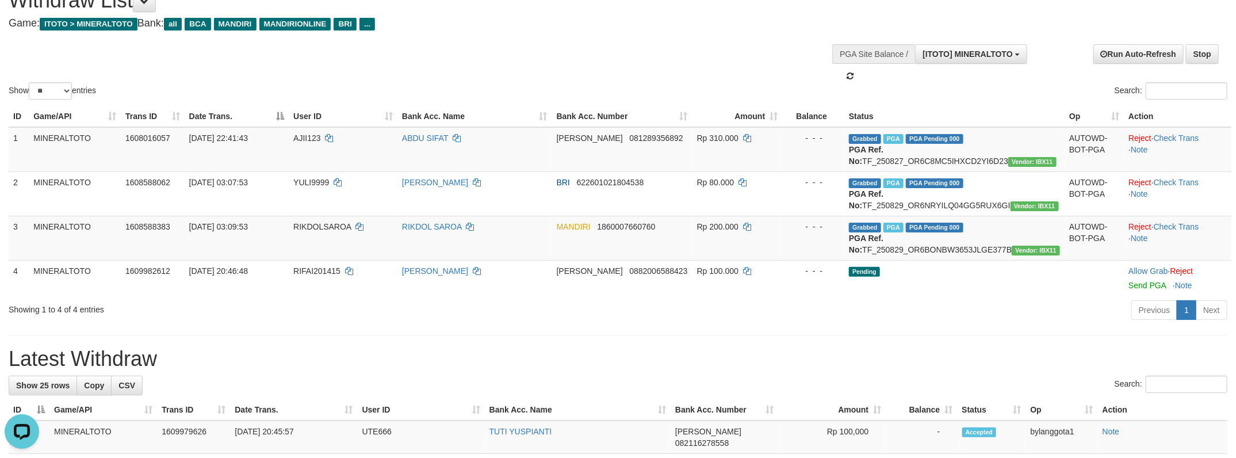
scroll to position [10, 0]
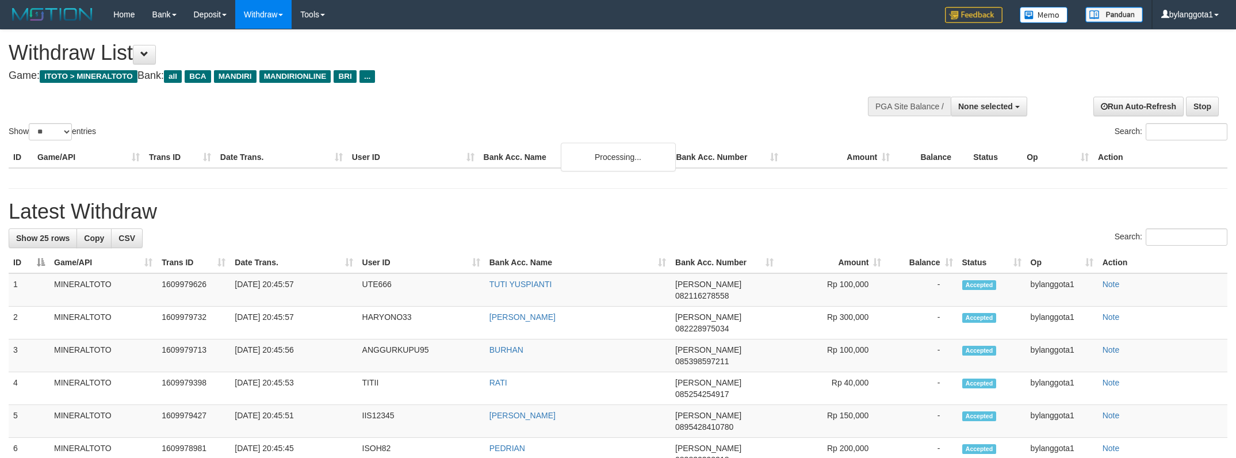
select select
select select "**"
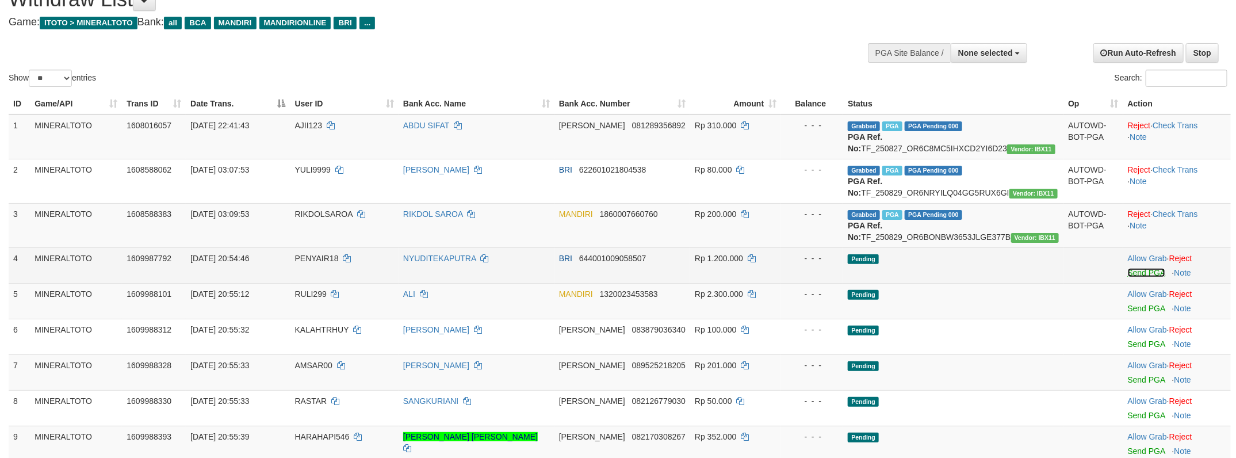
click at [1137, 277] on link "Send PGA" at bounding box center [1146, 272] width 37 height 9
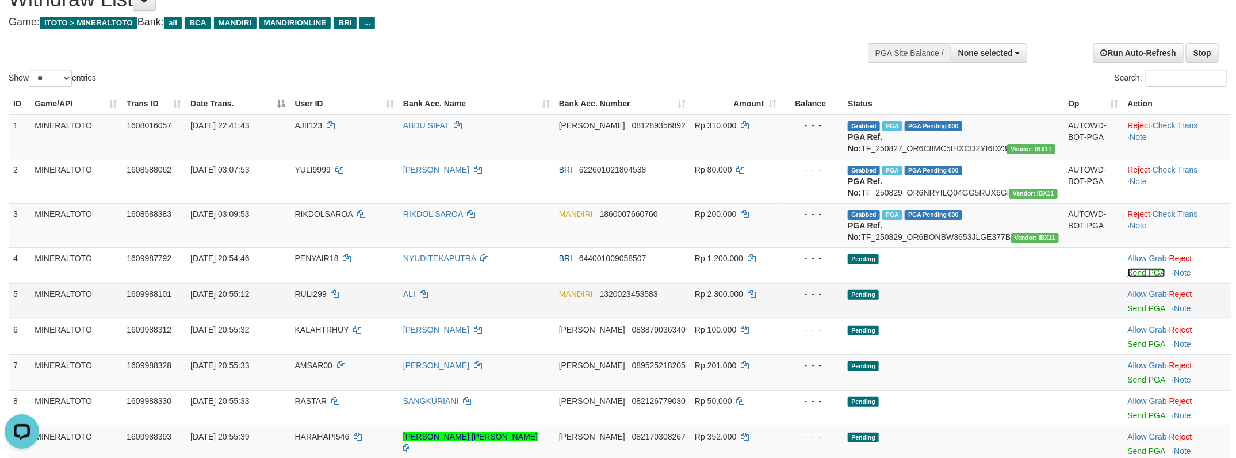
scroll to position [0, 0]
click at [1144, 302] on div at bounding box center [1177, 301] width 98 height 3
click at [1145, 319] on td "Allow Grab · Reject Send PGA · Note" at bounding box center [1177, 301] width 108 height 36
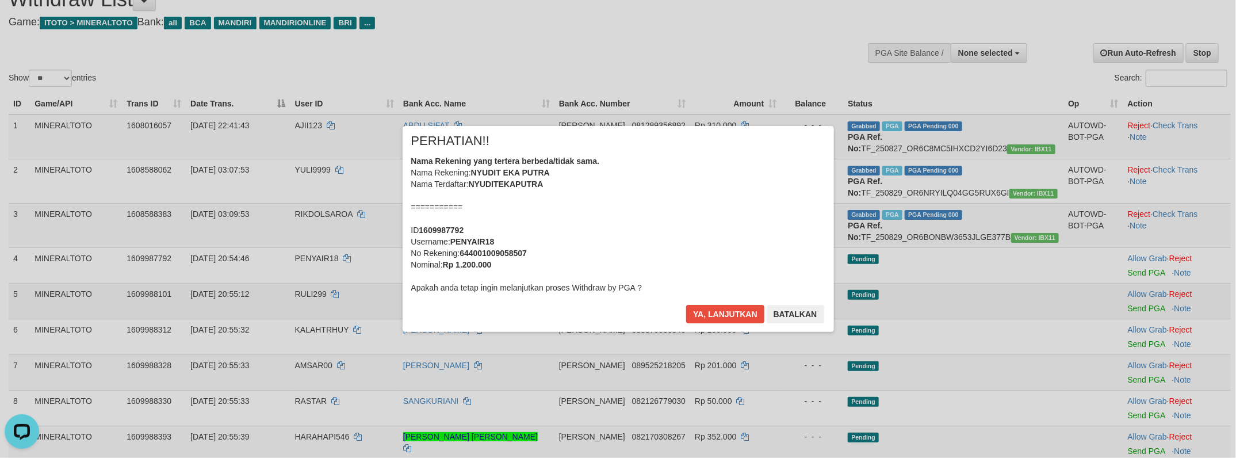
click at [1144, 340] on div "× PERHATIAN!! Nama Rekening yang tertera berbeda/tidak sama. Nama Rekening: NYU…" at bounding box center [618, 229] width 1236 height 252
click at [794, 213] on div "Nama Rekening yang tertera berbeda/tidak sama. Nama Rekening: NYUDIT EKA PUTRA …" at bounding box center [618, 224] width 414 height 138
click at [686, 305] on button "Ya, lanjutkan" at bounding box center [725, 314] width 78 height 18
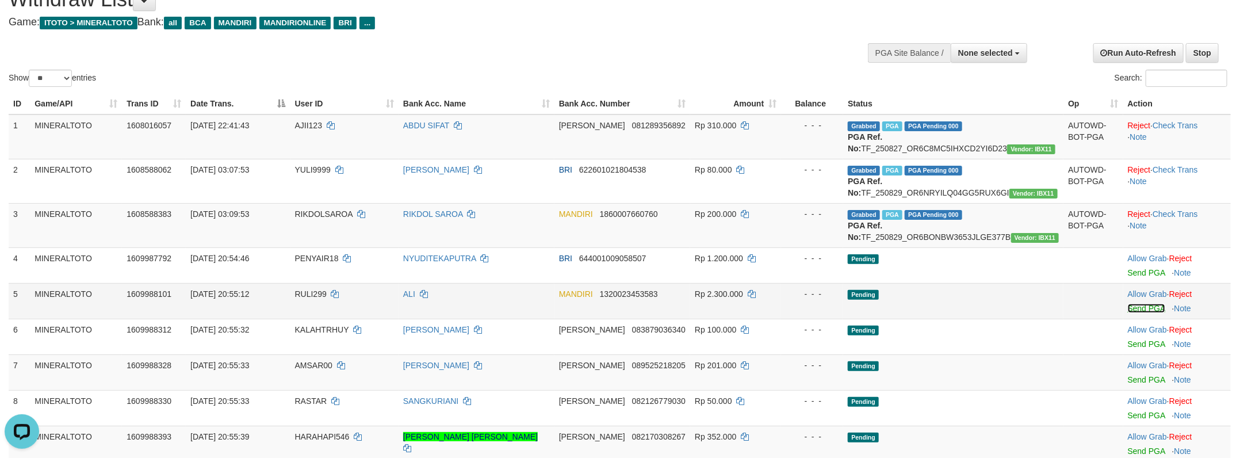
click at [1142, 313] on link "Send PGA" at bounding box center [1146, 308] width 37 height 9
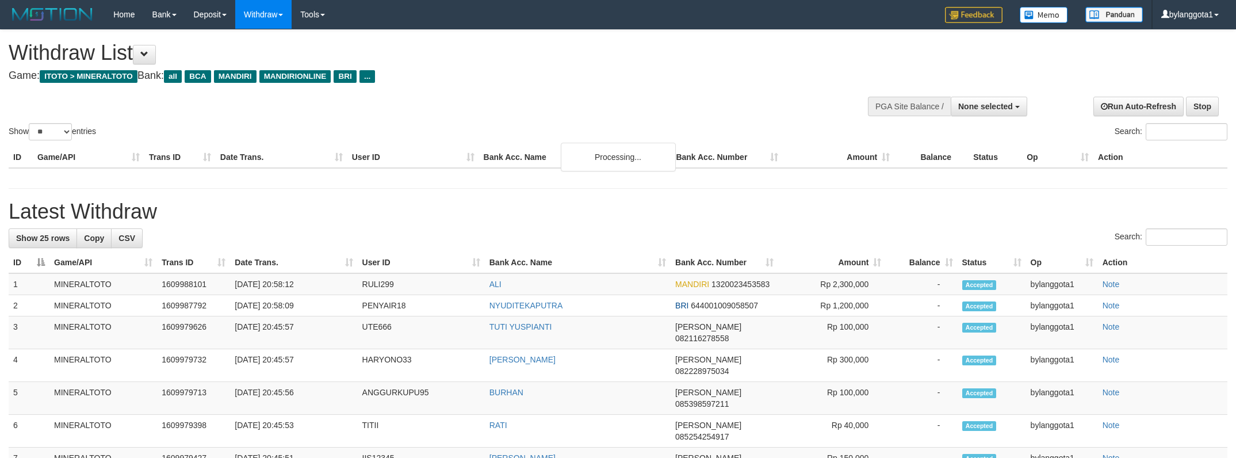
select select
select select "**"
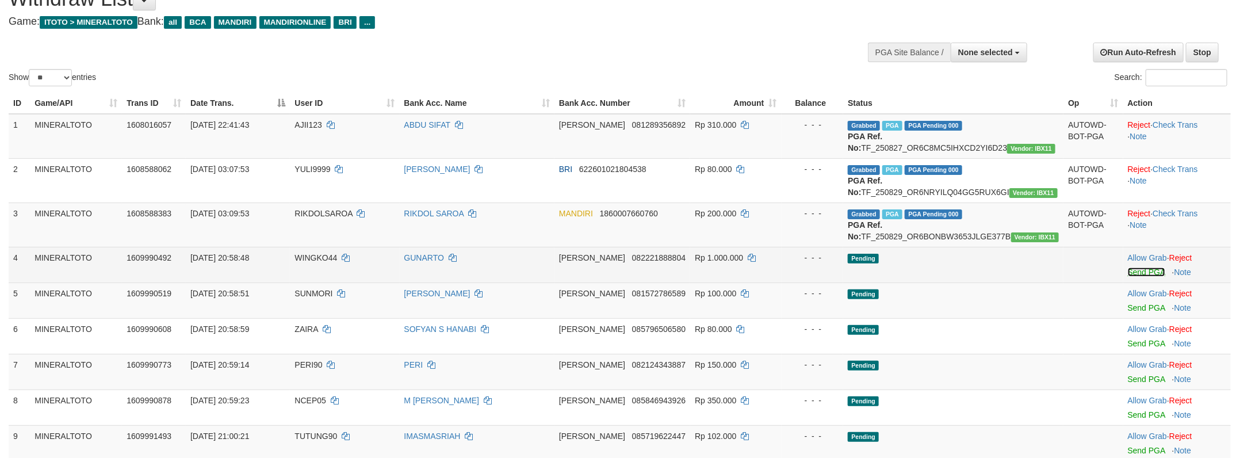
click at [1128, 277] on link "Send PGA" at bounding box center [1146, 271] width 37 height 9
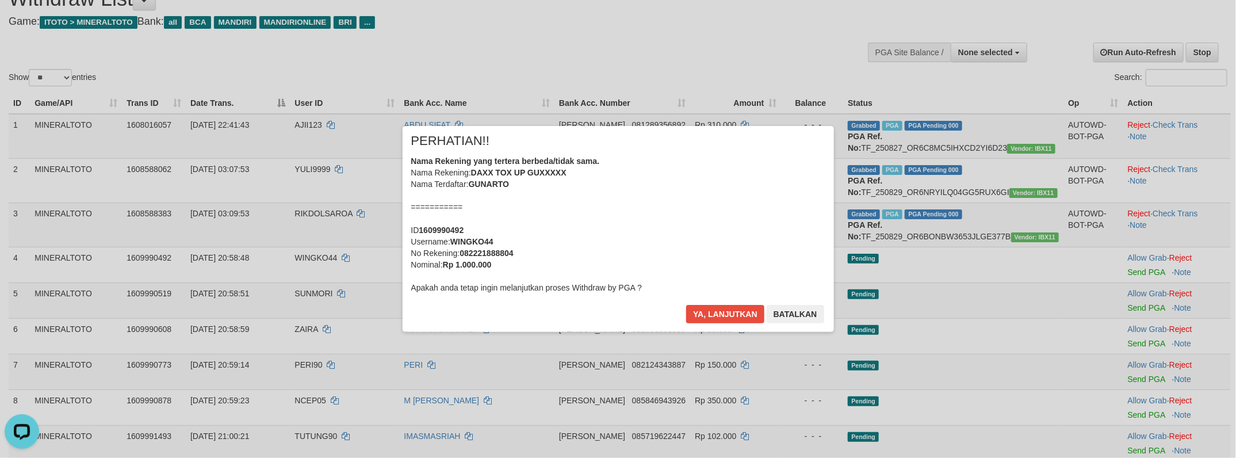
click at [713, 298] on div "× PERHATIAN!! Nama Rekening yang tertera berbeda/tidak sama. Nama Rekening: DAX…" at bounding box center [617, 229] width 431 height 206
drag, startPoint x: 721, startPoint y: 304, endPoint x: 730, endPoint y: 309, distance: 10.1
click at [725, 307] on button "Ya, lanjutkan" at bounding box center [725, 314] width 78 height 18
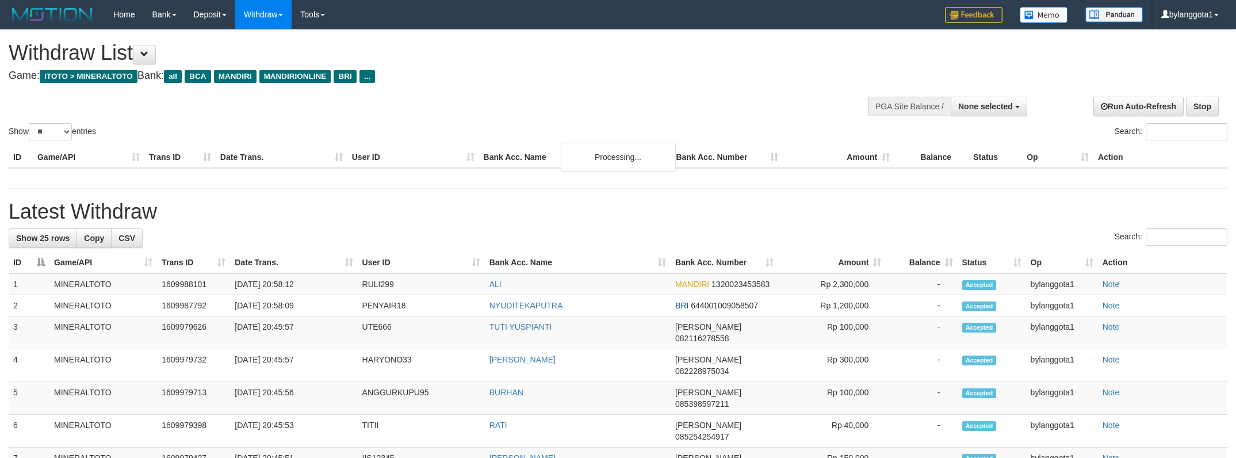
select select
select select "**"
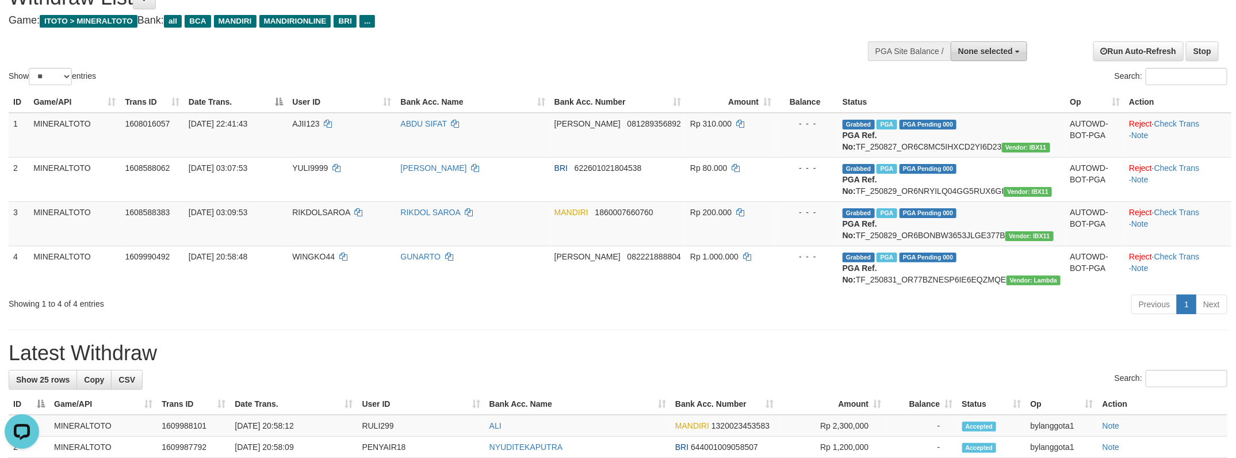
click at [1004, 52] on span "None selected" at bounding box center [985, 51] width 55 height 9
click at [985, 103] on label "[ITOTO] MINERALTOTO" at bounding box center [964, 109] width 123 height 15
select select "****"
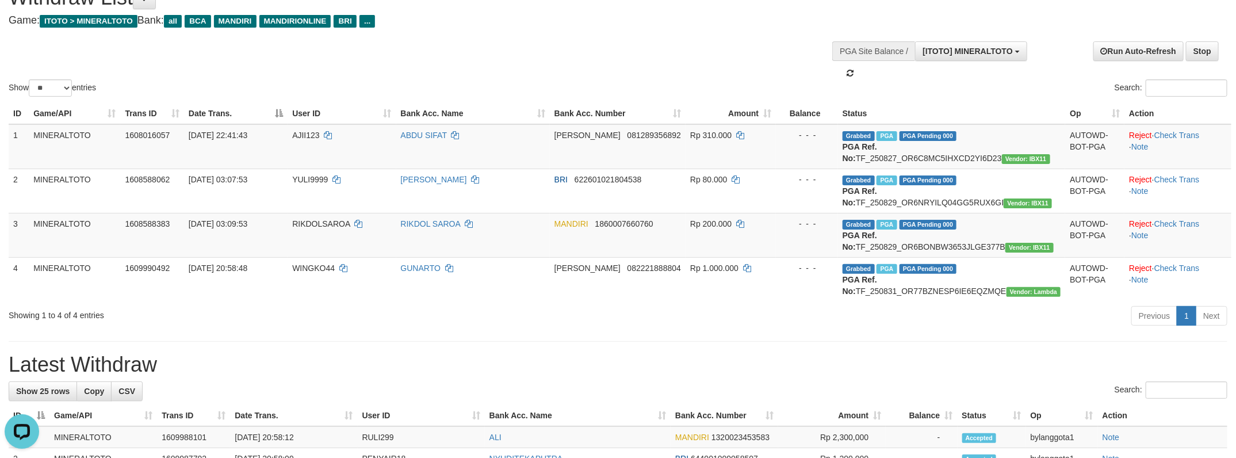
scroll to position [10, 0]
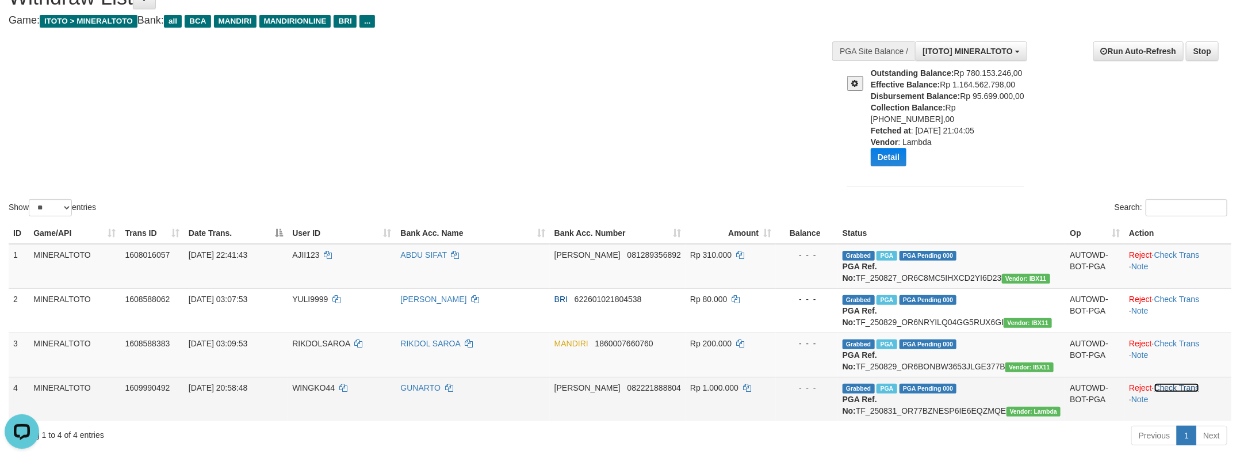
click at [1173, 392] on link "Check Trans" at bounding box center [1176, 387] width 45 height 9
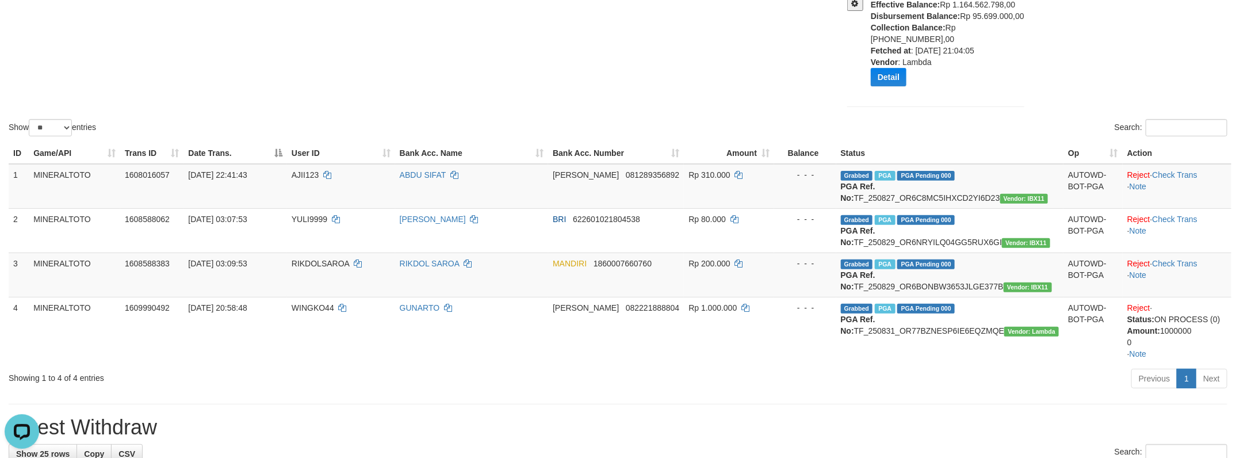
scroll to position [228, 0]
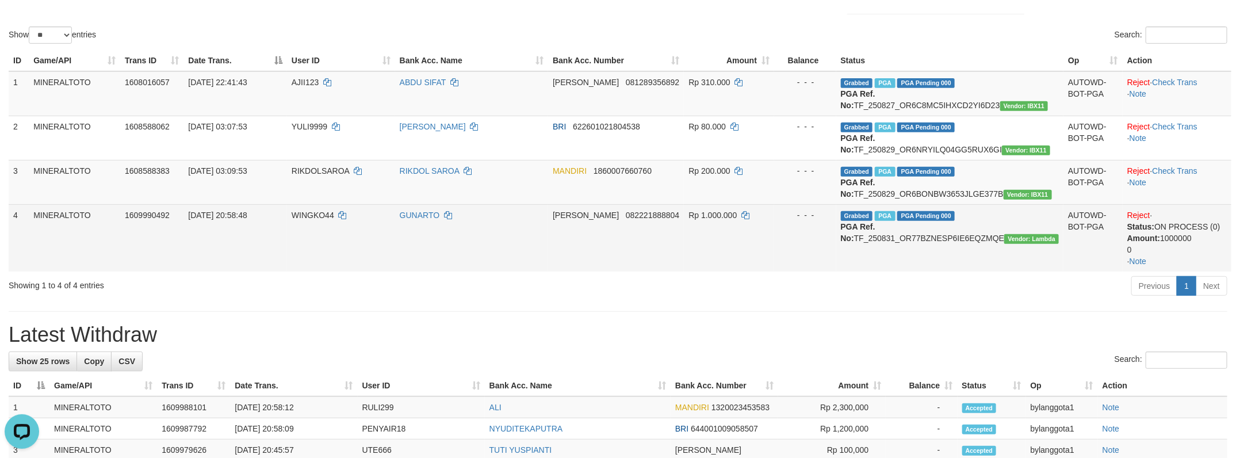
click at [335, 232] on td "WINGKO44" at bounding box center [341, 237] width 108 height 67
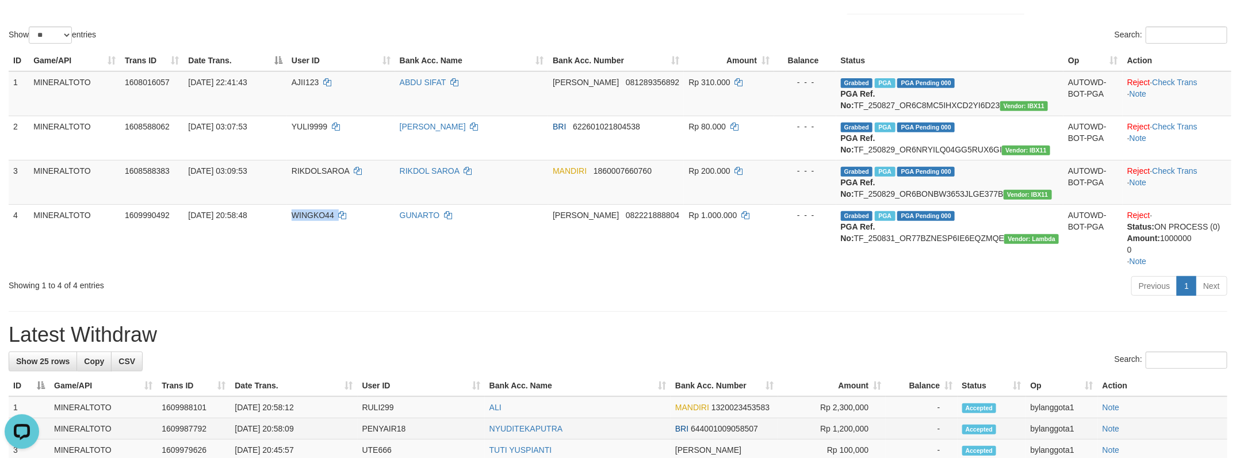
copy td "WINGKO44"
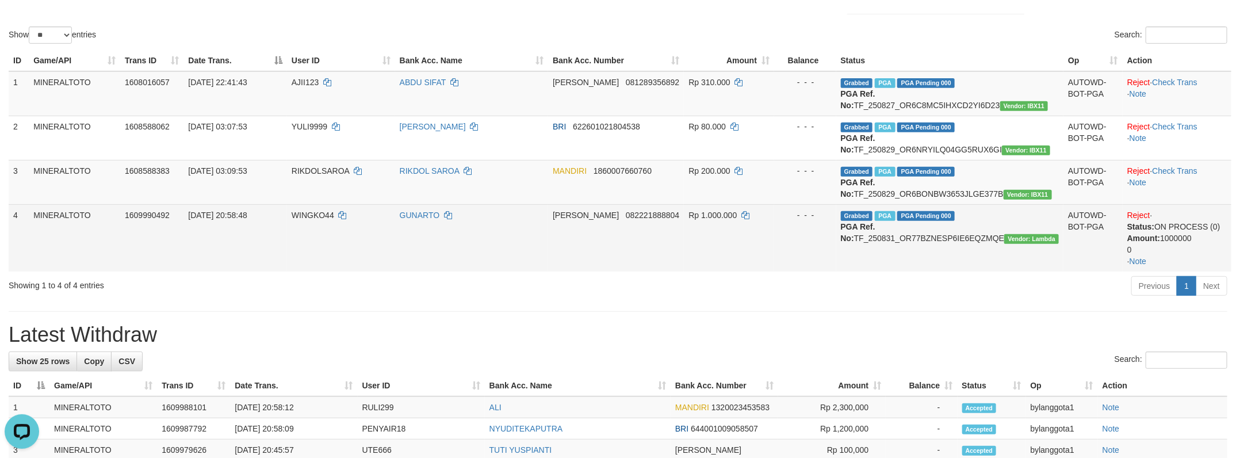
click at [999, 259] on td "Grabbed PGA PGA Pending 000 {"status":"000","data":{"unique_id":"1611-160999049…" at bounding box center [950, 237] width 228 height 67
copy td "TF_250831_OR77BZNESP6IE6EQZMQE"
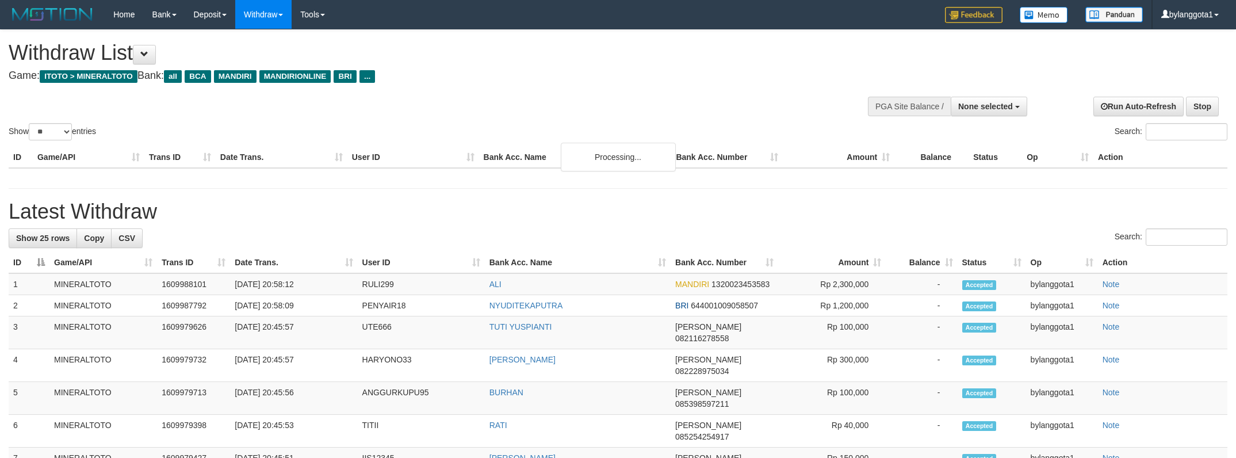
select select
select select "**"
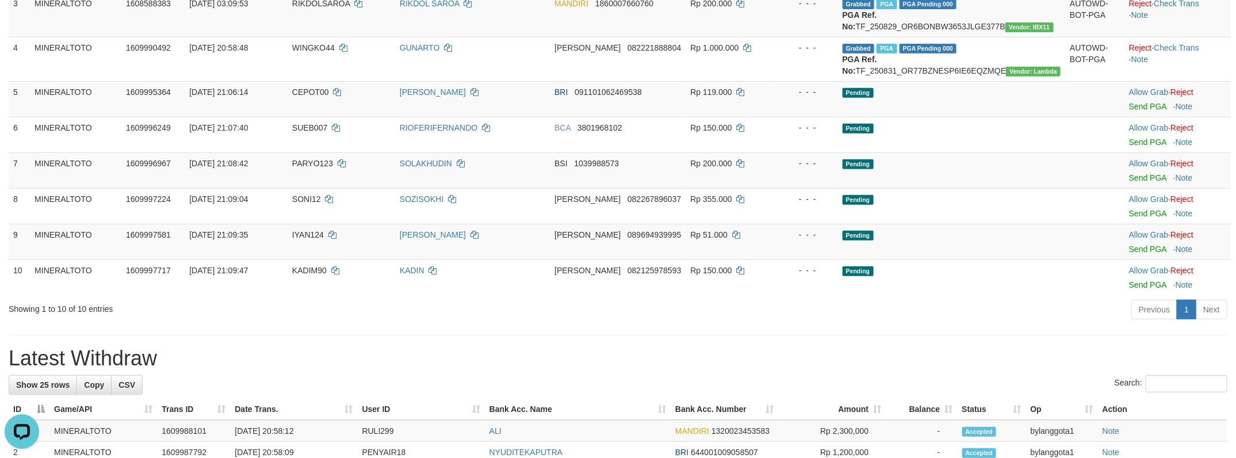
scroll to position [256, 0]
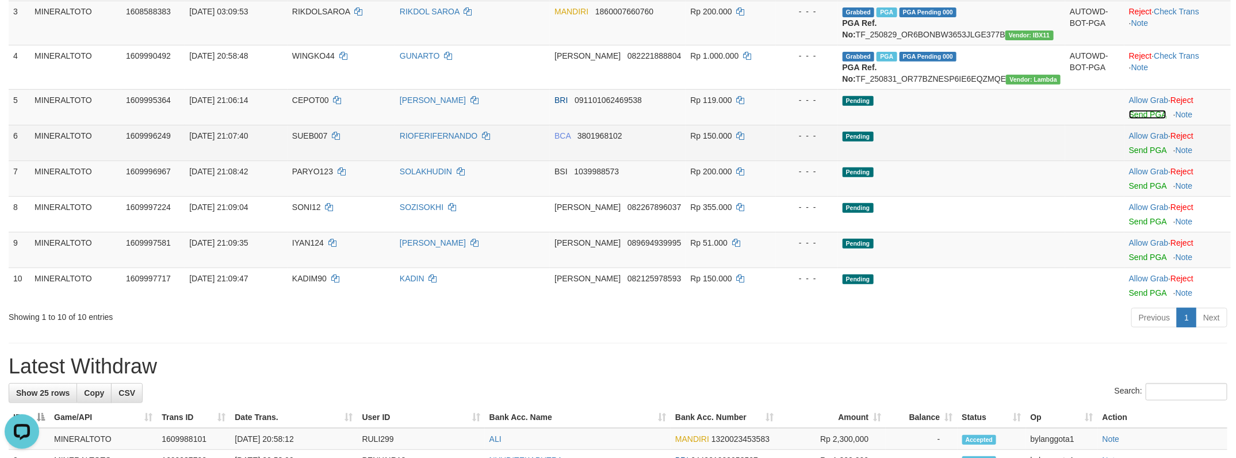
drag, startPoint x: 1135, startPoint y: 162, endPoint x: 1138, endPoint y: 175, distance: 13.1
click at [1135, 119] on link "Send PGA" at bounding box center [1147, 114] width 37 height 9
click at [1136, 155] on link "Send PGA" at bounding box center [1147, 149] width 37 height 9
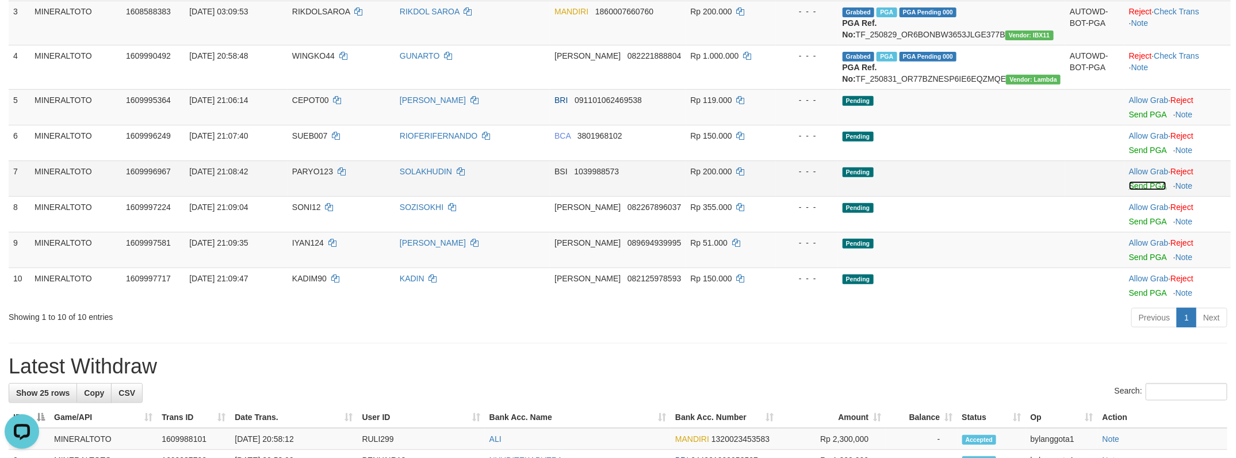
click at [1139, 190] on link "Send PGA" at bounding box center [1147, 185] width 37 height 9
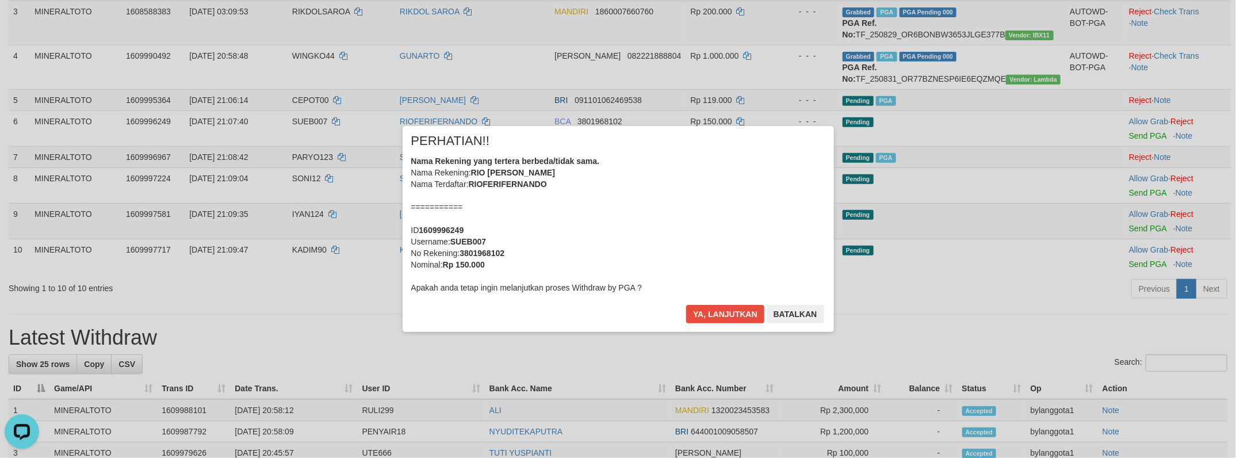
click at [716, 329] on div "Ya, lanjutkan Batalkan" at bounding box center [755, 318] width 140 height 27
click at [716, 321] on button "Ya, lanjutkan" at bounding box center [725, 314] width 78 height 18
